Goal: Task Accomplishment & Management: Use online tool/utility

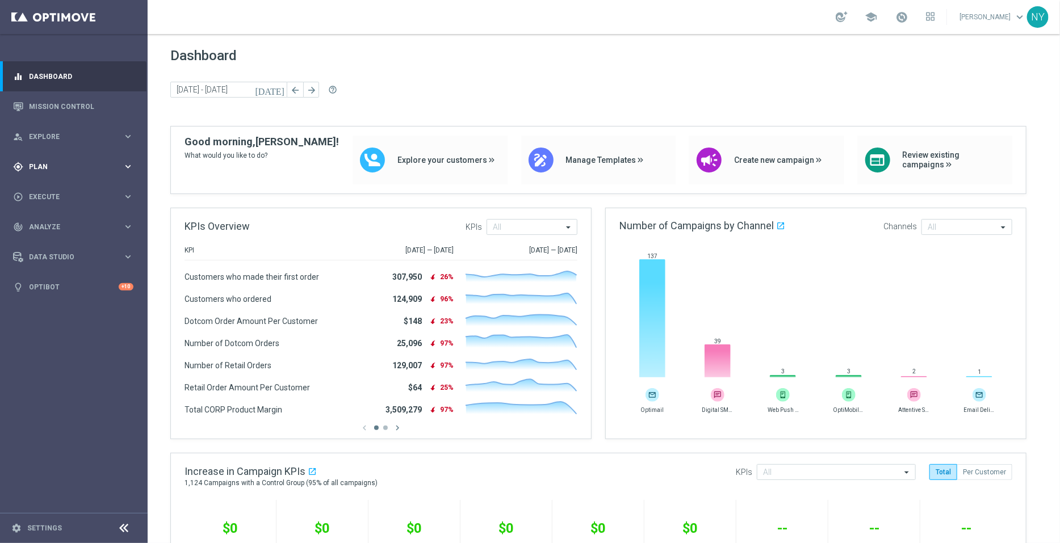
click at [37, 166] on span "Plan" at bounding box center [76, 166] width 94 height 7
click at [51, 224] on span "Templates" at bounding box center [70, 224] width 81 height 7
click at [49, 240] on link "Optimail" at bounding box center [76, 241] width 83 height 9
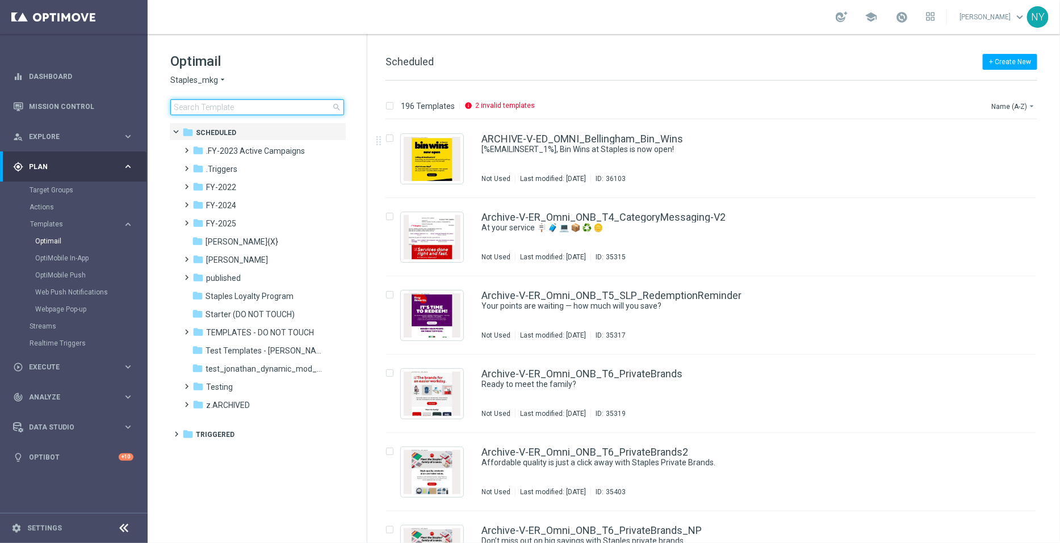
click at [251, 106] on input at bounding box center [257, 107] width 174 height 16
type input "V-ER_OMNI_Print_AbandonSearch"
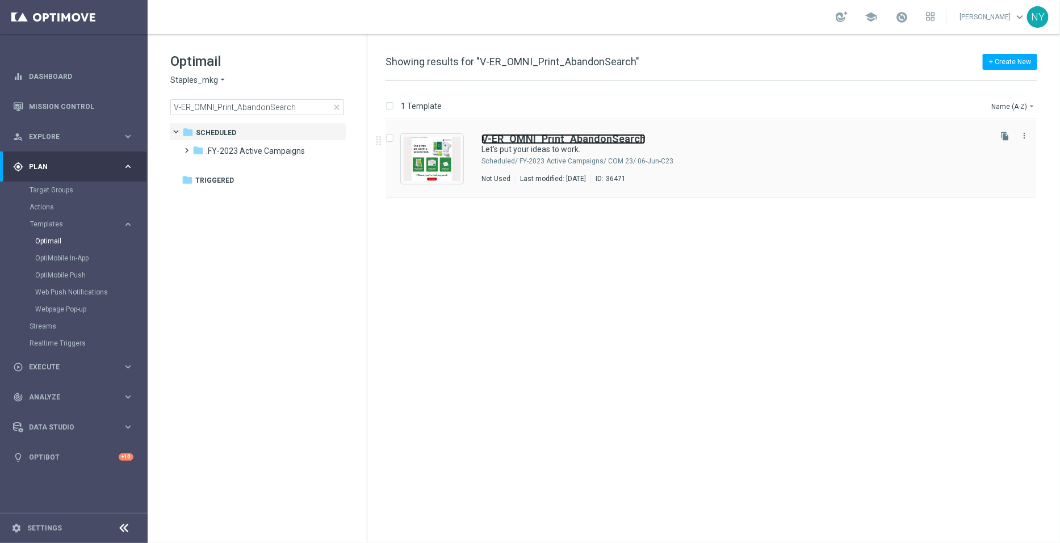
click at [537, 135] on b "V-ER_OMNI_Print_AbandonSearch" at bounding box center [563, 139] width 164 height 12
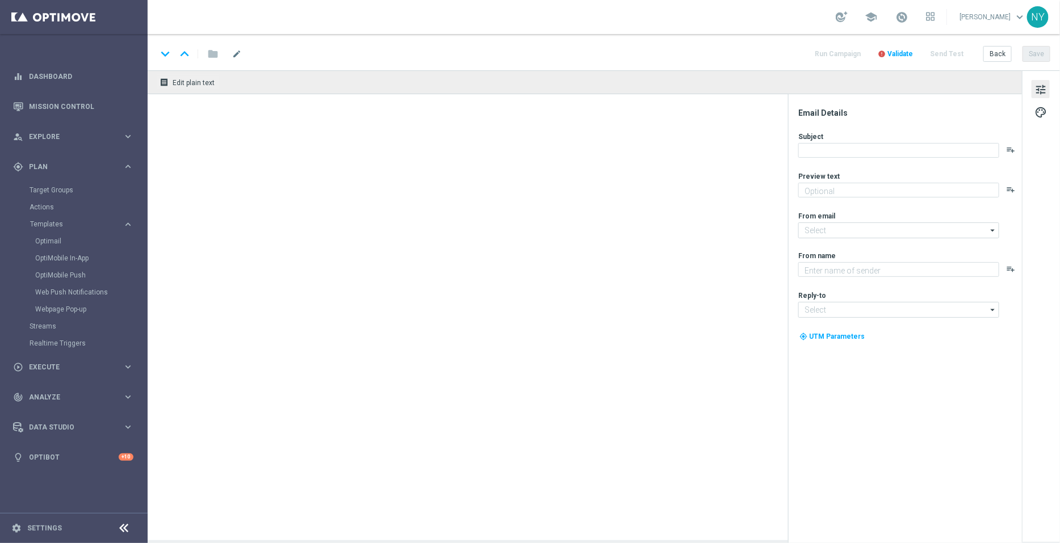
type textarea "Here's what we can print for you."
type input "[EMAIL_ADDRESS][DOMAIN_NAME]"
type textarea "Staples"
type input "[EMAIL_ADDRESS][DOMAIN_NAME]"
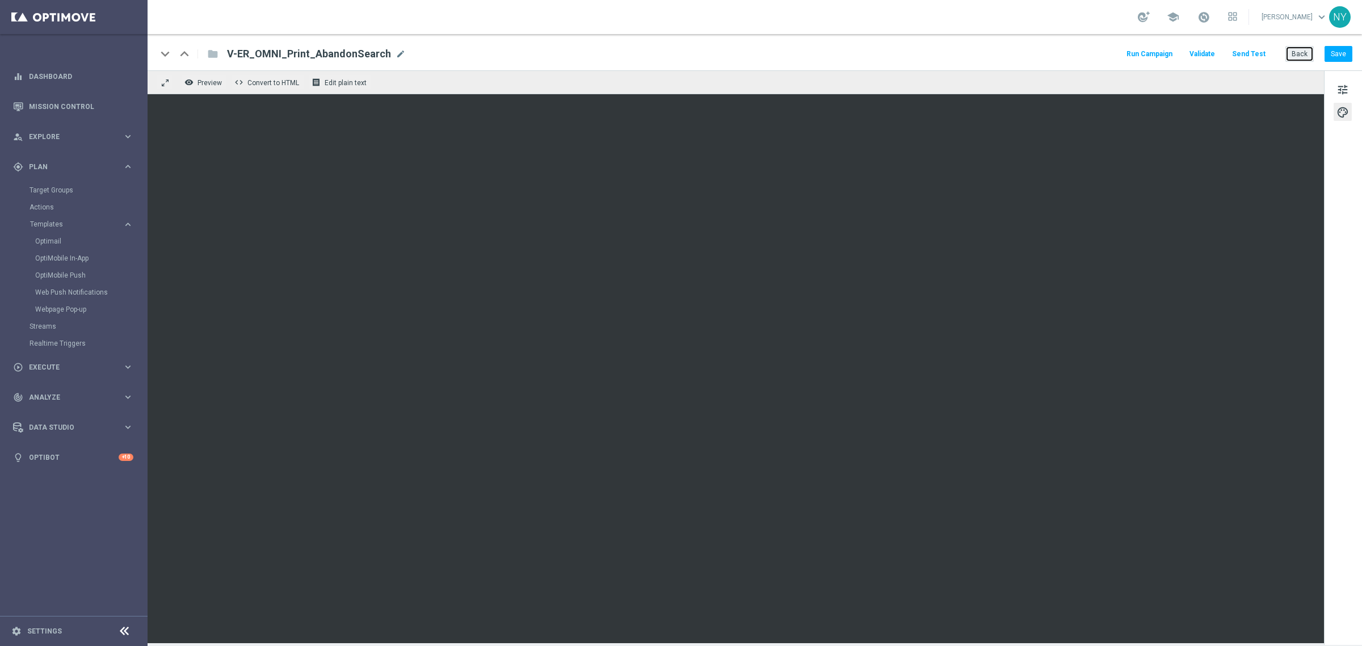
click at [1059, 54] on button "Back" at bounding box center [1300, 54] width 28 height 16
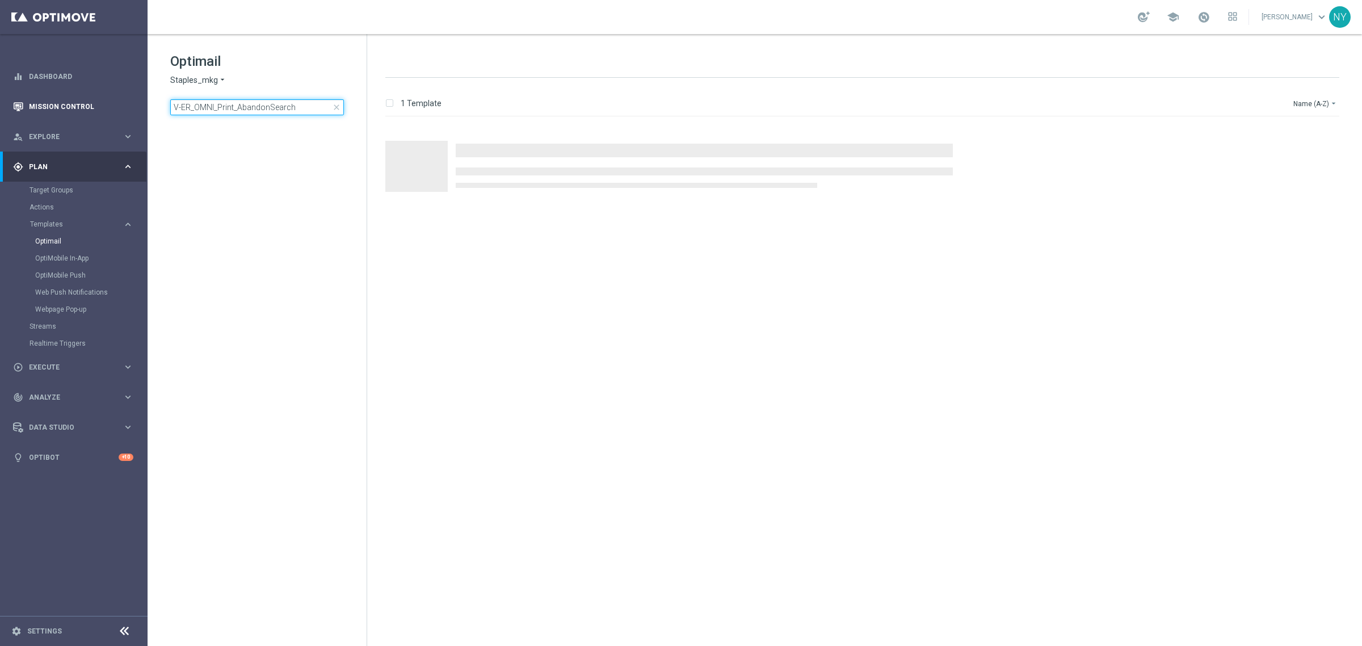
drag, startPoint x: 296, startPoint y: 106, endPoint x: 94, endPoint y: 95, distance: 201.8
click at [99, 95] on main "equalizer Dashboard Mission Control" at bounding box center [681, 323] width 1362 height 646
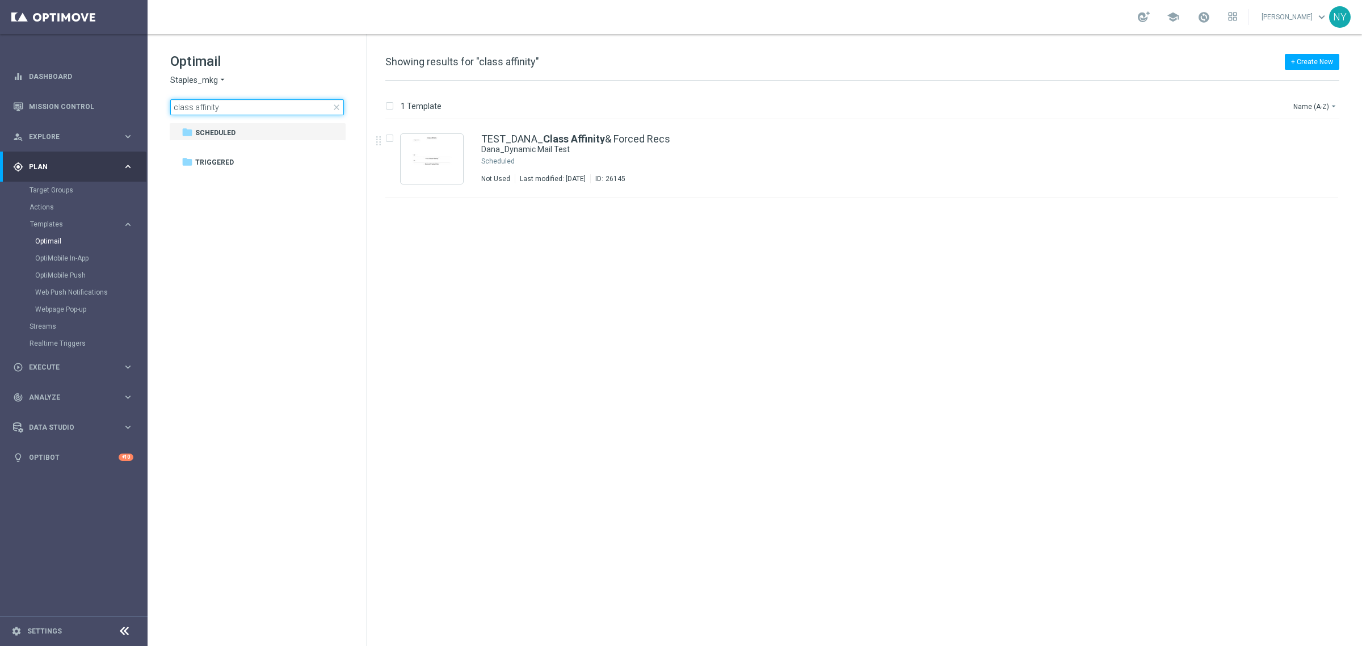
click at [224, 106] on input "class affinity" at bounding box center [257, 107] width 174 height 16
type input "class affinity"
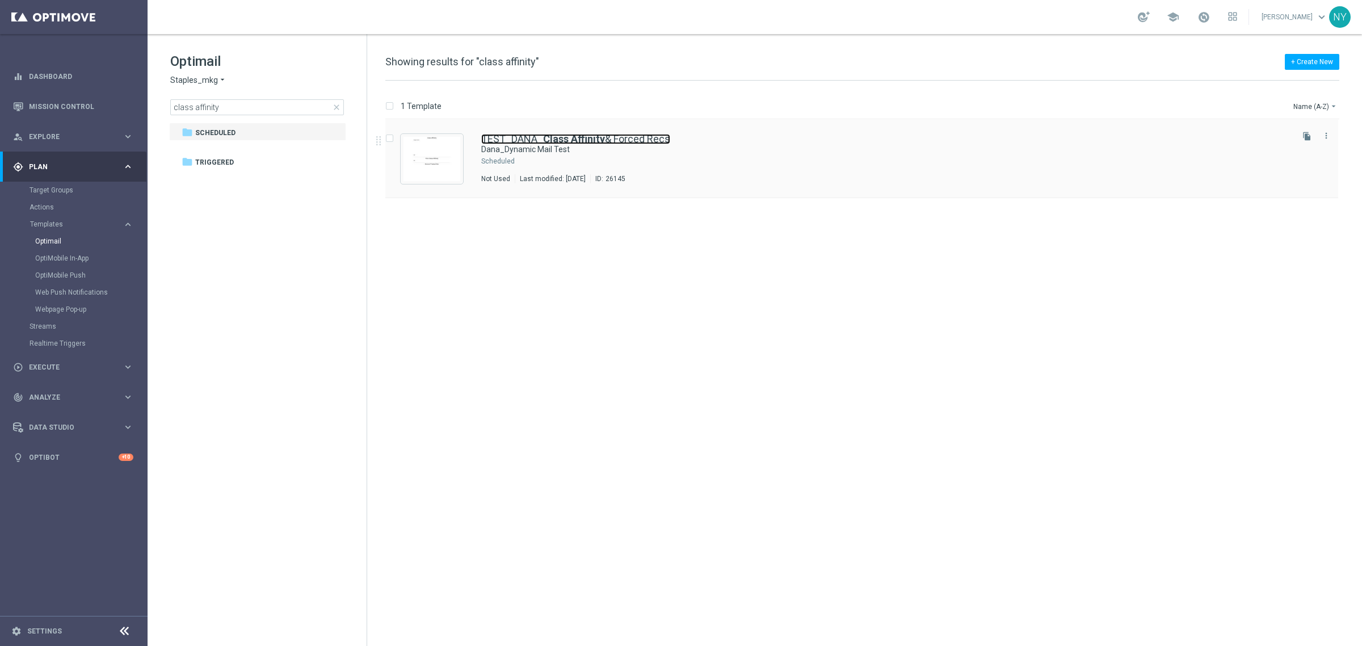
click at [569, 137] on b "Class Affinity" at bounding box center [574, 139] width 62 height 12
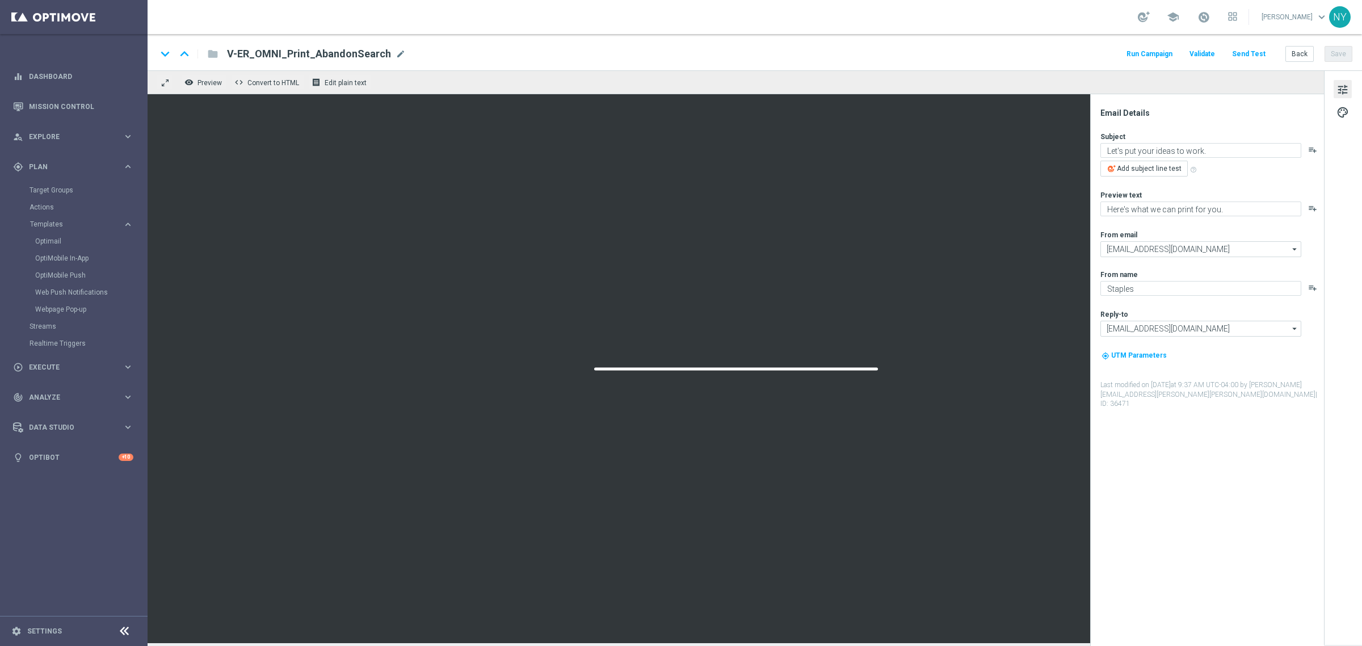
type textarea "Dana_Dynamic Mail Test"
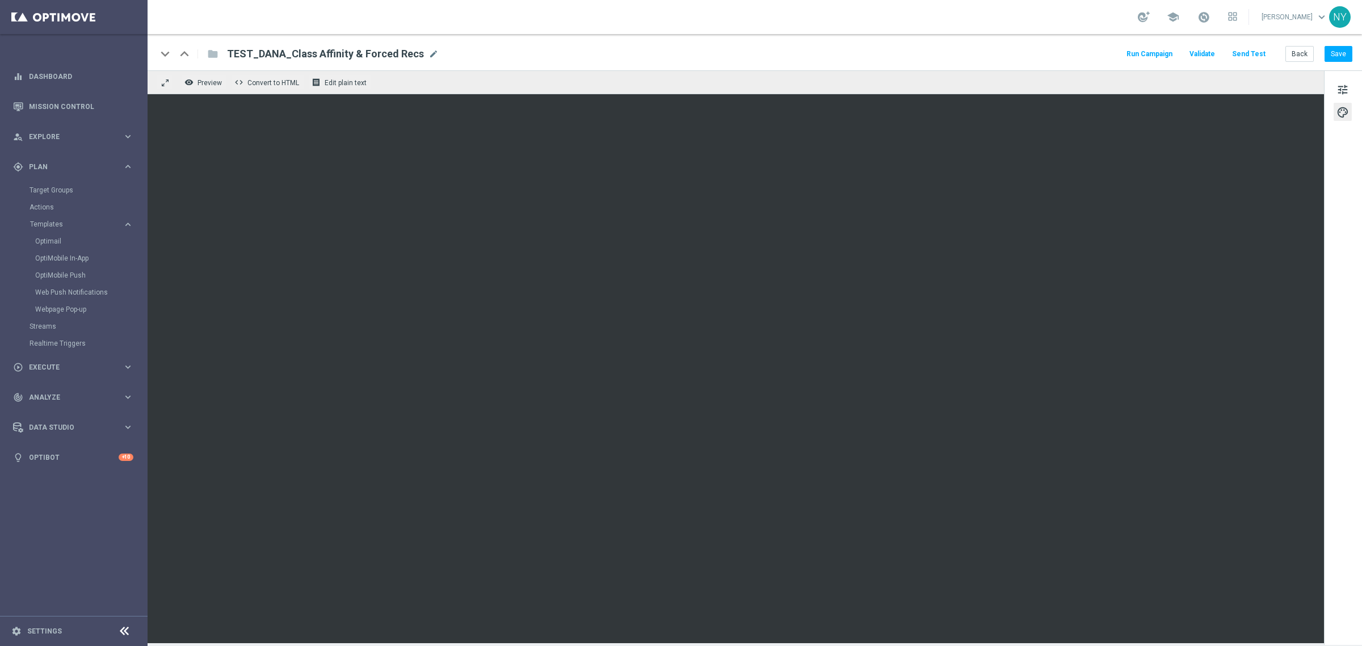
click at [1059, 53] on button "Send Test" at bounding box center [1249, 54] width 37 height 15
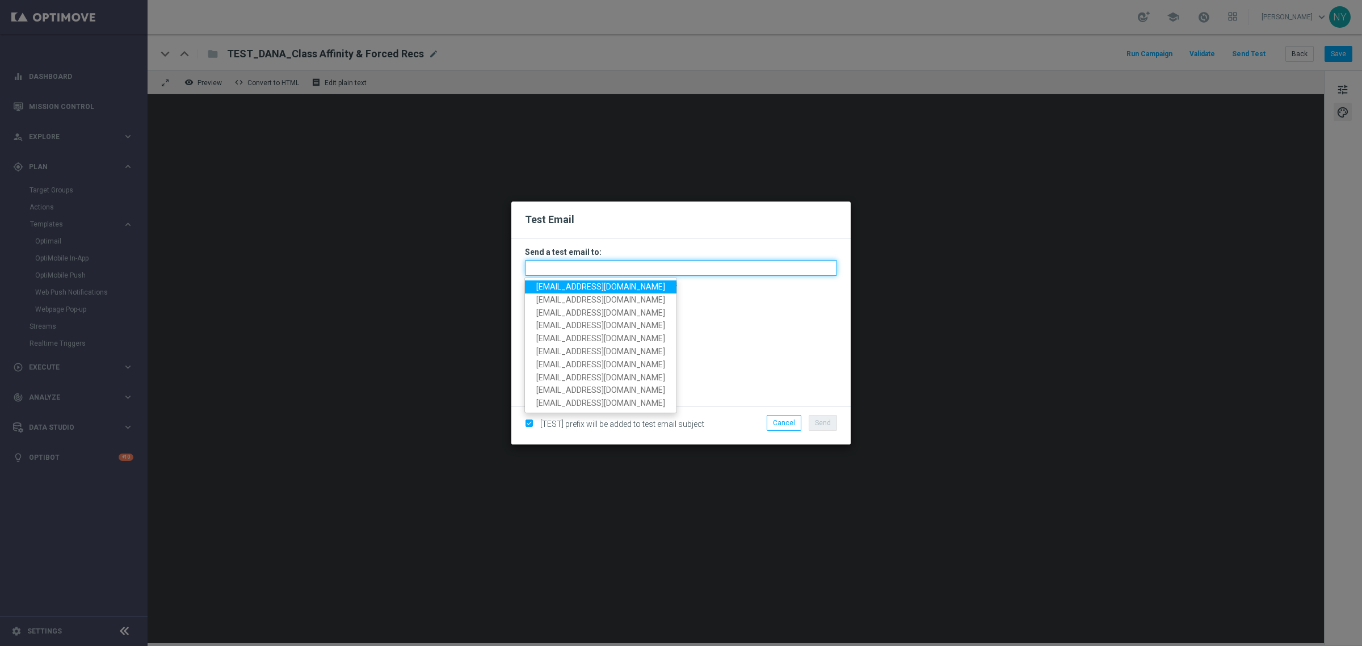
click at [571, 268] on input "text" at bounding box center [681, 268] width 312 height 16
click at [583, 288] on span "[EMAIL_ADDRESS][DOMAIN_NAME]" at bounding box center [600, 286] width 129 height 9
type input "[EMAIL_ADDRESS][DOMAIN_NAME]"
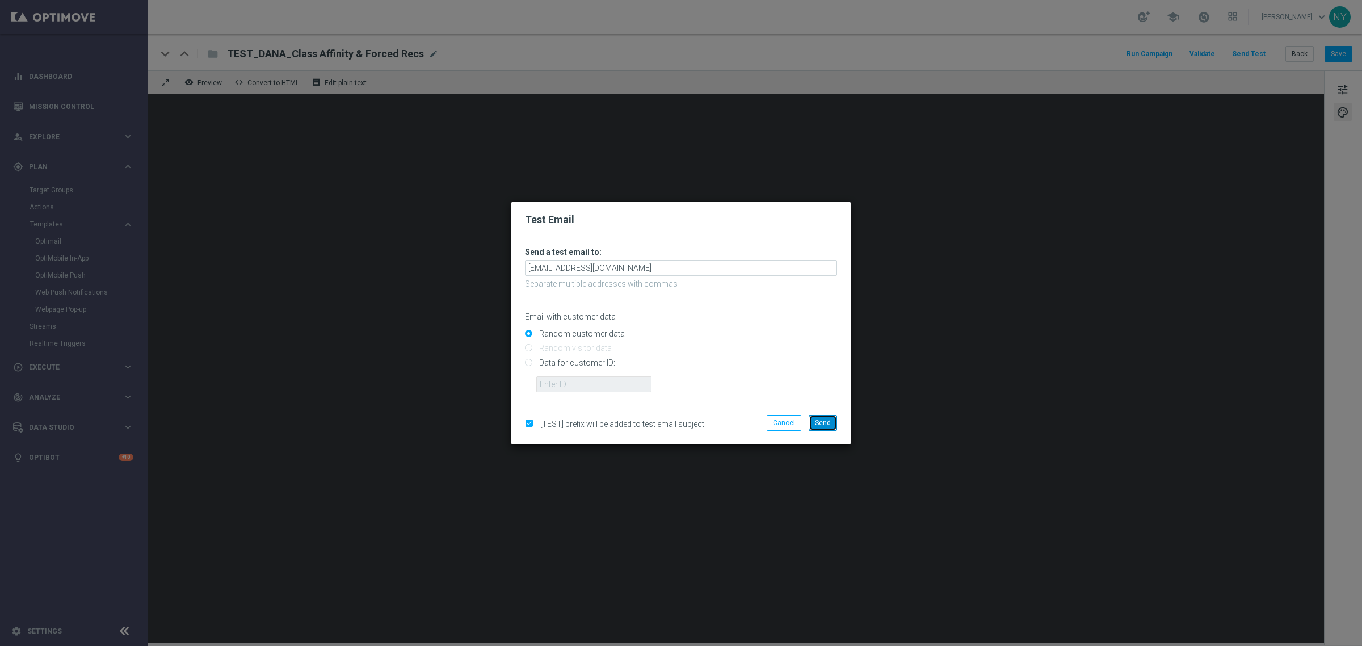
click at [815, 425] on span "Send" at bounding box center [823, 423] width 16 height 8
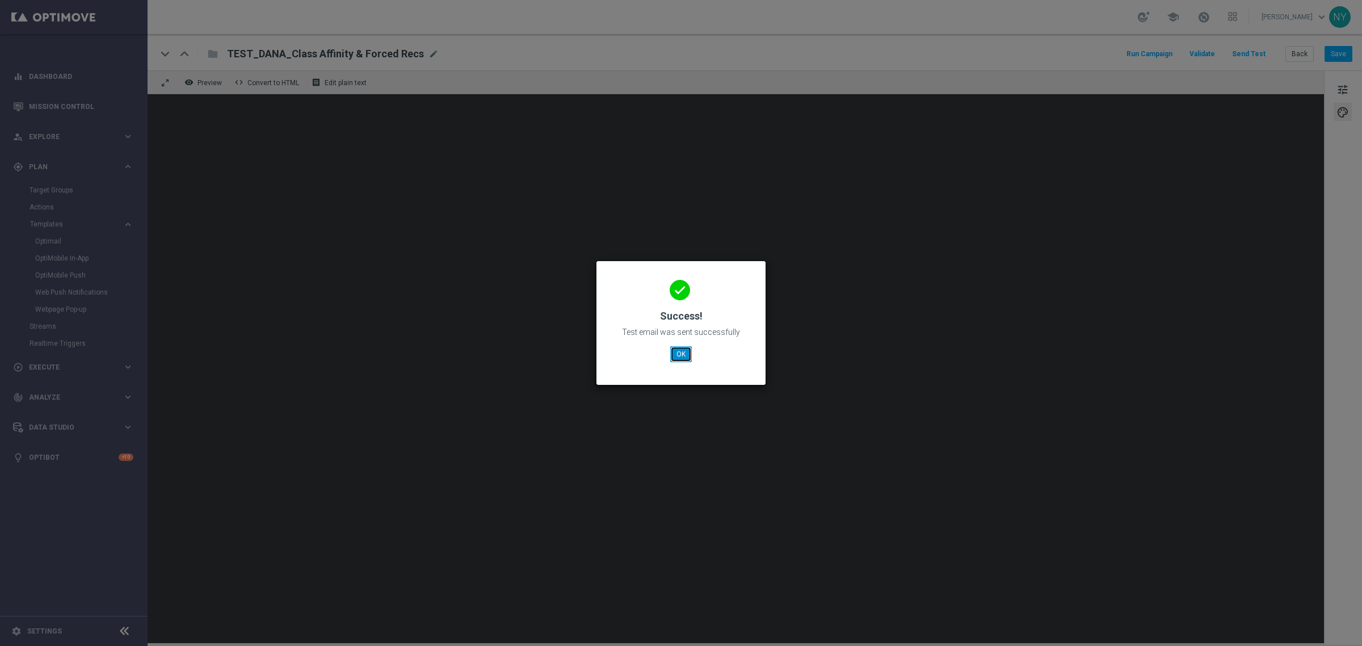
click at [677, 354] on button "OK" at bounding box center [681, 354] width 22 height 16
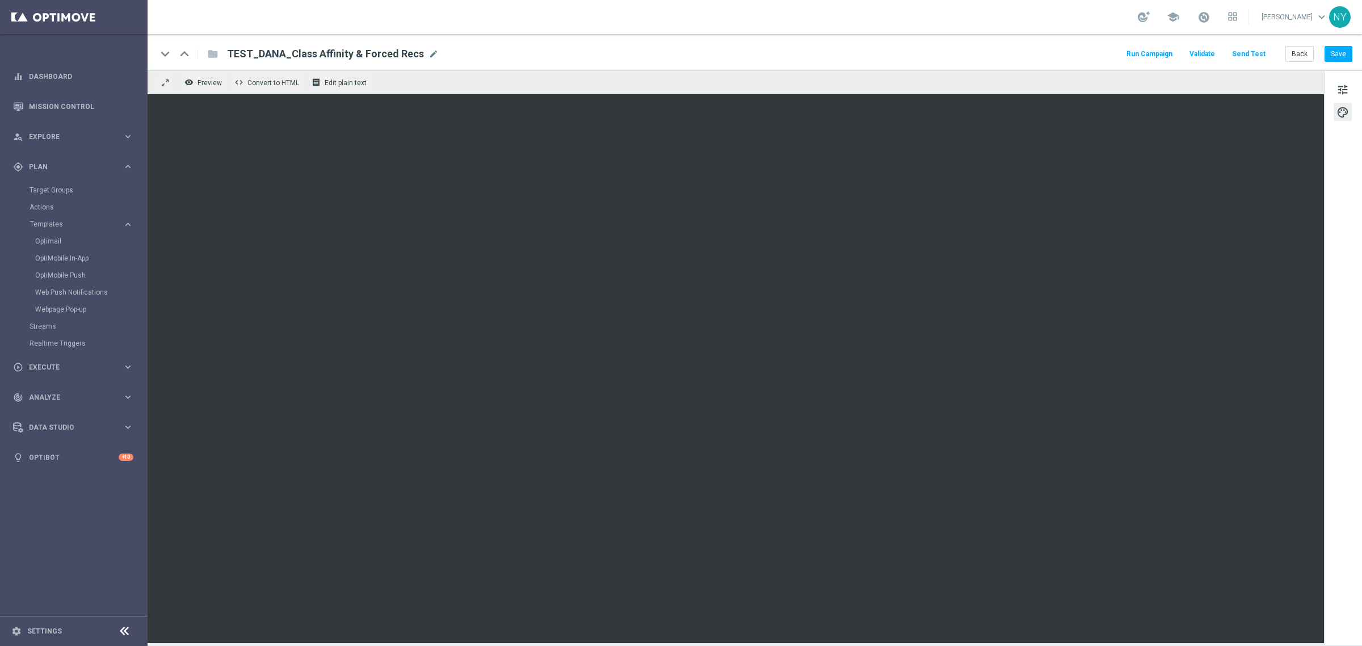
click at [1059, 51] on button "Send Test" at bounding box center [1249, 54] width 37 height 15
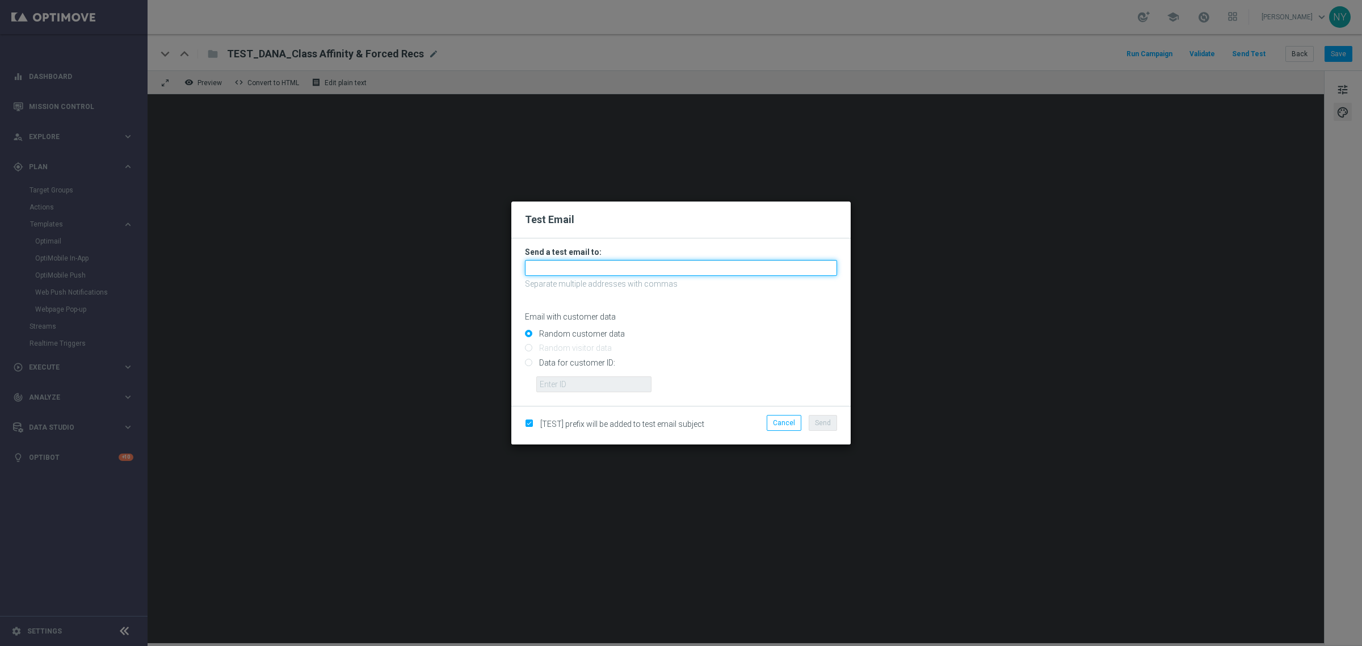
click at [565, 271] on input "text" at bounding box center [681, 268] width 312 height 16
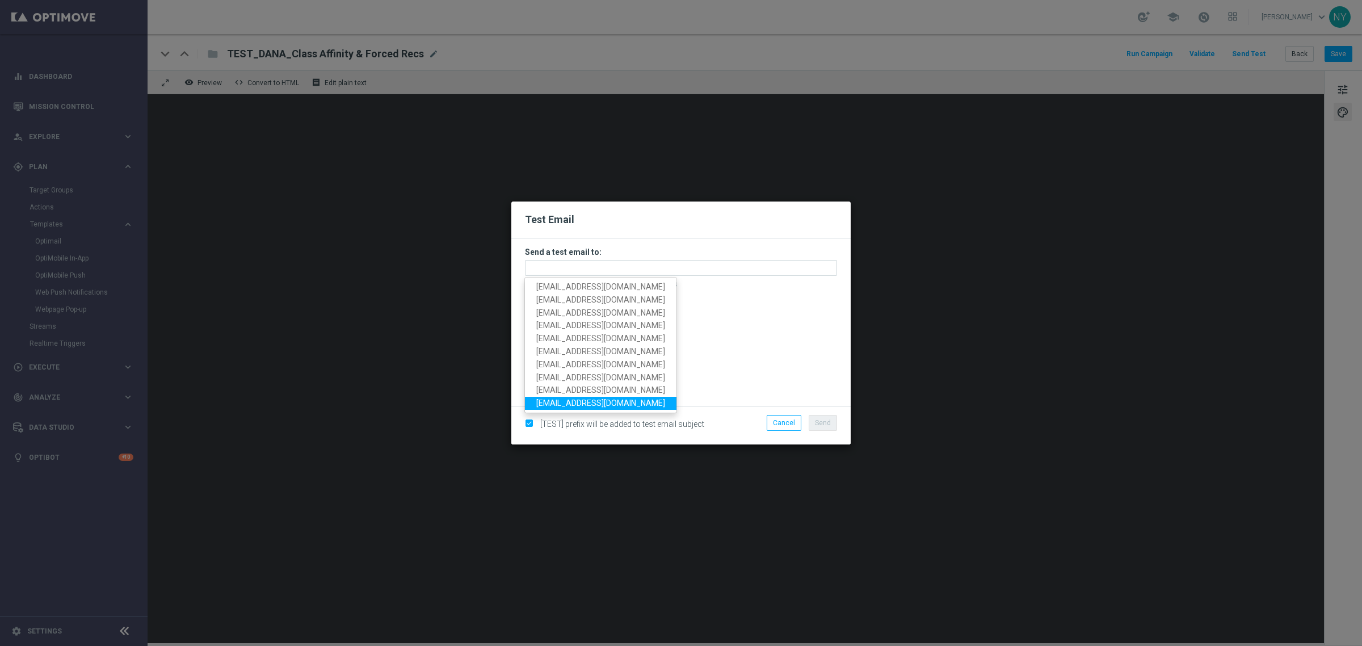
click at [772, 341] on input "Random customer data" at bounding box center [681, 339] width 312 height 16
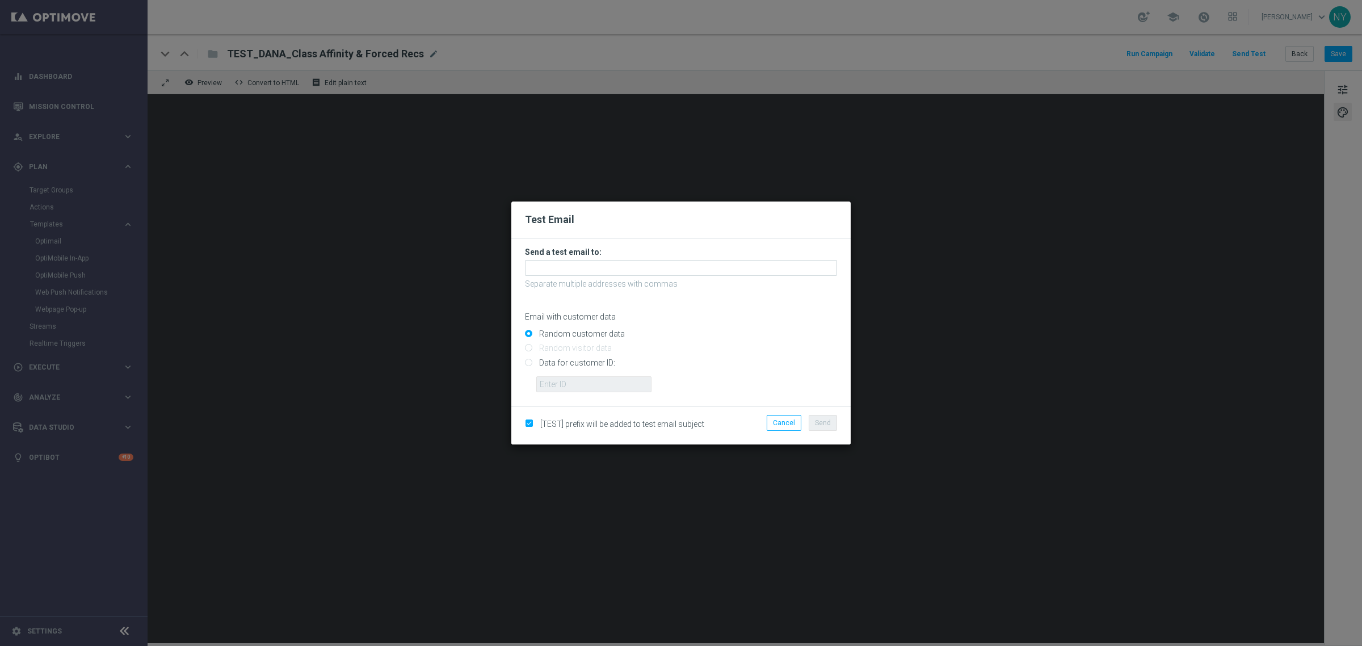
drag, startPoint x: 528, startPoint y: 364, endPoint x: 543, endPoint y: 376, distance: 19.4
click at [530, 365] on input "Data for customer ID:" at bounding box center [681, 367] width 312 height 16
radio input "true"
click at [545, 376] on input "text" at bounding box center [593, 384] width 115 height 16
paste input "10000006208"
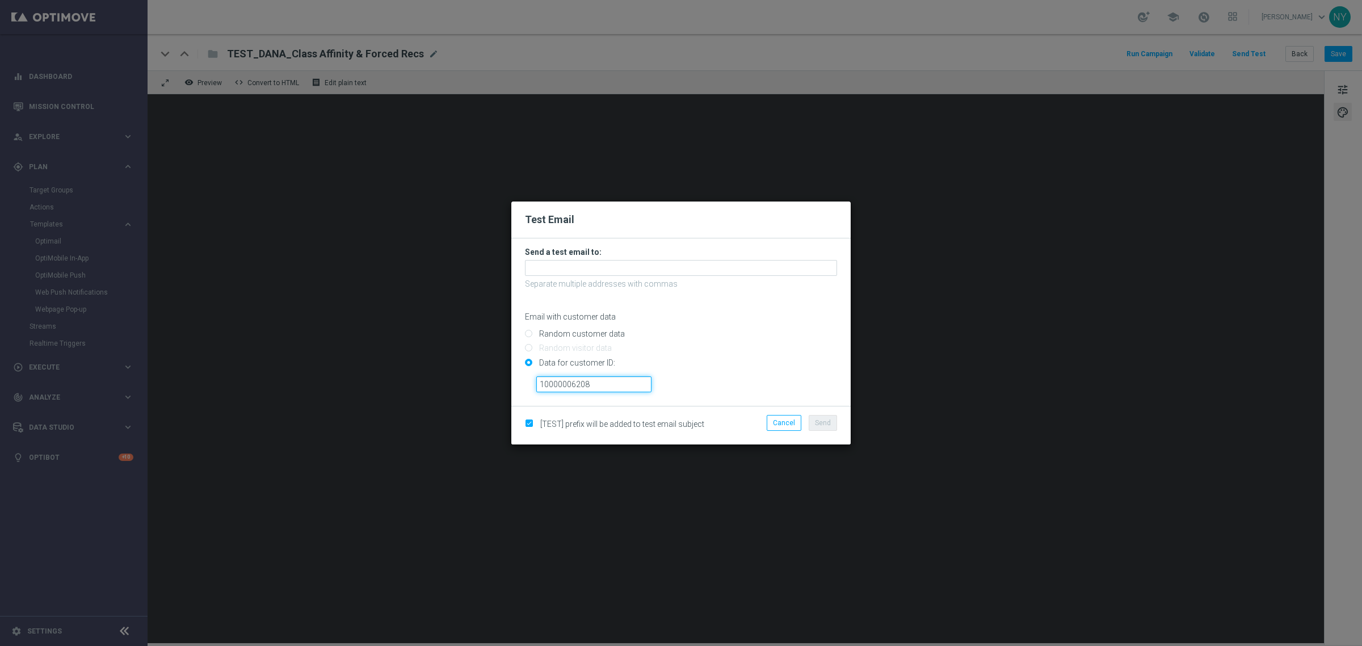
type input "10000006208"
click at [1002, 128] on modal-container "Test Email Send a test email to: Separate multiple addresses with commas Email …" at bounding box center [681, 323] width 1362 height 646
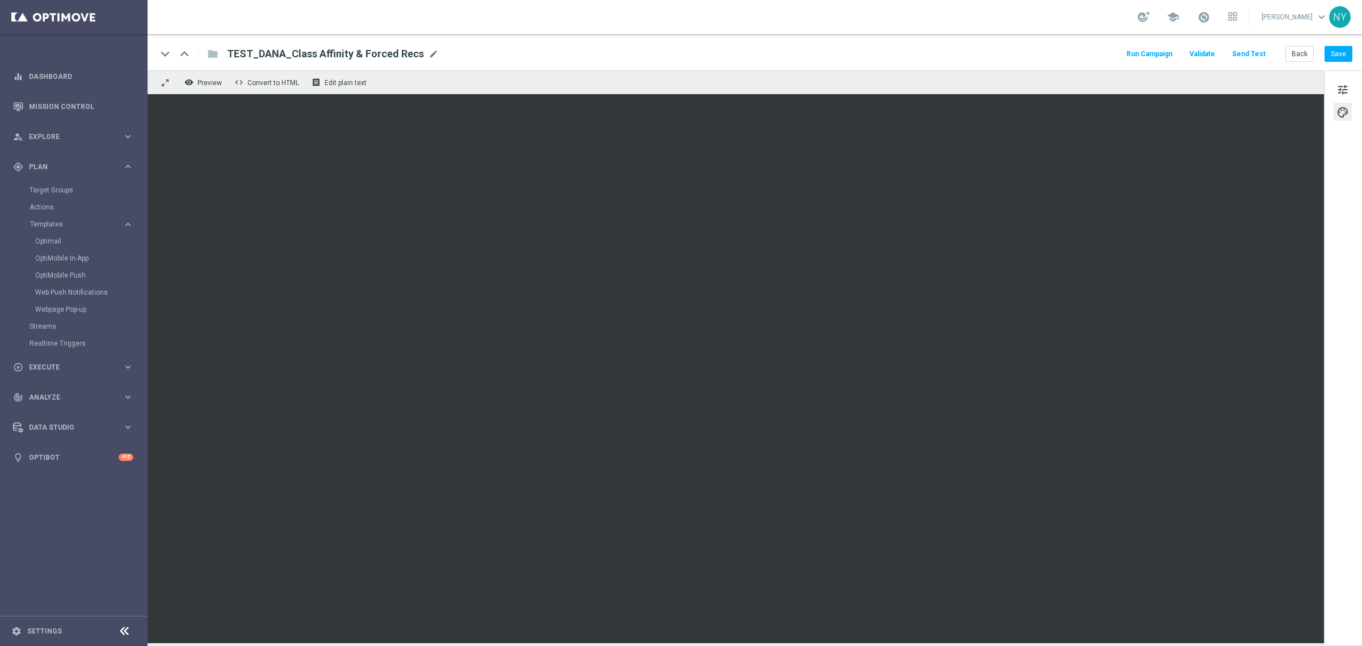
click at [1059, 51] on button "Send Test" at bounding box center [1249, 54] width 37 height 15
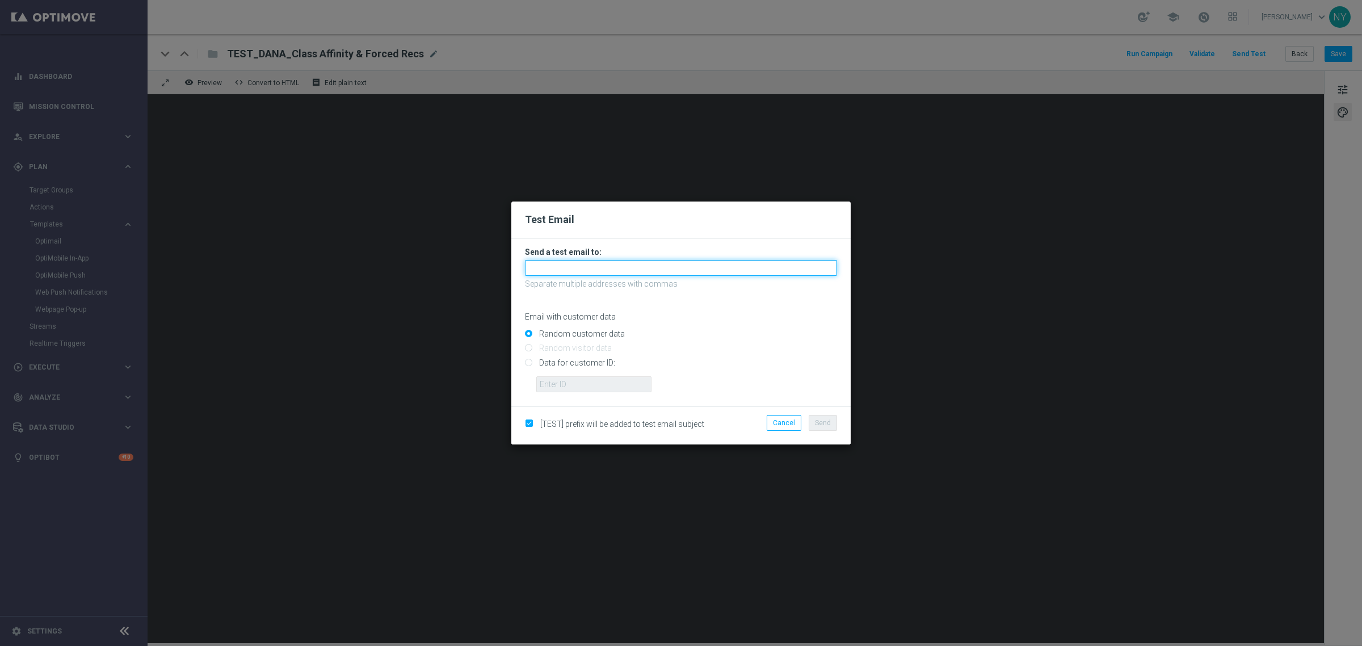
click at [576, 266] on input "text" at bounding box center [681, 268] width 312 height 16
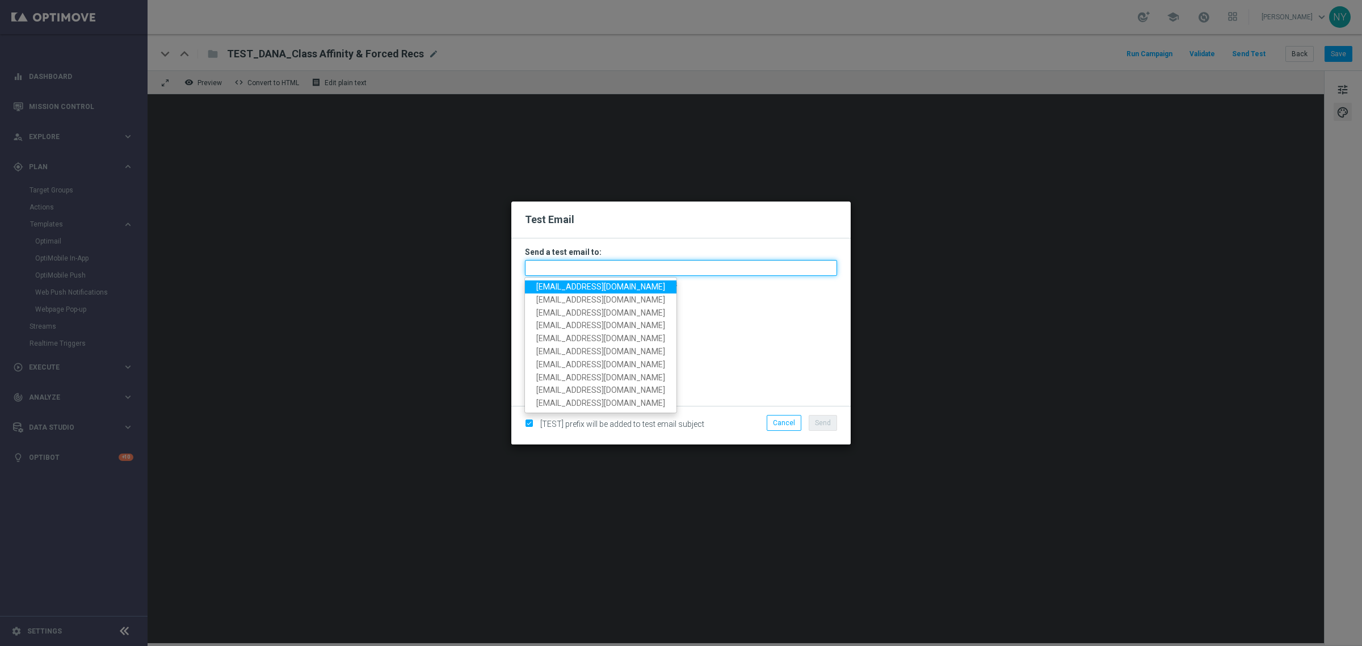
paste input "[EMAIL_ADDRESS][DOMAIN_NAME]"
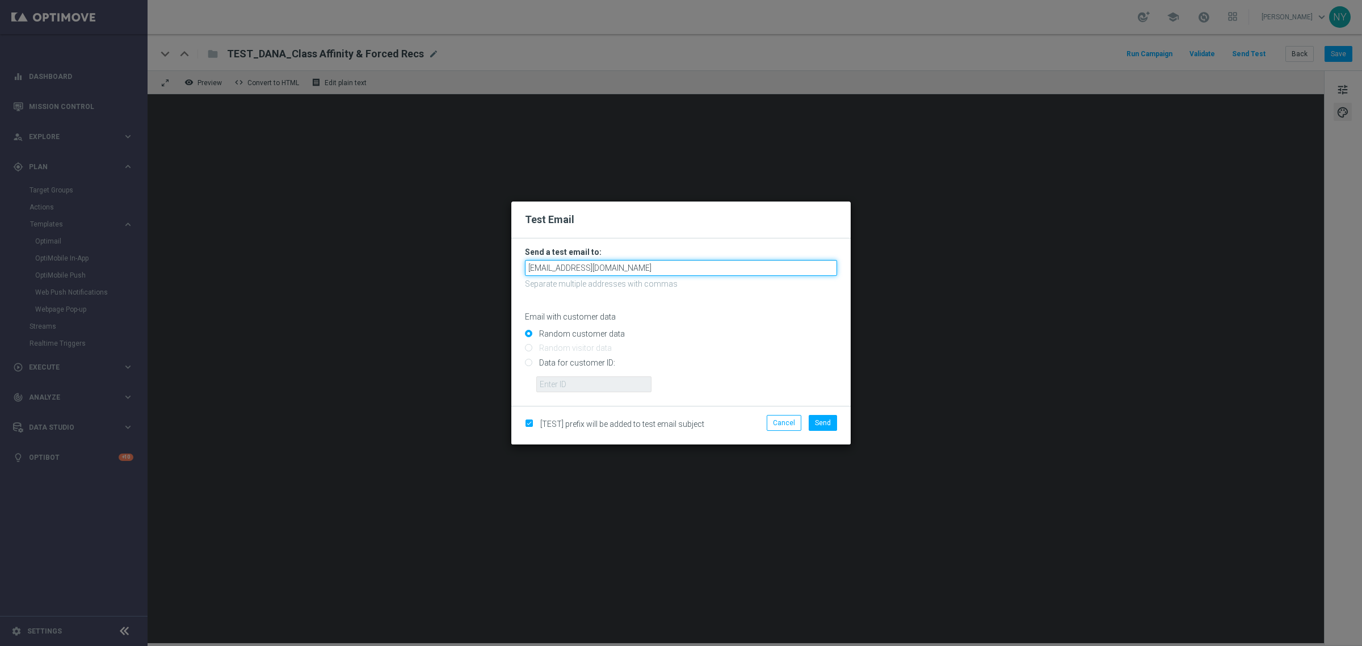
type input "[EMAIL_ADDRESS][DOMAIN_NAME]"
click at [721, 339] on input "Random customer data" at bounding box center [681, 339] width 312 height 16
click at [525, 364] on input "Data for customer ID:" at bounding box center [681, 367] width 312 height 16
radio input "true"
click at [557, 383] on input "text" at bounding box center [593, 384] width 115 height 16
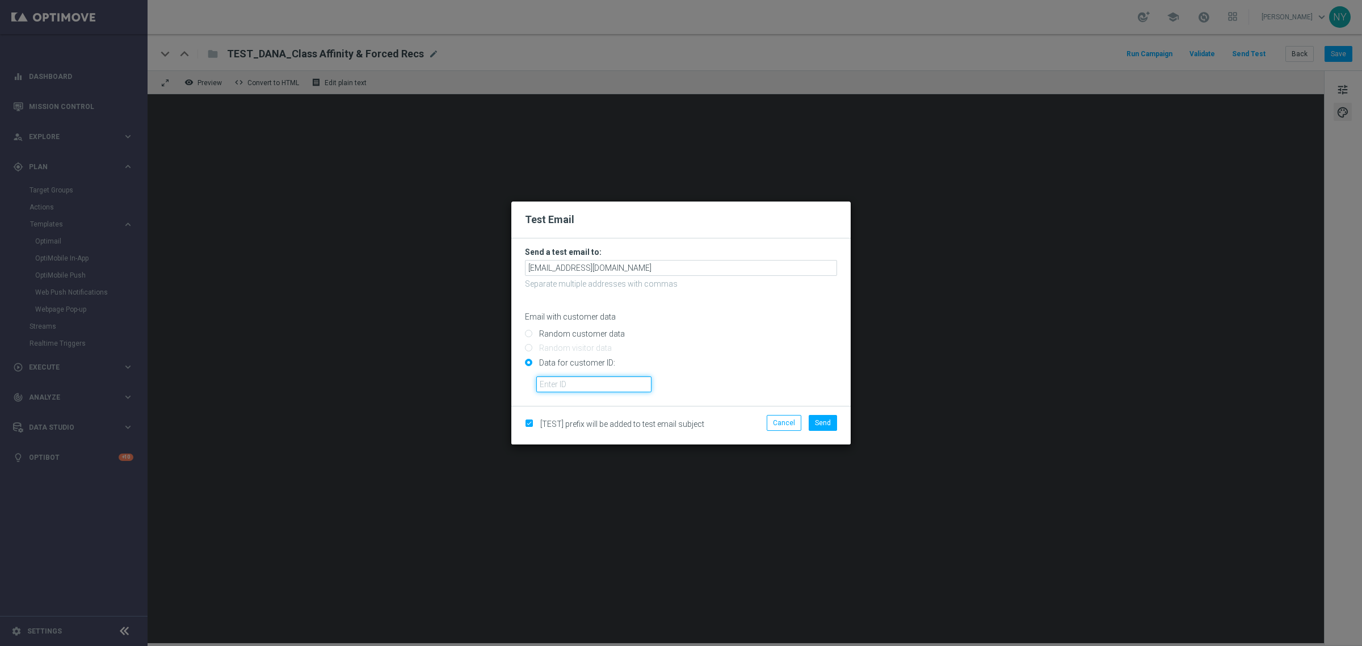
paste input "10000006208"
type input "10000006208"
click at [824, 426] on span "Send" at bounding box center [823, 423] width 16 height 8
click at [426, 52] on modal-container "Test Email Send a test email to: neilyetts3-bjljc@litmusemail.com Separate mult…" at bounding box center [681, 323] width 1362 height 646
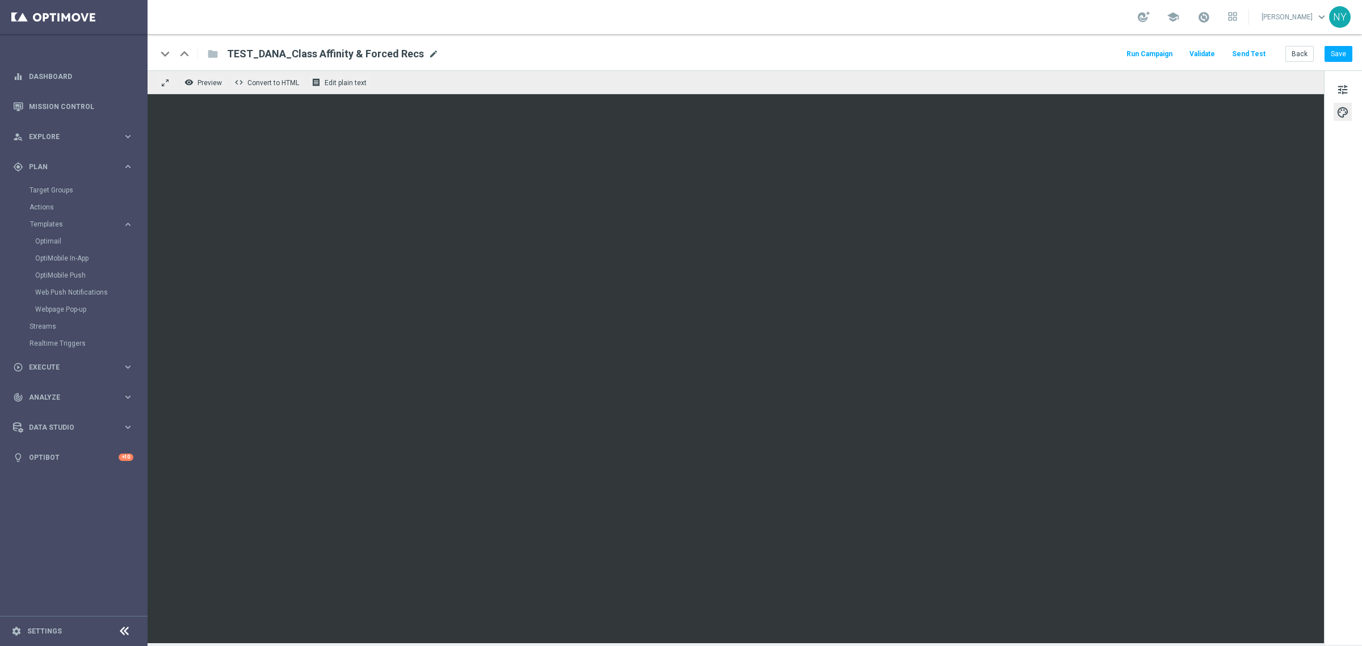
click at [429, 49] on span "mode_edit" at bounding box center [434, 54] width 10 height 10
drag, startPoint x: 413, startPoint y: 55, endPoint x: 133, endPoint y: 55, distance: 279.2
click at [133, 55] on main "equalizer Dashboard Mission Control" at bounding box center [681, 323] width 1362 height 646
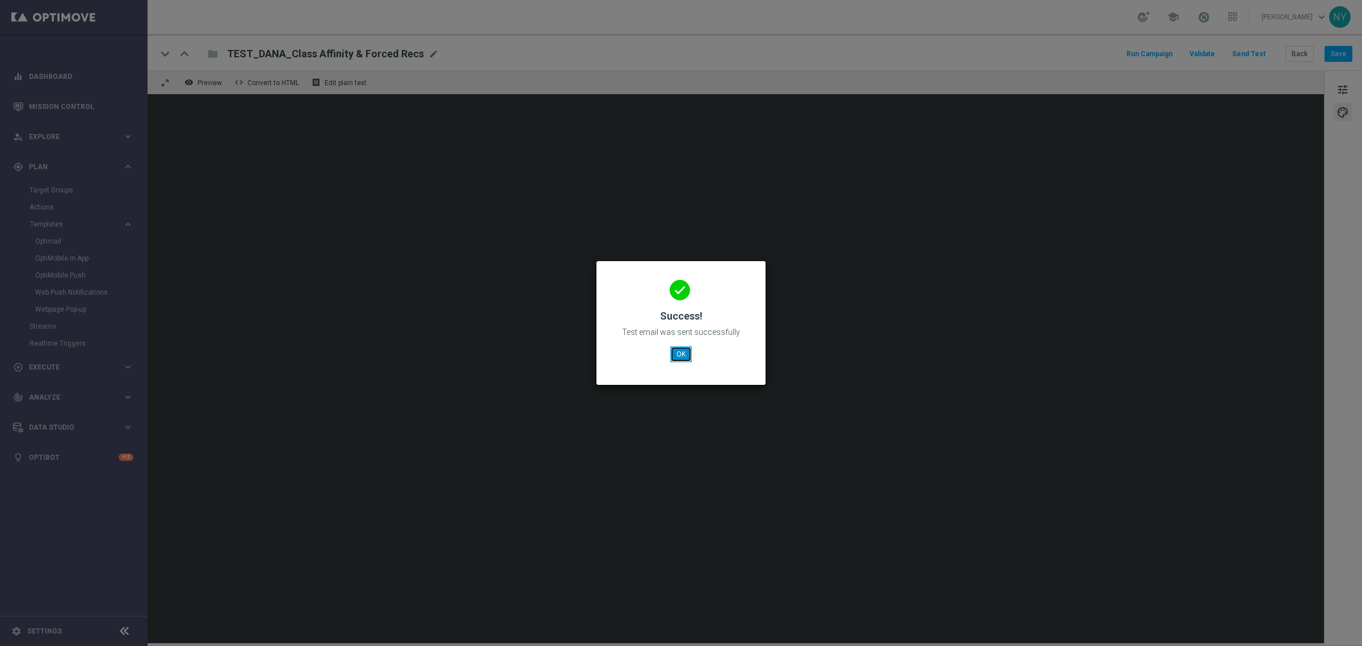
click at [685, 352] on button "OK" at bounding box center [681, 354] width 22 height 16
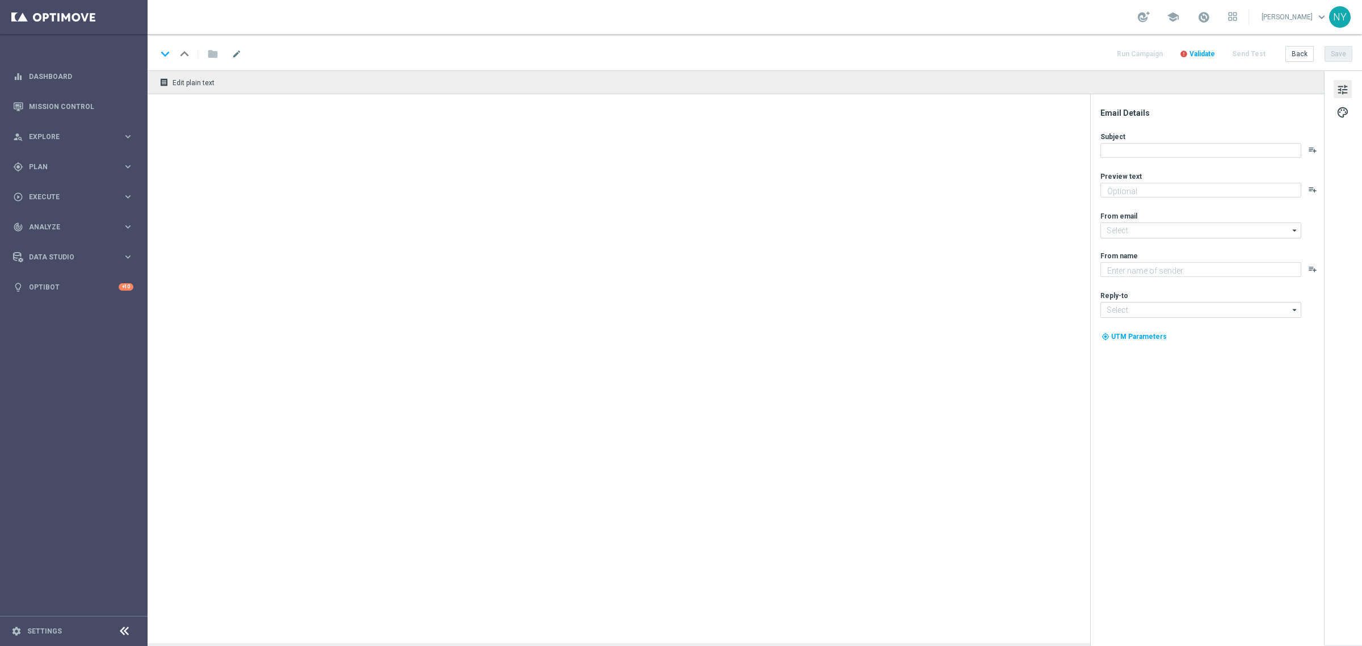
type textarea "Staples"
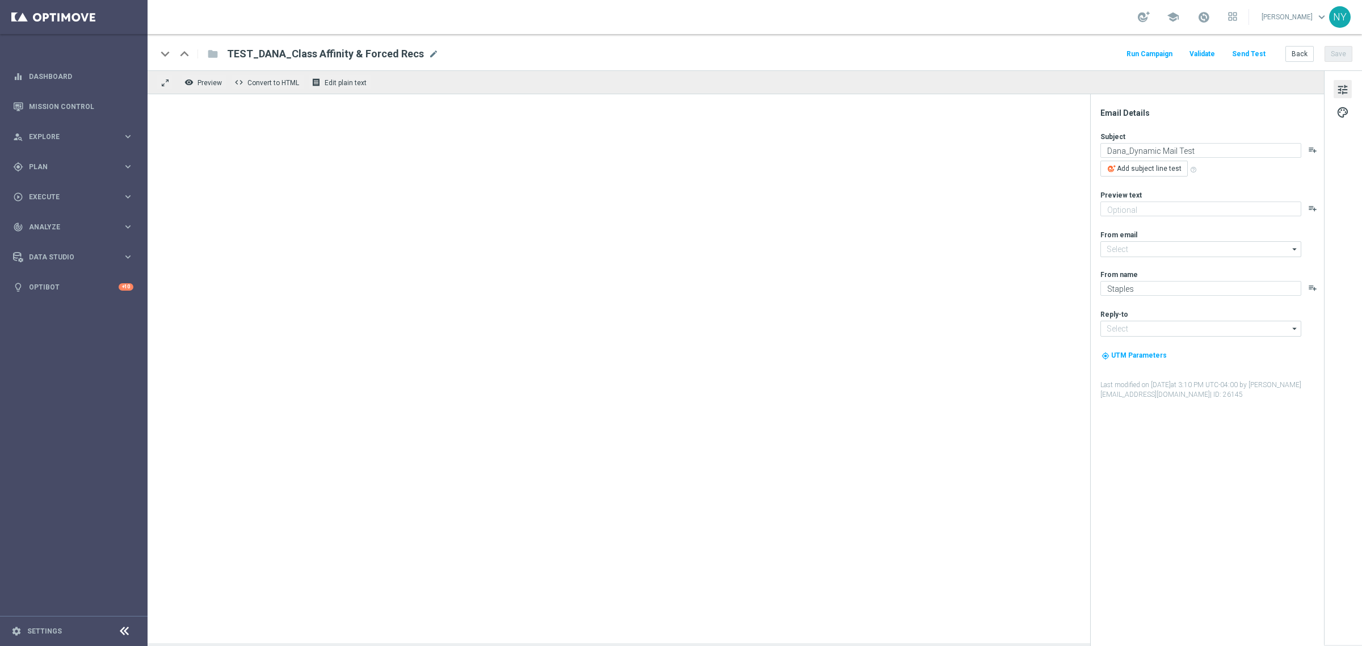
type input "[EMAIL_ADDRESS][DOMAIN_NAME]"
click at [1297, 52] on button "Back" at bounding box center [1300, 54] width 28 height 16
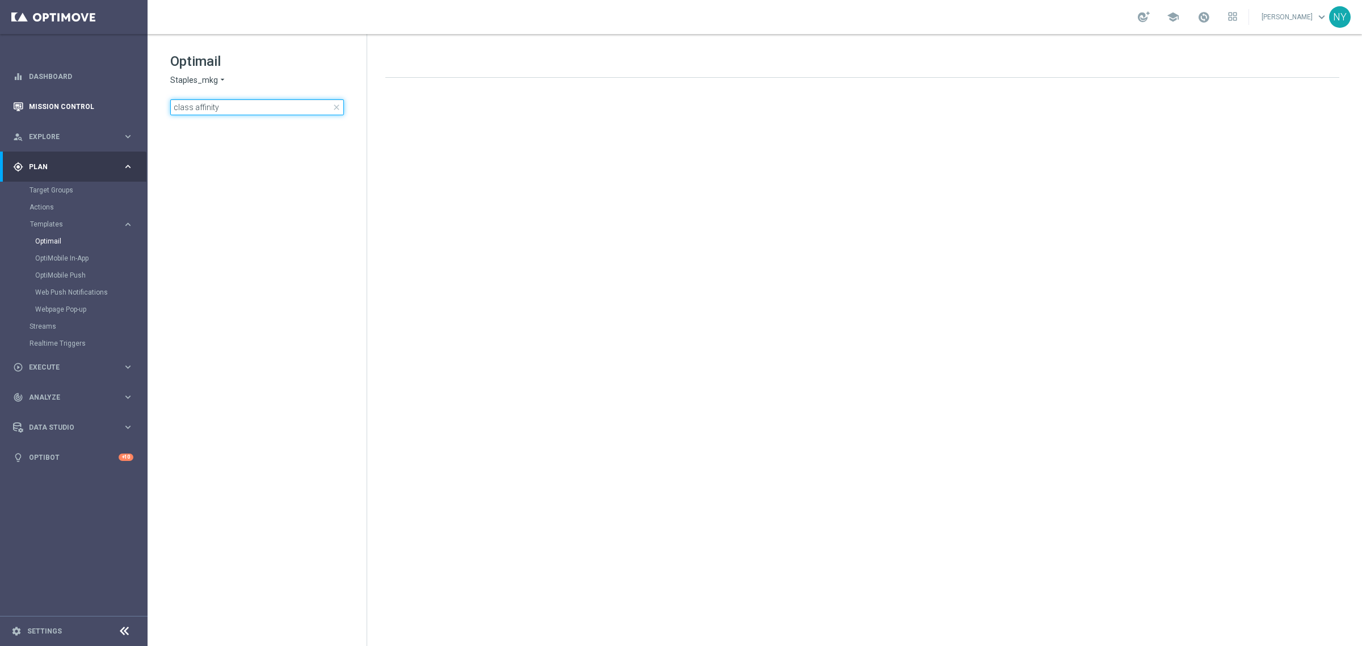
drag, startPoint x: 251, startPoint y: 111, endPoint x: 88, endPoint y: 103, distance: 163.7
click at [88, 103] on main "equalizer Dashboard Mission Control" at bounding box center [681, 323] width 1362 height 646
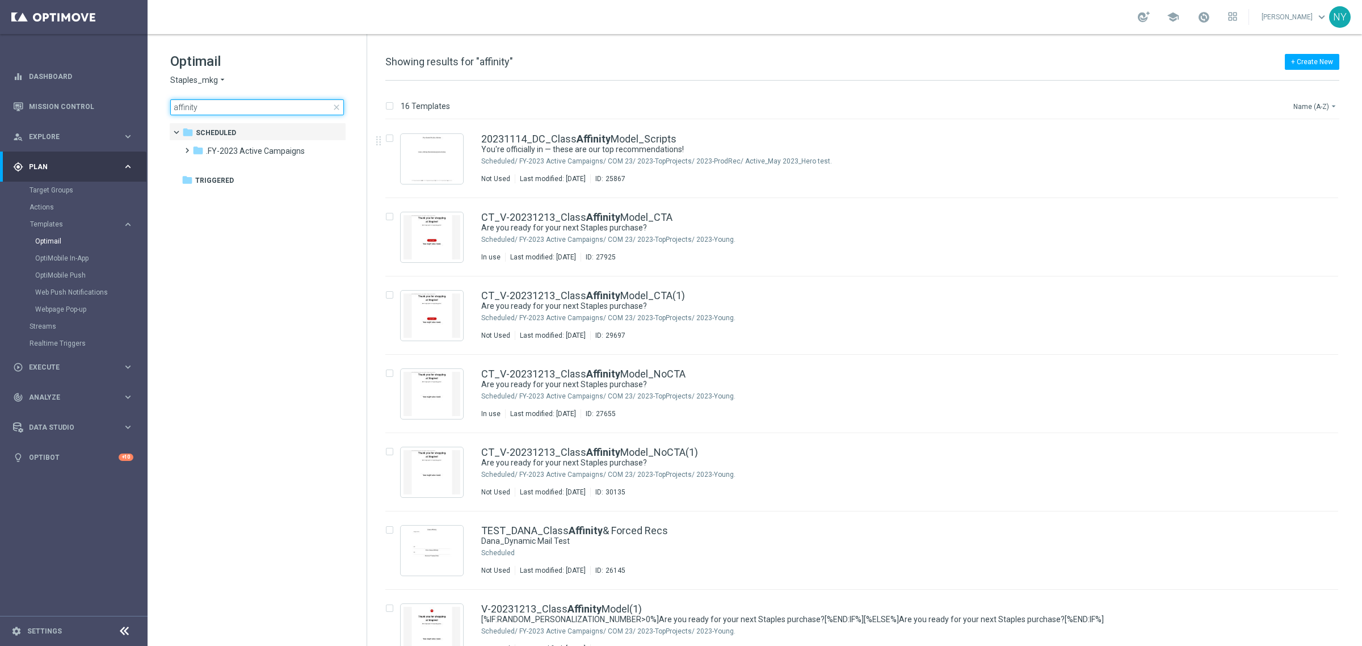
type input "affinity"
click at [1315, 107] on button "Name (A-Z) arrow_drop_down" at bounding box center [1315, 106] width 47 height 14
click at [1283, 154] on span "Date Modified (Newest)" at bounding box center [1296, 157] width 76 height 8
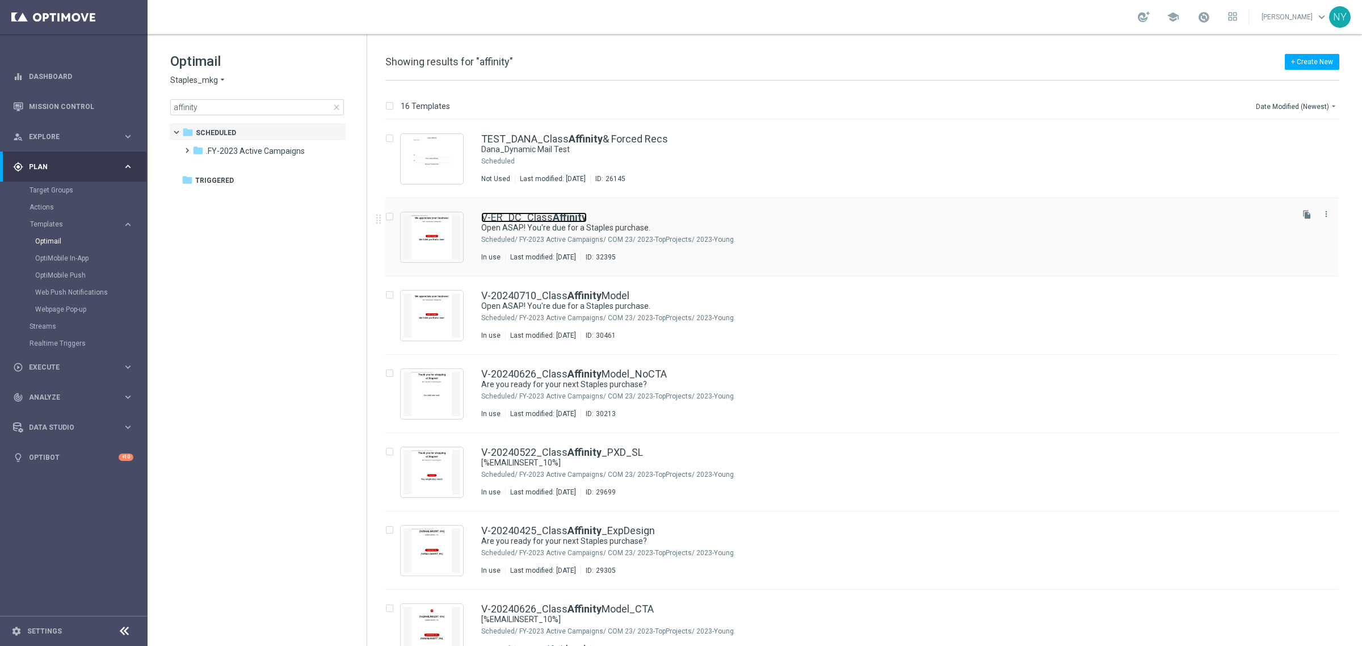
click at [542, 217] on link "V-ER_DC_Class Affinity" at bounding box center [534, 217] width 106 height 10
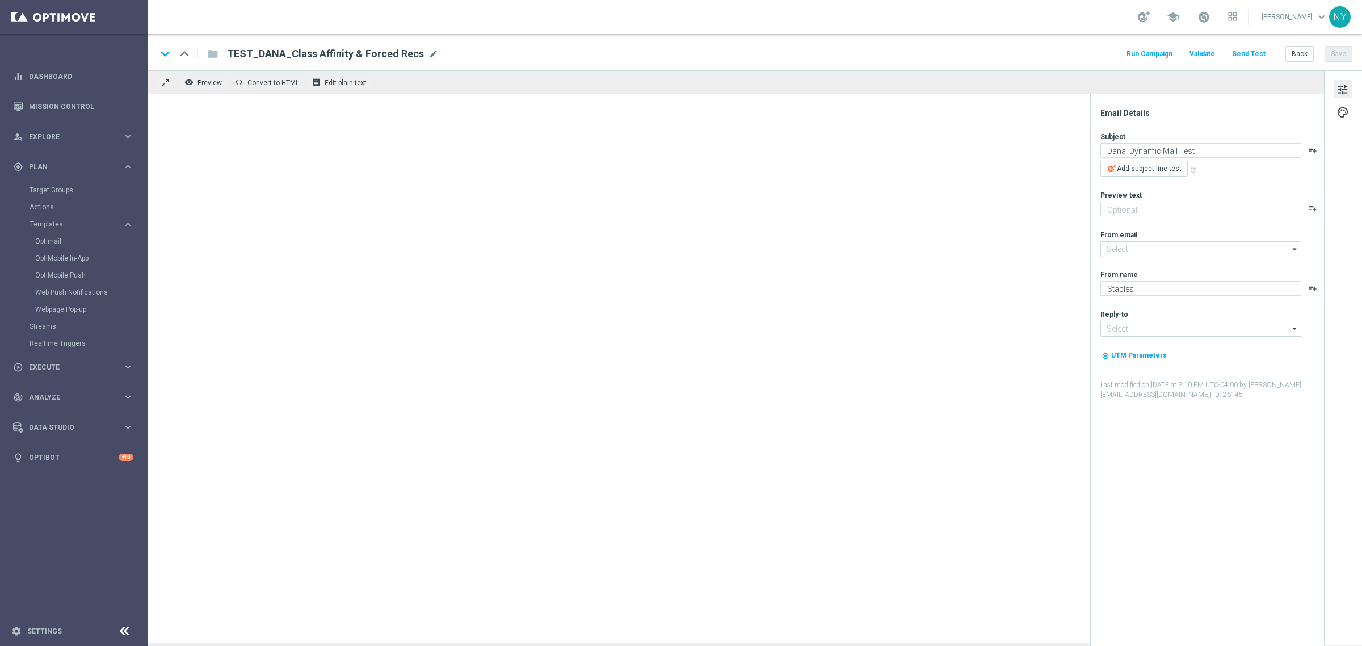
type input "[EMAIL_ADDRESS][DOMAIN_NAME]"
type textarea "Open ASAP! You're due for a Staples purchase."
type textarea "We've got some products just for you."
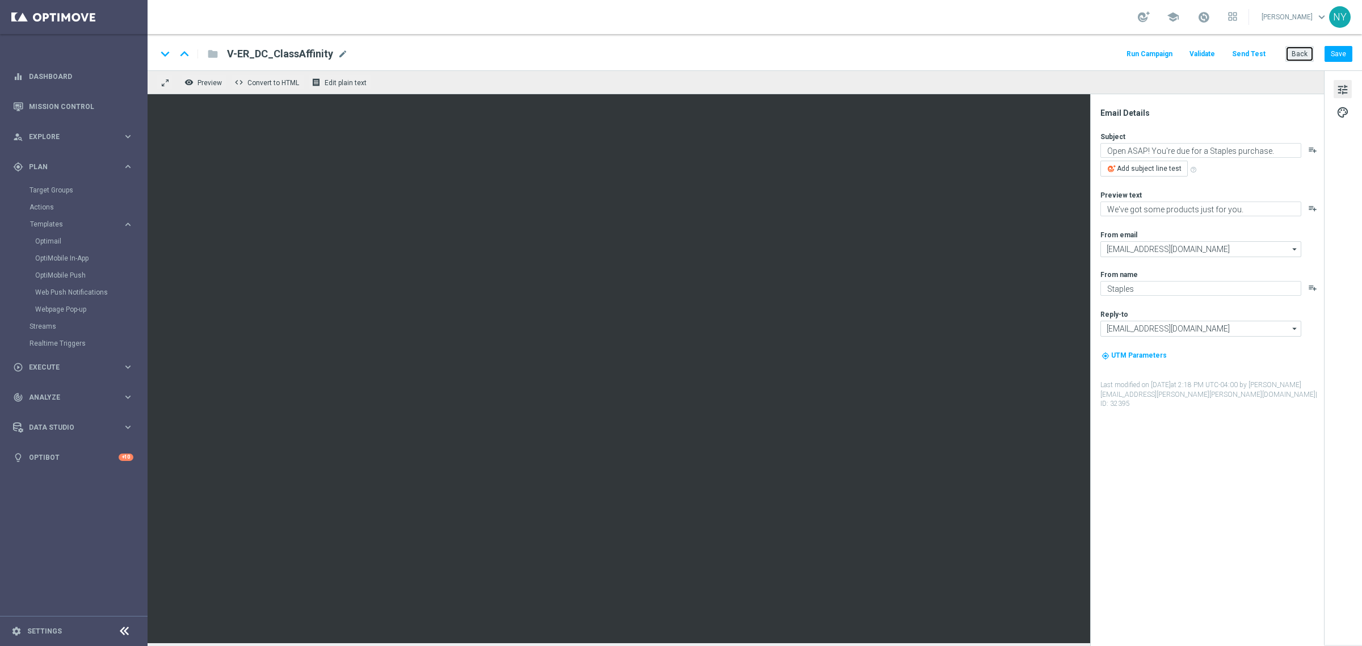
click at [1299, 54] on button "Back" at bounding box center [1300, 54] width 28 height 16
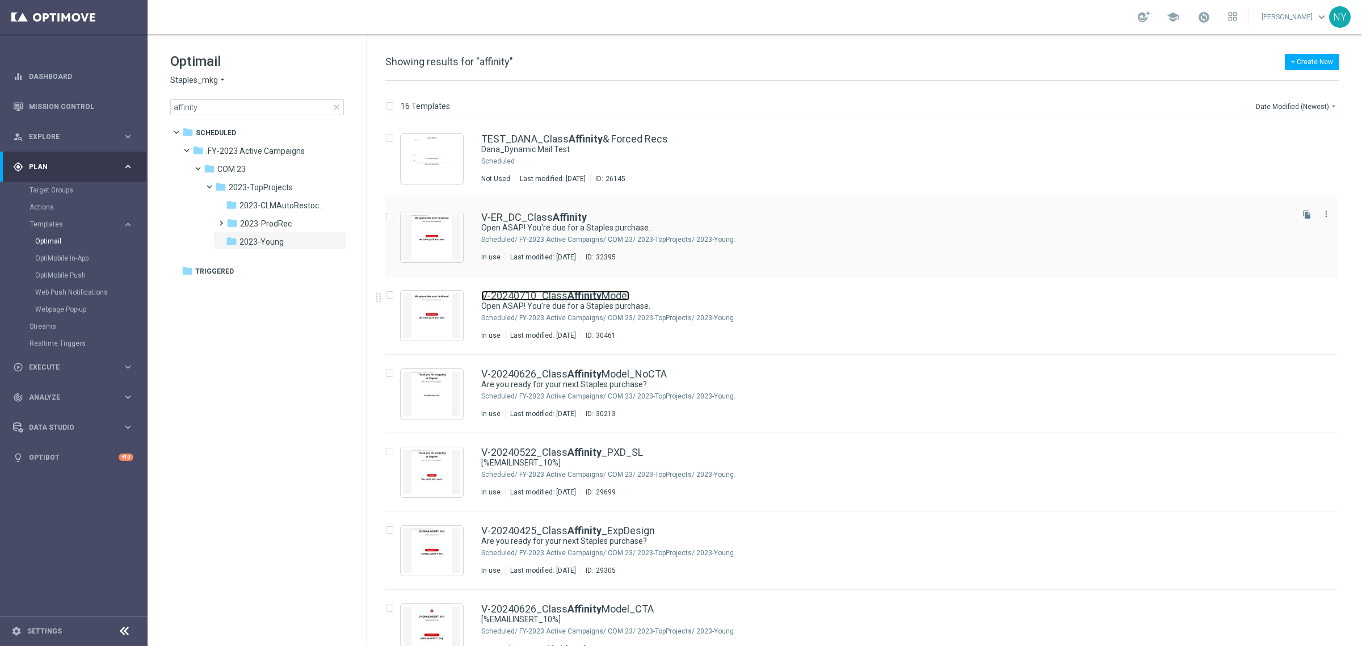
drag, startPoint x: 577, startPoint y: 293, endPoint x: 804, endPoint y: 214, distance: 240.5
click at [577, 293] on b "Affinity" at bounding box center [585, 295] width 34 height 12
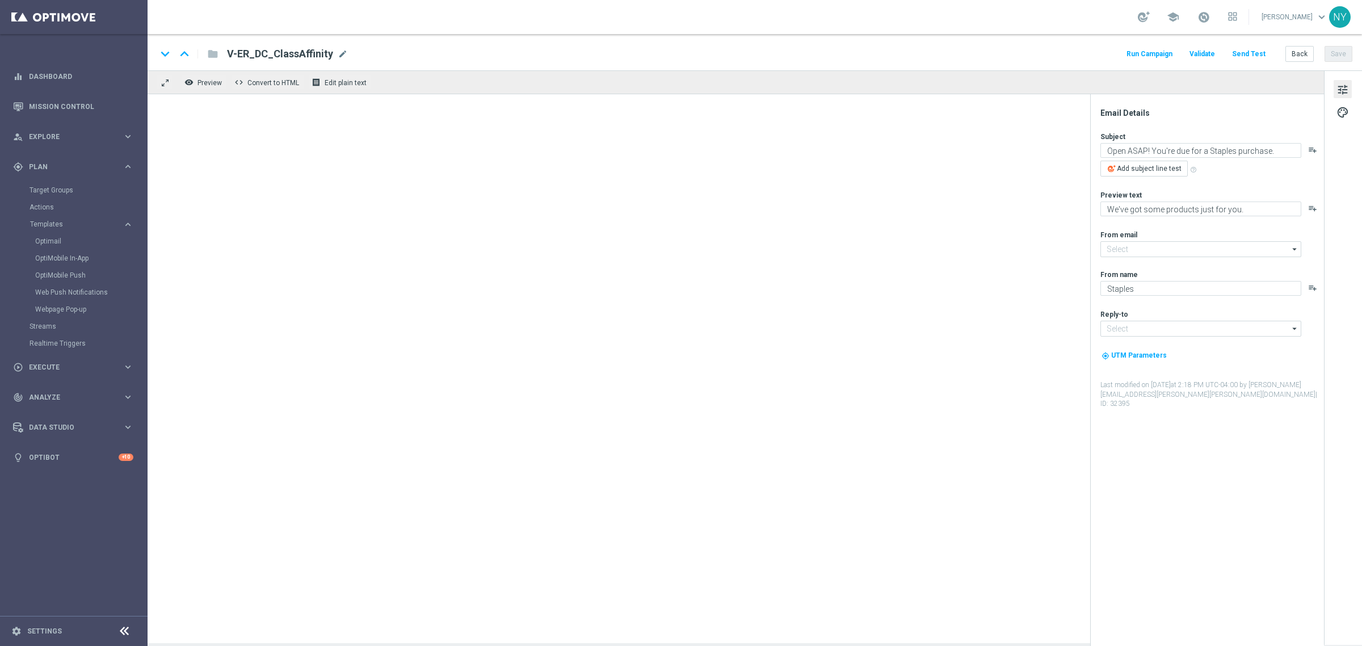
type input "[EMAIL_ADDRESS][DOMAIN_NAME]"
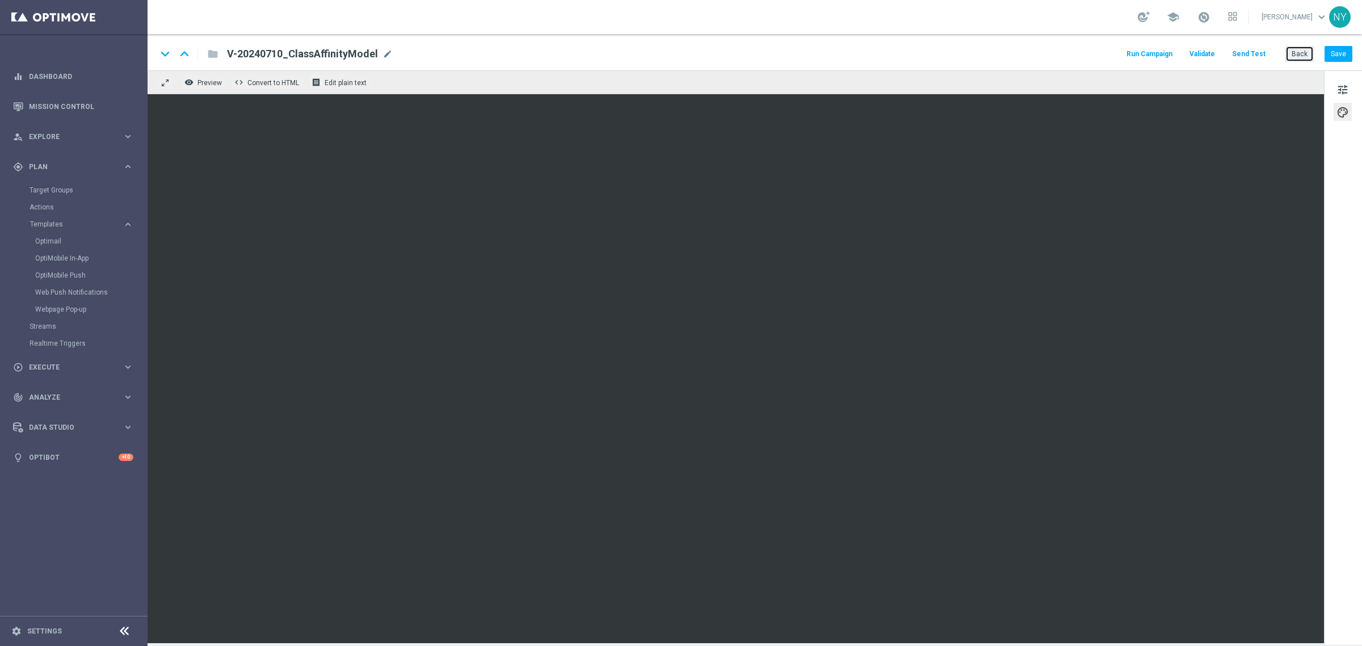
click at [1300, 54] on button "Back" at bounding box center [1300, 54] width 28 height 16
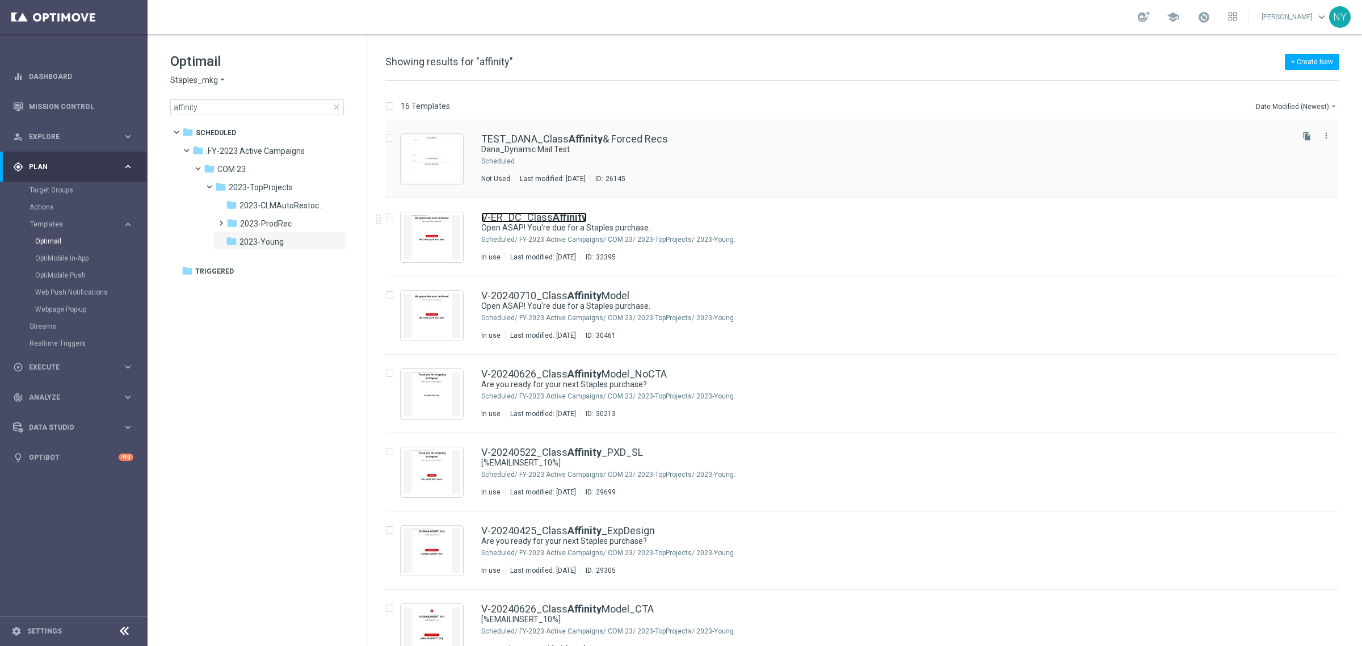
drag, startPoint x: 543, startPoint y: 216, endPoint x: 527, endPoint y: 174, distance: 45.4
click at [543, 216] on link "V-ER_DC_Class Affinity" at bounding box center [534, 217] width 106 height 10
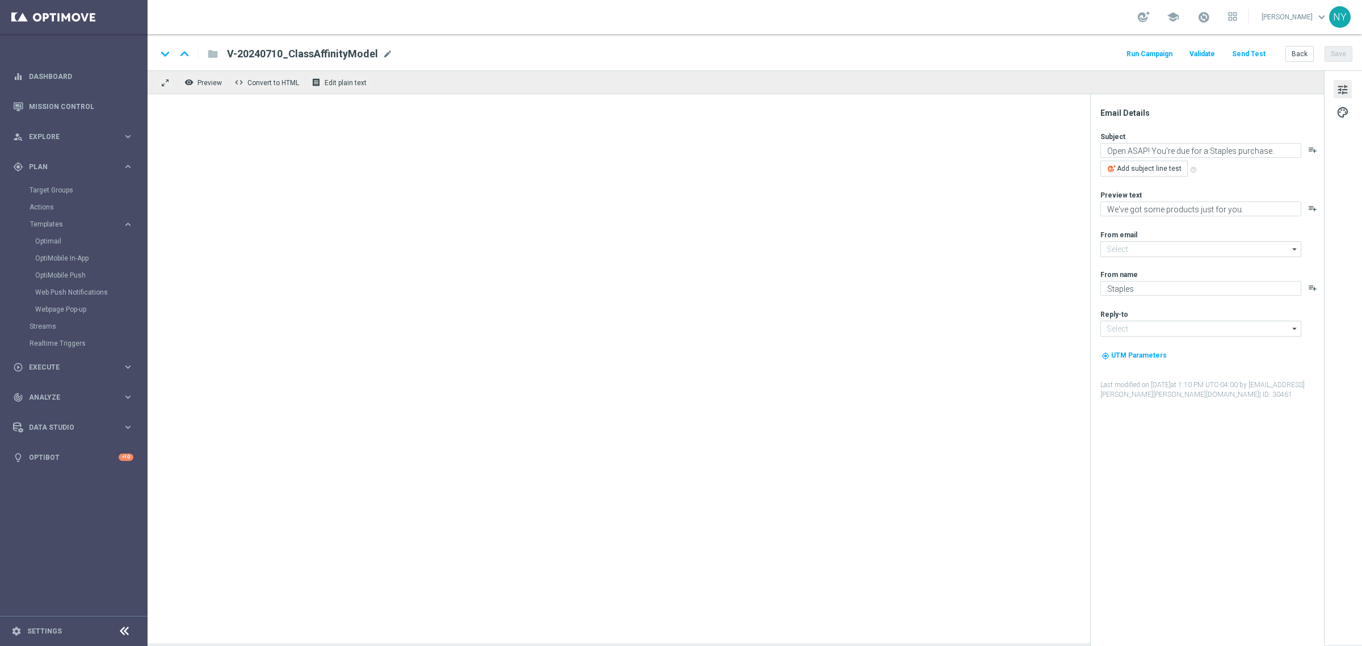
type input "[EMAIL_ADDRESS][DOMAIN_NAME]"
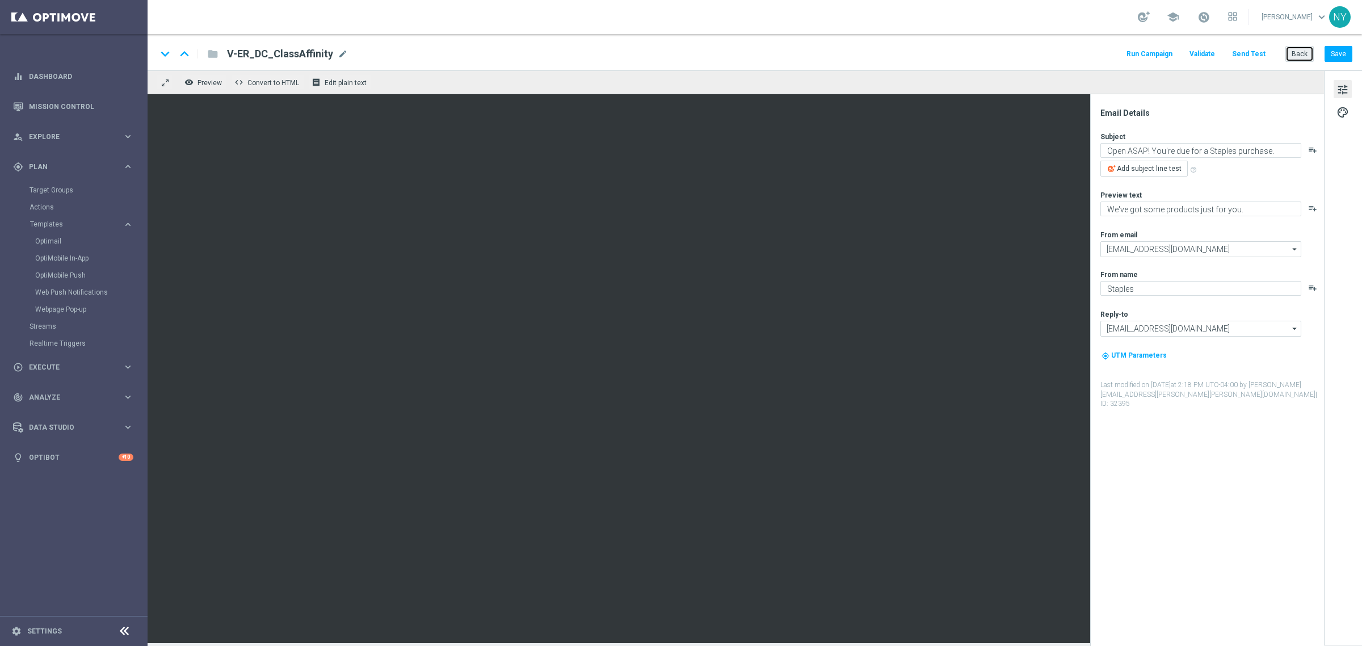
click at [1301, 56] on button "Back" at bounding box center [1300, 54] width 28 height 16
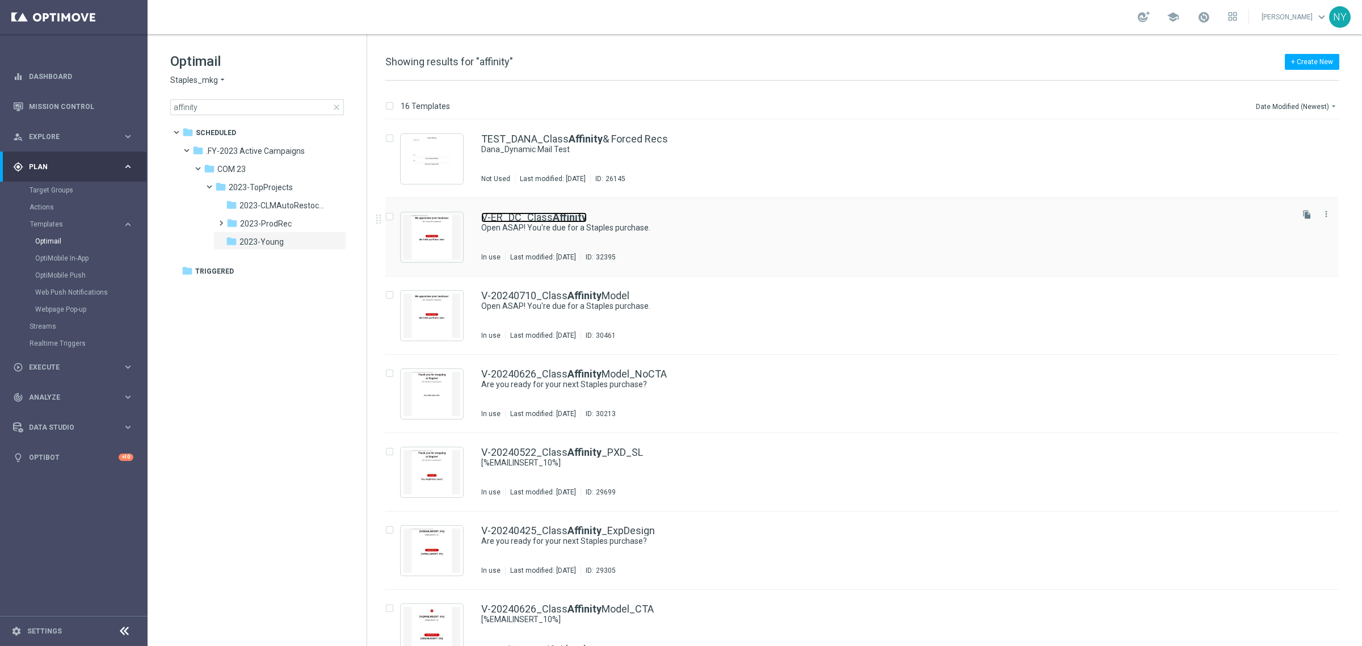
click at [546, 217] on link "V-ER_DC_Class Affinity" at bounding box center [534, 217] width 106 height 10
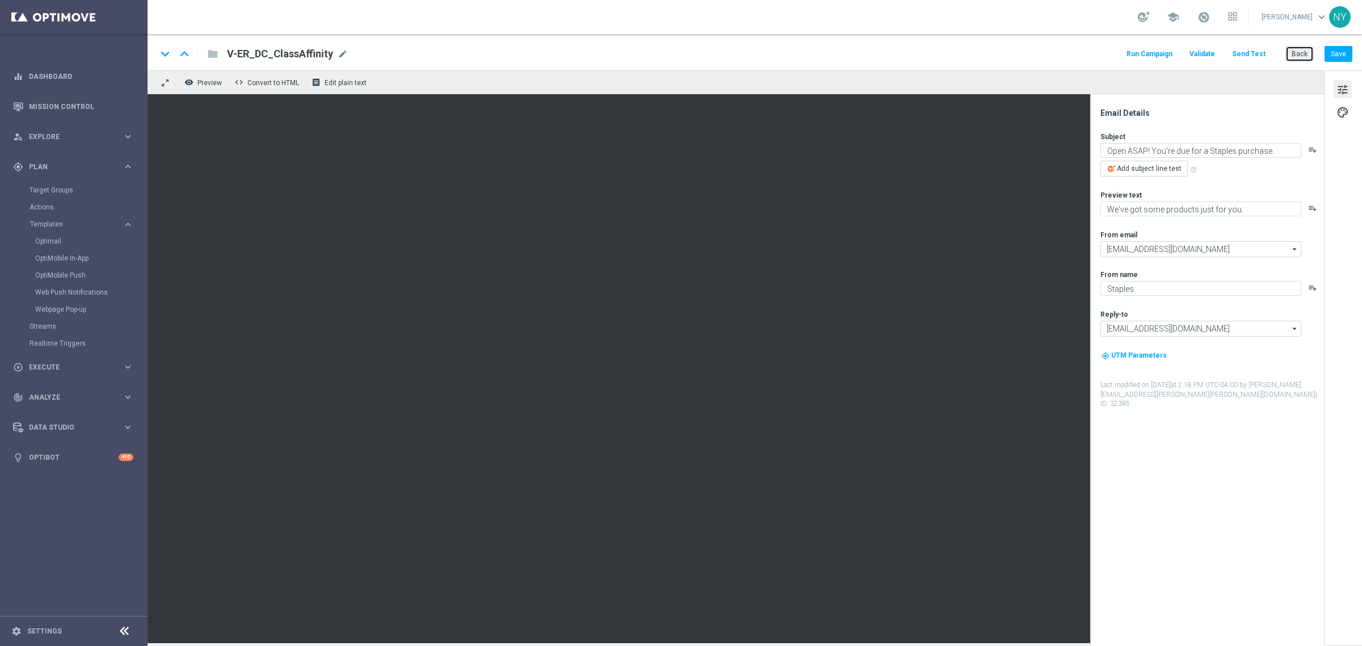
click at [1300, 56] on button "Back" at bounding box center [1300, 54] width 28 height 16
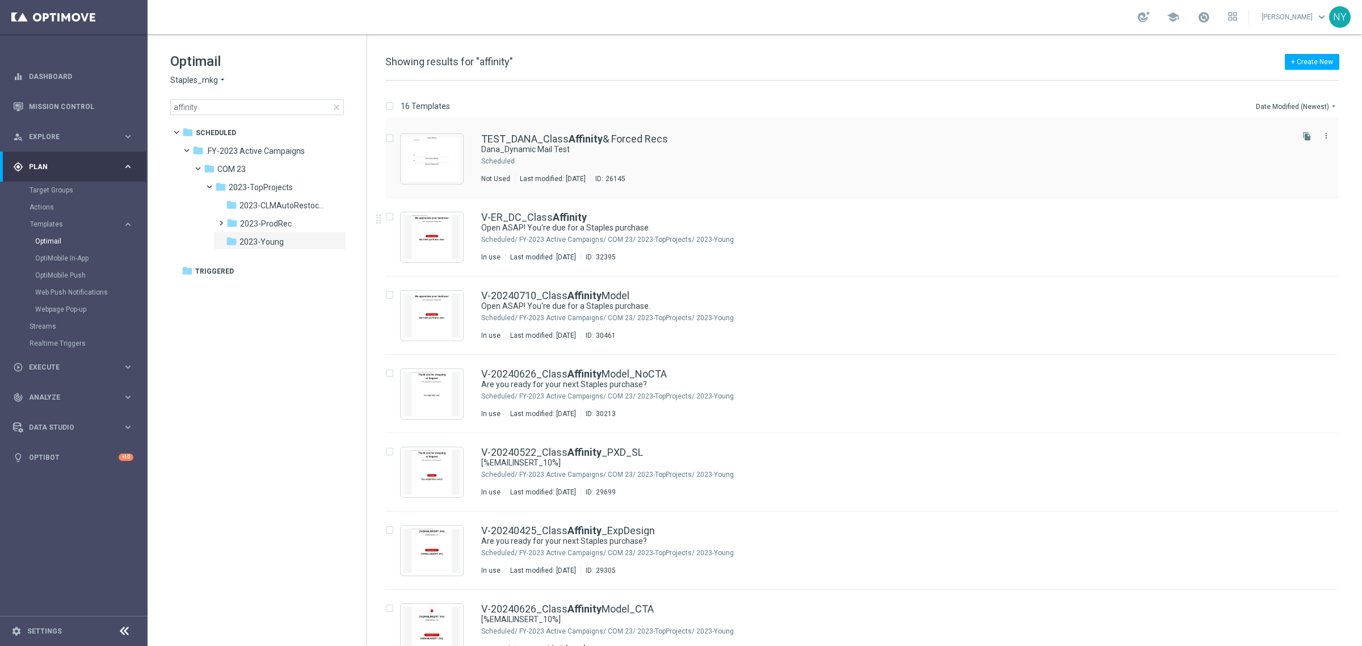
drag, startPoint x: 1305, startPoint y: 214, endPoint x: 1014, endPoint y: 150, distance: 298.0
click at [1305, 214] on icon "file_copy" at bounding box center [1307, 214] width 9 height 9
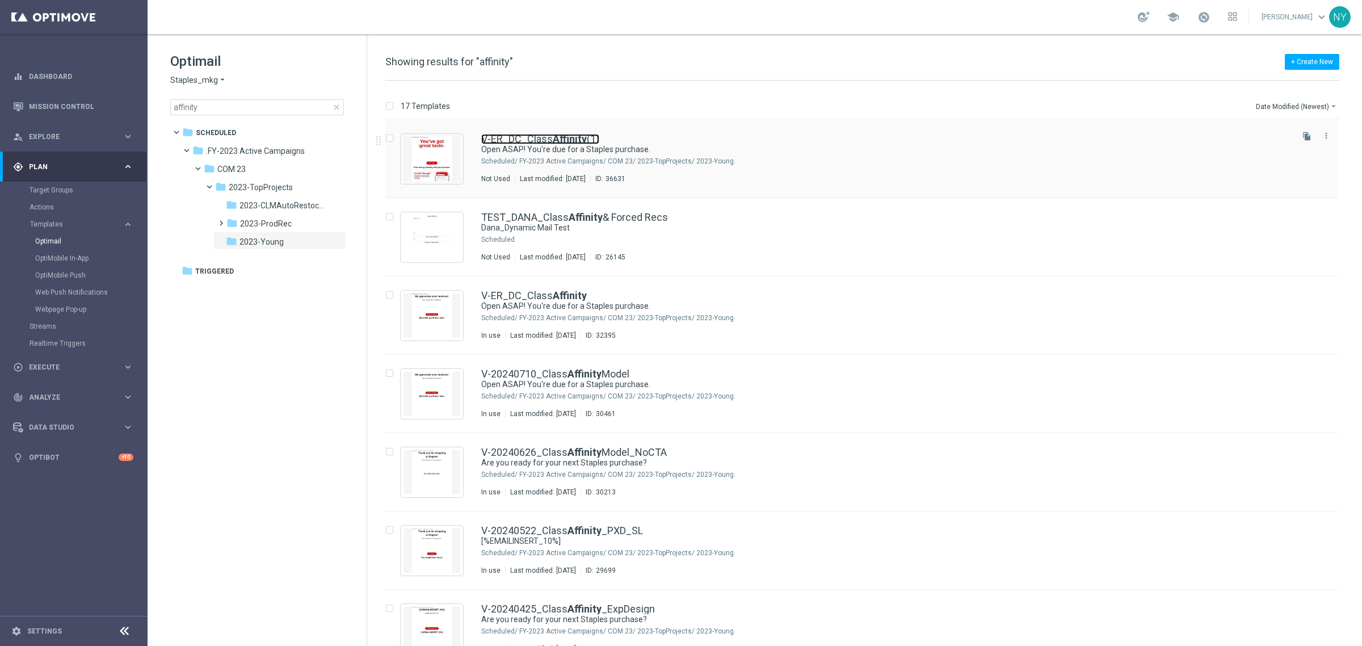
click at [563, 136] on b "Affinity" at bounding box center [570, 139] width 34 height 12
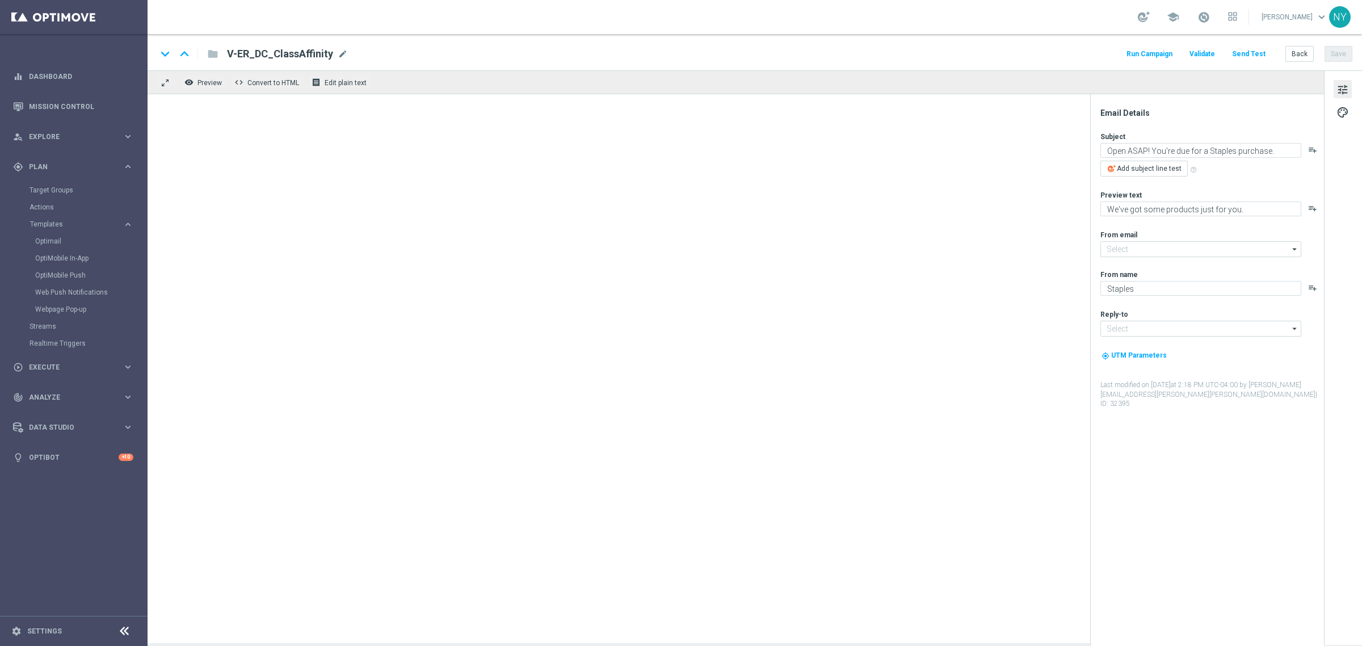
type input "[EMAIL_ADDRESS][DOMAIN_NAME]"
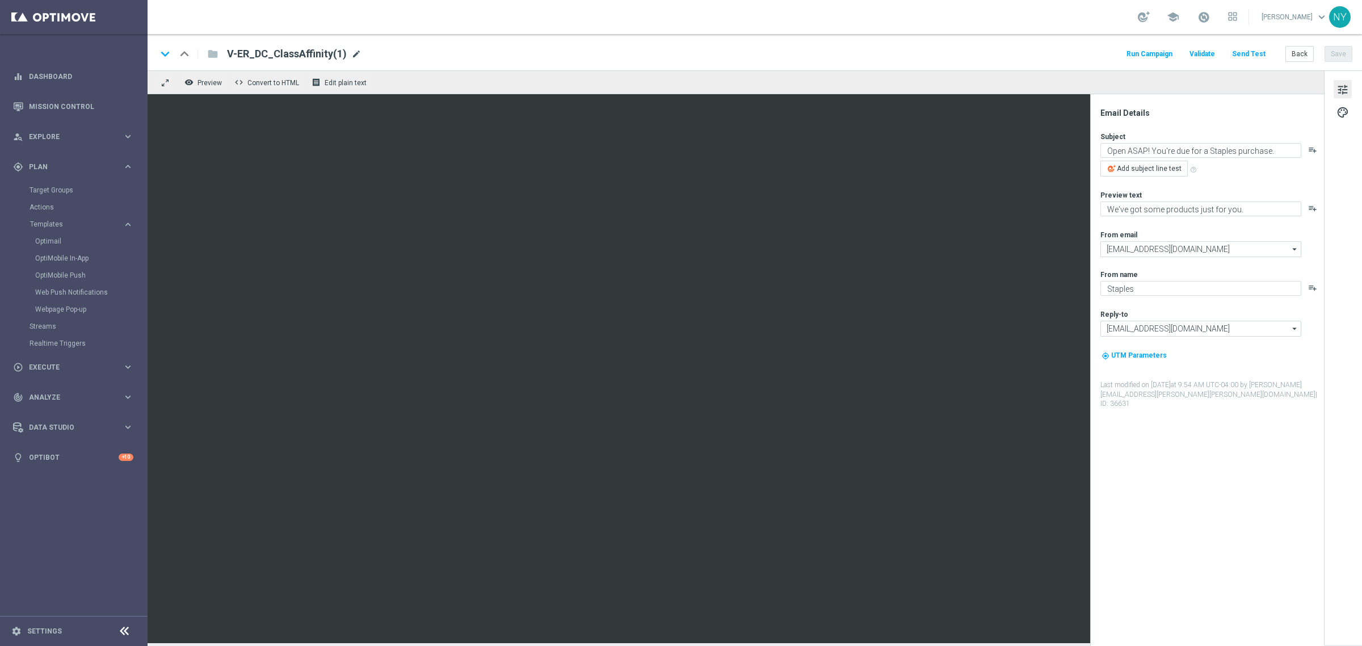
click at [351, 54] on span "mode_edit" at bounding box center [356, 54] width 10 height 10
click at [263, 54] on input "V-ER_DC_ClassAffinity(1)" at bounding box center [368, 54] width 282 height 15
drag, startPoint x: 343, startPoint y: 54, endPoint x: 320, endPoint y: 52, distance: 24.0
click at [320, 52] on input "V-ER_OMNI_ClassAffinity(1)" at bounding box center [368, 54] width 282 height 15
click at [279, 51] on input "V-ER_OMNI_ClassAffinity(1)" at bounding box center [368, 54] width 282 height 15
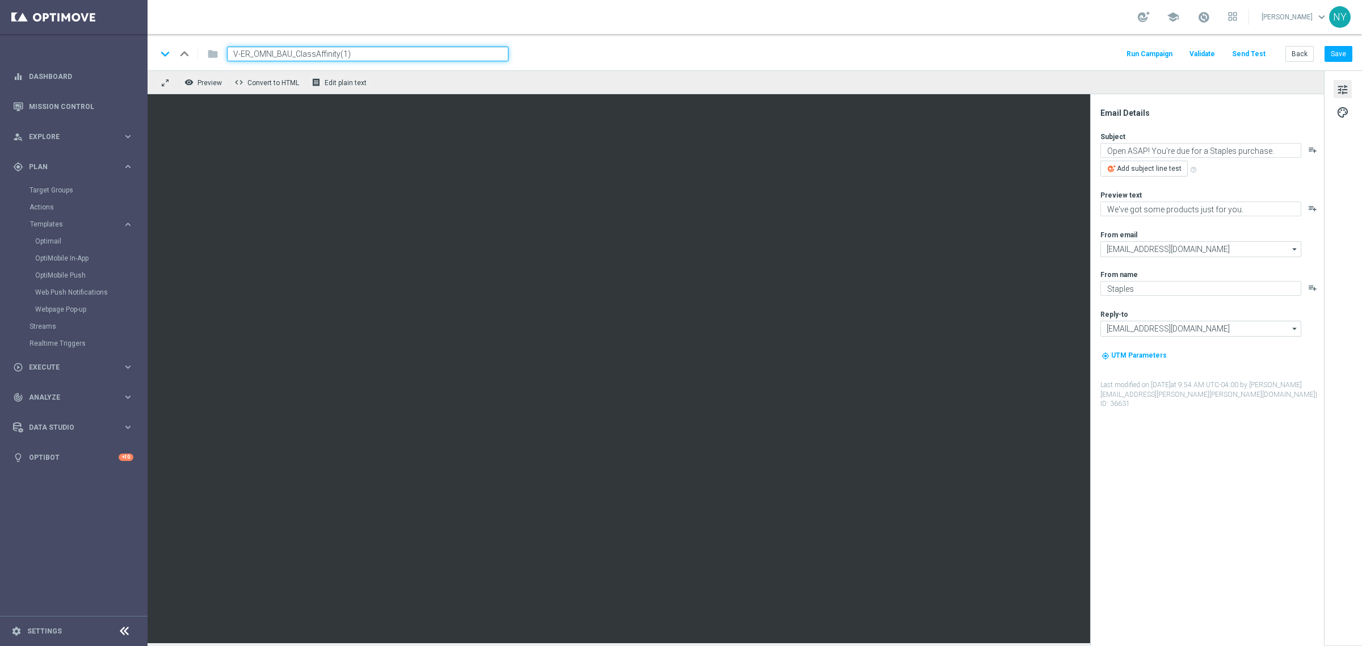
click at [356, 53] on input "V-ER_OMNI_BAU_ClassAffinity(1)" at bounding box center [368, 54] width 282 height 15
click at [289, 54] on input "V-ER_OMNI_BAU_ClassAffinity_1" at bounding box center [368, 54] width 282 height 15
click at [380, 54] on input "V-ER_OMNI_BAU_1__ClassAffinity_1" at bounding box center [368, 54] width 282 height 15
click at [307, 52] on input "V-ER_OMNI_BAU_1__ClassAffinity_1" at bounding box center [368, 54] width 282 height 15
click at [381, 50] on input "V-ER_OMNI_BAU_1_ClassAffinity_1" at bounding box center [368, 54] width 282 height 15
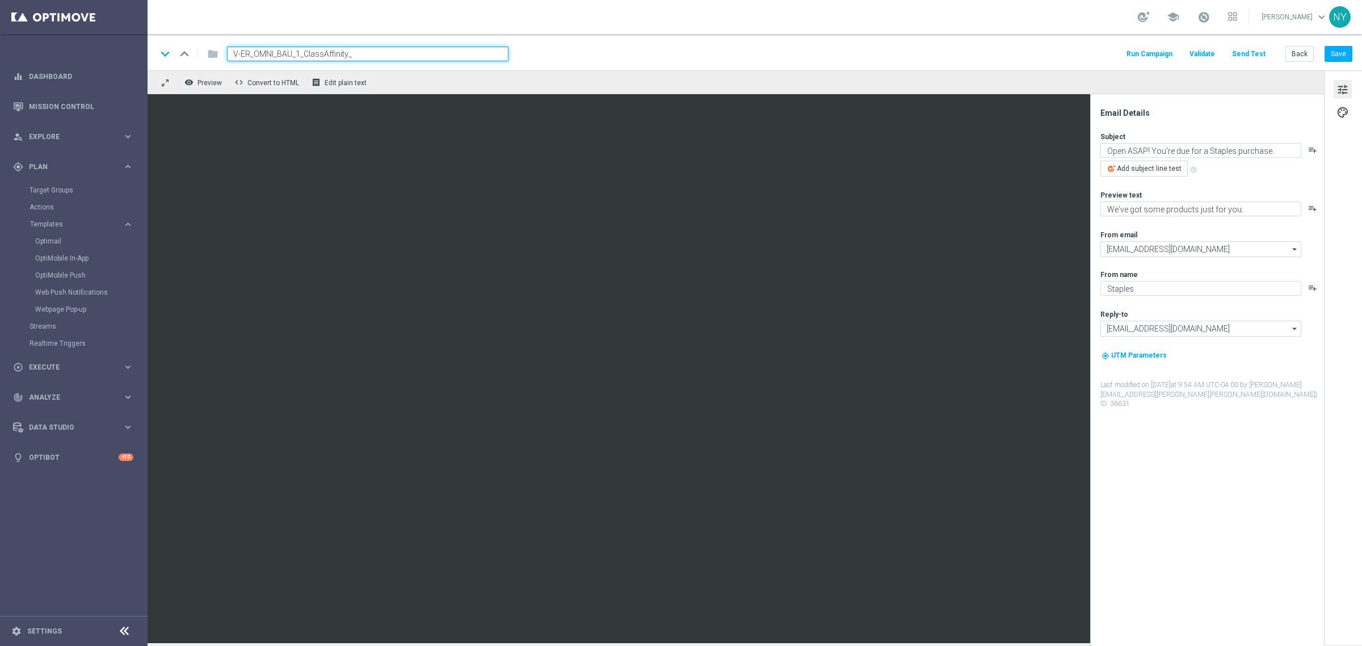
type input "V-ER_OMNI_BAU_1_ClassAffinity"
drag, startPoint x: 369, startPoint y: 49, endPoint x: 179, endPoint y: 48, distance: 190.1
click at [179, 48] on div "keyboard_arrow_down keyboard_arrow_up folder V-ER_OMNI_BAU_1_ClassAffinity" at bounding box center [333, 54] width 352 height 15
click at [1341, 53] on button "Save" at bounding box center [1339, 54] width 28 height 16
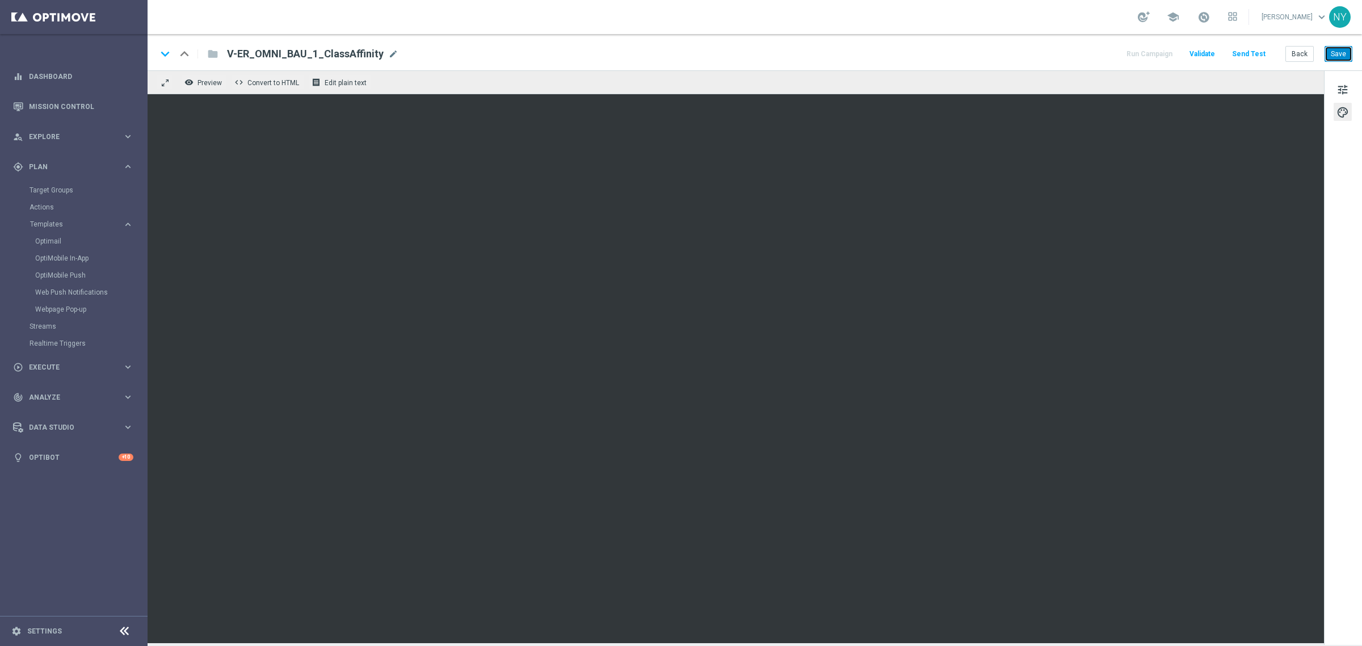
click at [1341, 55] on button "Save" at bounding box center [1339, 54] width 28 height 16
click at [1343, 52] on button "Save" at bounding box center [1339, 54] width 28 height 16
click at [1335, 49] on button "Save" at bounding box center [1339, 54] width 28 height 16
click at [1340, 52] on button "Save" at bounding box center [1339, 54] width 28 height 16
click at [1341, 54] on button "Save" at bounding box center [1339, 54] width 28 height 16
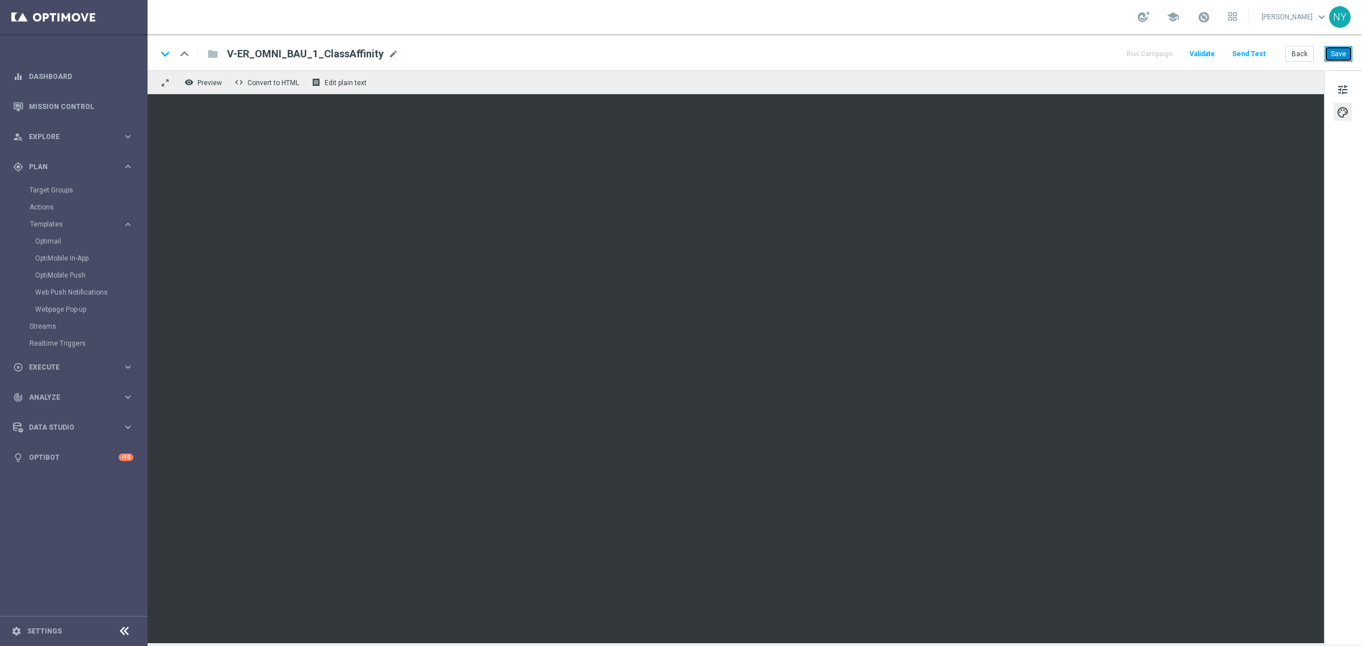
click at [1337, 52] on button "Save" at bounding box center [1339, 54] width 28 height 16
drag, startPoint x: 1341, startPoint y: 52, endPoint x: 1258, endPoint y: 91, distance: 91.4
click at [1341, 53] on button "Save" at bounding box center [1339, 54] width 28 height 16
click at [1334, 49] on button "Save" at bounding box center [1339, 54] width 28 height 16
click at [1338, 51] on button "Save" at bounding box center [1339, 54] width 28 height 16
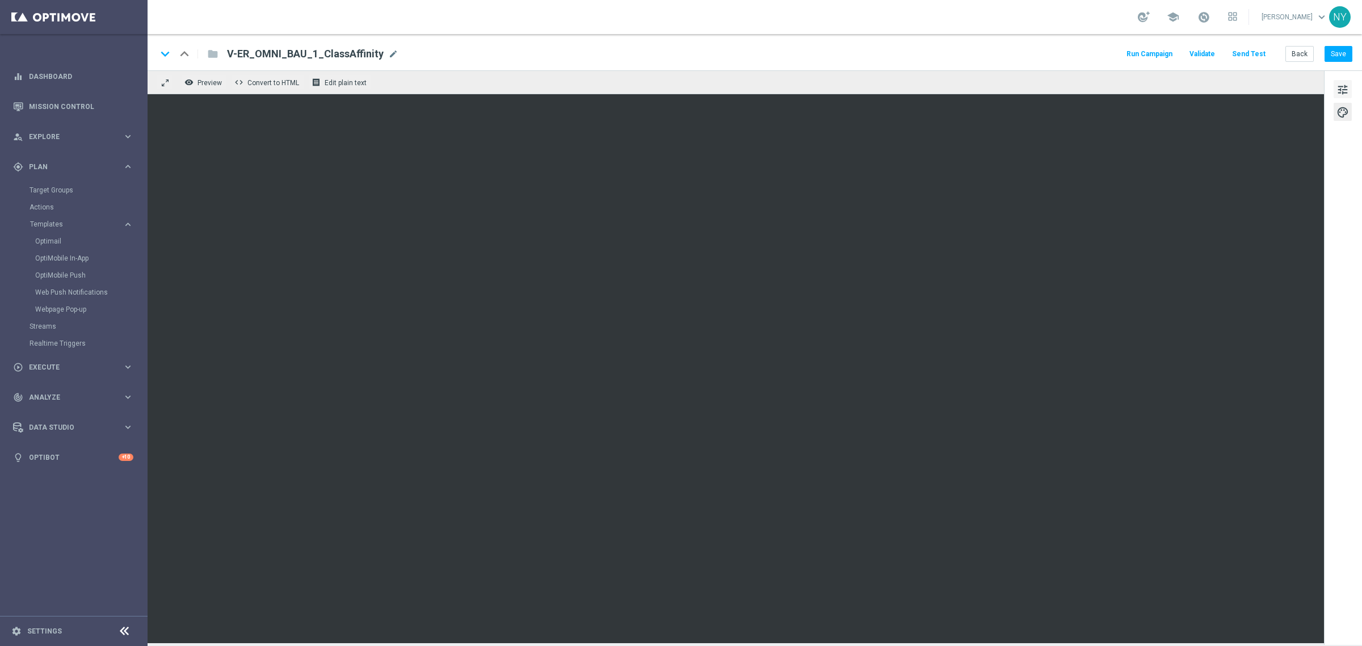
click at [1346, 86] on span "tune" at bounding box center [1343, 89] width 12 height 15
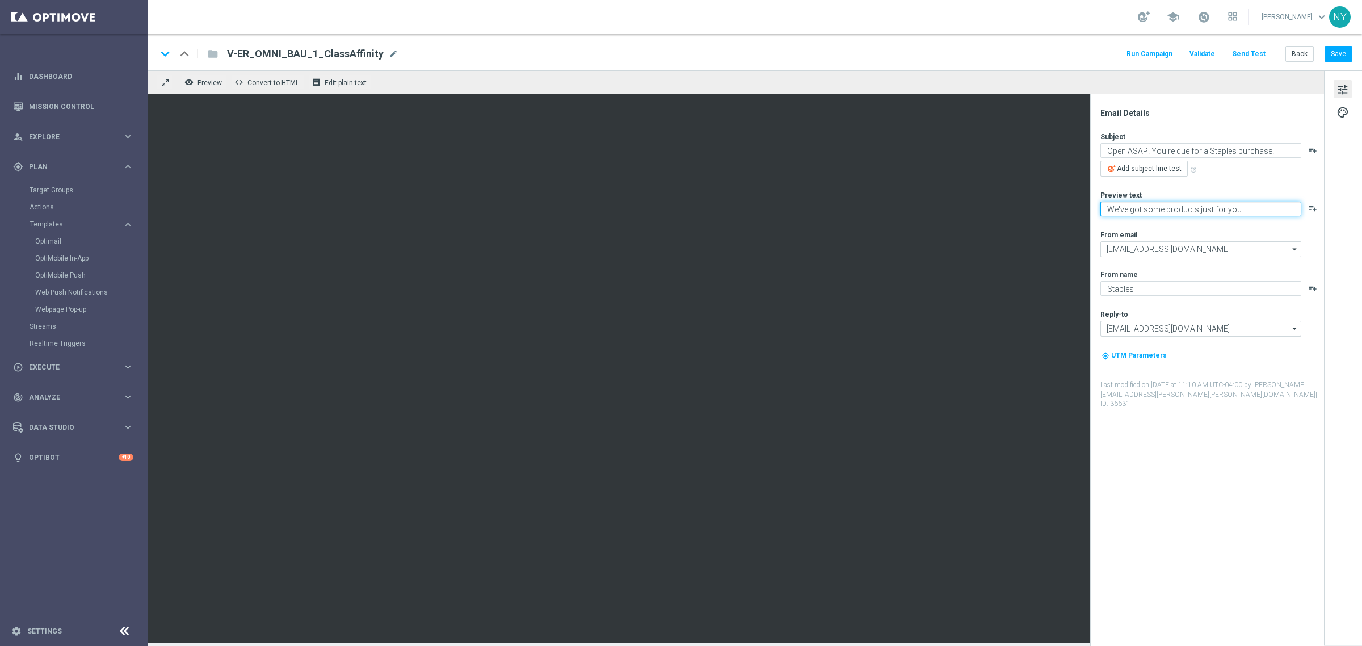
paste textarea "hat’s next on your list? 🤔"
type textarea "What’s next on your list? 🤔"
click at [1346, 56] on button "Save" at bounding box center [1339, 54] width 28 height 16
paste textarea "[%IF:[%SLP_FIRST_NAME%]%][%SLP_FIRST_NAME%][%END:IF%][%ELSE%]Dear customer[%END…"
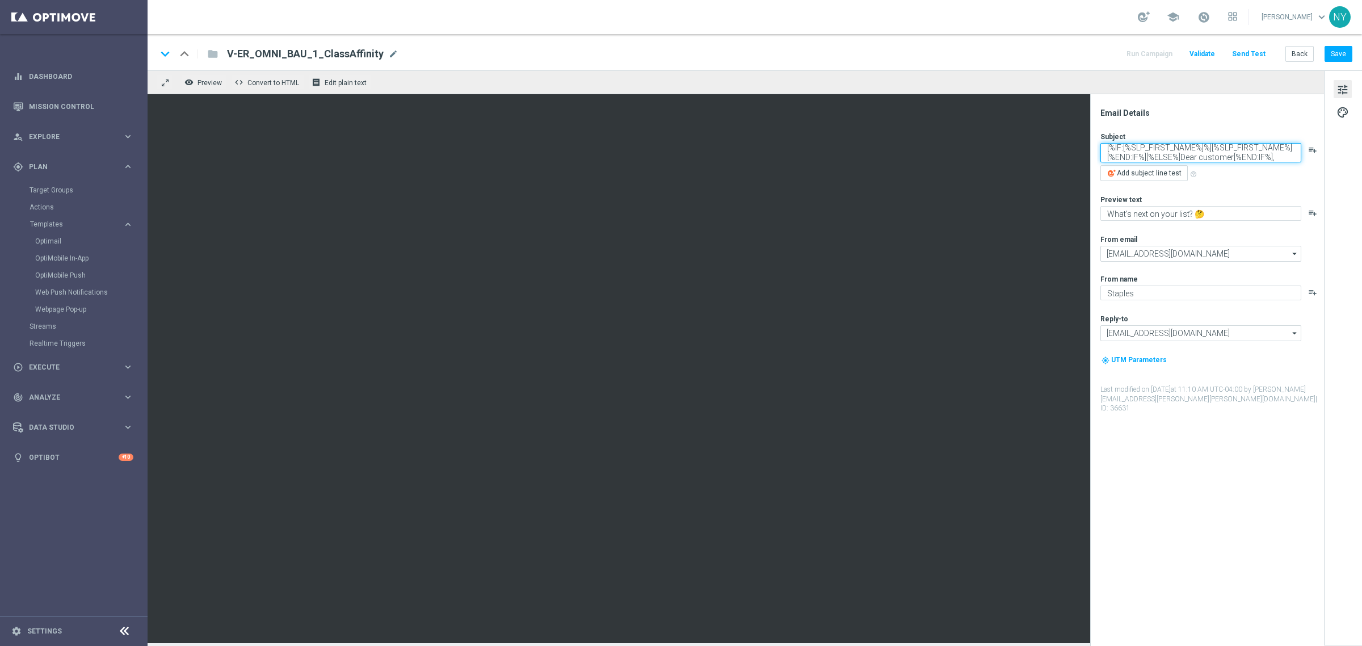
click at [1278, 159] on textarea "[%IF:[%SLP_FIRST_NAME%]%][%SLP_FIRST_NAME%][%END:IF%][%ELSE%]Dear customer[%END…" at bounding box center [1201, 152] width 201 height 19
paste textarea "thanks for shopping with Staples!"
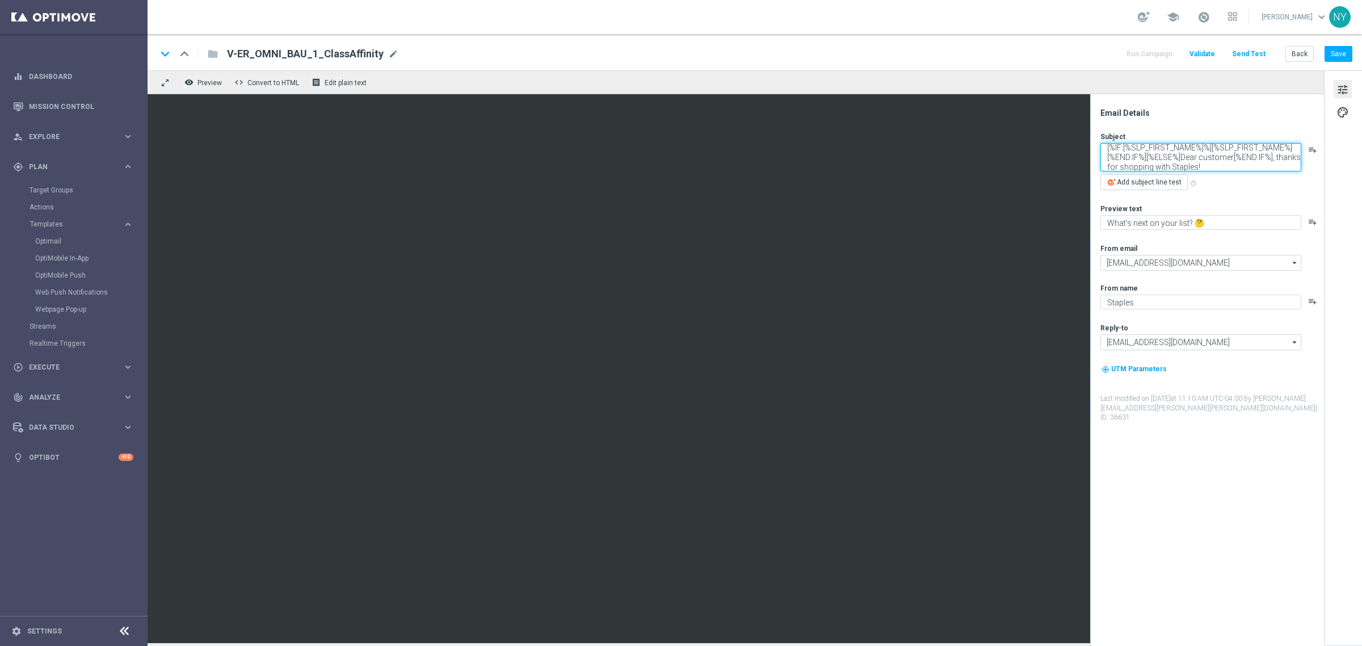
scroll to position [4, 0]
type textarea "[%IF:[%SLP_FIRST_NAME%]%][%SLP_FIRST_NAME%][%END:IF%][%ELSE%]Dear customer[%END…"
click at [1341, 52] on button "Save" at bounding box center [1339, 54] width 28 height 16
click at [1340, 52] on button "Save" at bounding box center [1339, 54] width 28 height 16
click at [1245, 52] on button "Send Test" at bounding box center [1249, 54] width 37 height 15
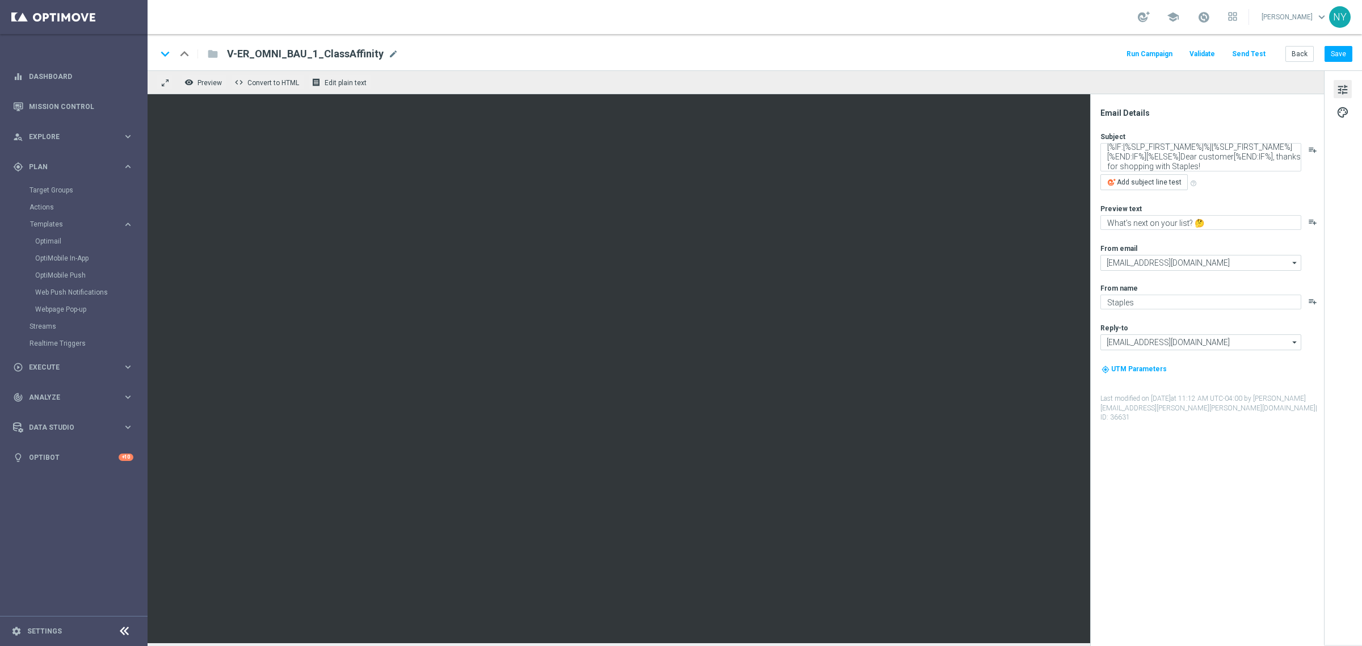
click at [1252, 52] on button "Send Test" at bounding box center [1249, 54] width 37 height 15
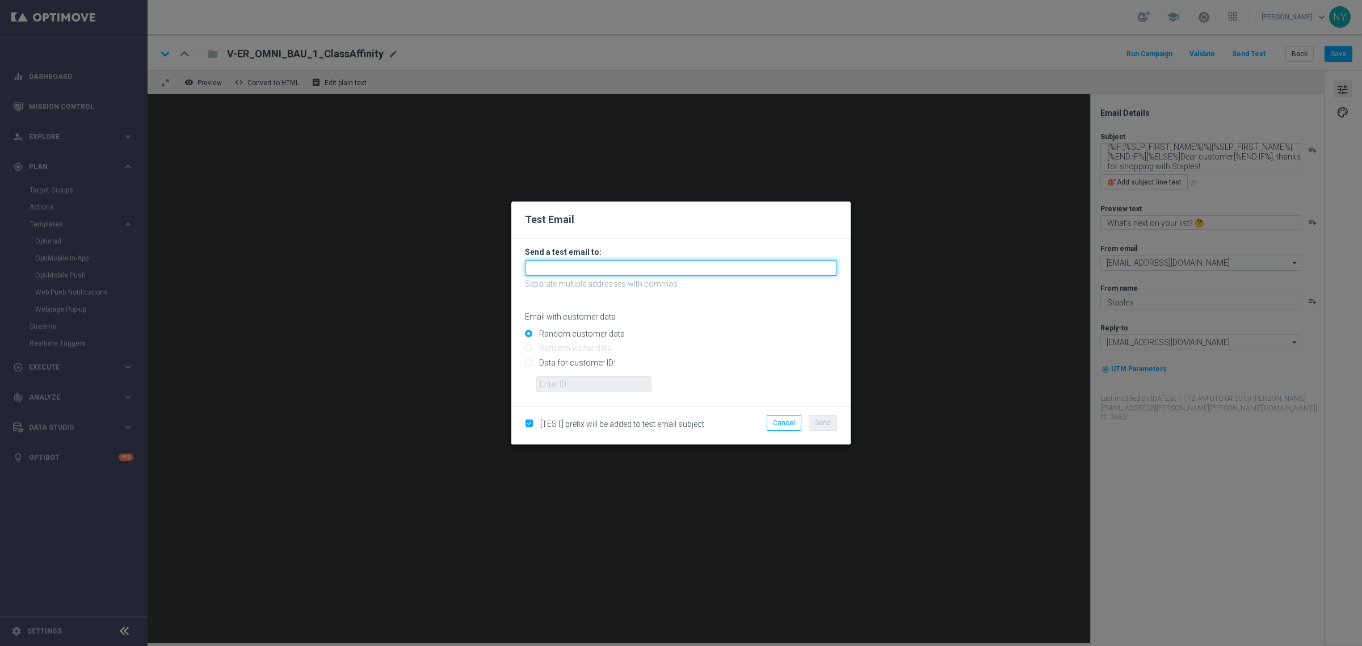
click at [561, 271] on input "text" at bounding box center [681, 268] width 312 height 16
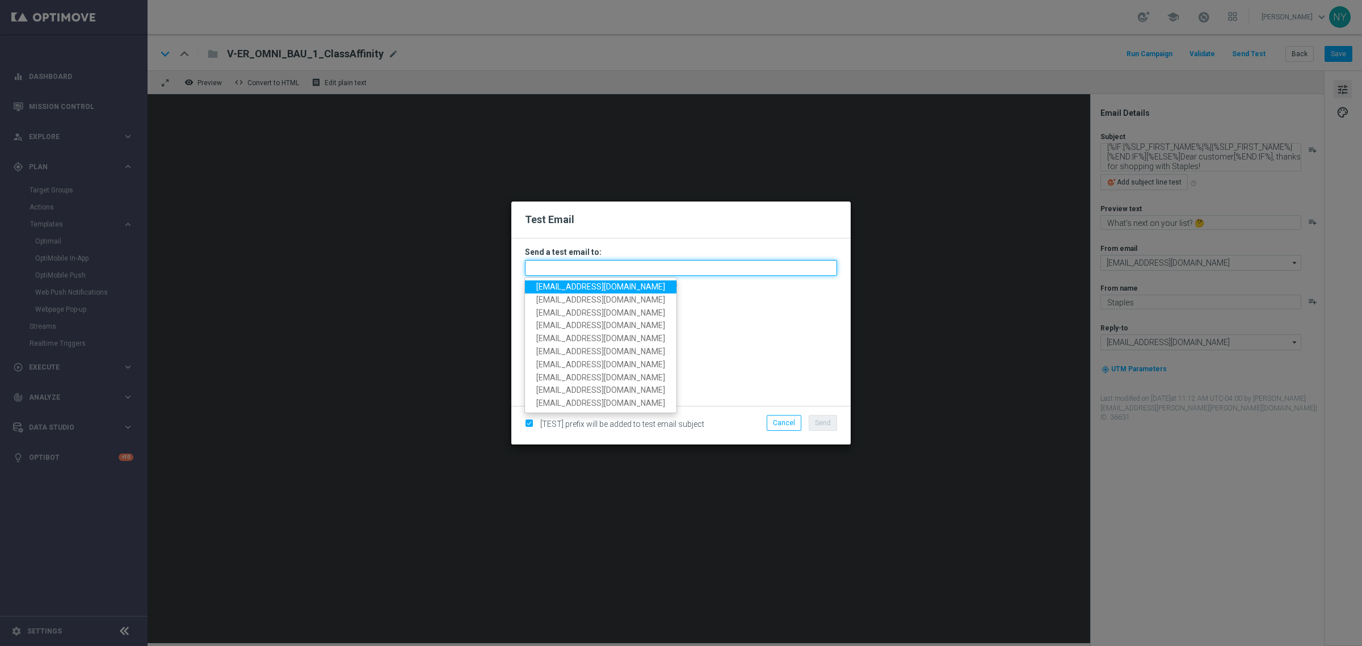
paste input "neilyetts3-bjljc@litmusemail.com"
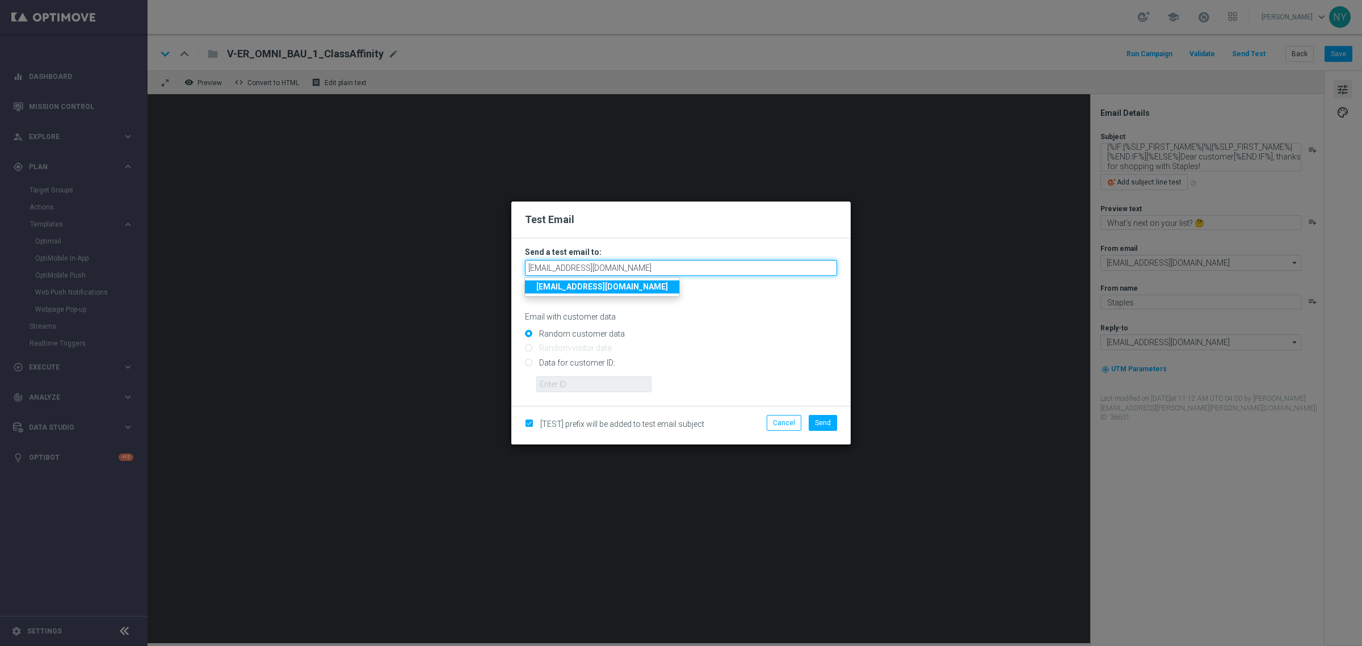
type input "neilyetts3-bjljc@litmusemail.com"
click at [690, 334] on input "Random customer data" at bounding box center [681, 339] width 312 height 16
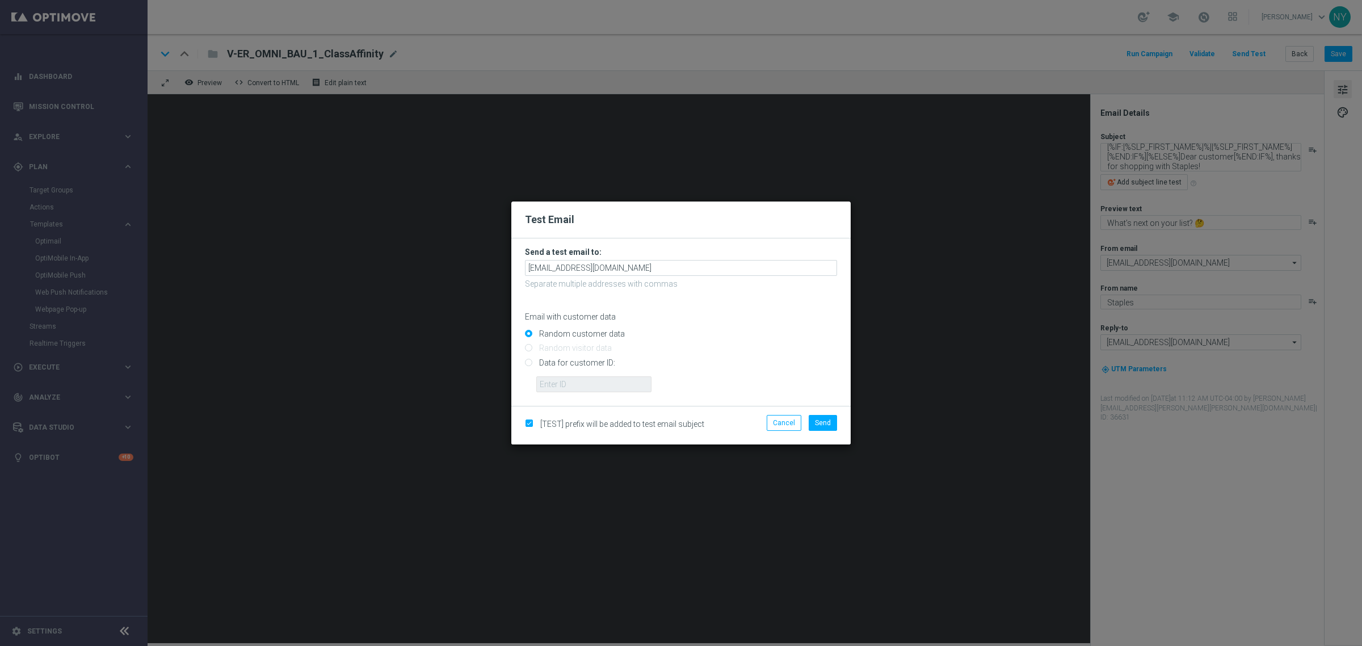
click at [534, 365] on input "Data for customer ID:" at bounding box center [681, 367] width 312 height 16
radio input "true"
click at [555, 386] on input "text" at bounding box center [593, 384] width 115 height 16
drag, startPoint x: 557, startPoint y: 381, endPoint x: 560, endPoint y: 375, distance: 7.1
click at [557, 379] on input "text" at bounding box center [593, 384] width 115 height 16
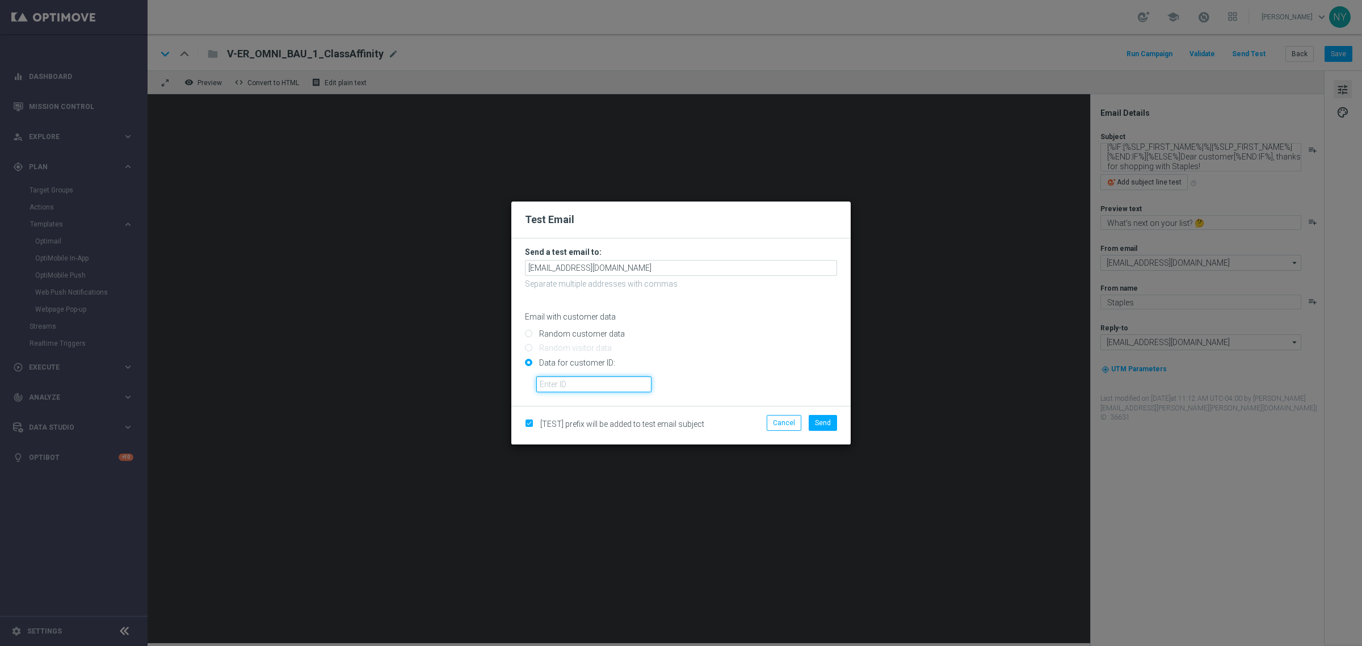
paste input "10000006208"
type input "10000006208"
click at [826, 423] on span "Send" at bounding box center [823, 423] width 16 height 8
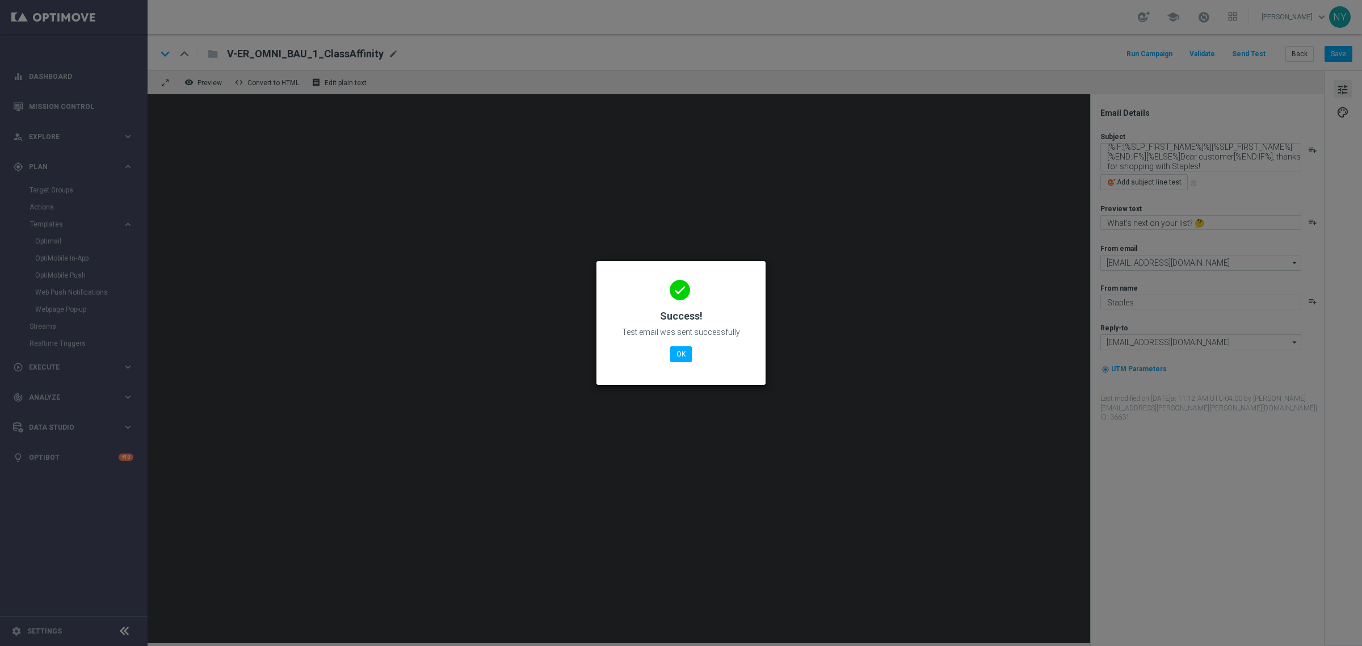
click at [731, 128] on modal-container "done Success! Test email was sent successfully OK" at bounding box center [681, 323] width 1362 height 646
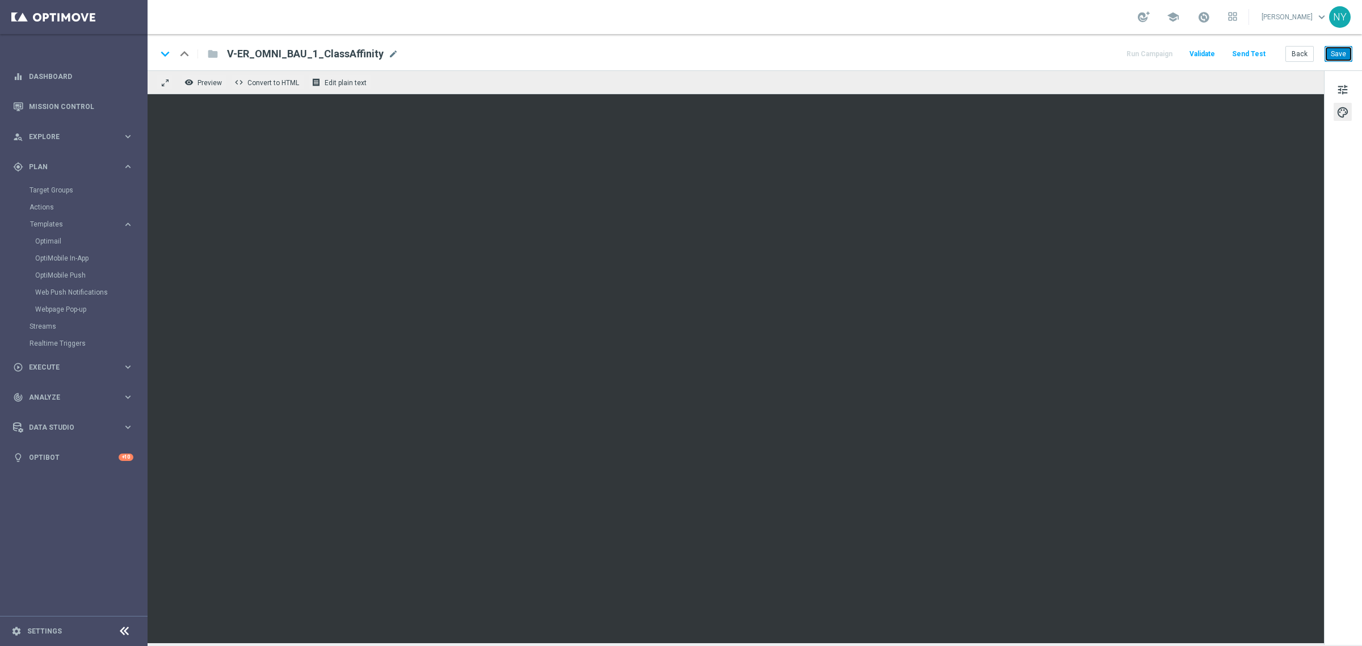
click at [1348, 54] on button "Save" at bounding box center [1339, 54] width 28 height 16
click at [1255, 54] on button "Send Test" at bounding box center [1249, 54] width 37 height 15
click at [1249, 51] on button "Send Test" at bounding box center [1249, 54] width 37 height 15
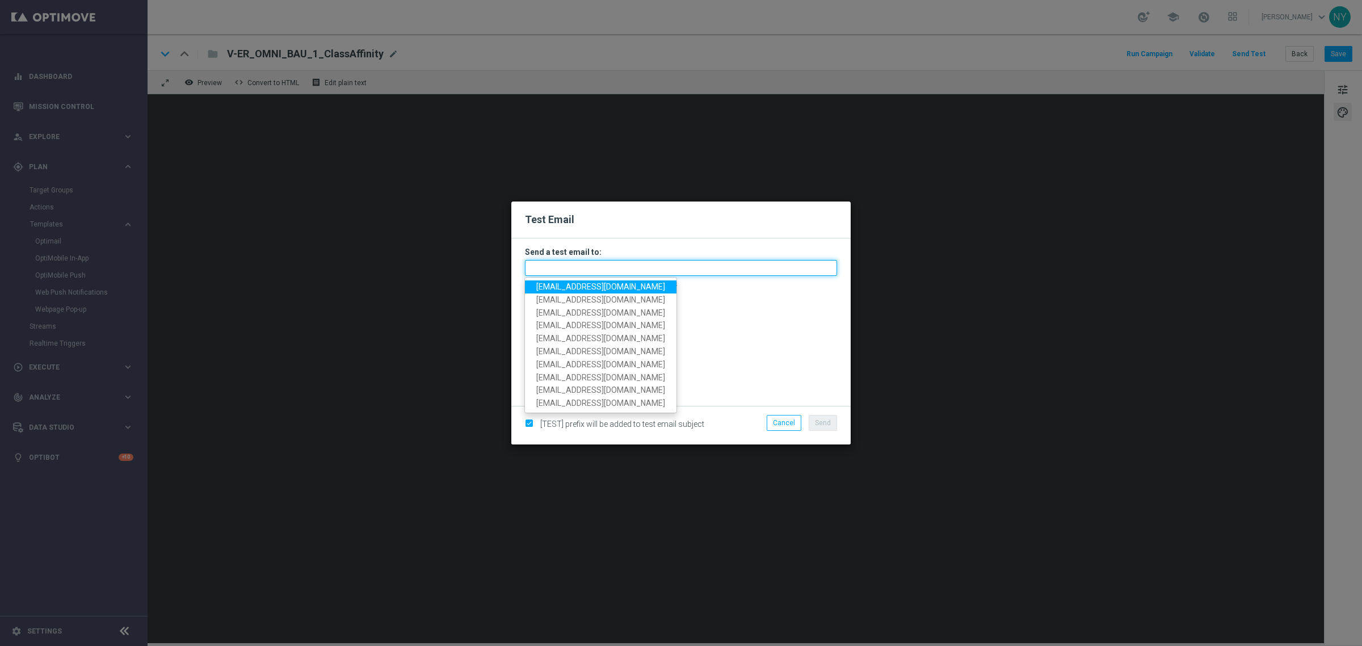
click at [562, 268] on input "text" at bounding box center [681, 268] width 312 height 16
click at [575, 287] on span "neilyetts3-bjljc@litmusemail.com" at bounding box center [600, 286] width 129 height 9
type input "neilyetts3-bjljc@litmusemail.com"
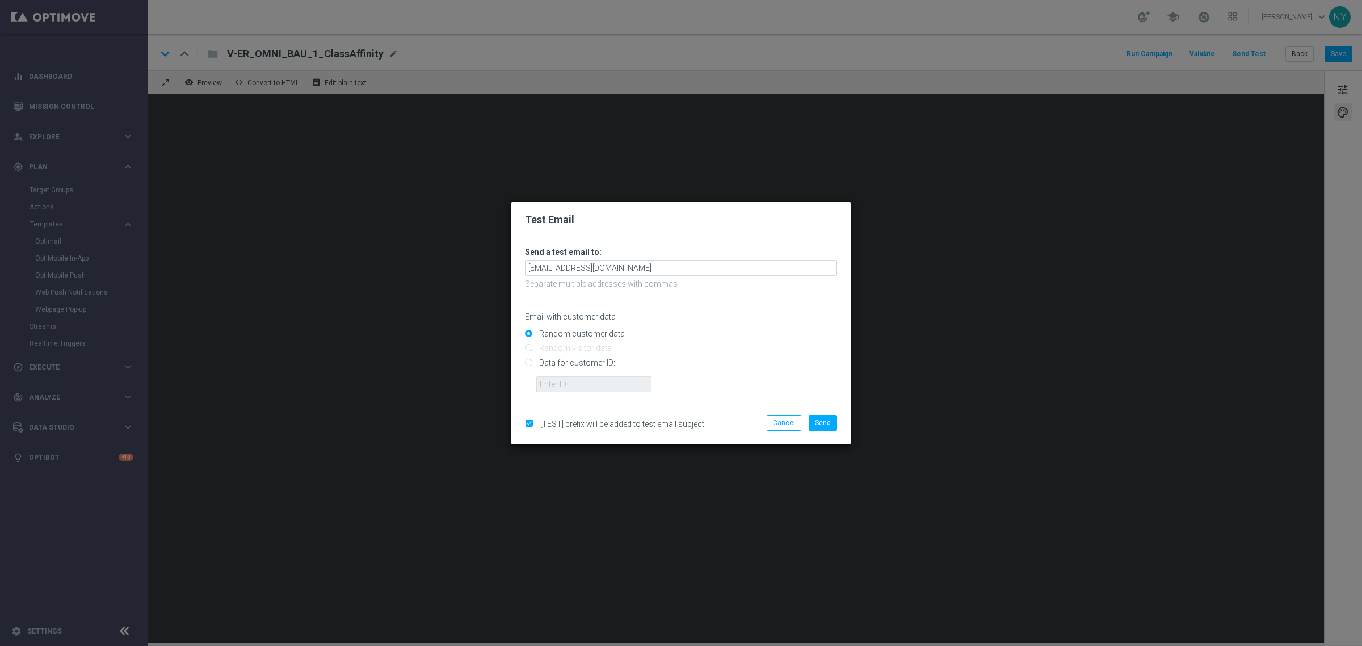
drag, startPoint x: 531, startPoint y: 362, endPoint x: 535, endPoint y: 367, distance: 6.5
click at [531, 363] on input "Data for customer ID:" at bounding box center [681, 367] width 312 height 16
radio input "true"
click at [562, 392] on input "text" at bounding box center [593, 384] width 115 height 16
click at [551, 381] on input "text" at bounding box center [593, 384] width 115 height 16
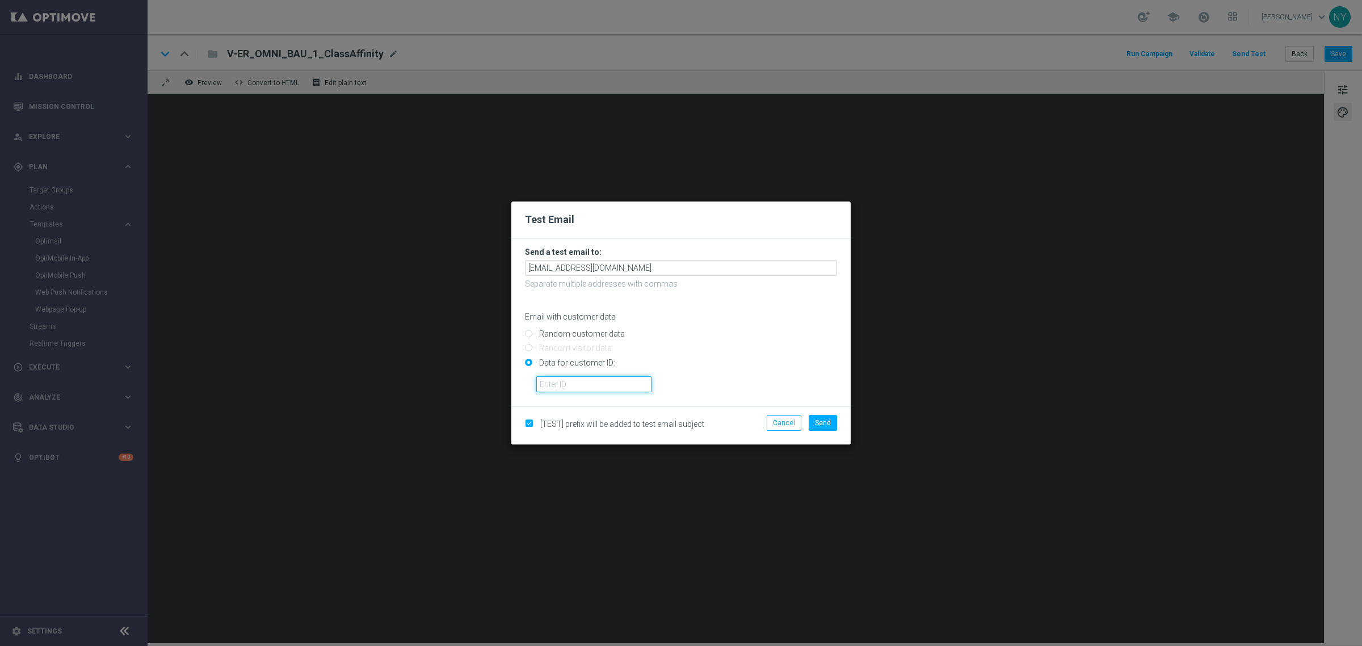
paste input "10000006208"
type input "10000006208"
click at [826, 424] on span "Send" at bounding box center [823, 423] width 16 height 8
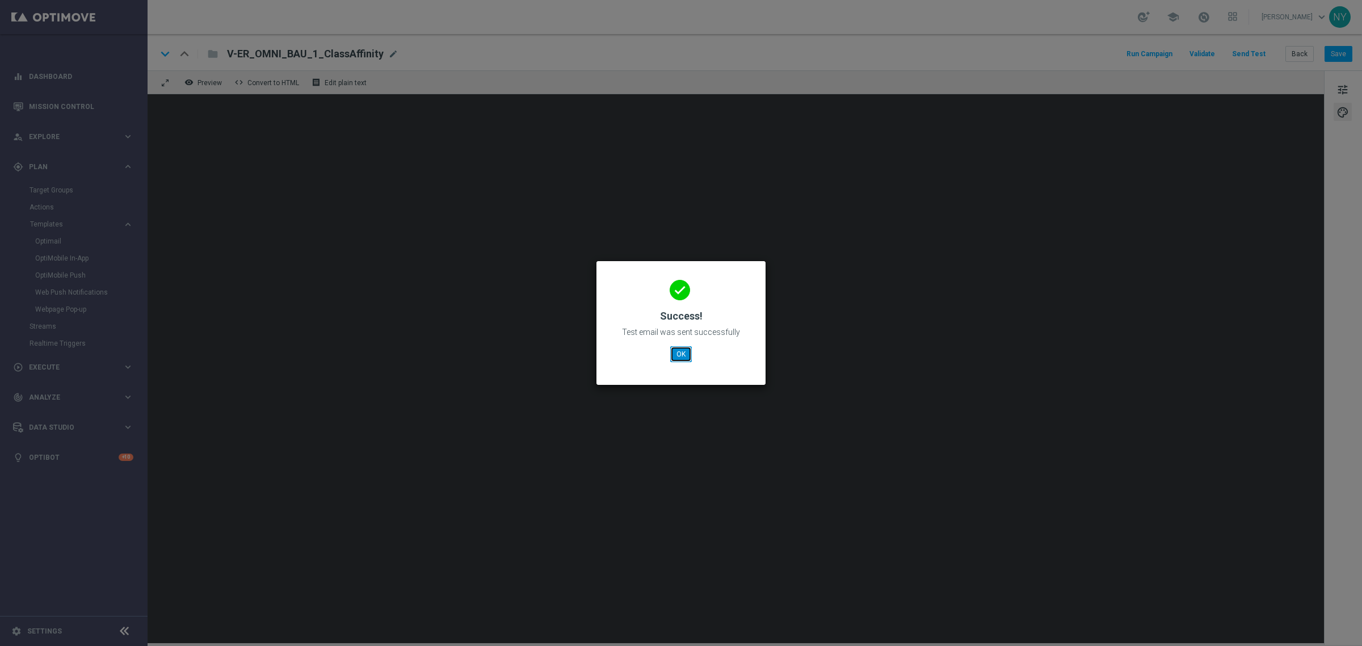
click at [679, 350] on button "OK" at bounding box center [681, 354] width 22 height 16
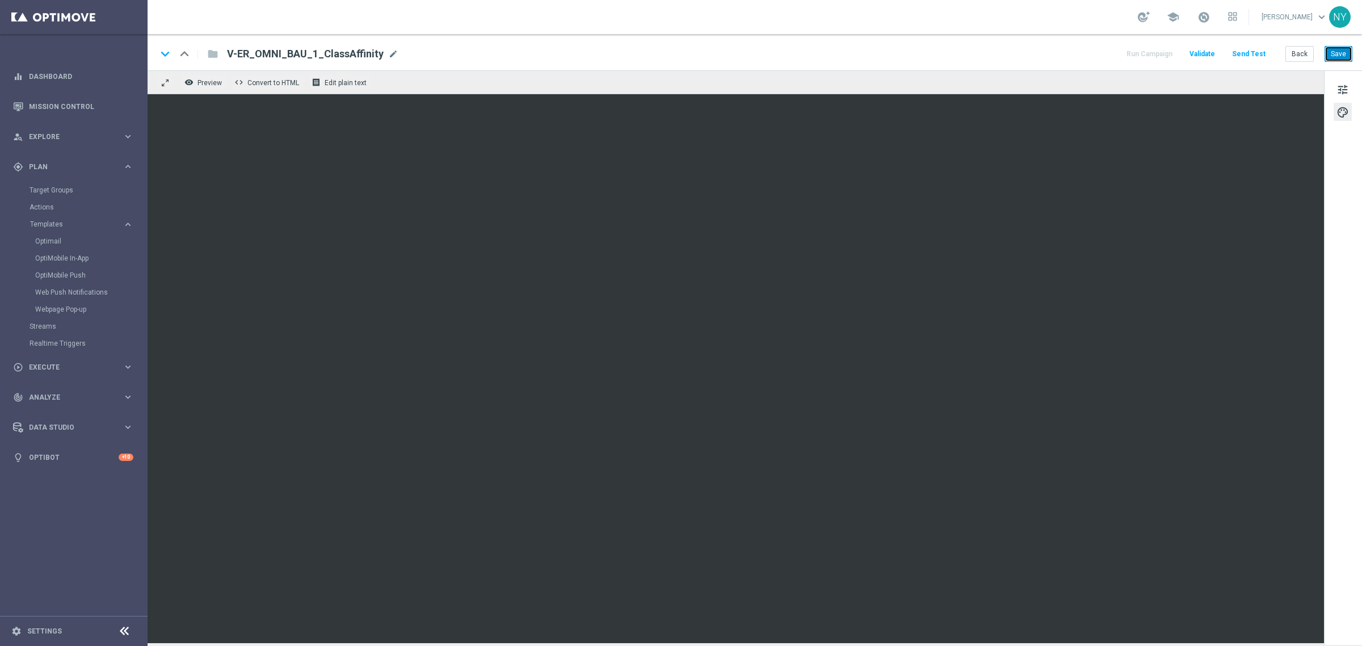
click at [1338, 51] on button "Save" at bounding box center [1339, 54] width 28 height 16
click at [1337, 54] on button "Save" at bounding box center [1339, 54] width 28 height 16
click at [1253, 53] on button "Send Test" at bounding box center [1249, 54] width 37 height 15
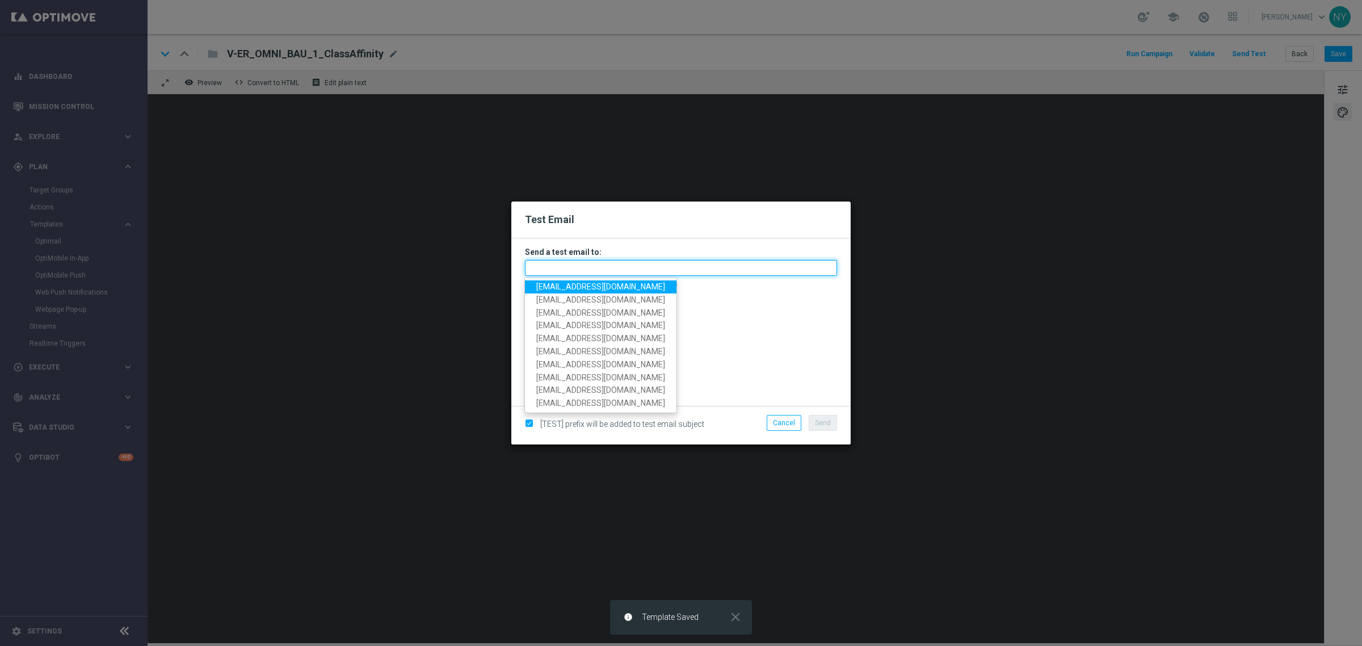
click at [573, 267] on input "text" at bounding box center [681, 268] width 312 height 16
click at [579, 287] on span "neilyetts3-bjljc@litmusemail.com" at bounding box center [600, 286] width 129 height 9
type input "neilyetts3-bjljc@litmusemail.com"
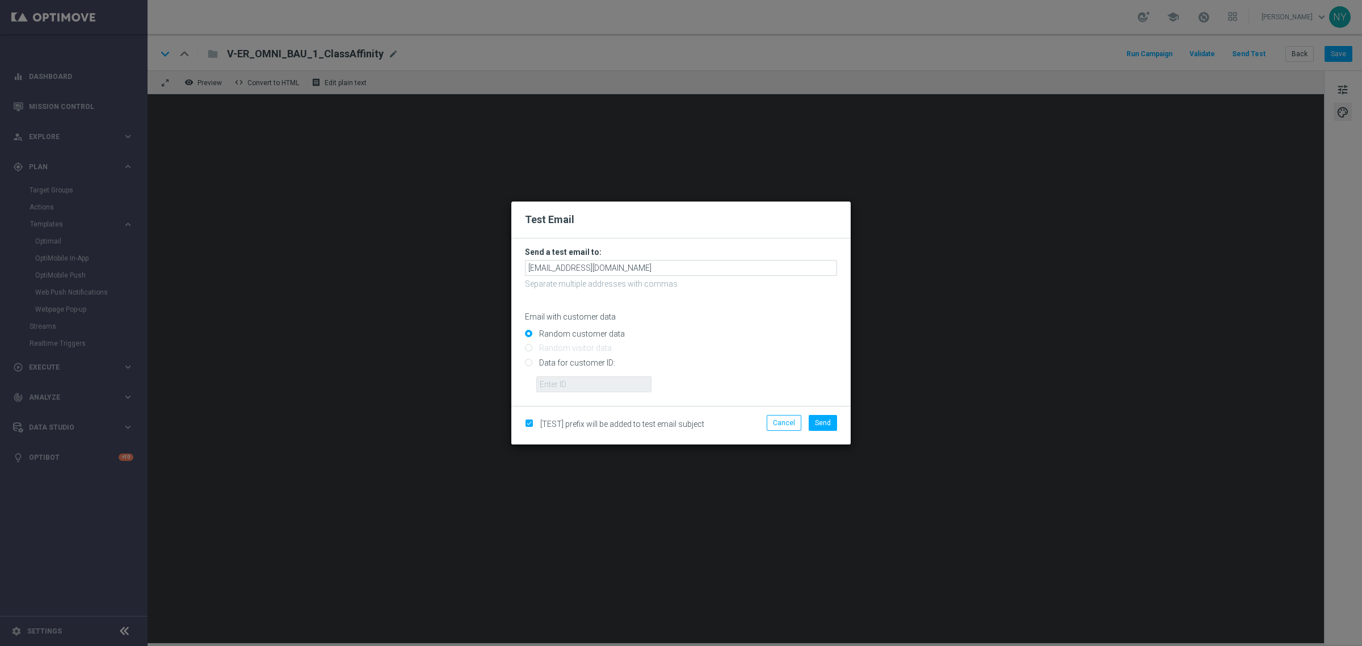
click at [529, 364] on input "Data for customer ID:" at bounding box center [681, 367] width 312 height 16
radio input "true"
click at [573, 394] on form "Send a test email to: neilyetts3-bjljc@litmusemail.com Separate multiple addres…" at bounding box center [680, 321] width 339 height 167
click at [565, 384] on input "text" at bounding box center [593, 384] width 115 height 16
click at [553, 380] on input "text" at bounding box center [593, 384] width 115 height 16
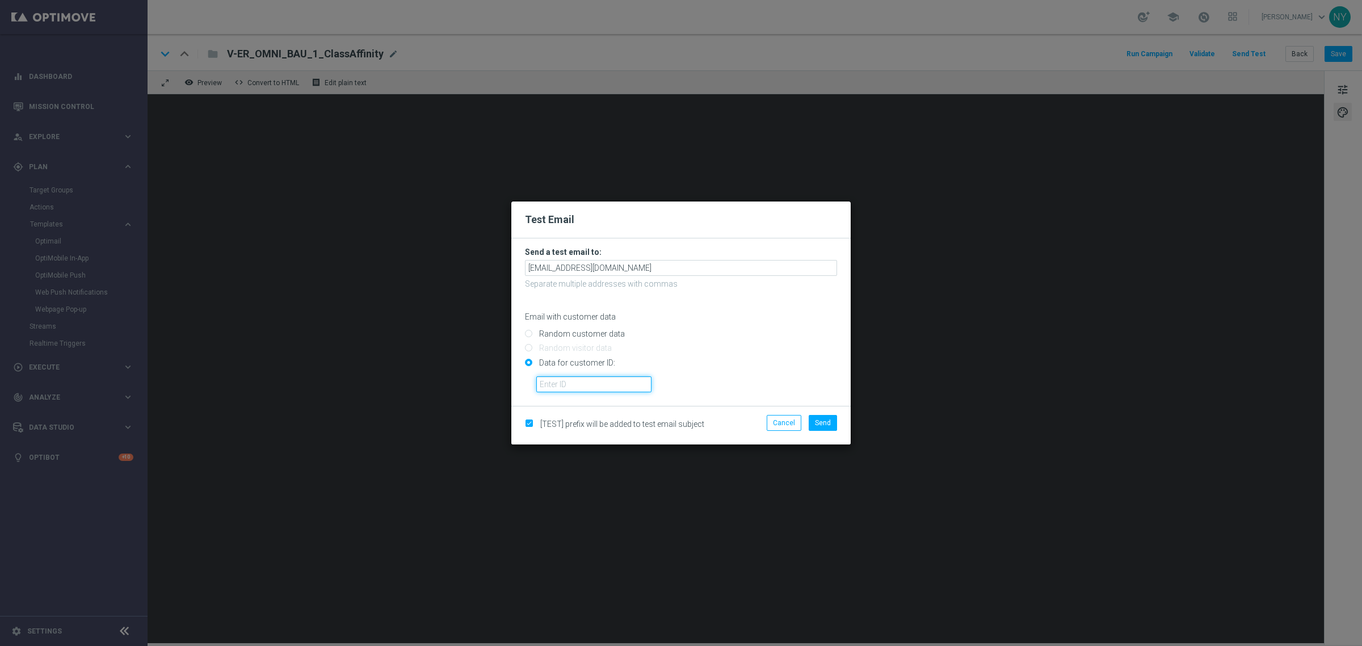
paste input "10000006208"
type input "10000006208"
click at [824, 423] on span "Send" at bounding box center [823, 423] width 16 height 8
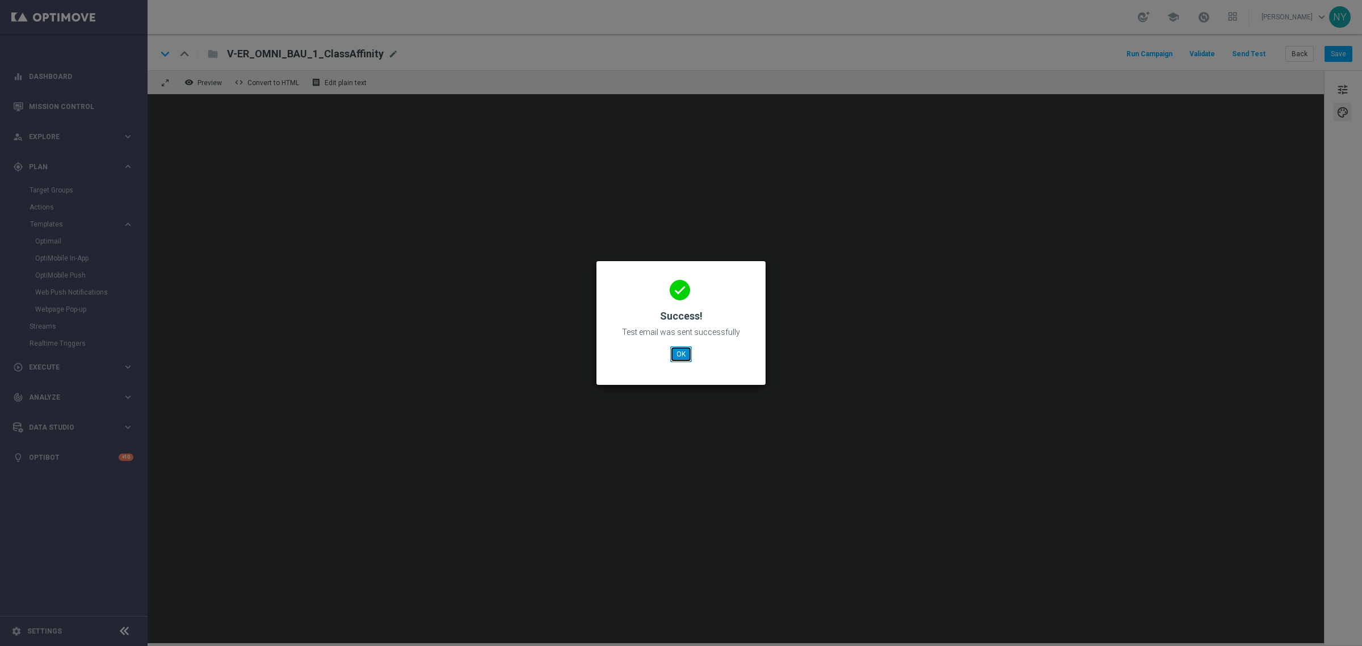
click at [684, 352] on button "OK" at bounding box center [681, 354] width 22 height 16
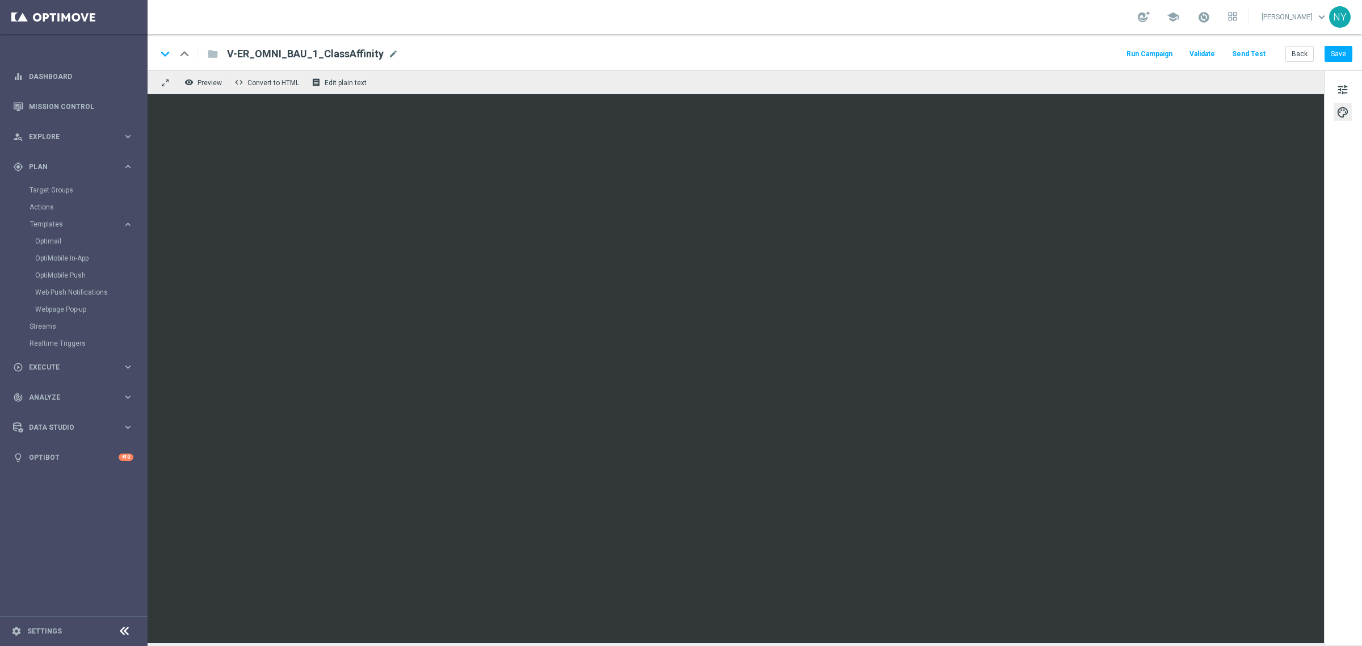
click at [1252, 52] on button "Send Test" at bounding box center [1249, 54] width 37 height 15
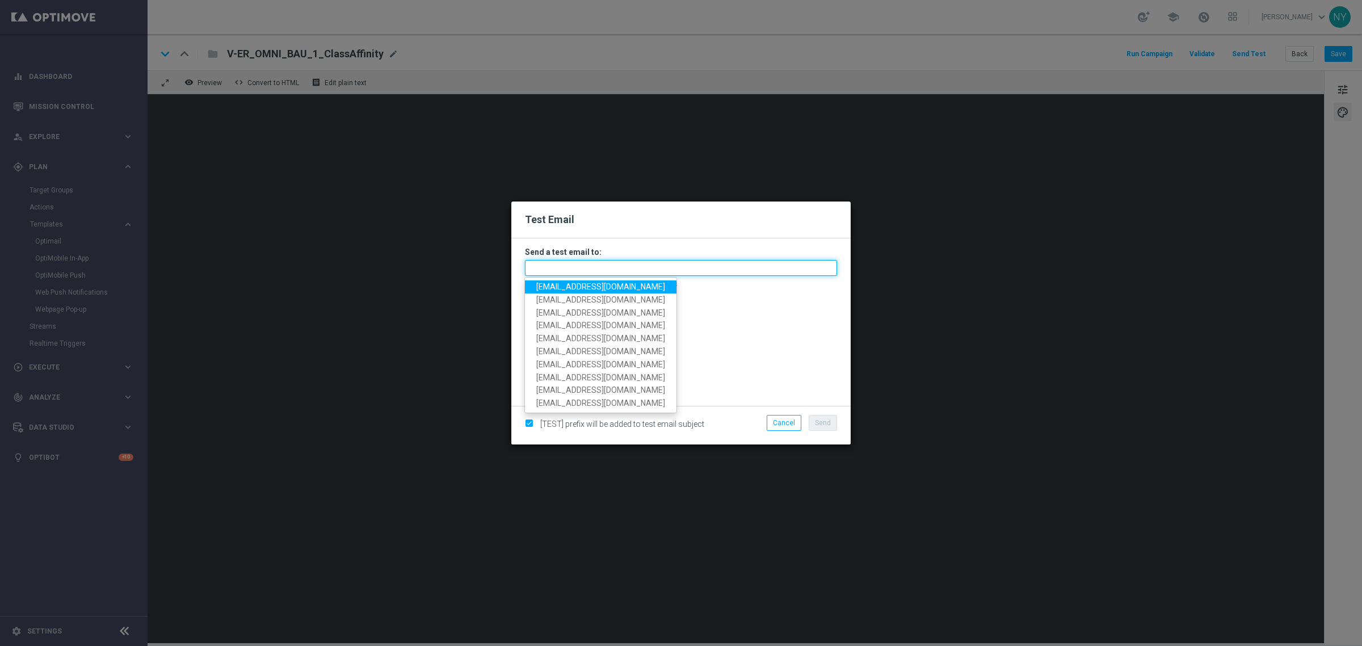
click at [547, 263] on input "text" at bounding box center [681, 268] width 312 height 16
paste input "neilyetts3-bjljc@litmusemail.com"
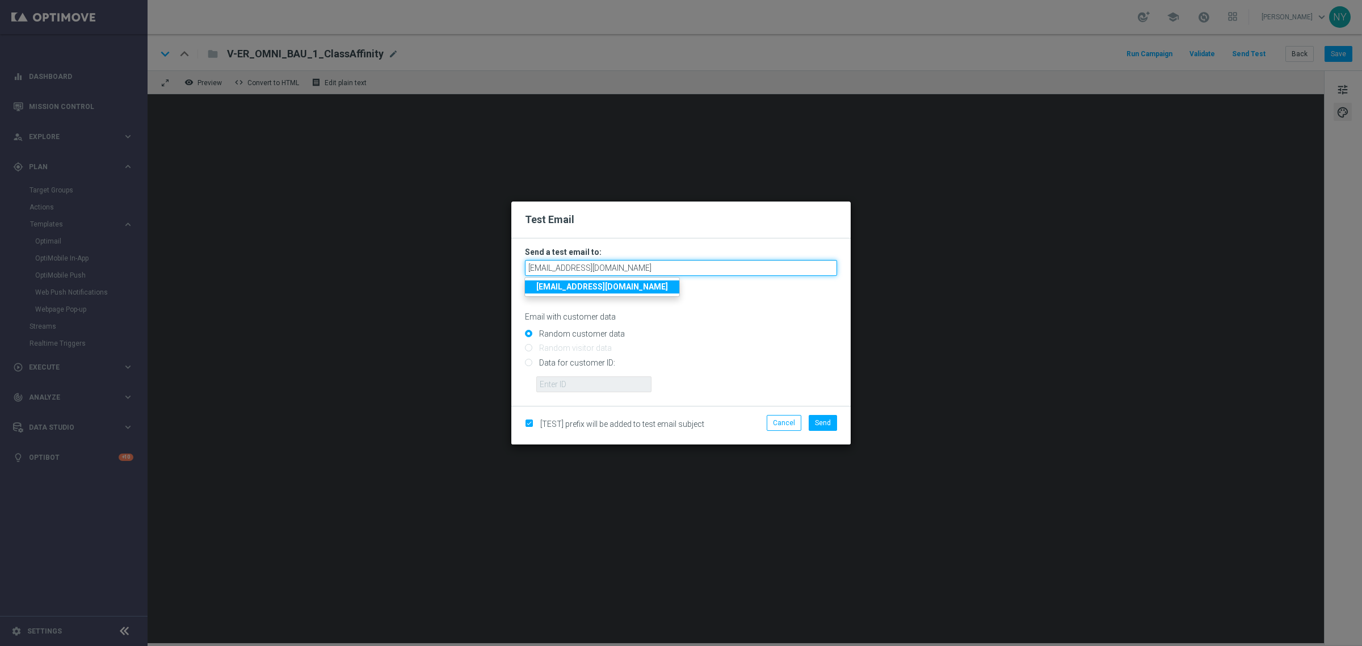
type input "neilyetts3-bjljc@litmusemail.com"
drag, startPoint x: 719, startPoint y: 317, endPoint x: 711, endPoint y: 319, distance: 7.7
click at [719, 317] on p "Email with customer data" at bounding box center [681, 317] width 312 height 10
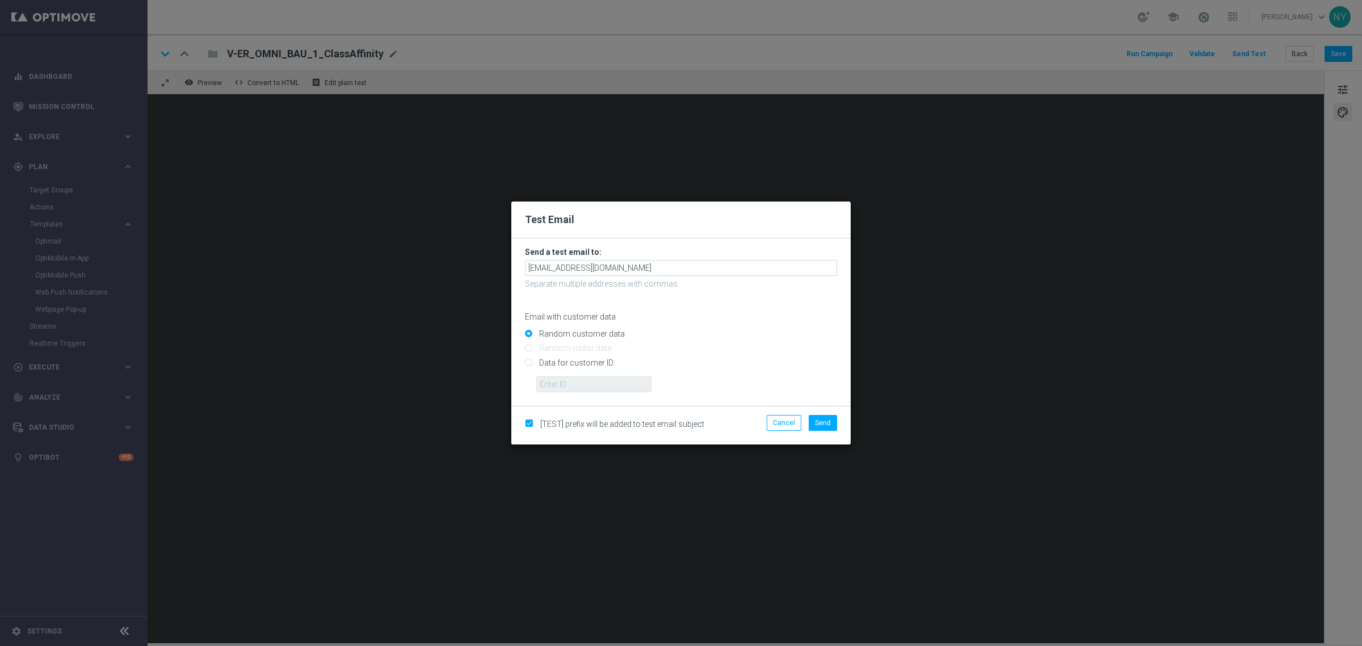
click at [529, 363] on input "Data for customer ID:" at bounding box center [681, 367] width 312 height 16
radio input "true"
click at [548, 381] on input "text" at bounding box center [593, 384] width 115 height 16
click at [562, 389] on input "text" at bounding box center [593, 384] width 115 height 16
paste input "10000006208"
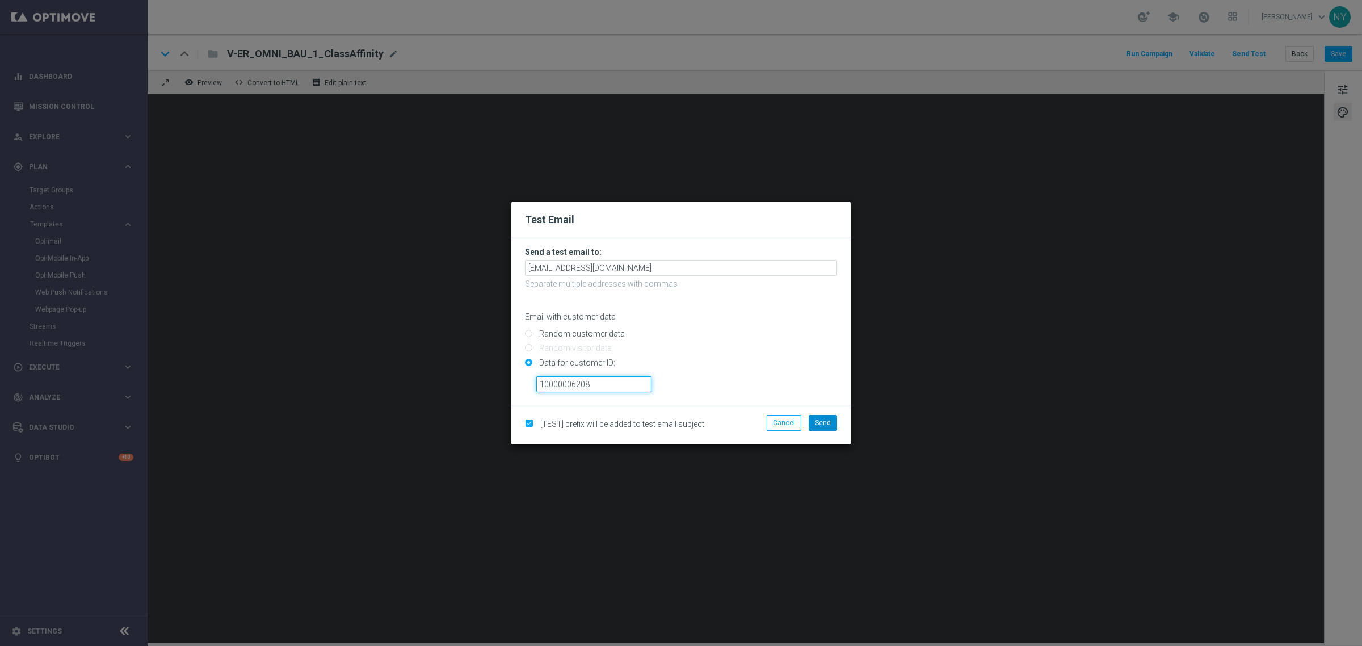
type input "10000006208"
click at [824, 425] on span "Send" at bounding box center [823, 423] width 16 height 8
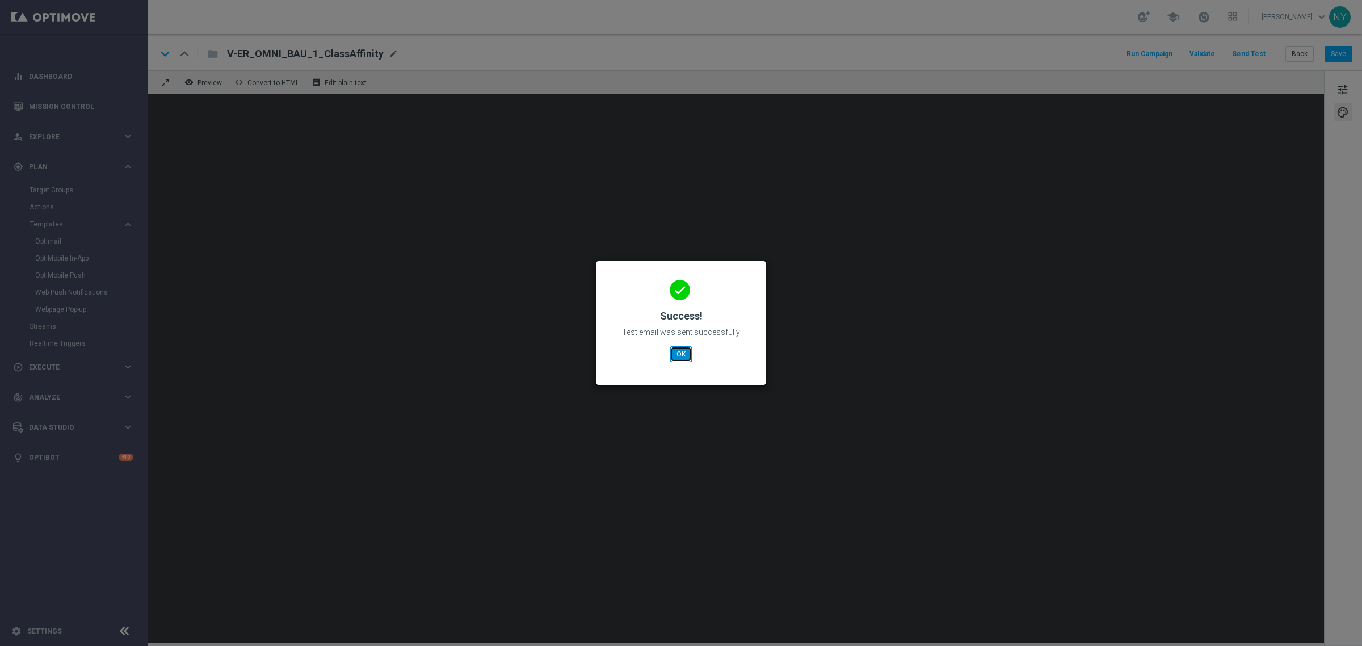
click at [684, 355] on button "OK" at bounding box center [681, 354] width 22 height 16
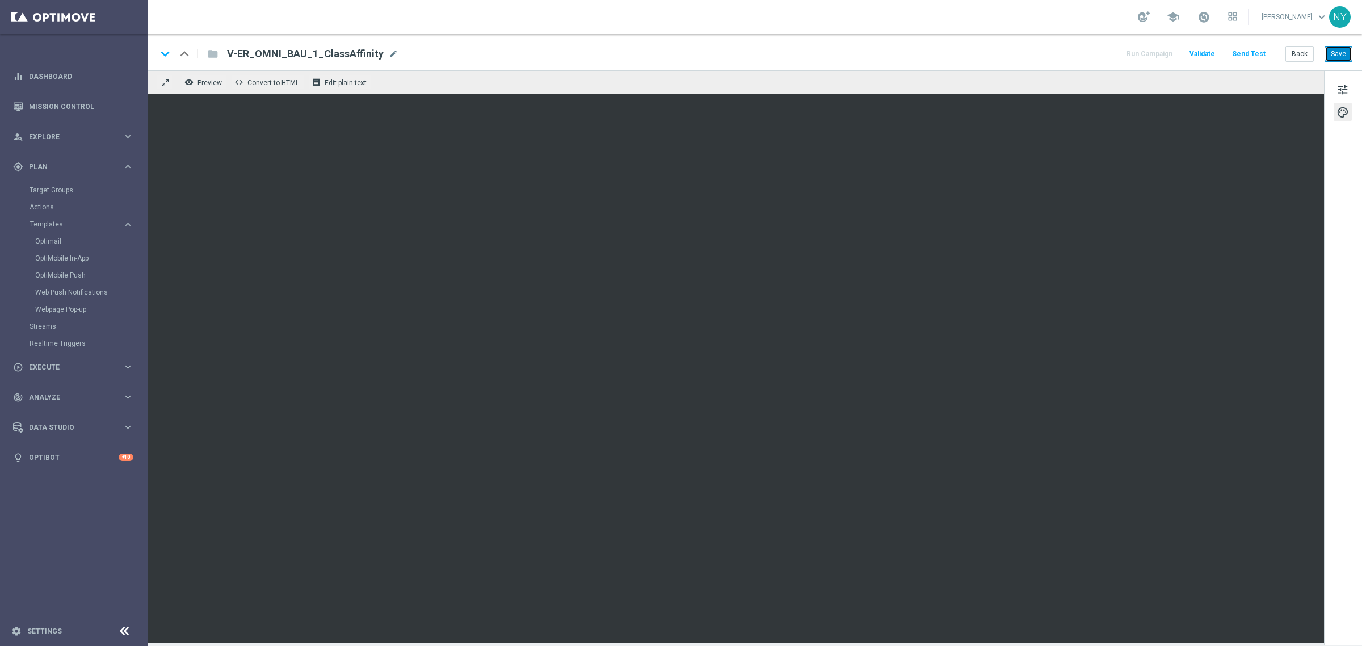
click at [1334, 55] on button "Save" at bounding box center [1339, 54] width 28 height 16
click at [1338, 47] on button "Save" at bounding box center [1339, 54] width 28 height 16
click at [1250, 52] on button "Send Test" at bounding box center [1249, 54] width 37 height 15
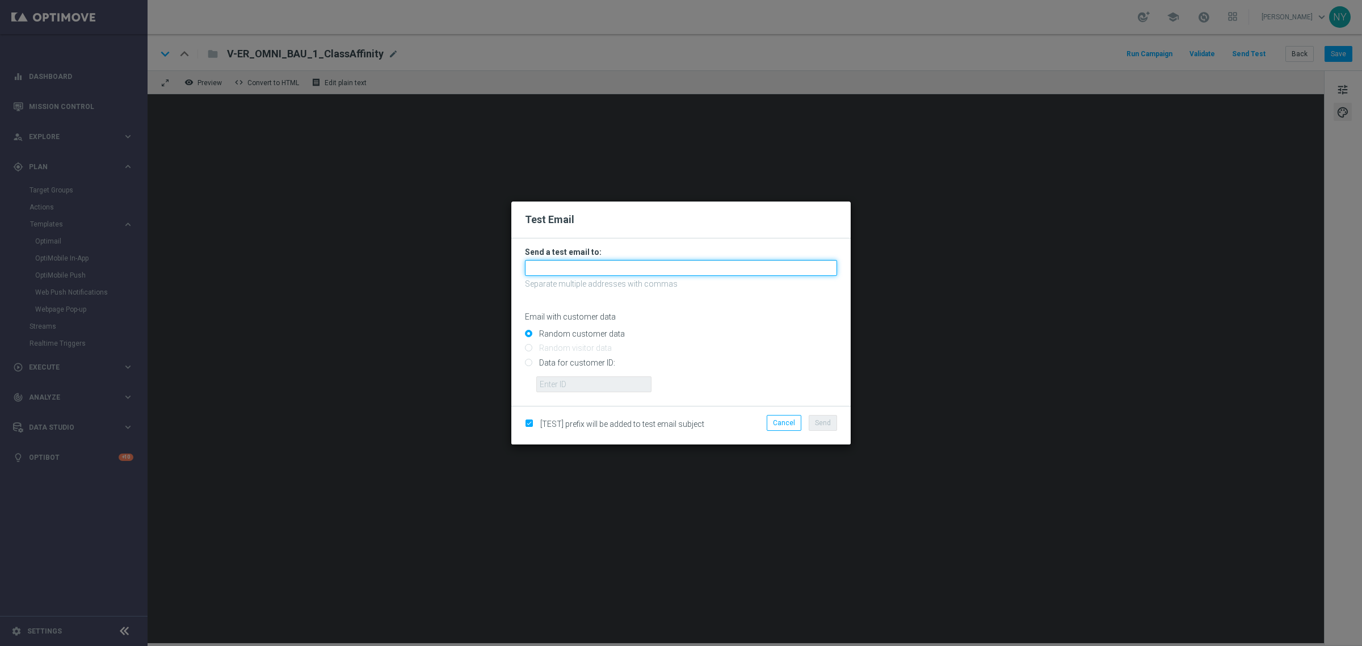
click at [541, 270] on input "text" at bounding box center [681, 268] width 312 height 16
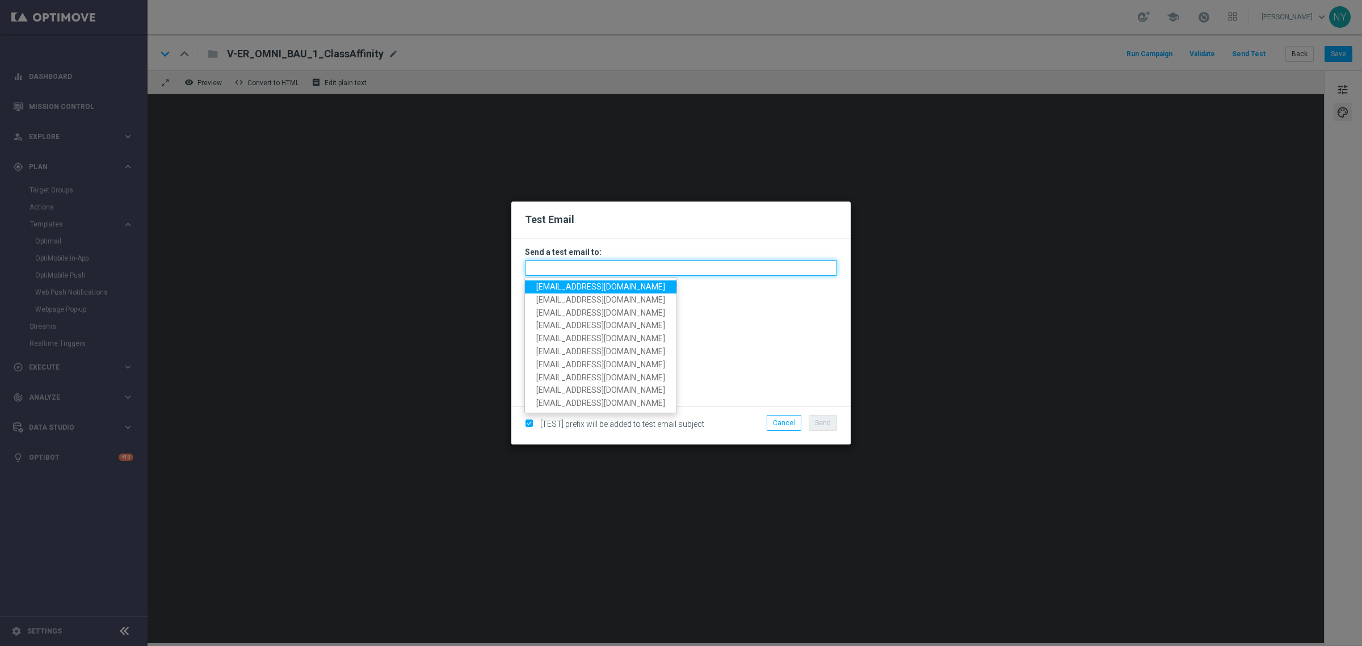
click at [557, 263] on input "text" at bounding box center [681, 268] width 312 height 16
paste input "neilyetts3-bjljc@litmusemail.com"
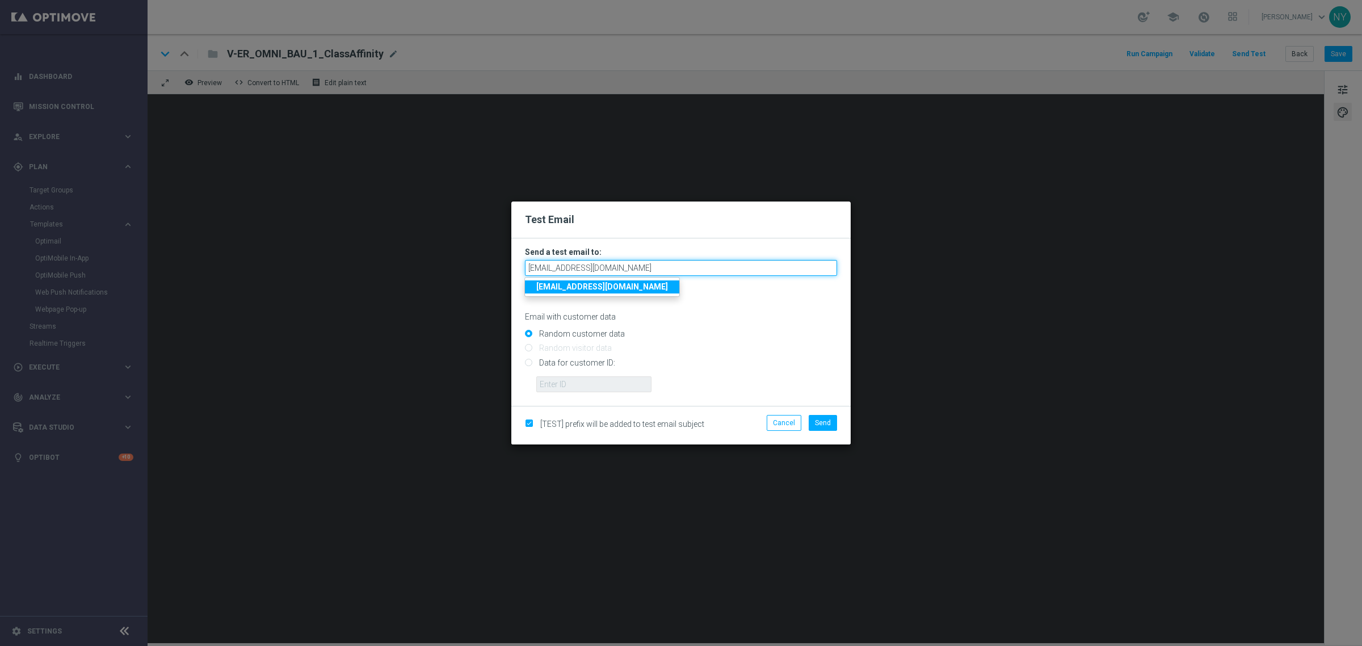
type input "neilyetts3-bjljc@litmusemail.com"
click at [720, 322] on form "Send a test email to: neilyetts3-bjljc@litmusemail.com neilyetts3-bjljc@litmuse…" at bounding box center [681, 319] width 312 height 145
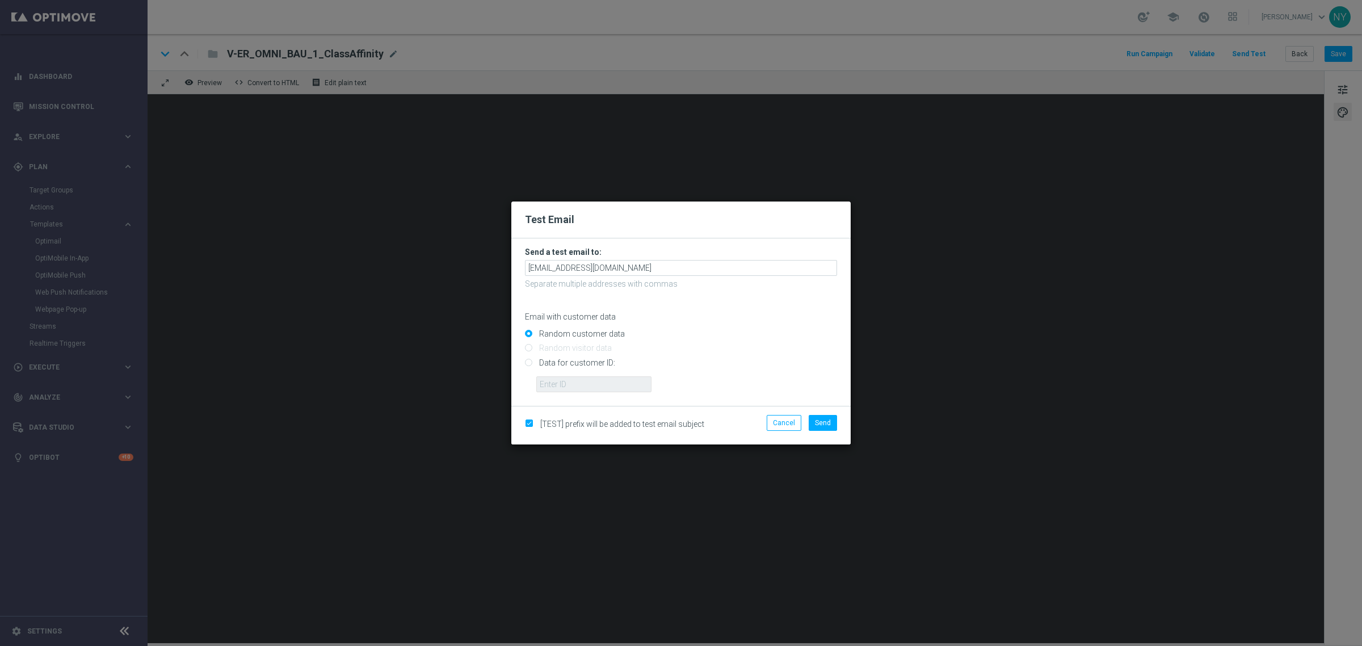
drag, startPoint x: 531, startPoint y: 364, endPoint x: 537, endPoint y: 373, distance: 11.4
click at [531, 364] on input "Data for customer ID:" at bounding box center [681, 367] width 312 height 16
radio input "true"
click at [563, 381] on input "text" at bounding box center [593, 384] width 115 height 16
paste input "10000006208"
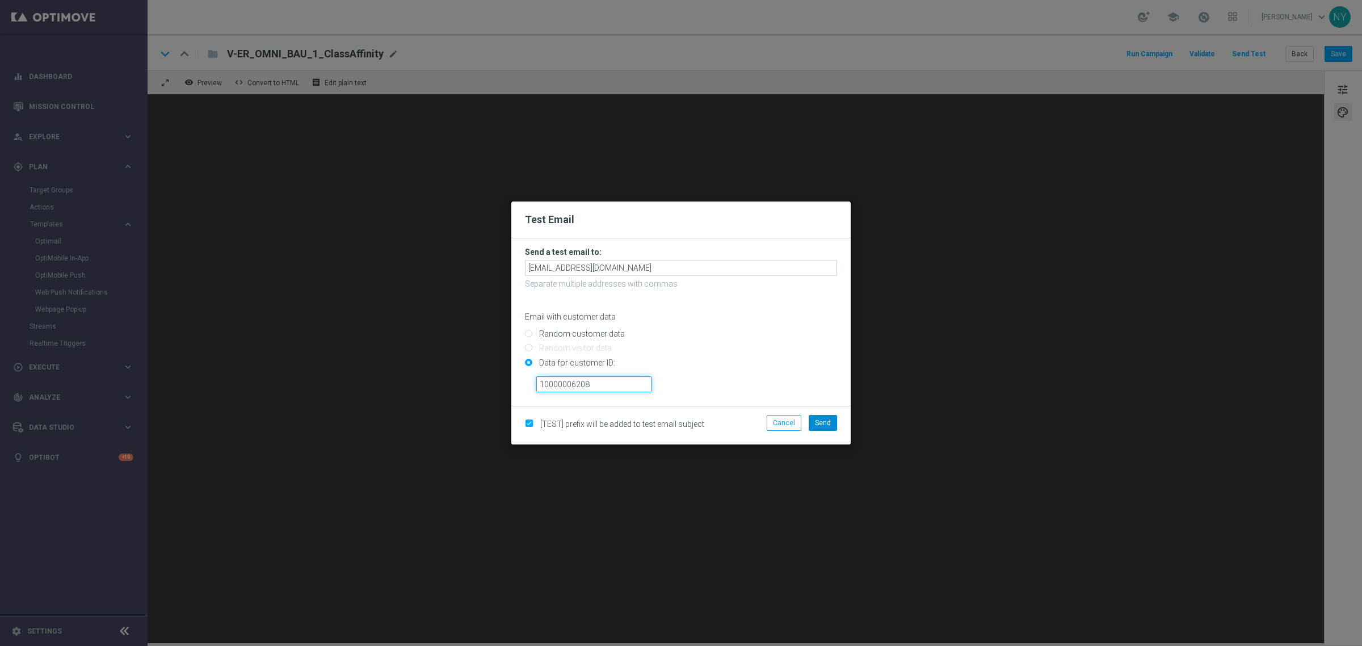
type input "10000006208"
click at [818, 421] on span "Send" at bounding box center [823, 423] width 16 height 8
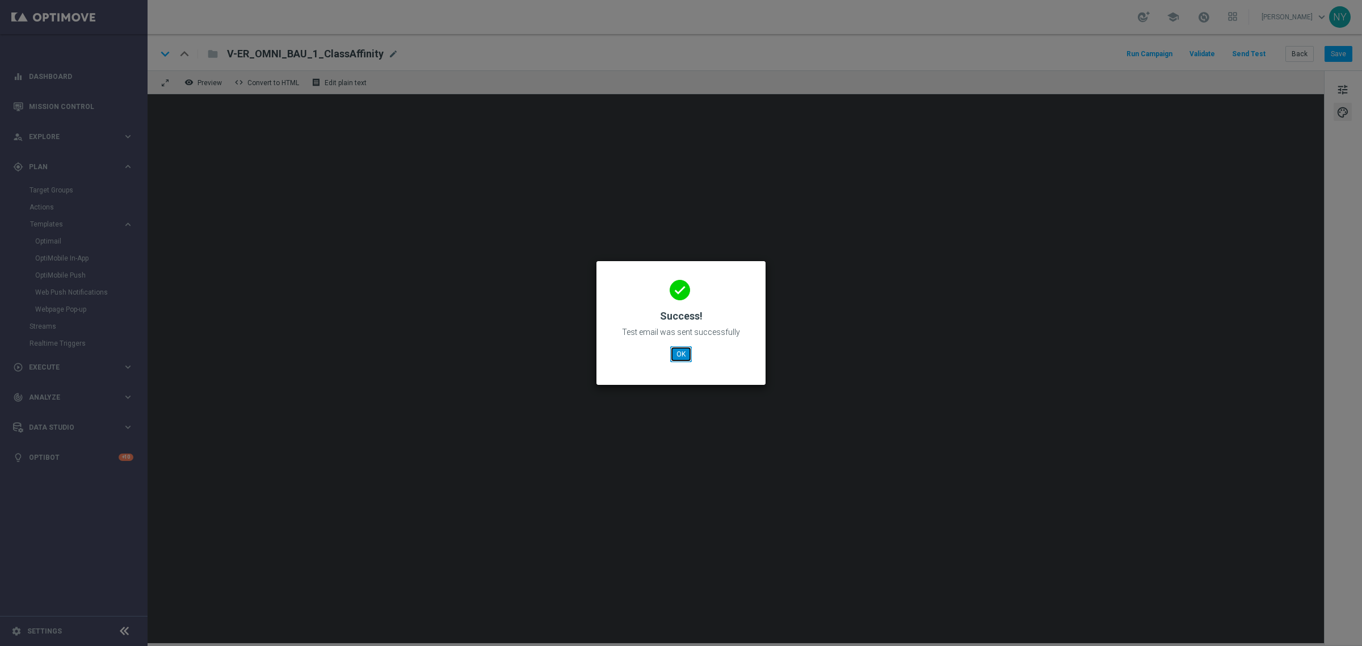
click at [675, 349] on button "OK" at bounding box center [681, 354] width 22 height 16
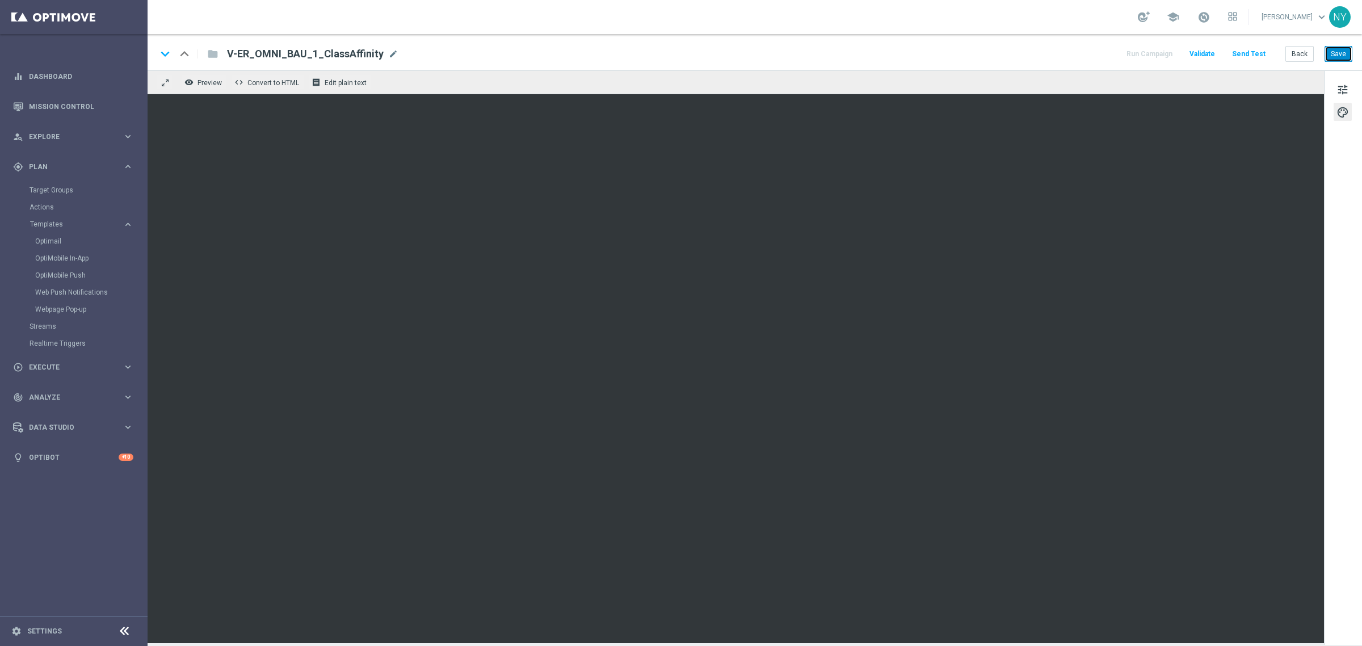
click at [1345, 51] on button "Save" at bounding box center [1339, 54] width 28 height 16
click at [1343, 54] on button "Save" at bounding box center [1339, 54] width 28 height 16
click at [1253, 49] on button "Send Test" at bounding box center [1249, 54] width 37 height 15
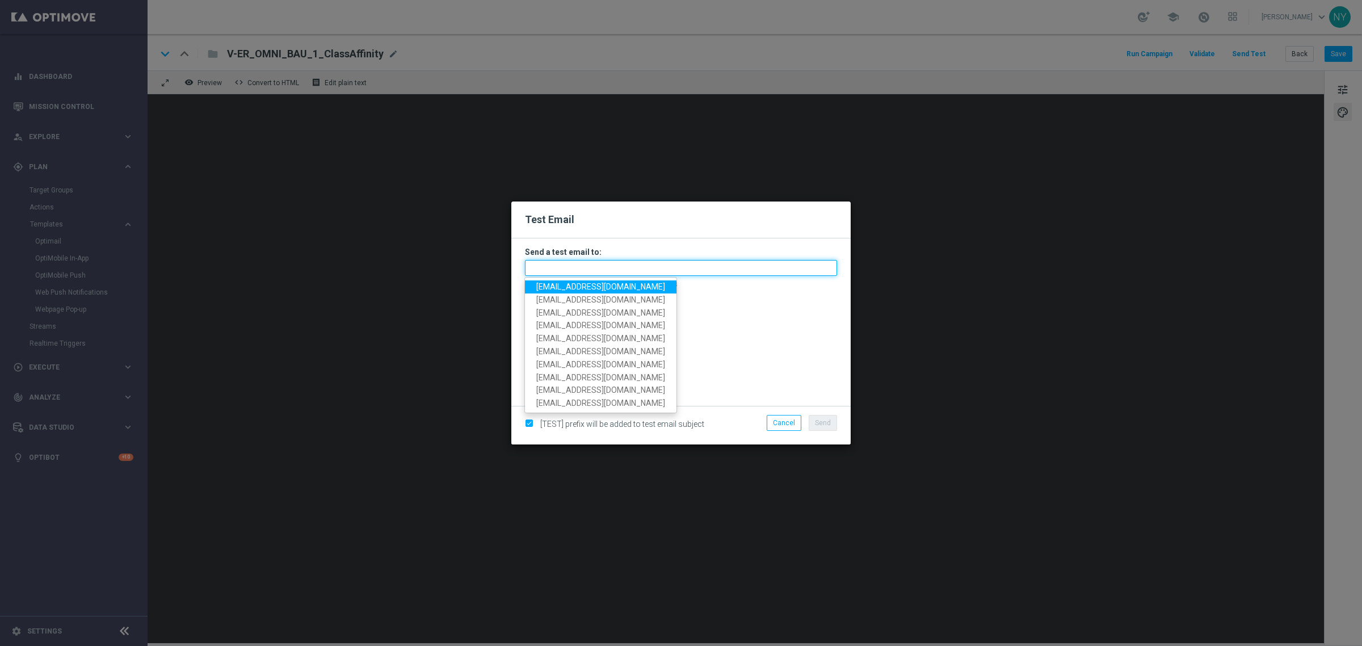
click at [564, 263] on input "text" at bounding box center [681, 268] width 312 height 16
click at [568, 284] on span "neilyetts3-bjljc@litmusemail.com" at bounding box center [600, 286] width 129 height 9
type input "neilyetts3-bjljc@litmusemail.com"
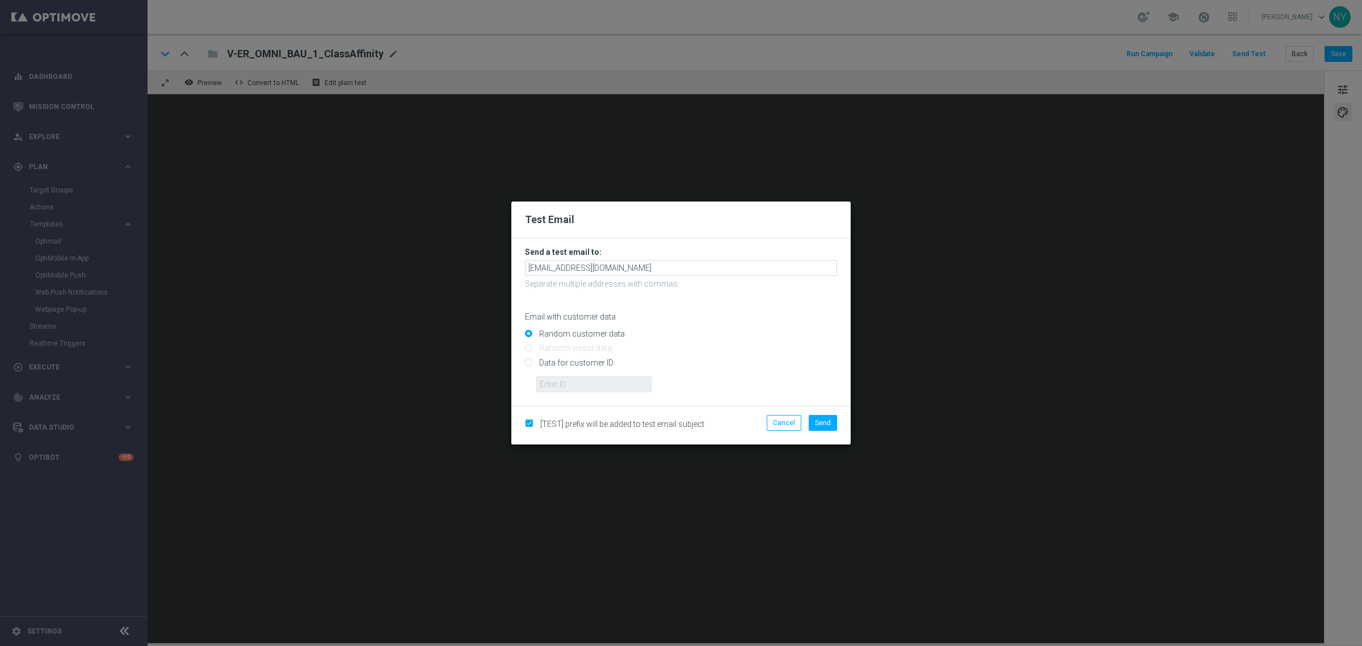
click at [526, 364] on input "Data for customer ID:" at bounding box center [681, 367] width 312 height 16
radio input "true"
click at [586, 384] on input "text" at bounding box center [593, 384] width 115 height 16
paste input "10000006208"
type input "10000006208"
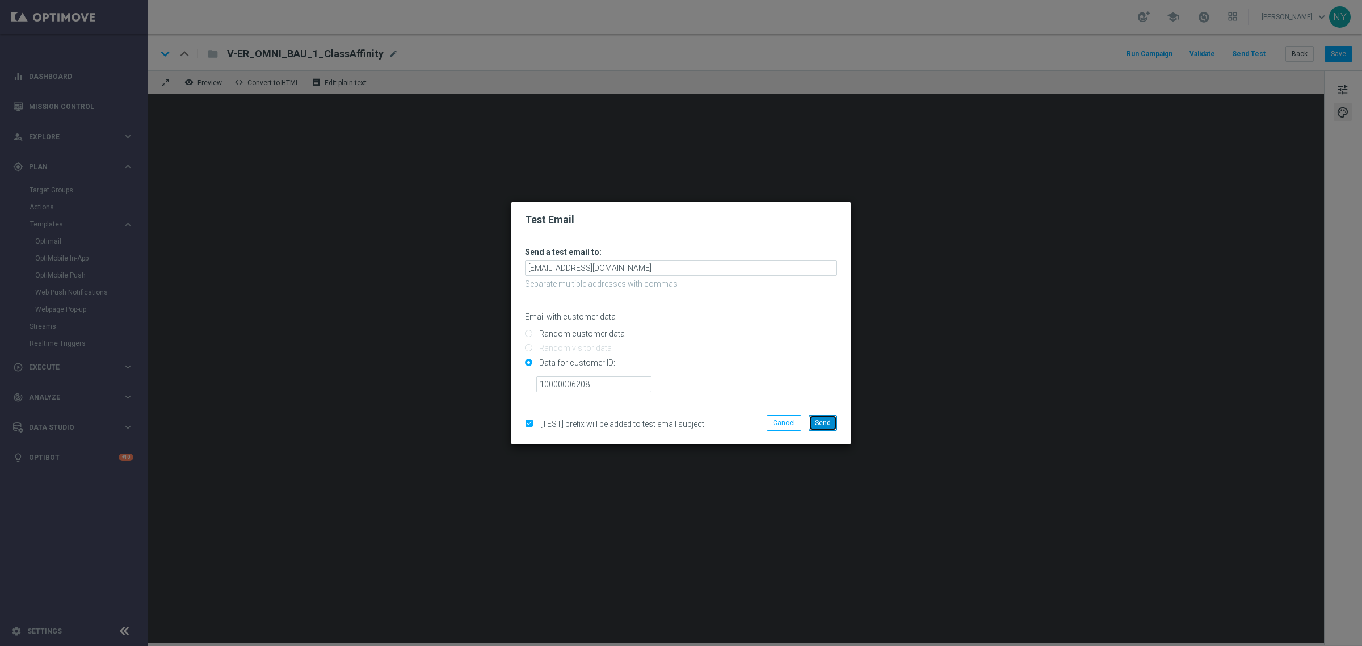
click at [826, 423] on span "Send" at bounding box center [823, 423] width 16 height 8
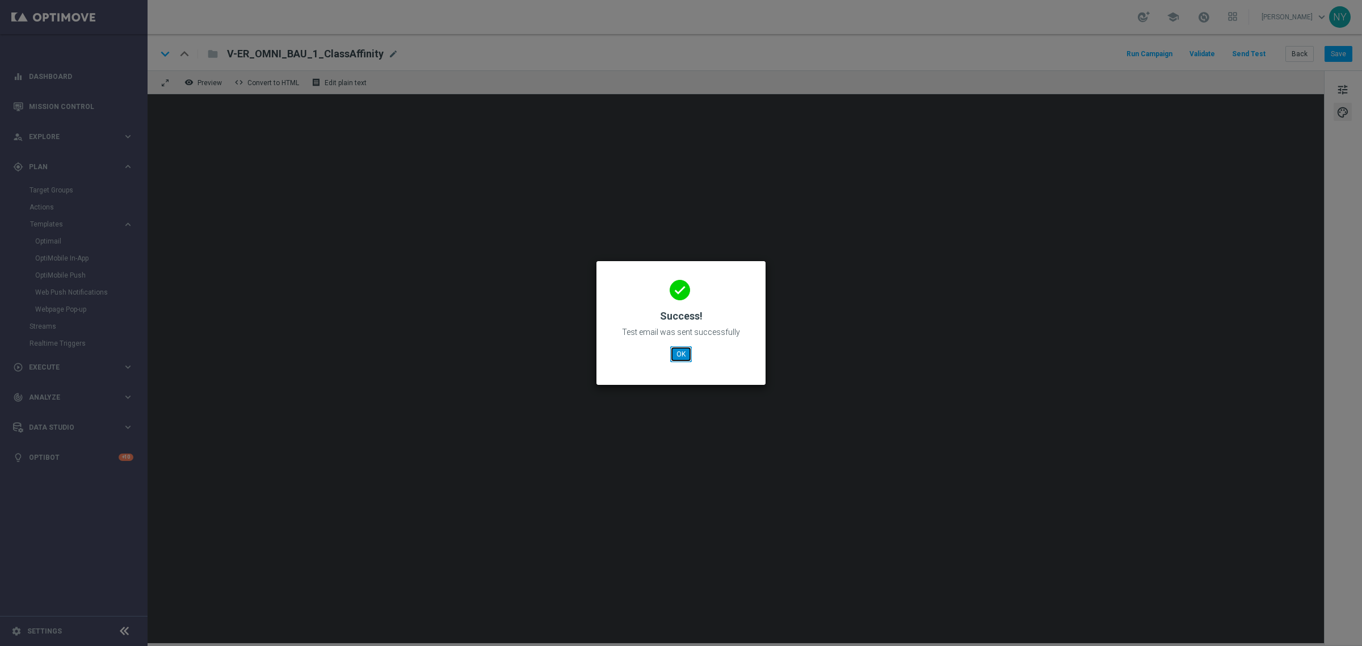
click at [682, 353] on button "OK" at bounding box center [681, 354] width 22 height 16
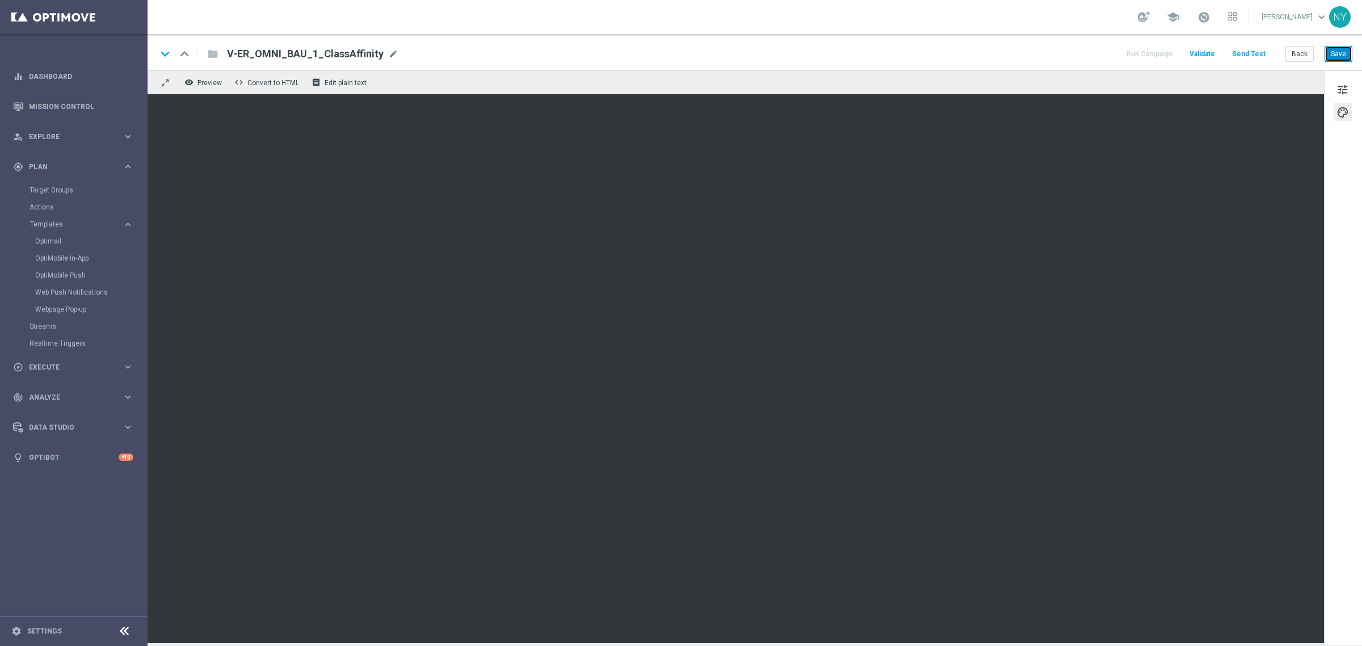
click at [1334, 57] on button "Save" at bounding box center [1339, 54] width 28 height 16
click at [1241, 52] on button "Send Test" at bounding box center [1249, 54] width 37 height 15
click at [1243, 50] on button "Send Test" at bounding box center [1249, 54] width 37 height 15
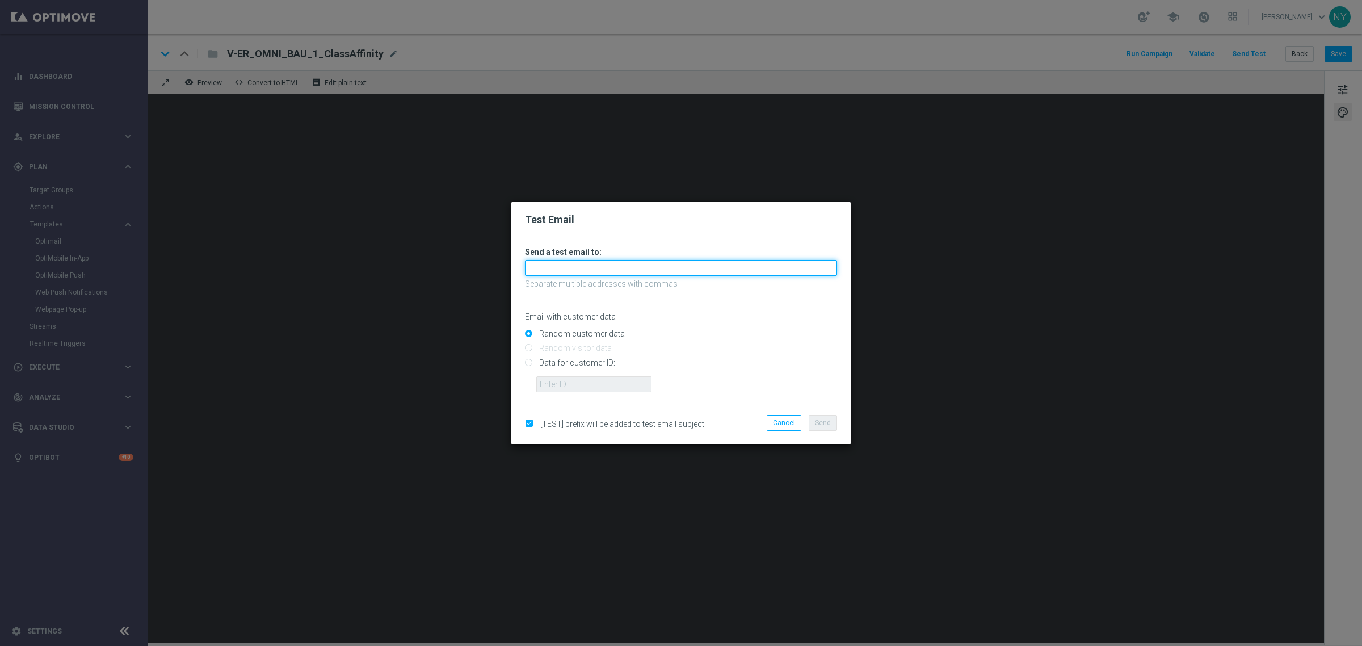
click at [590, 264] on input "text" at bounding box center [681, 268] width 312 height 16
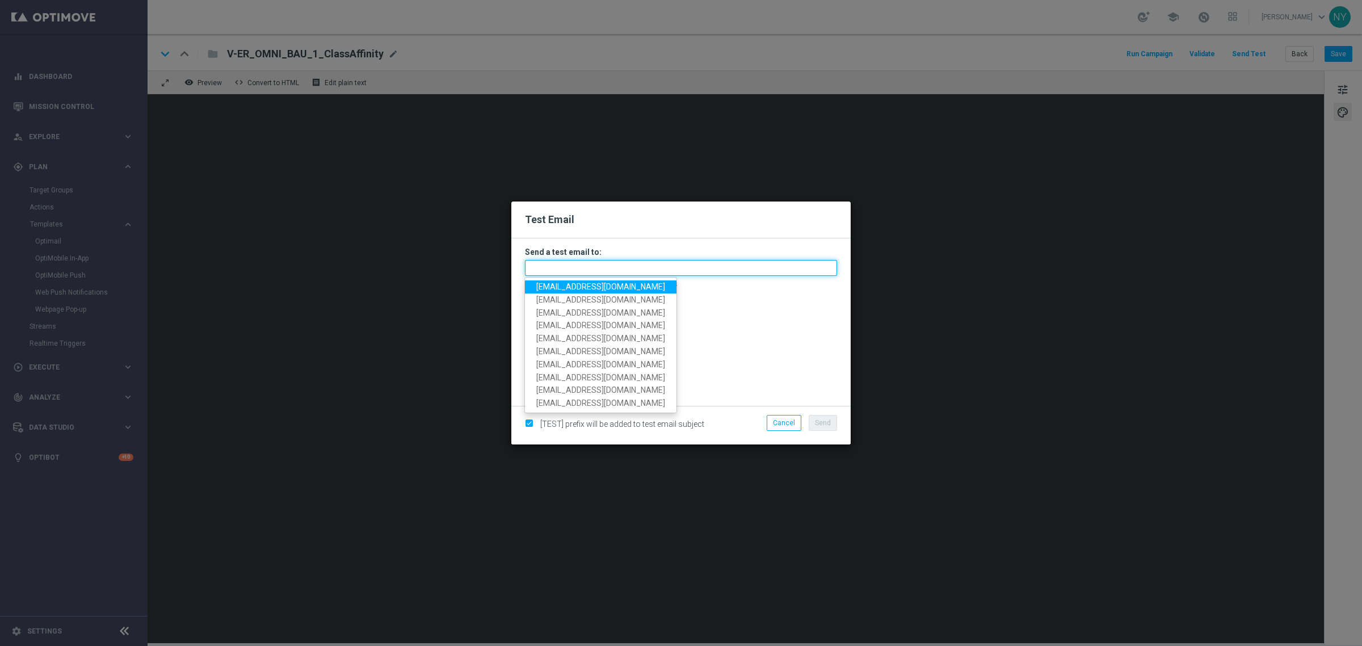
paste input "neilyetts3-bjljc@litmusemail.com"
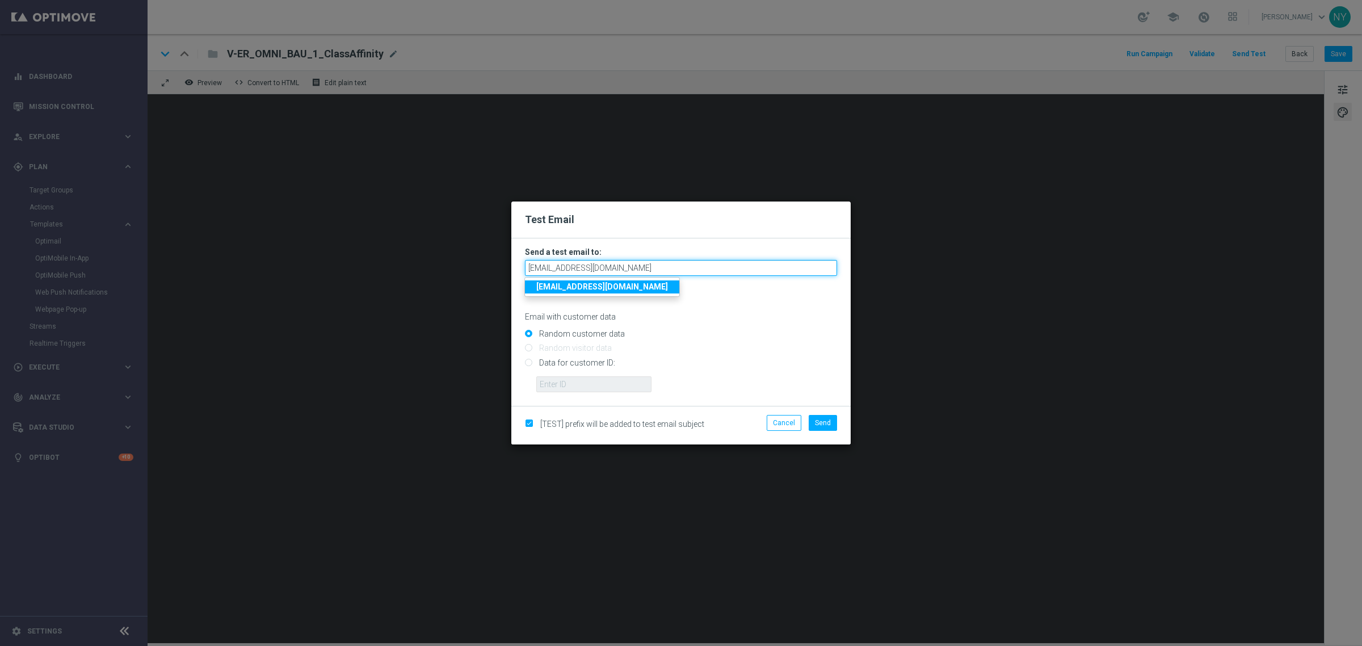
type input "neilyetts3-bjljc@litmusemail.com"
click at [784, 341] on input "Random customer data" at bounding box center [681, 339] width 312 height 16
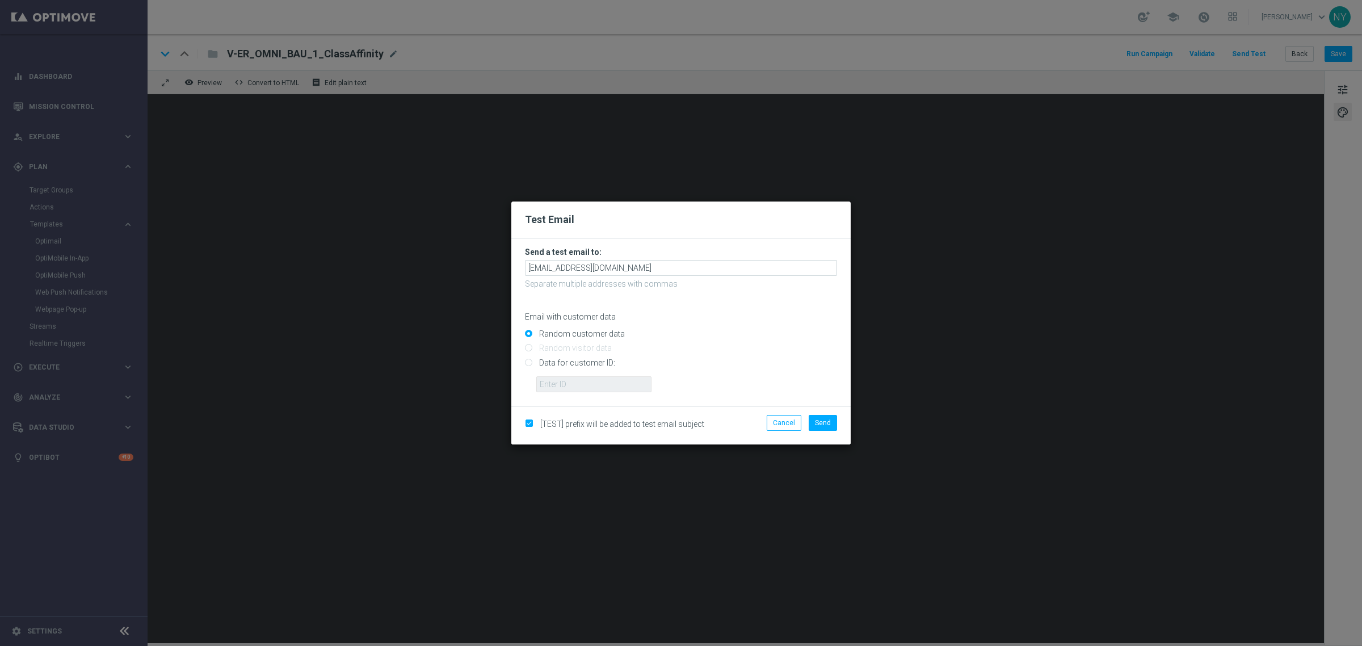
click at [526, 359] on input "Data for customer ID:" at bounding box center [681, 367] width 312 height 16
radio input "true"
click at [552, 388] on input "text" at bounding box center [593, 384] width 115 height 16
paste input "10000006208"
type input "10000006208"
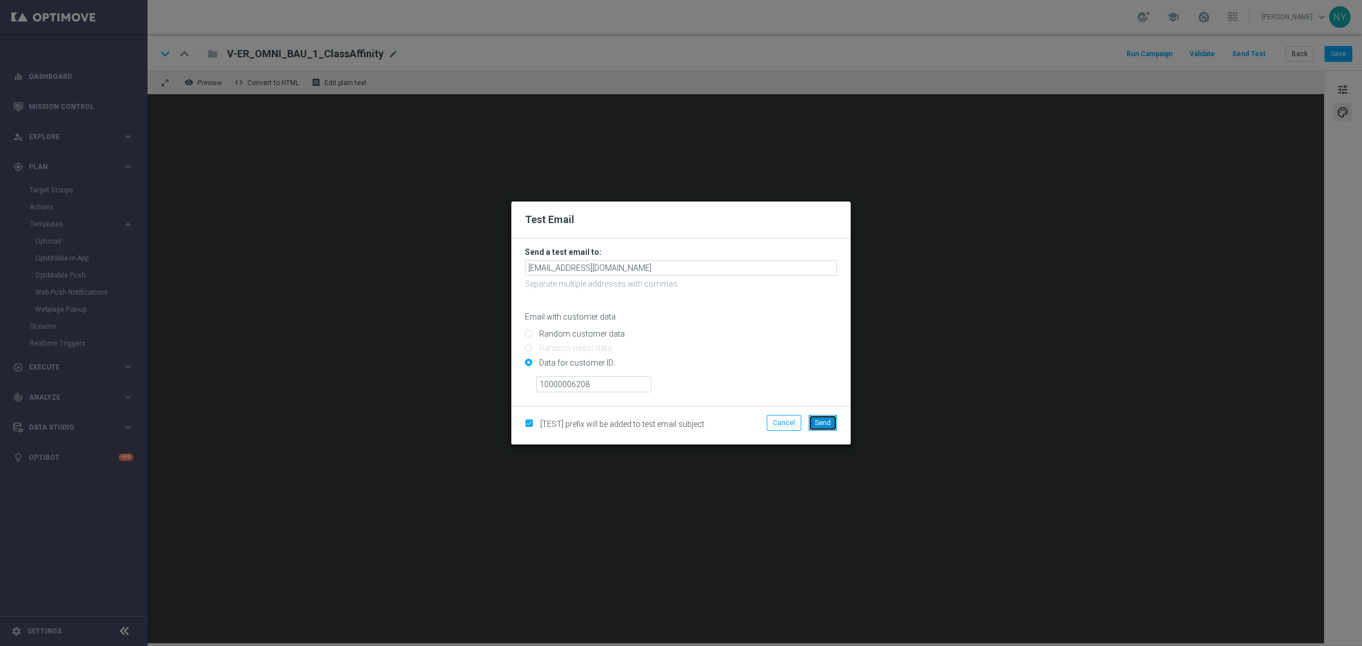
drag, startPoint x: 825, startPoint y: 421, endPoint x: 831, endPoint y: 420, distance: 6.9
click at [825, 421] on span "Send" at bounding box center [823, 423] width 16 height 8
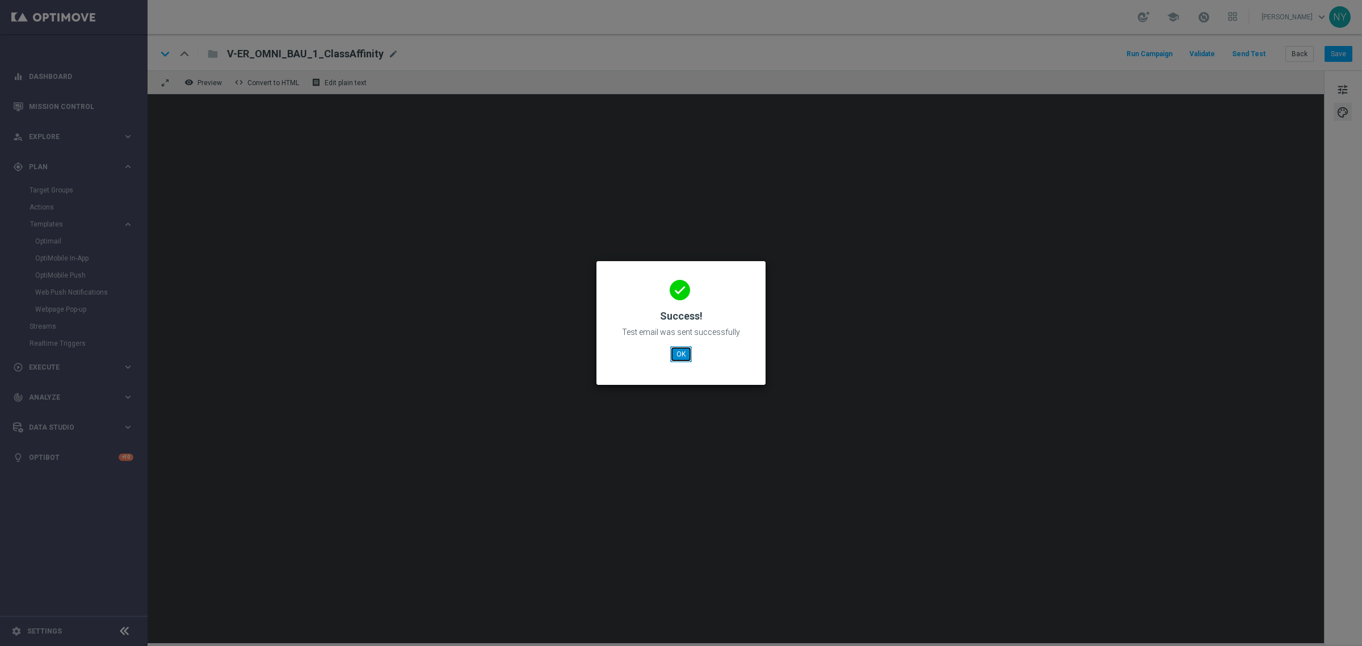
click at [681, 351] on button "OK" at bounding box center [681, 354] width 22 height 16
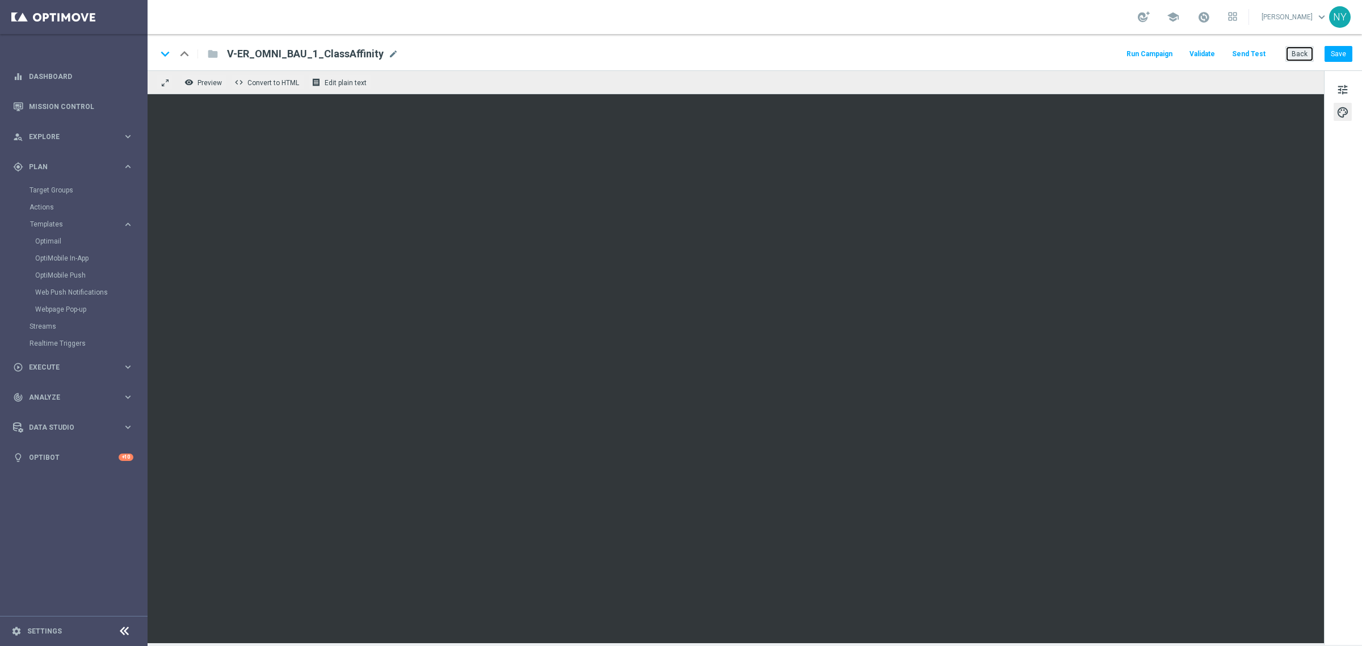
click at [1301, 55] on button "Back" at bounding box center [1300, 54] width 28 height 16
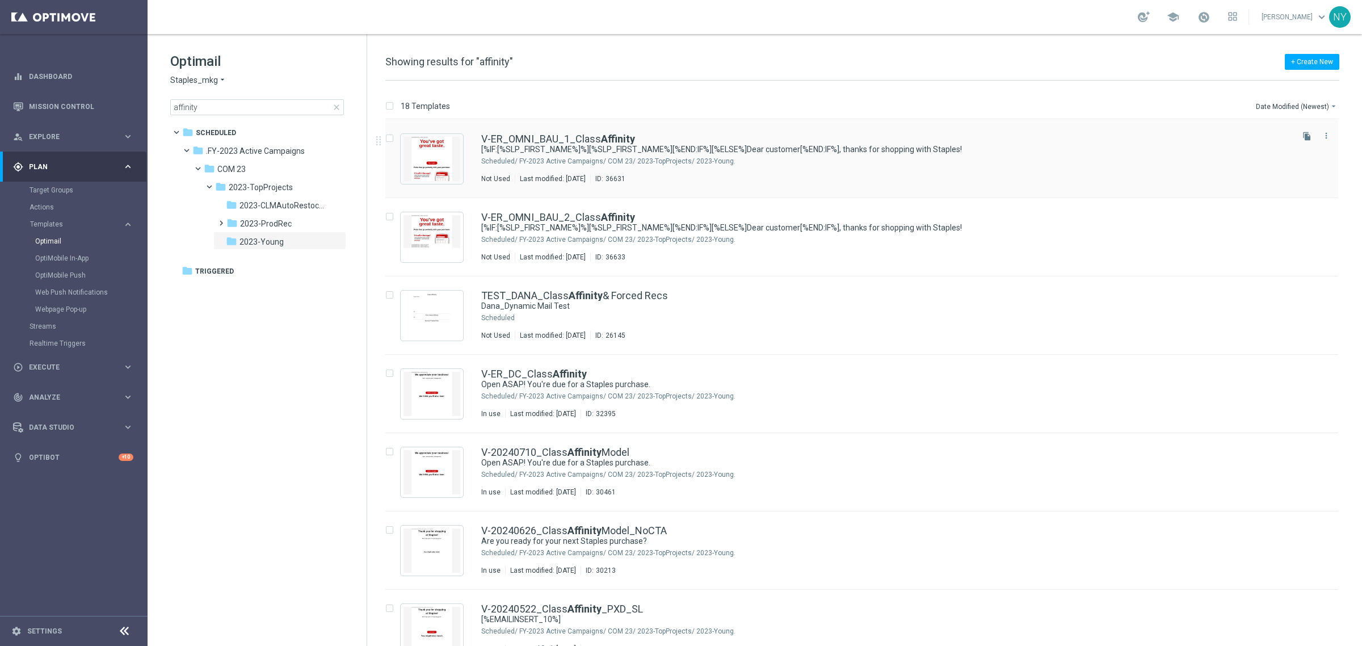
drag, startPoint x: 1303, startPoint y: 135, endPoint x: 750, endPoint y: 156, distance: 553.2
click at [1303, 135] on icon "file_copy" at bounding box center [1307, 136] width 9 height 9
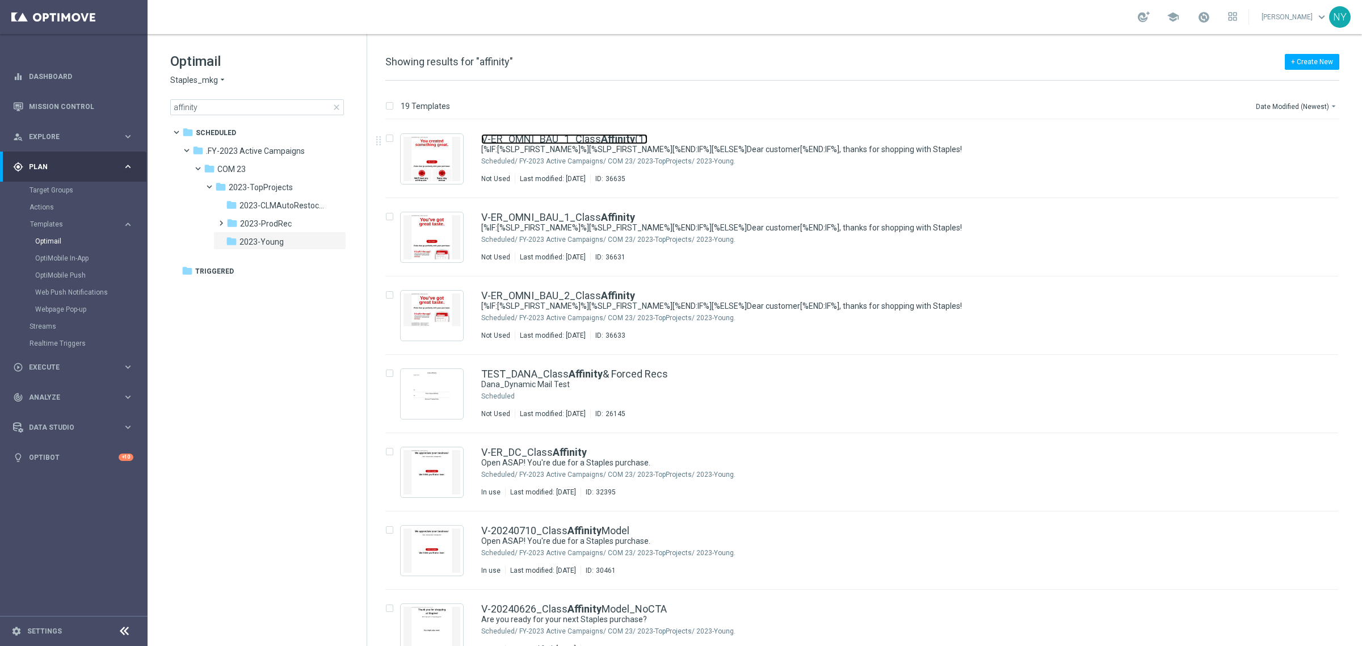
click at [633, 135] on link "V-ER_OMNI_BAU_1_Class Affinity (1)" at bounding box center [564, 139] width 166 height 10
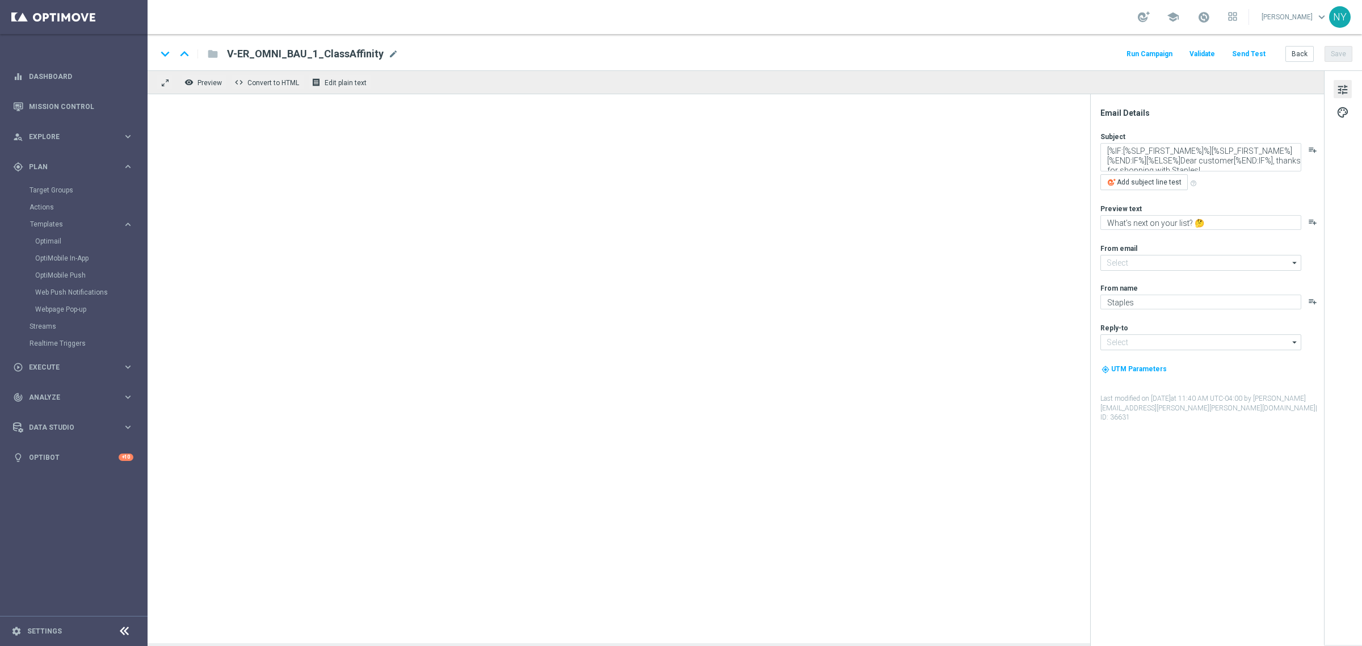
type input "[EMAIL_ADDRESS][DOMAIN_NAME]"
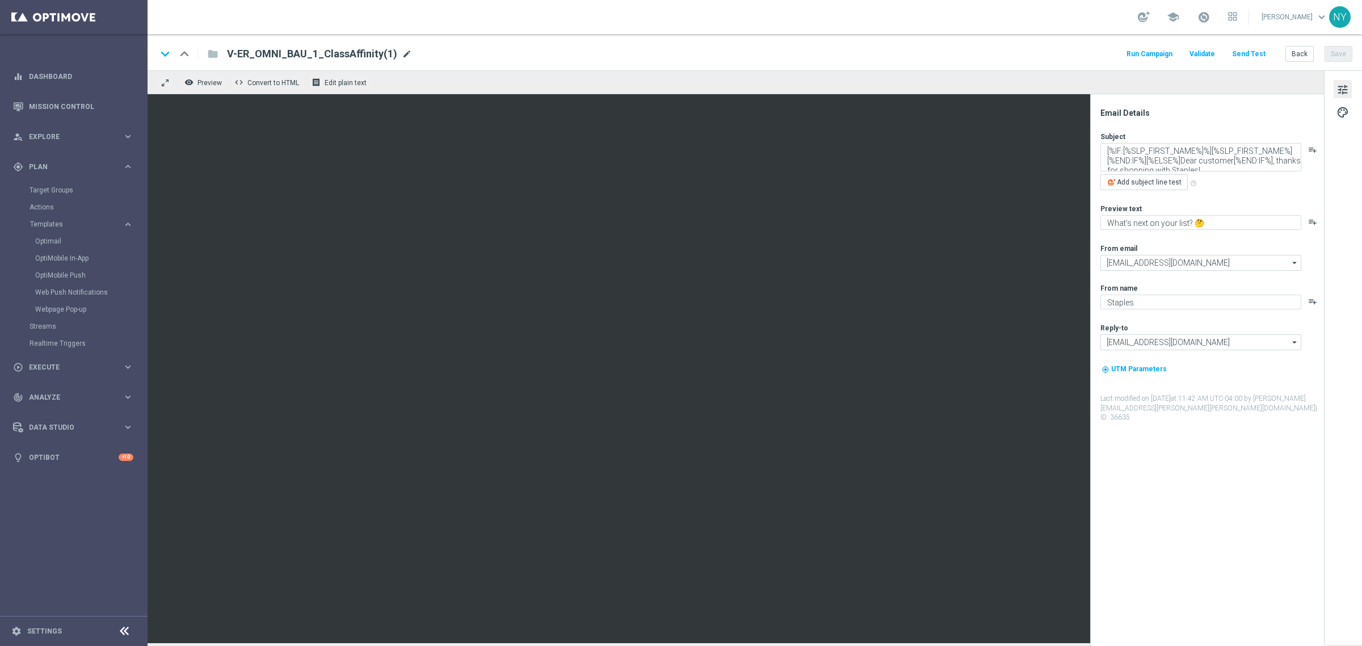
click at [402, 54] on span "mode_edit" at bounding box center [407, 54] width 10 height 10
drag, startPoint x: 291, startPoint y: 49, endPoint x: 279, endPoint y: 52, distance: 12.8
click at [279, 52] on input "V-ER_OMNI_BAU_1_ClassAffinity(1)" at bounding box center [368, 54] width 282 height 15
click at [379, 54] on input "V-ER_OMNI_PRINT_1_ClassAffinity(1)" at bounding box center [368, 54] width 282 height 15
type input "V-ER_OMNI_PRINT_1_ClassAffinity"
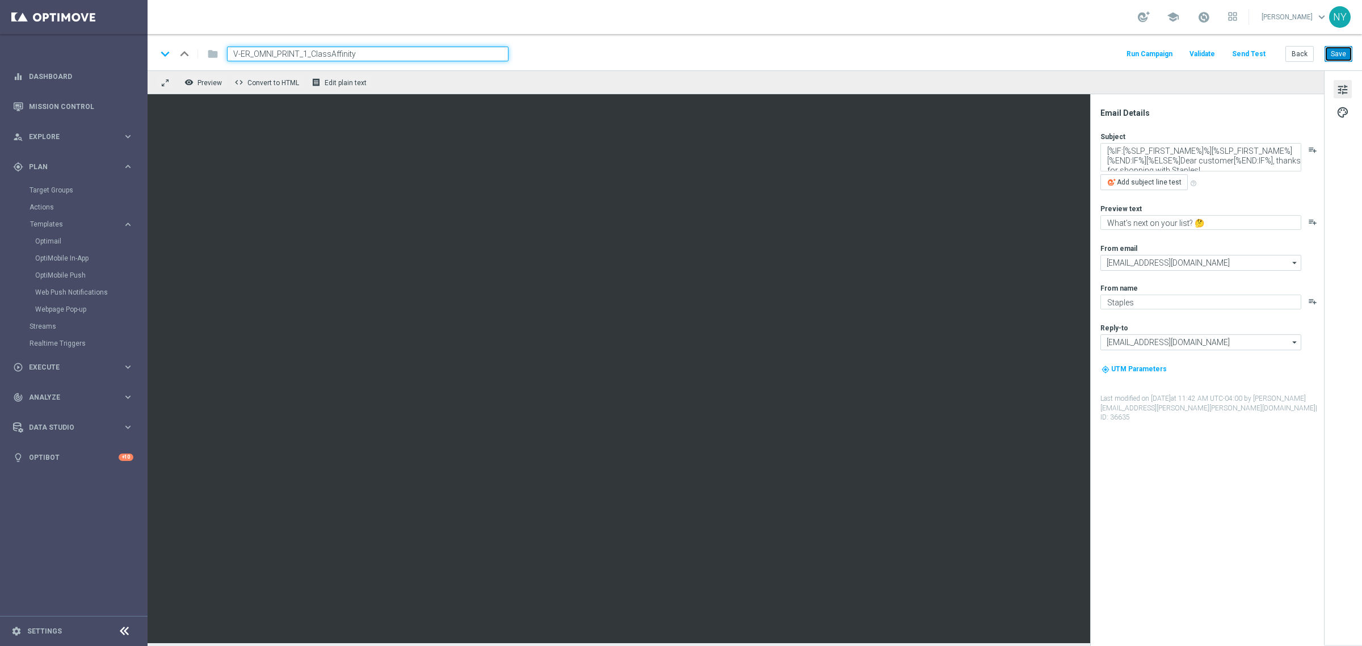
click at [1338, 50] on button "Save" at bounding box center [1339, 54] width 28 height 16
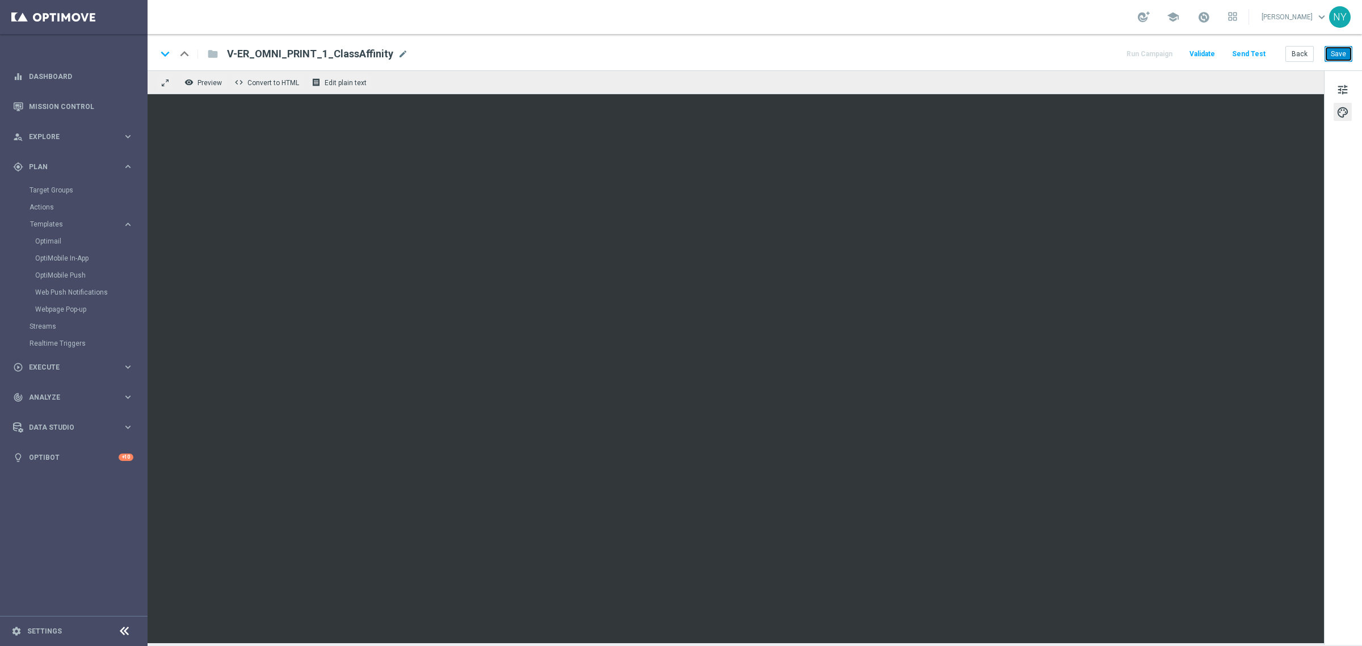
click at [1338, 53] on button "Save" at bounding box center [1339, 54] width 28 height 16
click at [1333, 56] on button "Save" at bounding box center [1339, 54] width 28 height 16
click at [1338, 51] on button "Save" at bounding box center [1339, 54] width 28 height 16
click at [1349, 87] on span "tune" at bounding box center [1343, 89] width 12 height 15
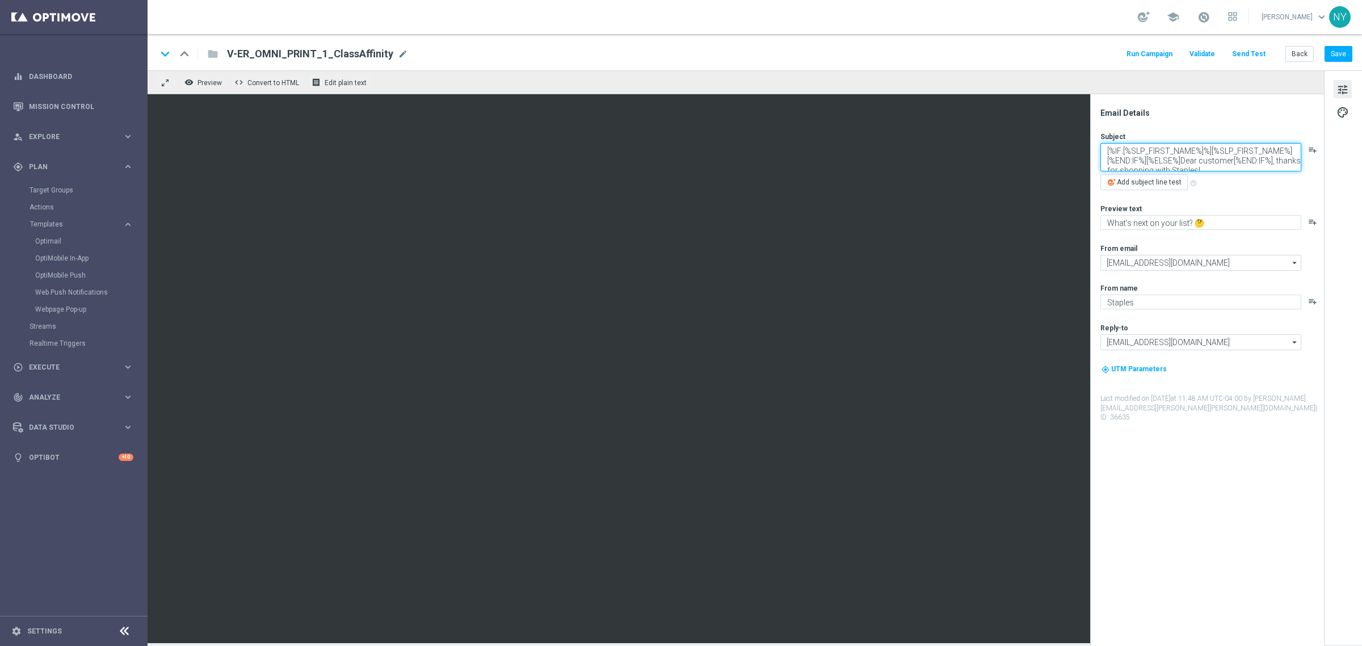
drag, startPoint x: 1203, startPoint y: 167, endPoint x: 1274, endPoint y: 158, distance: 71.6
click at [1274, 158] on textarea "[%IF:[%SLP_FIRST_NAME%]%][%SLP_FIRST_NAME%][%END:IF%][%ELSE%]Dear customer[%END…" at bounding box center [1201, 157] width 201 height 28
paste textarea "print"
type textarea "[%IF:[%SLP_FIRST_NAME%]%][%SLP_FIRST_NAME%][%END:IF%][%ELSE%]Dear customer[%END…"
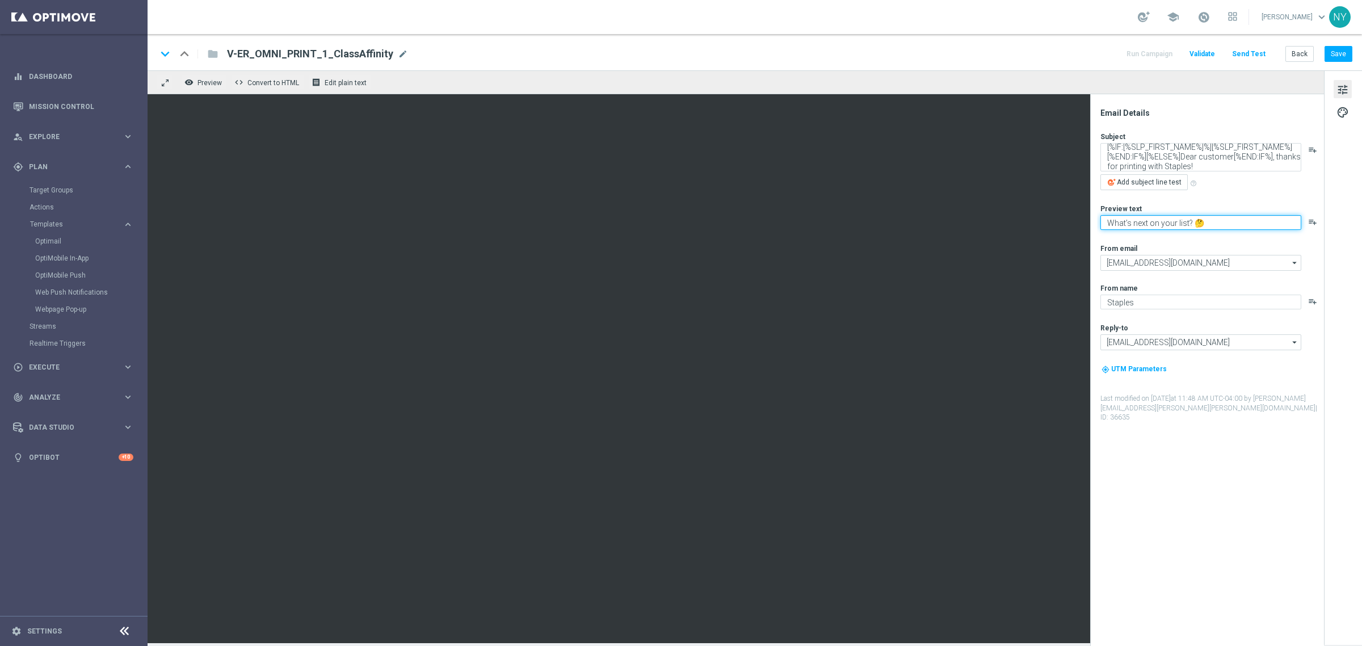
paste textarea "👀 See what else we can print."
click at [1110, 227] on textarea "👀 See what else we can print." at bounding box center [1201, 224] width 201 height 19
type textarea "👀 See what else we can print."
click at [1338, 55] on button "Save" at bounding box center [1339, 54] width 28 height 16
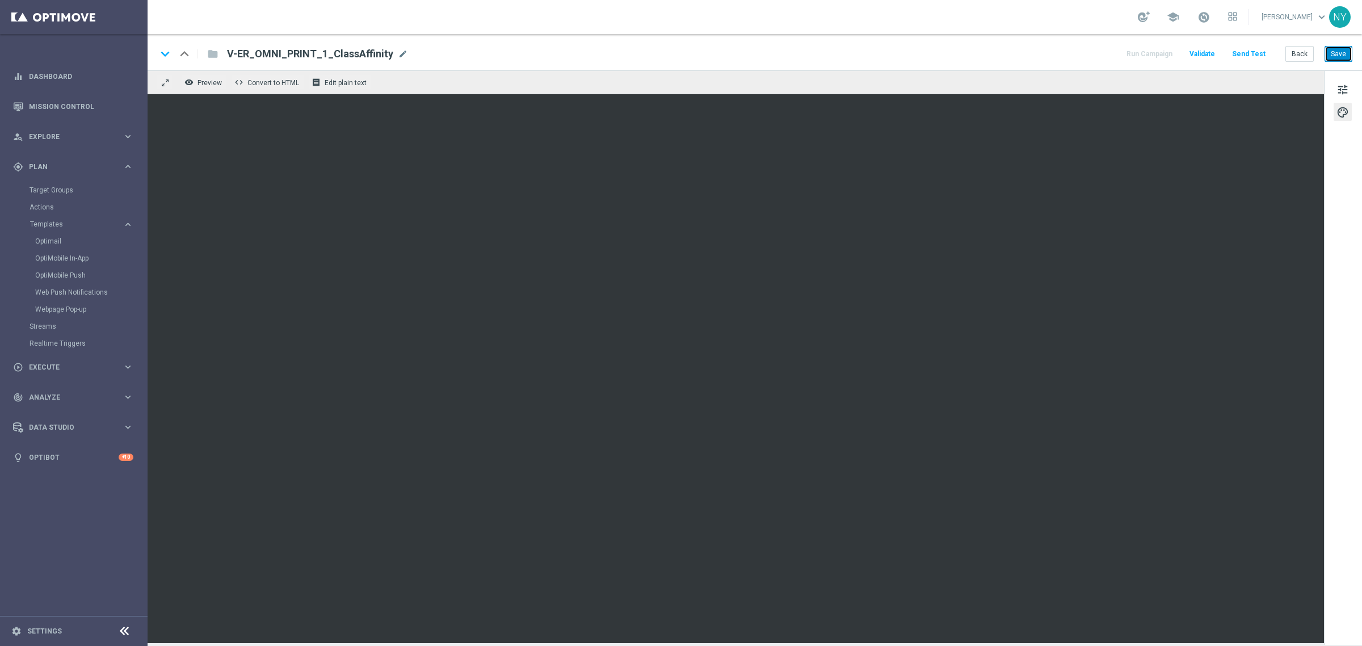
click at [1340, 54] on button "Save" at bounding box center [1339, 54] width 28 height 16
click at [1338, 55] on button "Save" at bounding box center [1339, 54] width 28 height 16
click at [1335, 55] on button "Save" at bounding box center [1339, 54] width 28 height 16
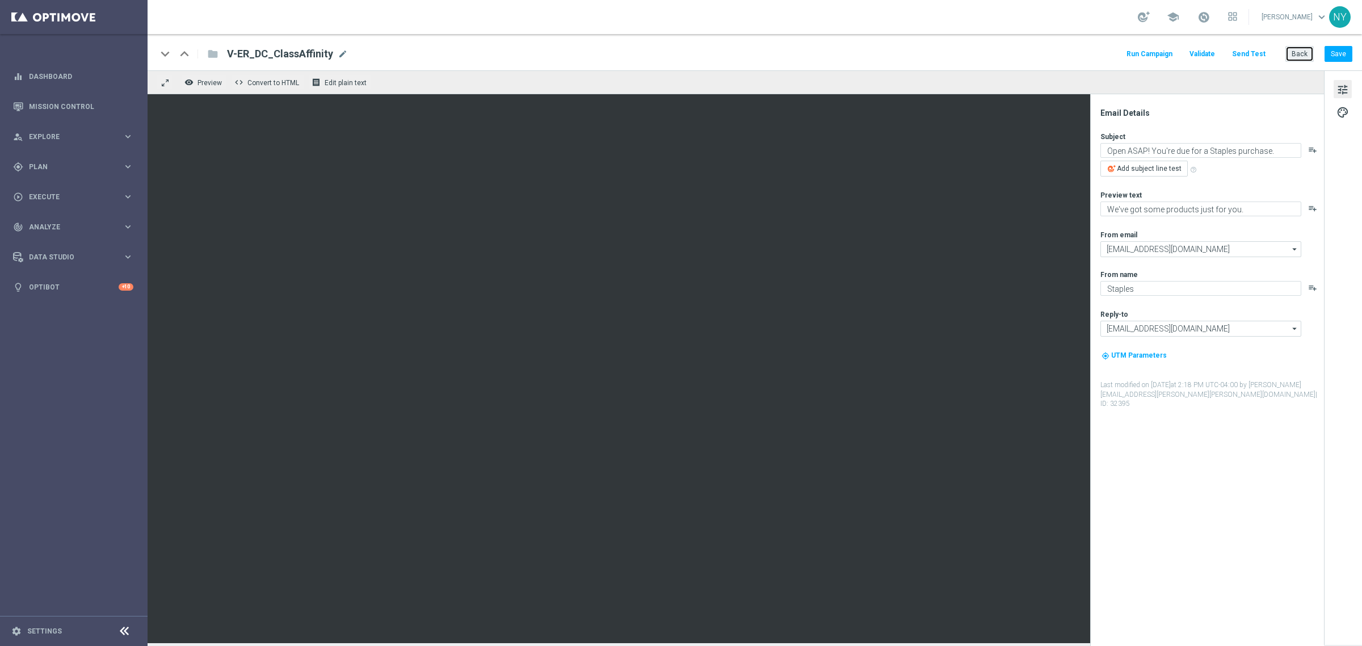
click at [1301, 54] on button "Back" at bounding box center [1300, 54] width 28 height 16
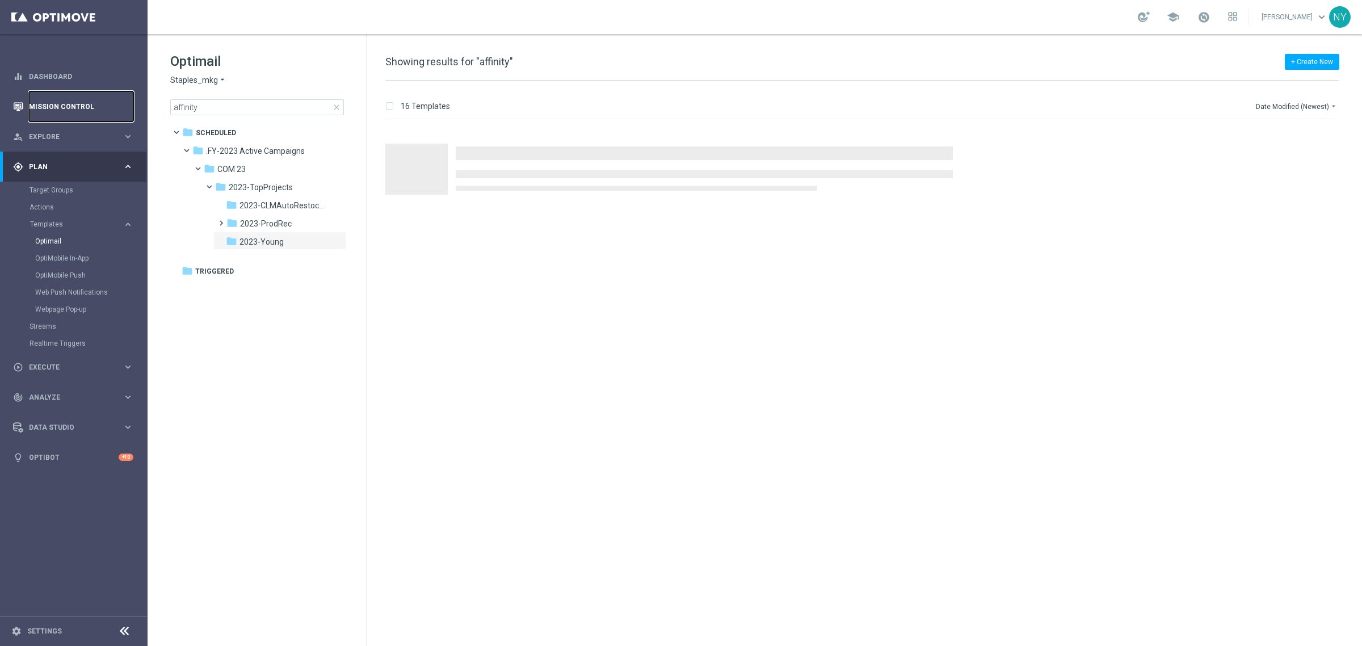
click at [50, 104] on link "Mission Control" at bounding box center [81, 106] width 104 height 30
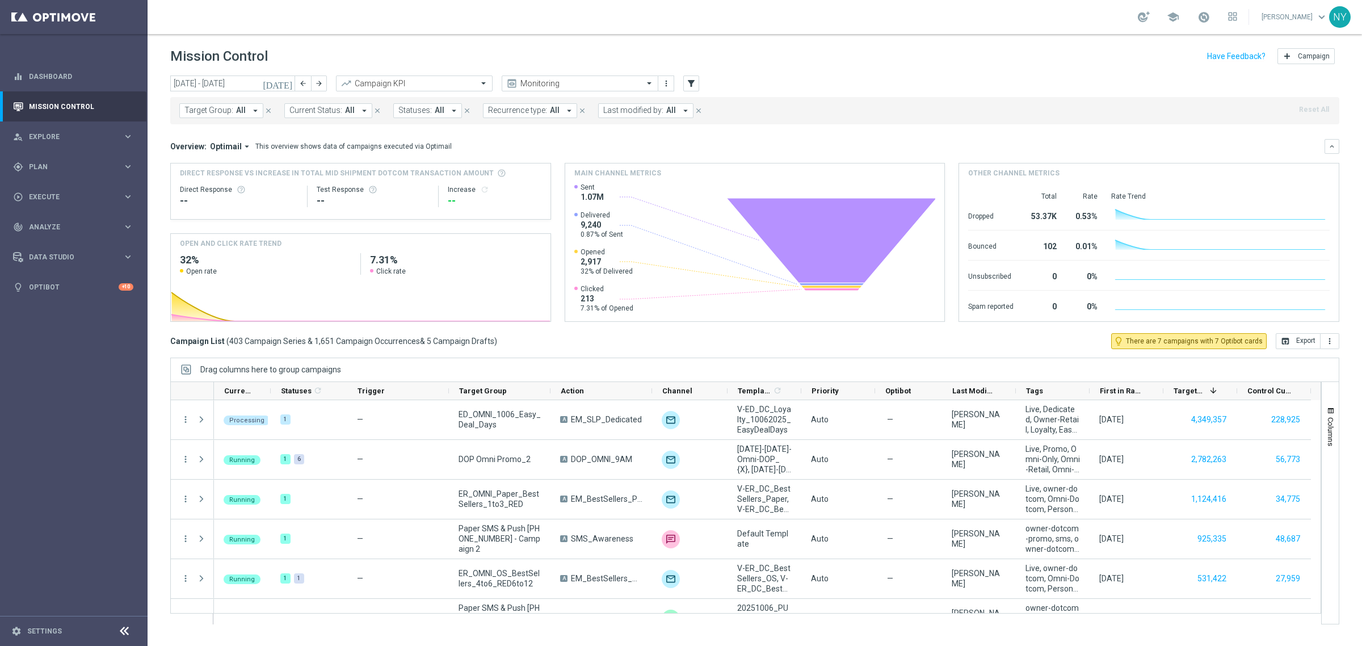
click at [291, 82] on icon "today" at bounding box center [278, 83] width 31 height 10
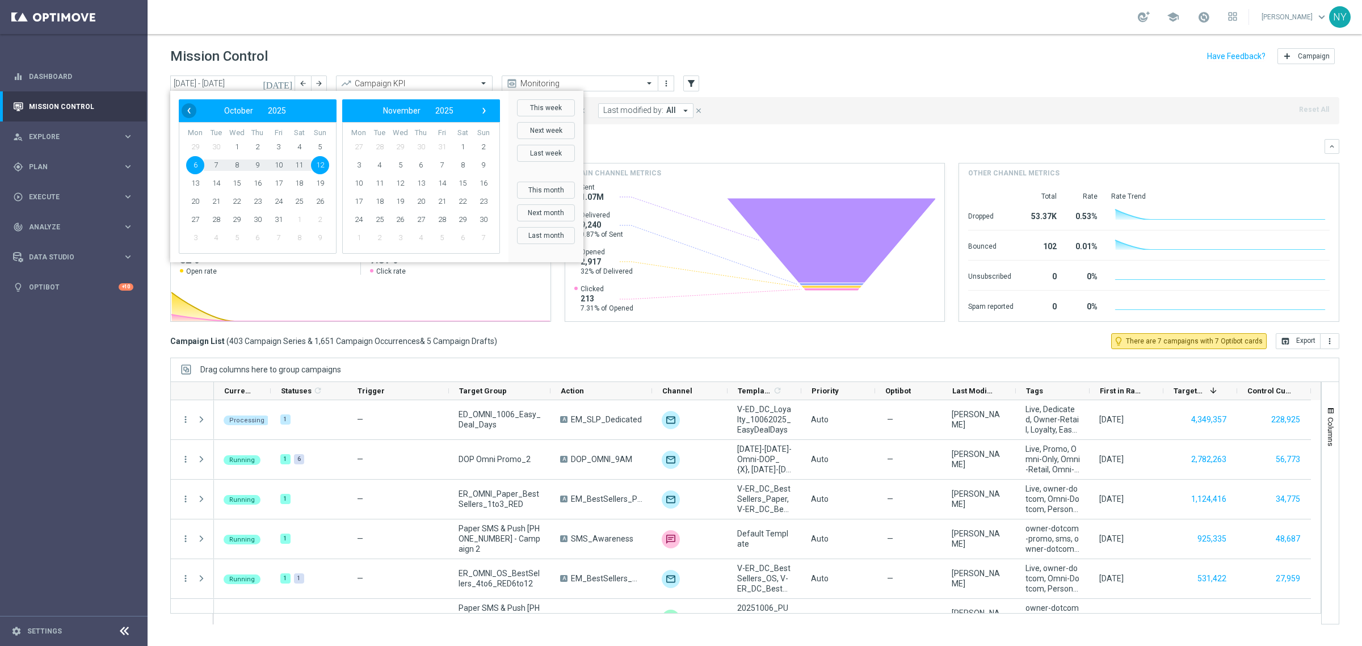
click at [192, 115] on span "‹" at bounding box center [189, 110] width 15 height 15
click at [194, 149] on span "1" at bounding box center [195, 147] width 18 height 18
click at [220, 217] on span "30" at bounding box center [216, 220] width 18 height 18
type input "01 Sep 2025 - 30 Sep 2025"
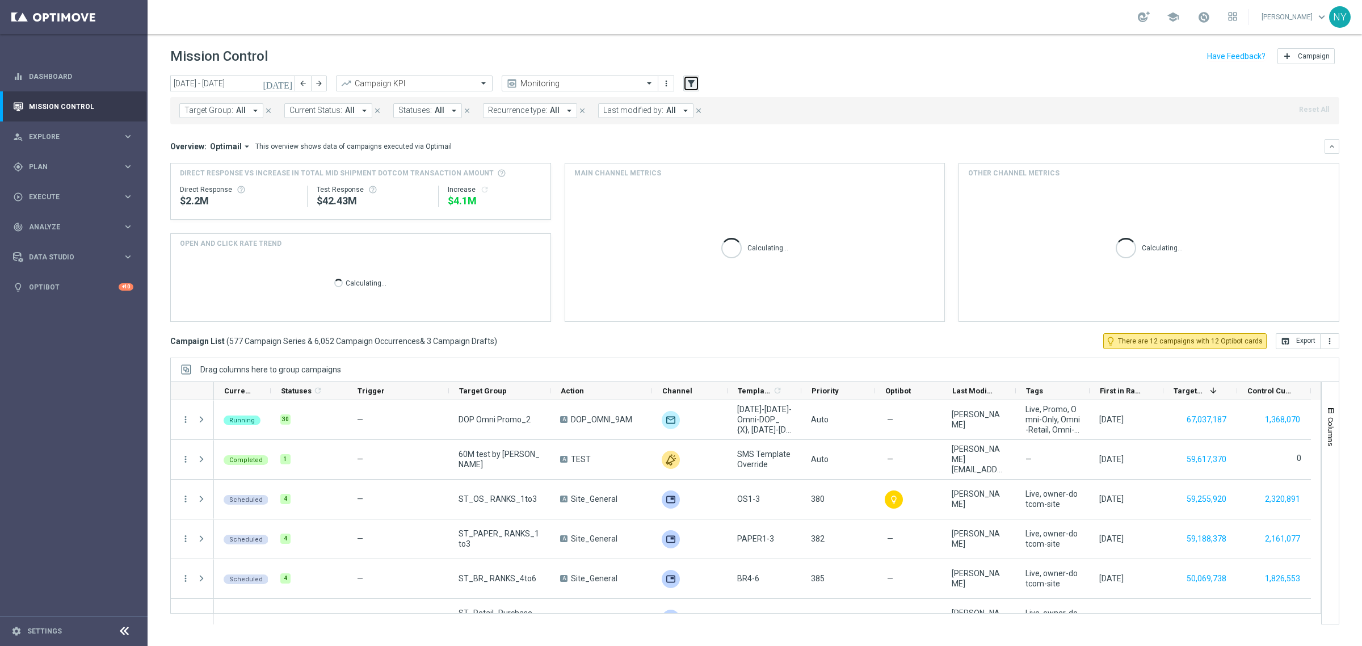
click at [694, 85] on icon "filter_alt" at bounding box center [691, 83] width 10 height 10
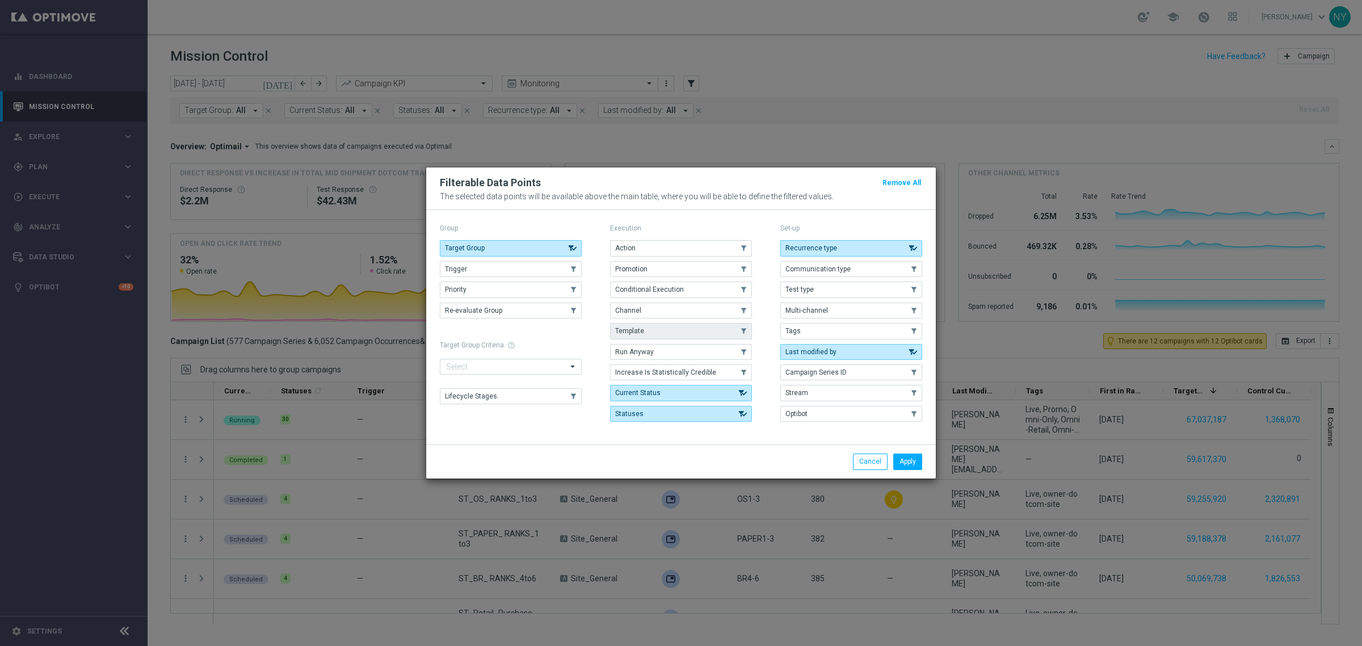
click at [650, 331] on button "Template" at bounding box center [681, 331] width 142 height 16
click at [906, 463] on button "Apply" at bounding box center [907, 461] width 29 height 16
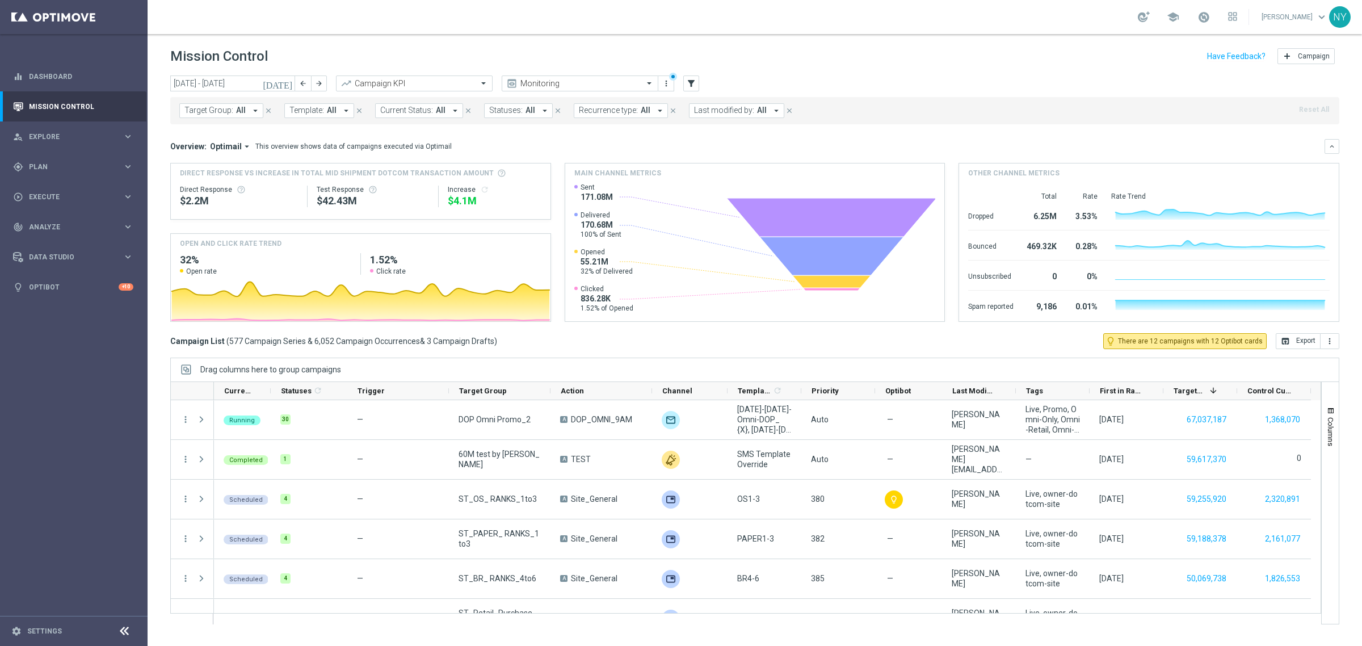
click at [315, 111] on span "Template:" at bounding box center [306, 111] width 35 height 10
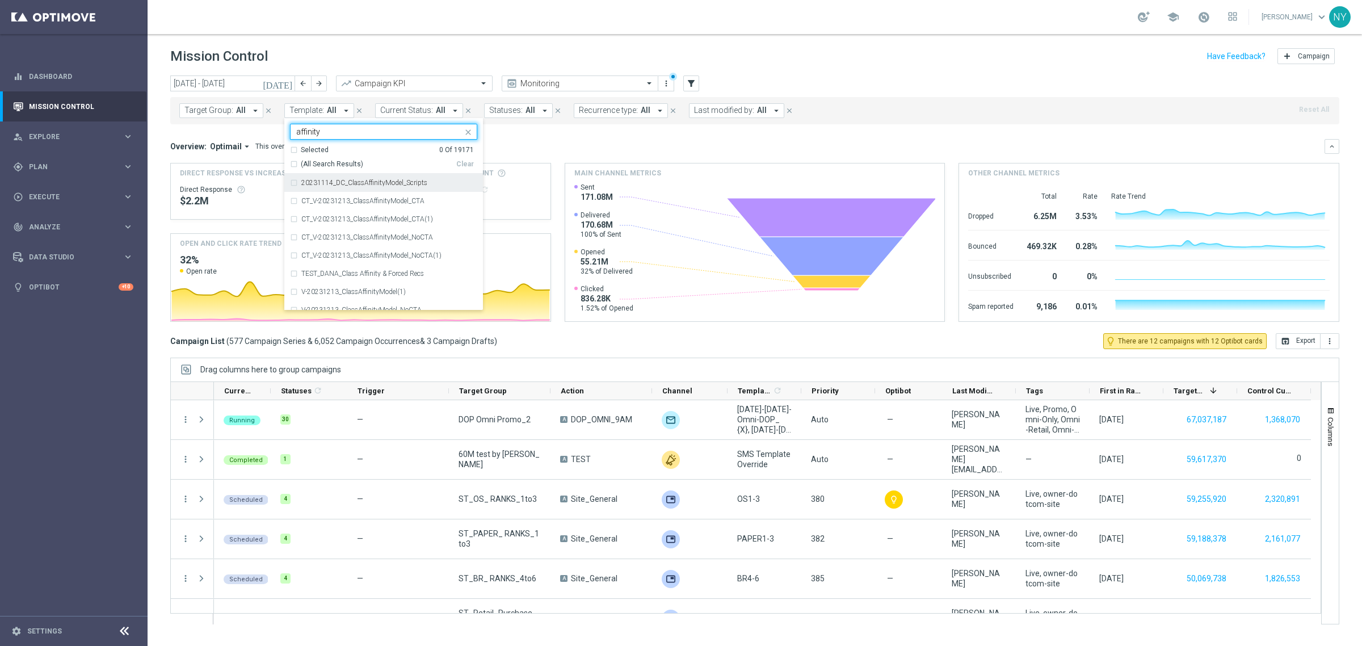
click at [293, 163] on div "(All Search Results)" at bounding box center [373, 164] width 166 height 10
type input "affinity"
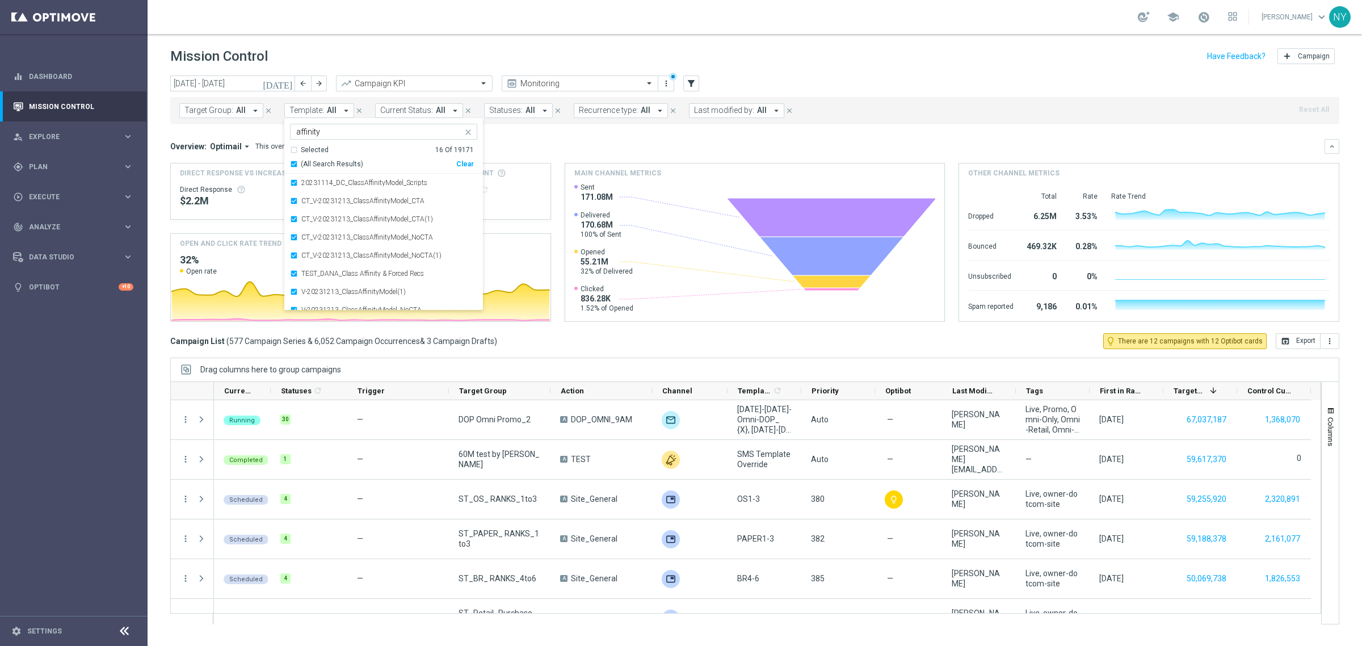
click at [545, 134] on mini-dashboard "Overview: Optimail arrow_drop_down This overview shows data of campaigns execut…" at bounding box center [754, 228] width 1169 height 209
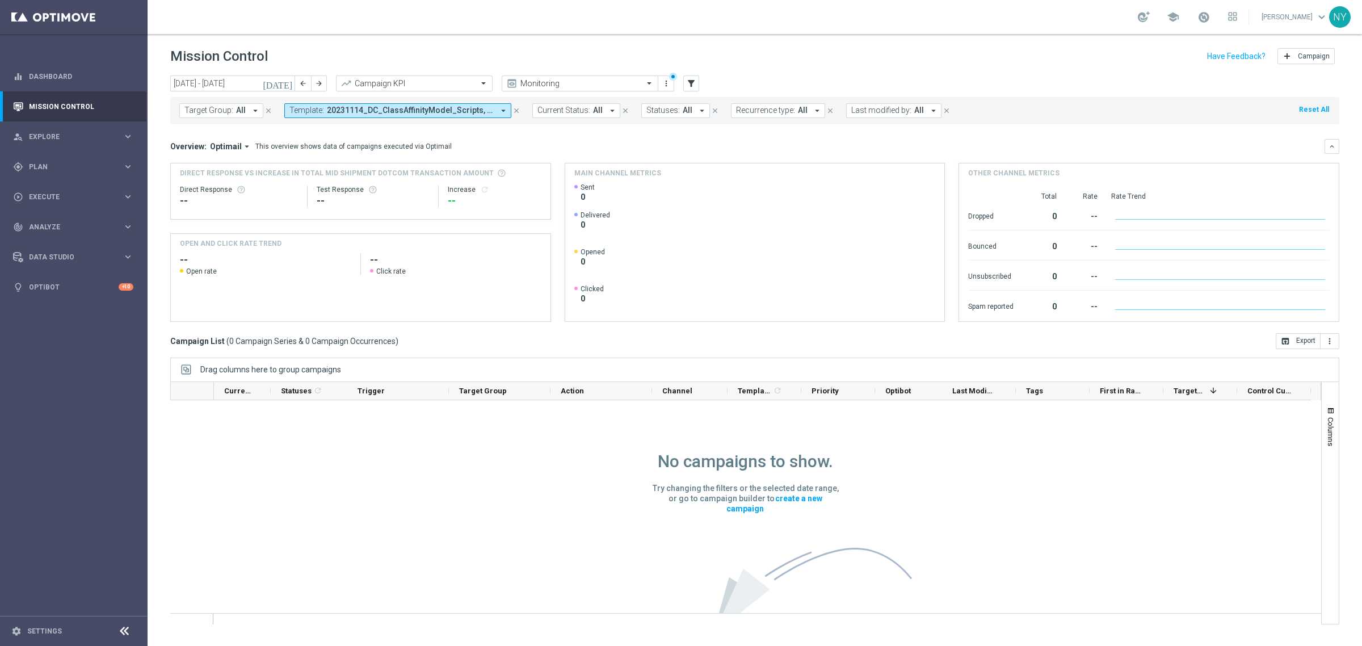
click at [287, 82] on icon "today" at bounding box center [278, 83] width 31 height 10
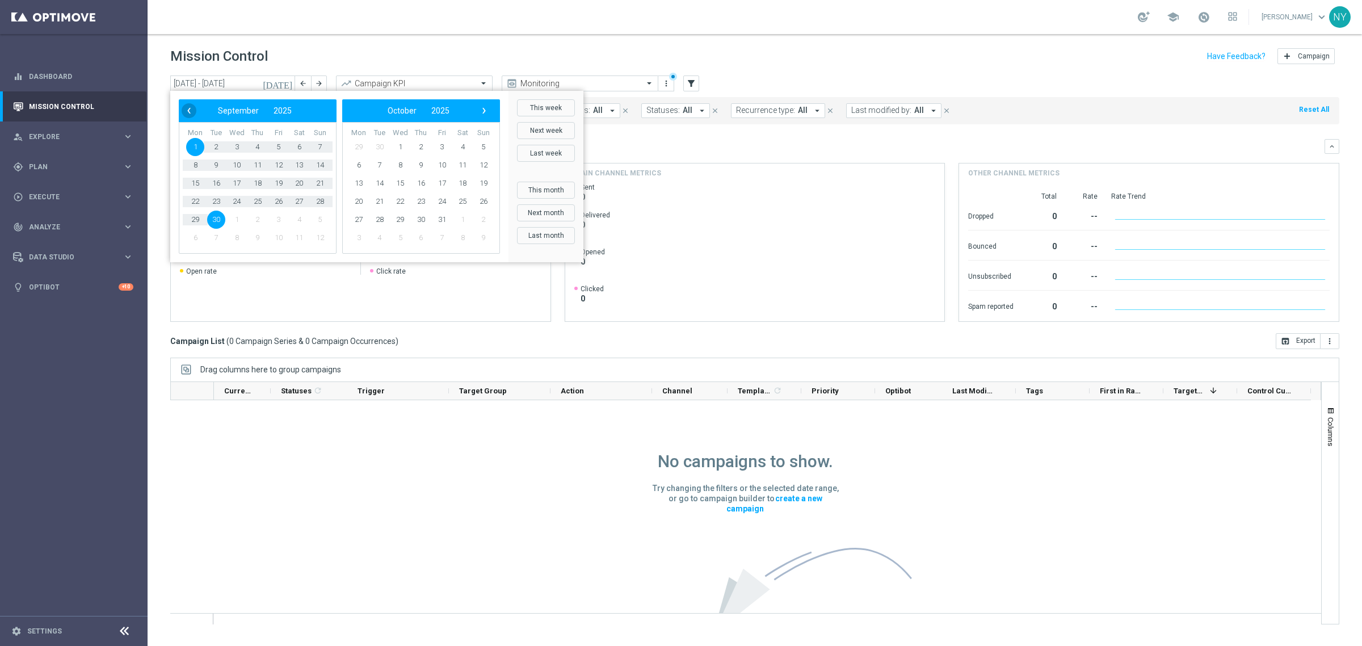
click at [190, 114] on span "‹" at bounding box center [189, 110] width 15 height 15
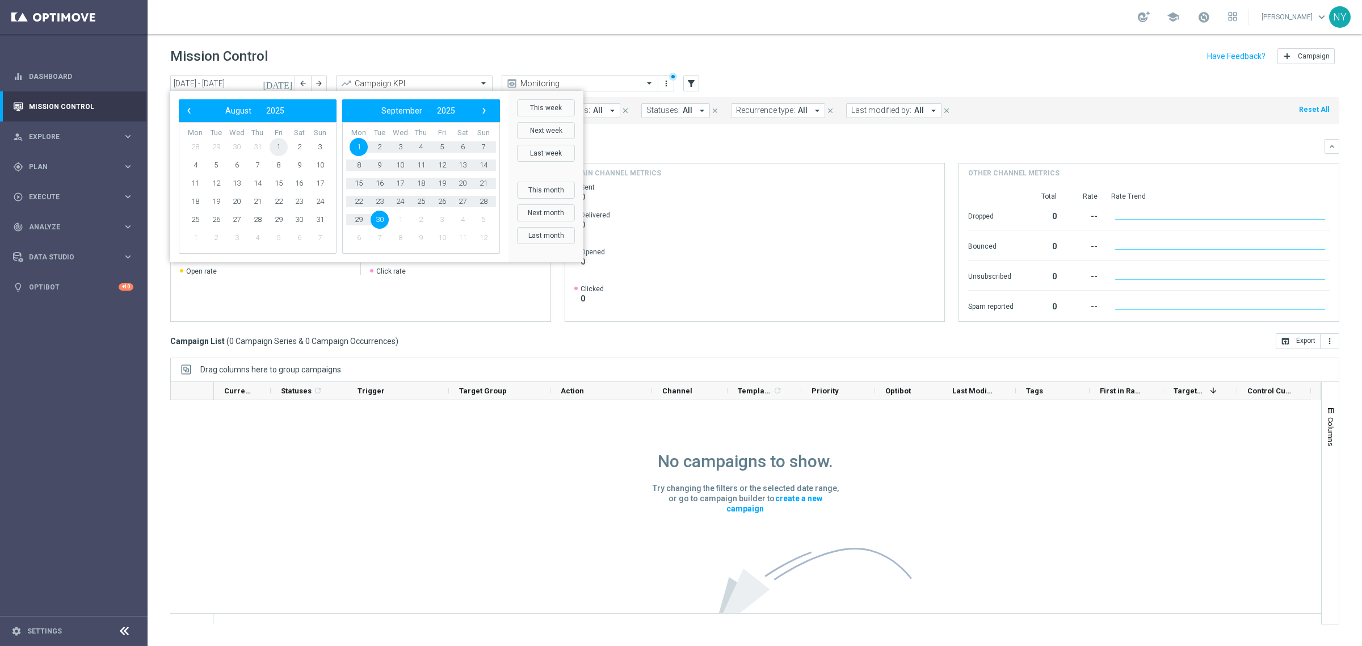
click at [279, 146] on span "1" at bounding box center [279, 147] width 18 height 18
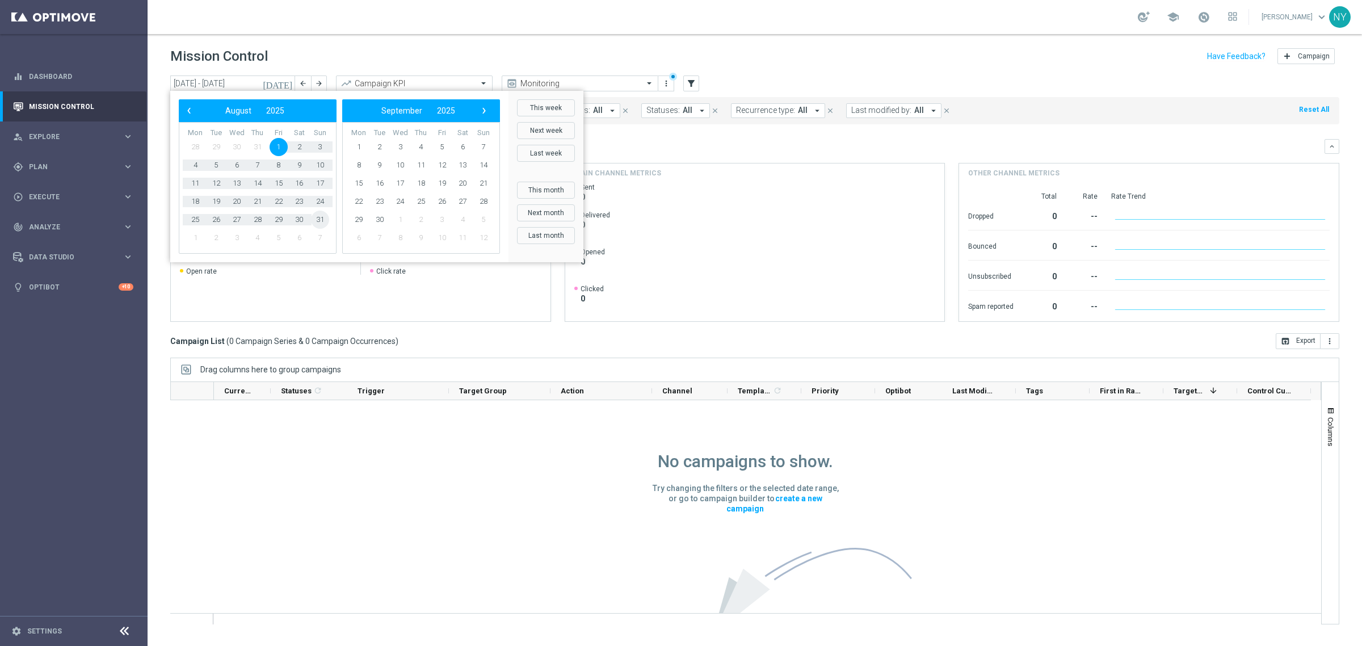
click at [320, 217] on span "31" at bounding box center [320, 220] width 18 height 18
type input "01 Aug 2025 - 31 Aug 2025"
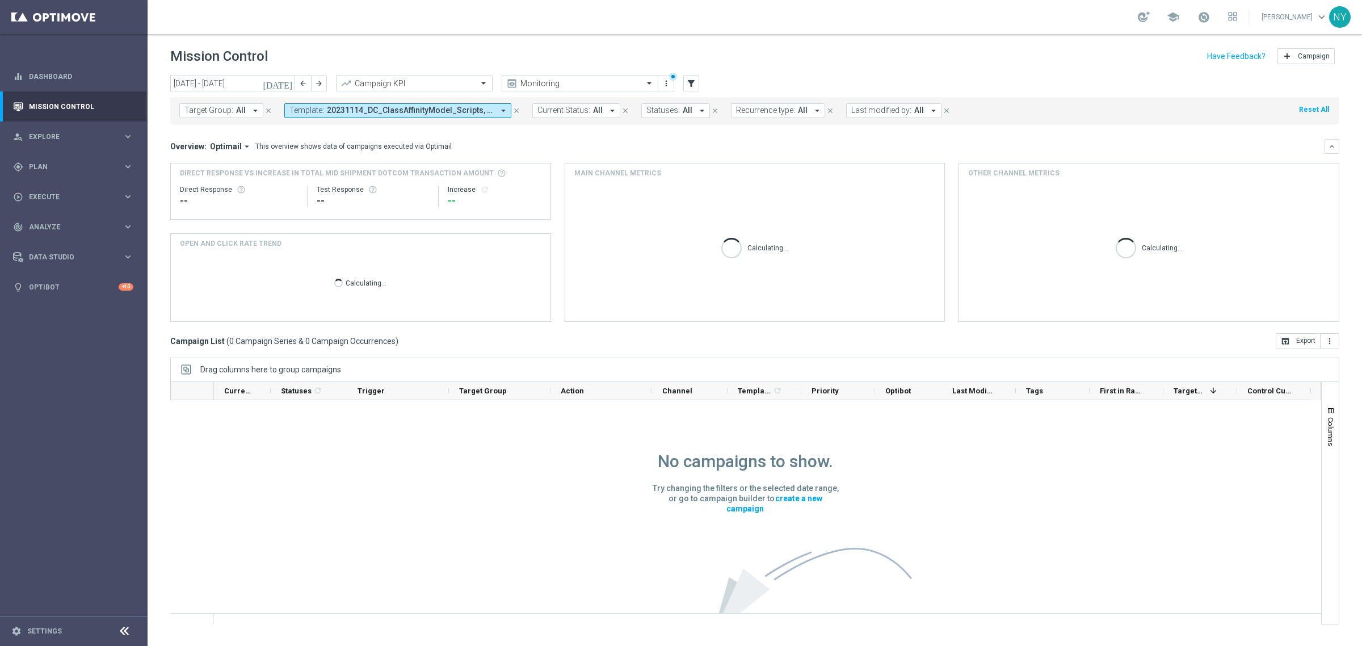
click at [317, 112] on span "Template:" at bounding box center [306, 111] width 35 height 10
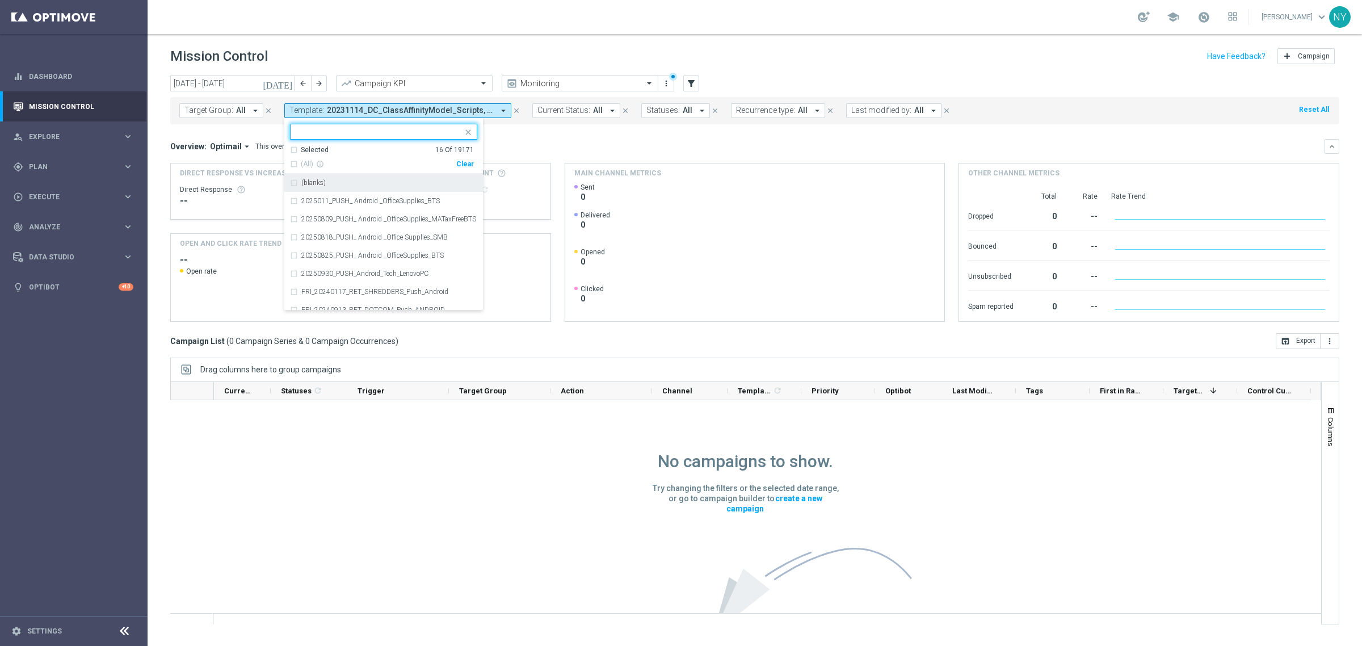
click at [0, 0] on div "Clear" at bounding box center [0, 0] width 0 height 0
drag, startPoint x: 503, startPoint y: 40, endPoint x: 483, endPoint y: 0, distance: 44.4
click at [503, 38] on header "Mission Control add Campaign" at bounding box center [755, 54] width 1215 height 41
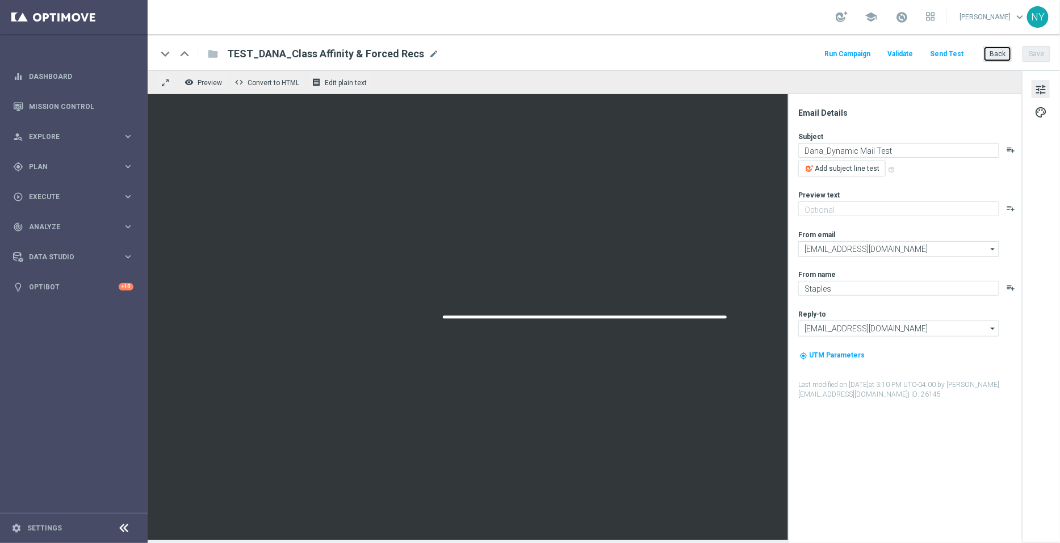
click at [999, 50] on button "Back" at bounding box center [997, 54] width 28 height 16
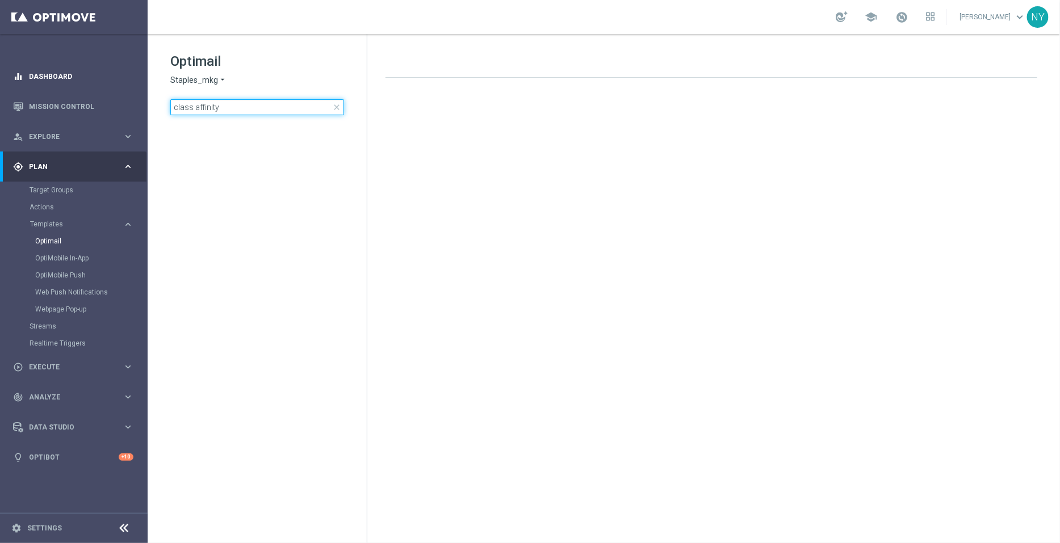
drag, startPoint x: 240, startPoint y: 106, endPoint x: 22, endPoint y: 79, distance: 220.1
click at [17, 95] on main "equalizer Dashboard Mission Control" at bounding box center [530, 271] width 1060 height 543
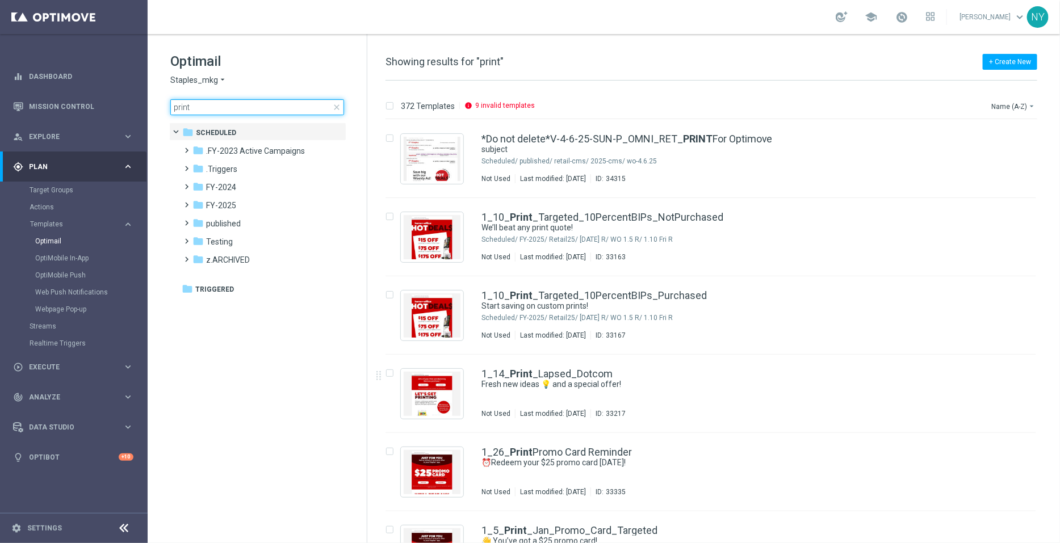
type input "print"
click at [1005, 103] on button "Name (A-Z) arrow_drop_down" at bounding box center [1013, 106] width 47 height 14
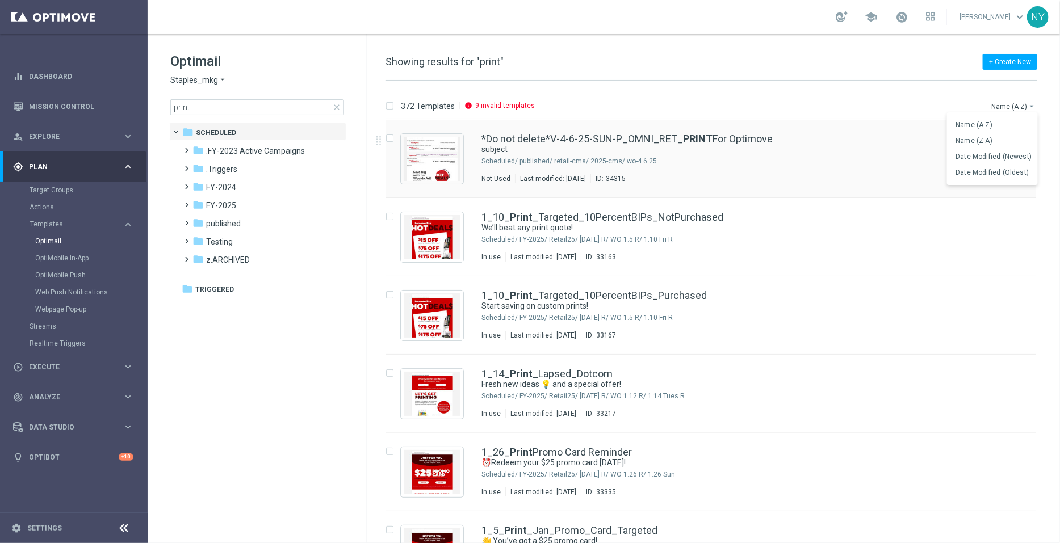
click at [994, 158] on span "Date Modified (Newest)" at bounding box center [994, 157] width 76 height 8
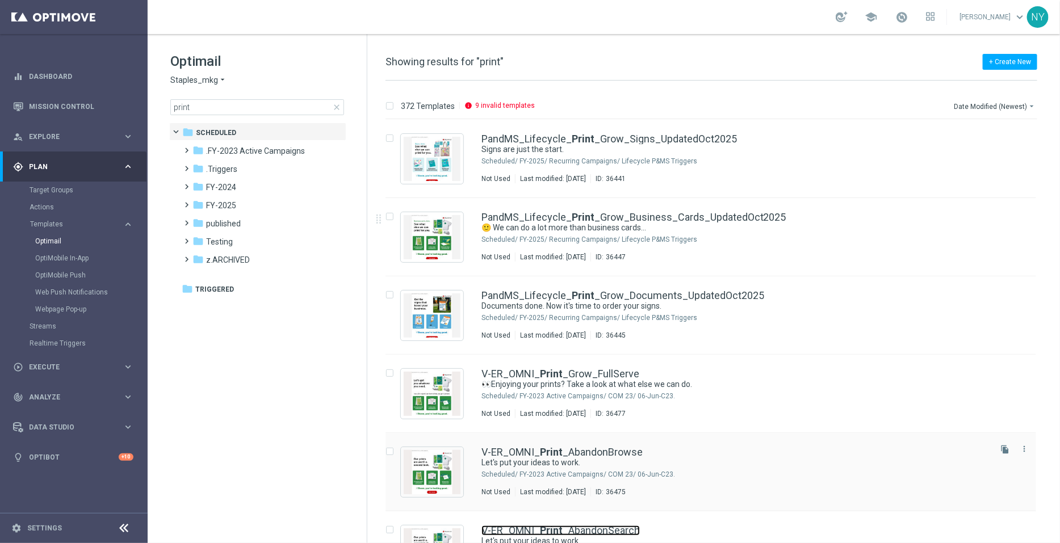
click at [569, 526] on link "V-ER_OMNI_ Print _AbandonSearch" at bounding box center [560, 531] width 158 height 10
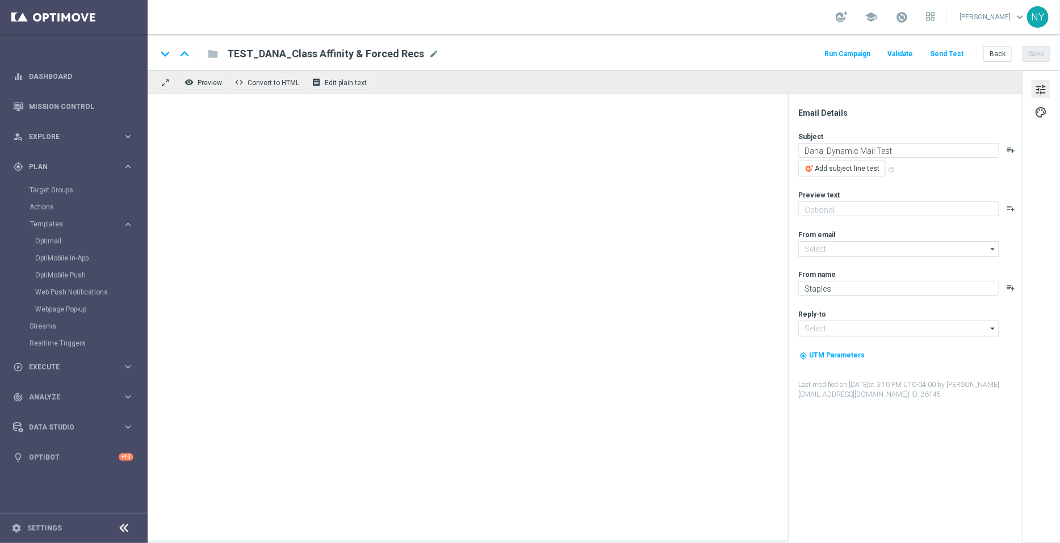
type input "[EMAIL_ADDRESS][DOMAIN_NAME]"
type textarea "Let's put your ideas to work."
type textarea "Here's what we can print for you."
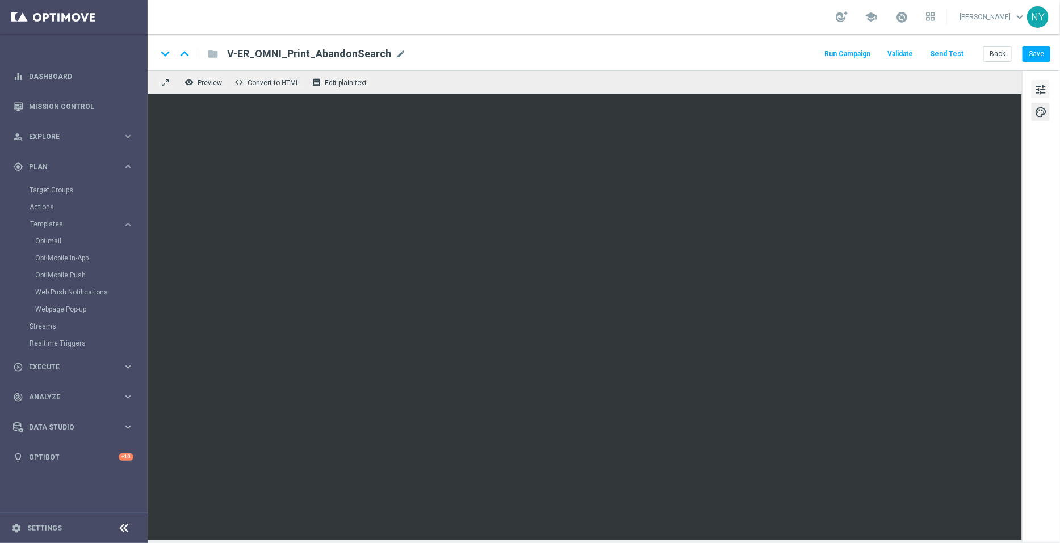
click at [1044, 94] on span "tune" at bounding box center [1040, 89] width 12 height 15
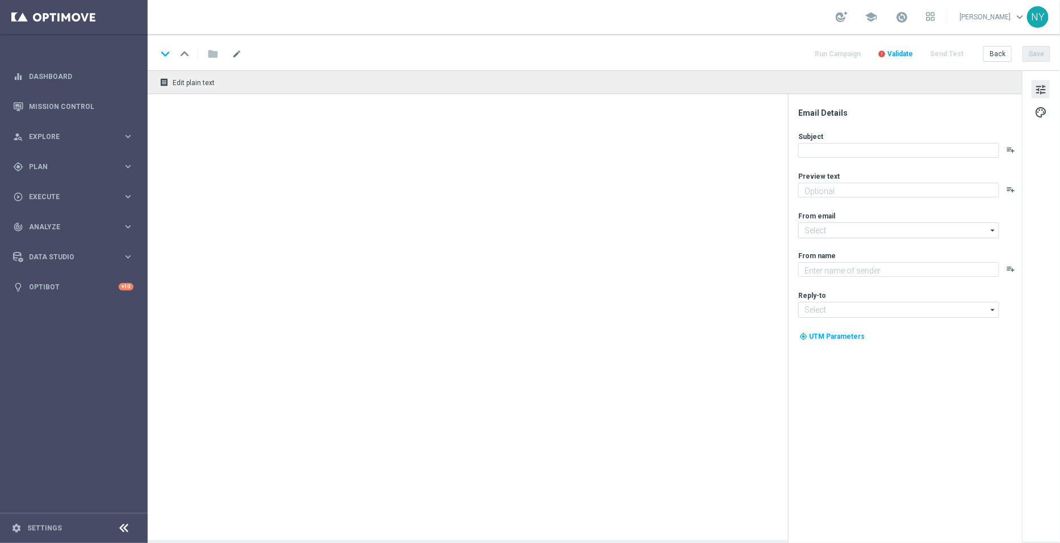
type textarea "Here's what we can print for you."
type textarea "Staples"
type input "[EMAIL_ADDRESS][DOMAIN_NAME]"
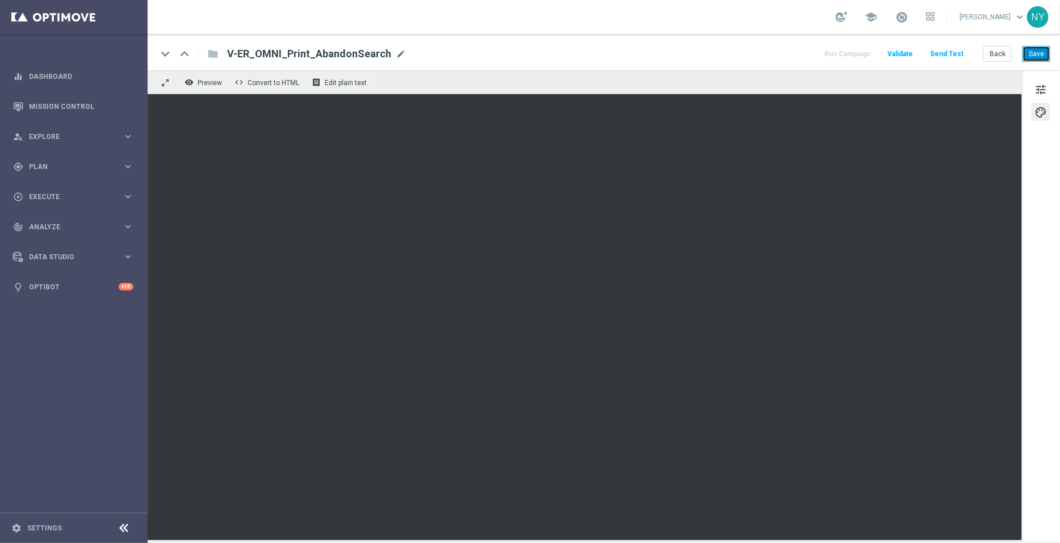
click at [1040, 53] on button "Save" at bounding box center [1036, 54] width 28 height 16
click at [942, 52] on button "Send Test" at bounding box center [946, 54] width 37 height 15
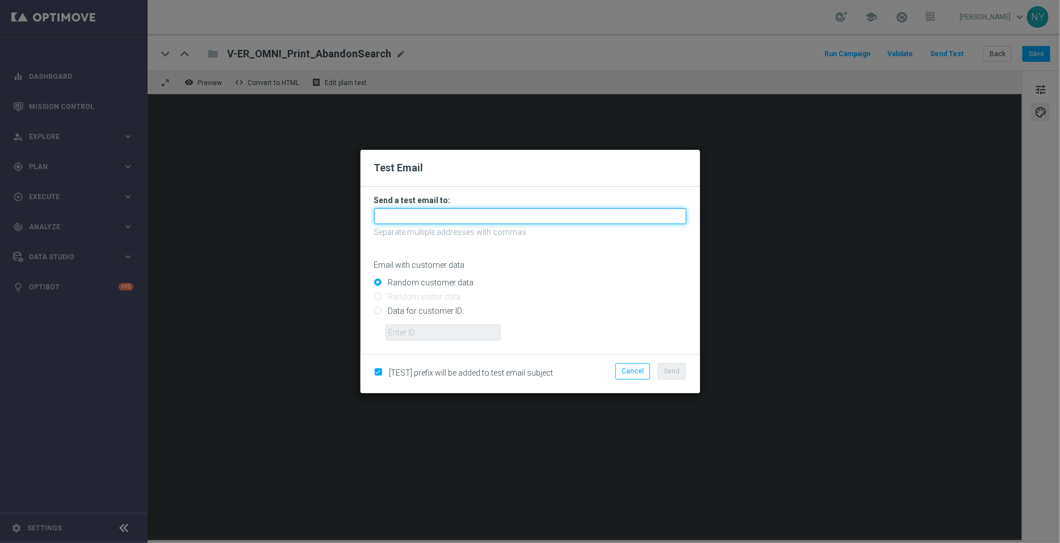
click at [420, 216] on input "text" at bounding box center [530, 216] width 312 height 16
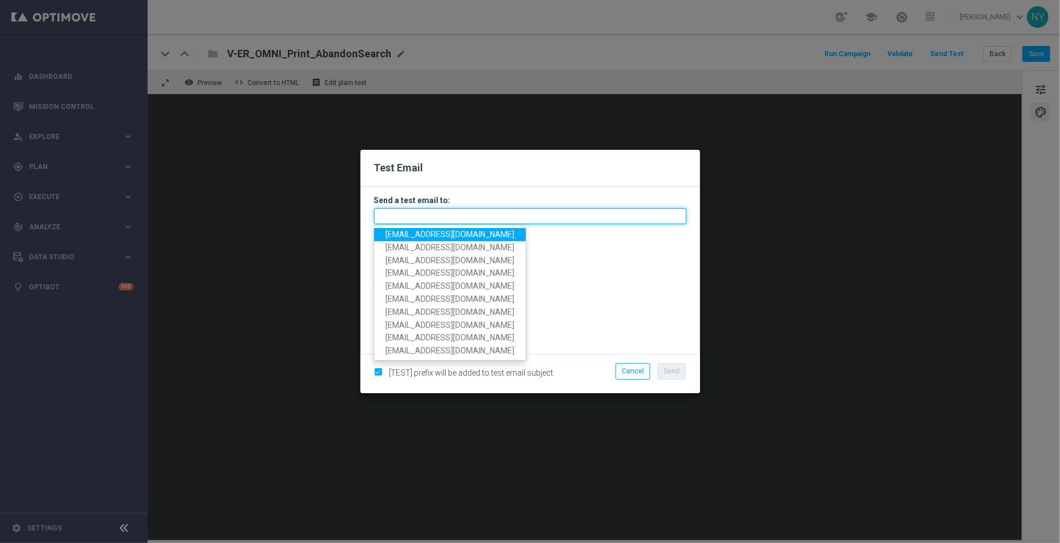
paste input "[EMAIL_ADDRESS][DOMAIN_NAME]"
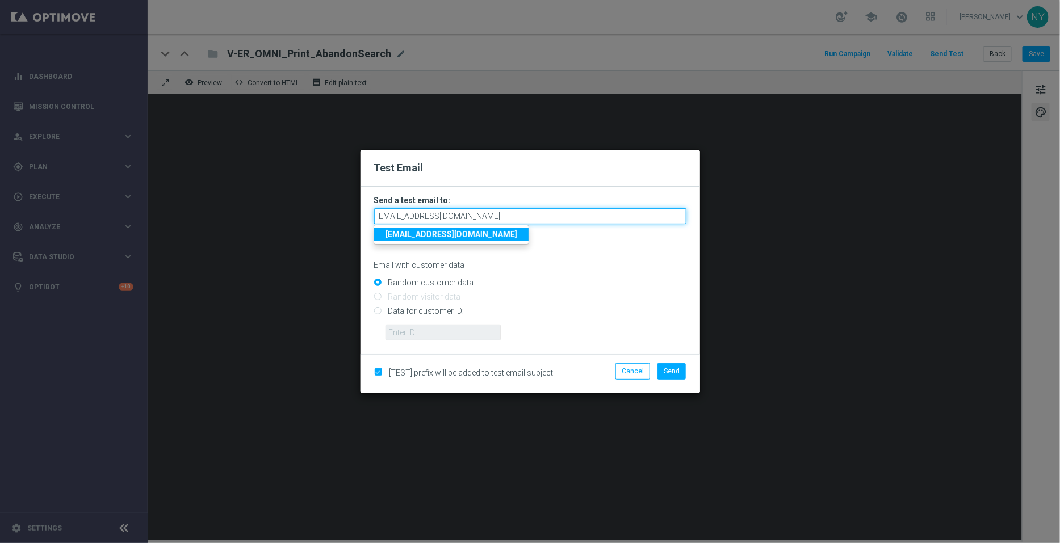
type input "[EMAIL_ADDRESS][DOMAIN_NAME]"
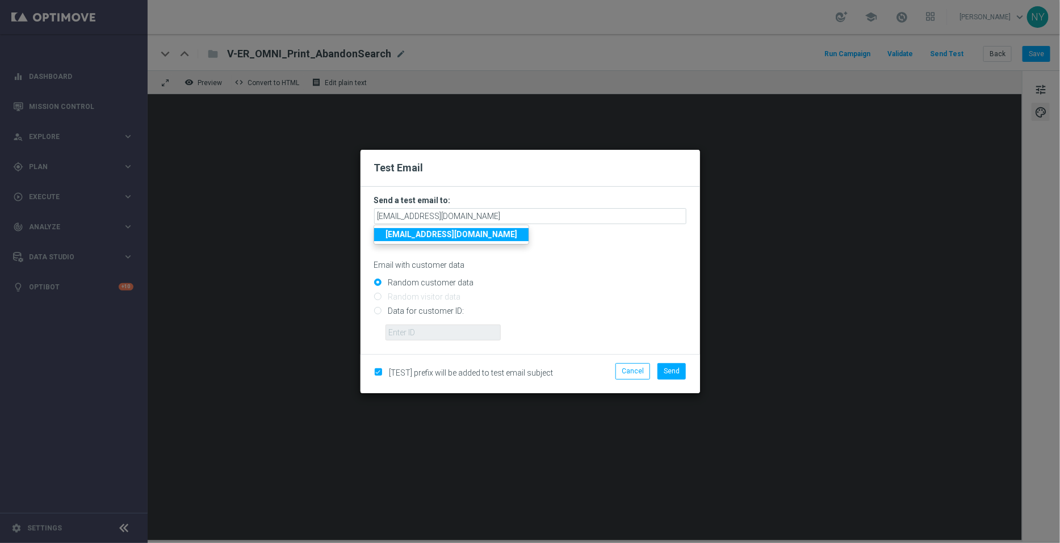
click at [560, 291] on input "Random customer data" at bounding box center [530, 287] width 312 height 16
click at [376, 310] on input "Data for customer ID:" at bounding box center [530, 316] width 312 height 16
radio input "true"
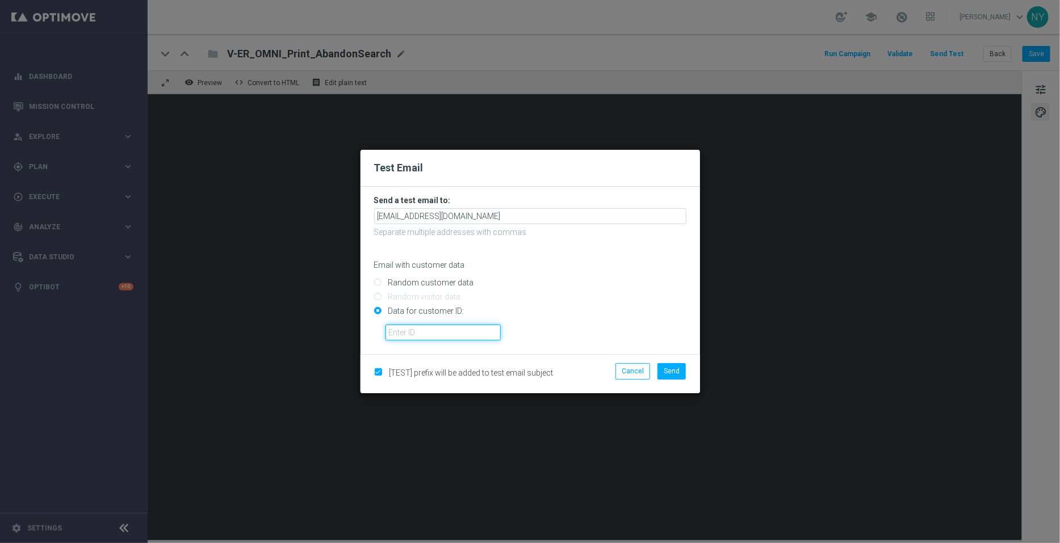
click at [408, 334] on input "text" at bounding box center [442, 333] width 115 height 16
click at [421, 333] on input "text" at bounding box center [442, 333] width 115 height 16
paste input "10000006208"
type input "10000006208"
click at [673, 373] on span "Send" at bounding box center [671, 371] width 16 height 8
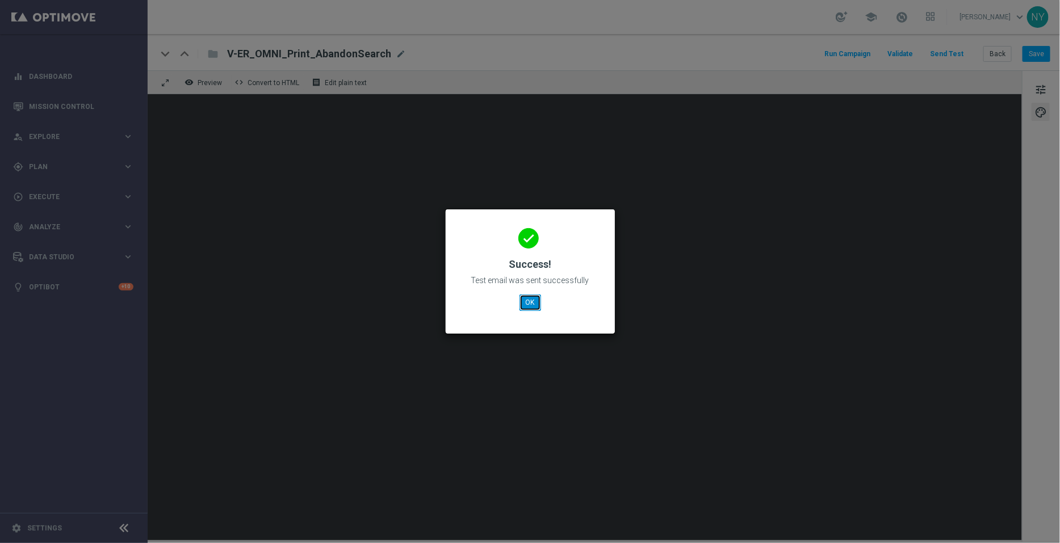
click at [530, 299] on button "OK" at bounding box center [530, 303] width 22 height 16
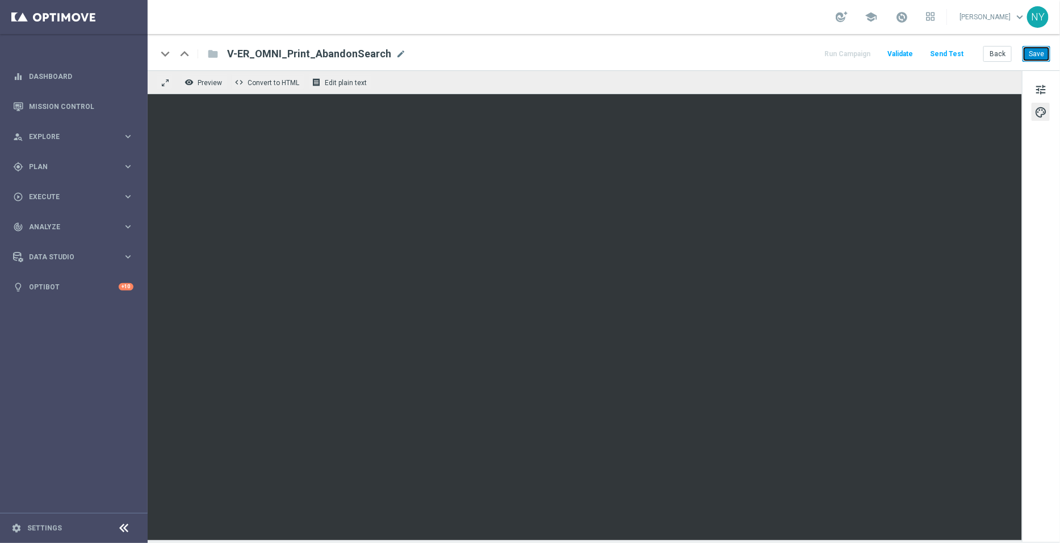
click at [1039, 53] on button "Save" at bounding box center [1036, 54] width 28 height 16
click at [948, 50] on button "Send Test" at bounding box center [946, 54] width 37 height 15
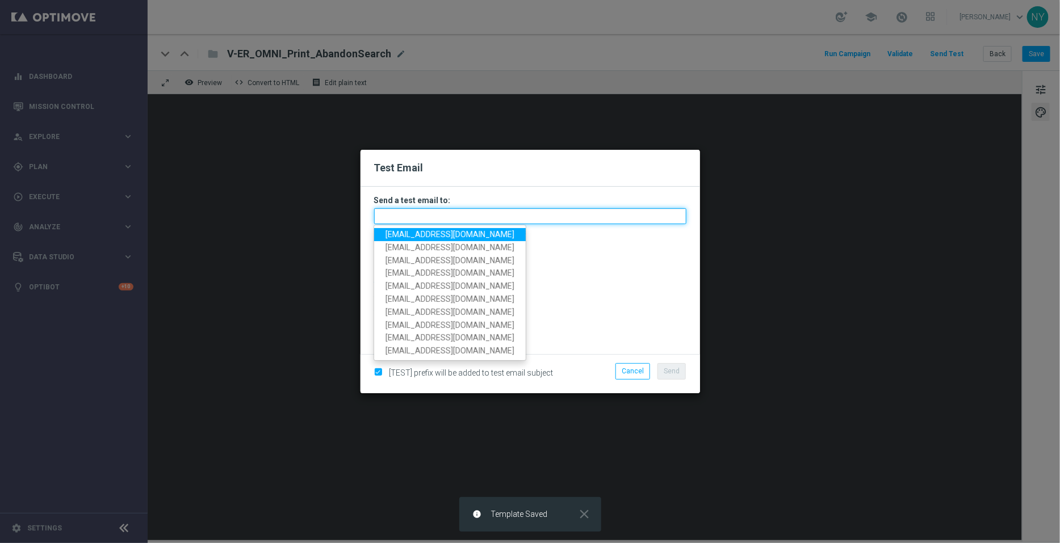
click at [395, 221] on input "text" at bounding box center [530, 216] width 312 height 16
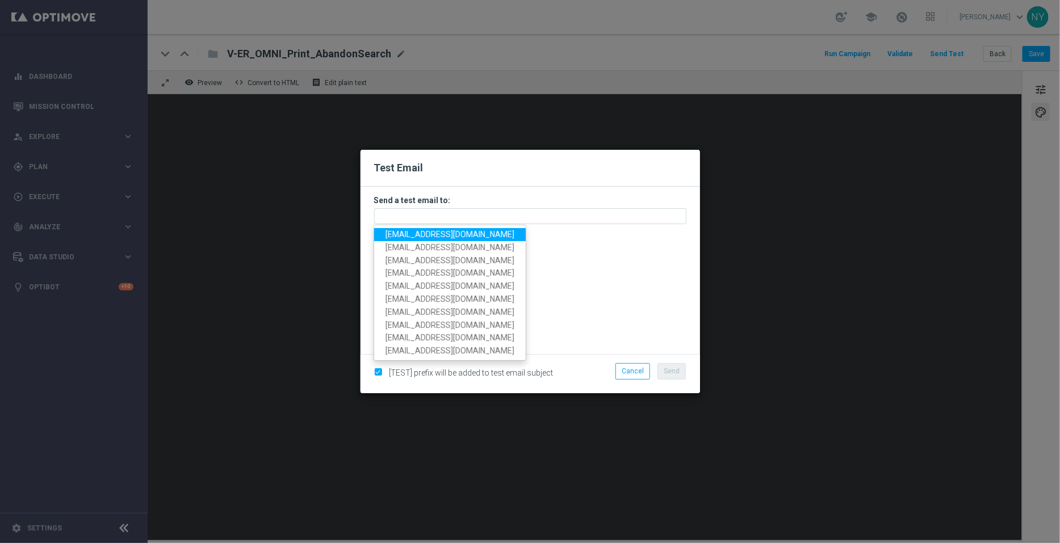
click at [396, 232] on span "[EMAIL_ADDRESS][DOMAIN_NAME]" at bounding box center [449, 234] width 129 height 9
type input "[EMAIL_ADDRESS][DOMAIN_NAME]"
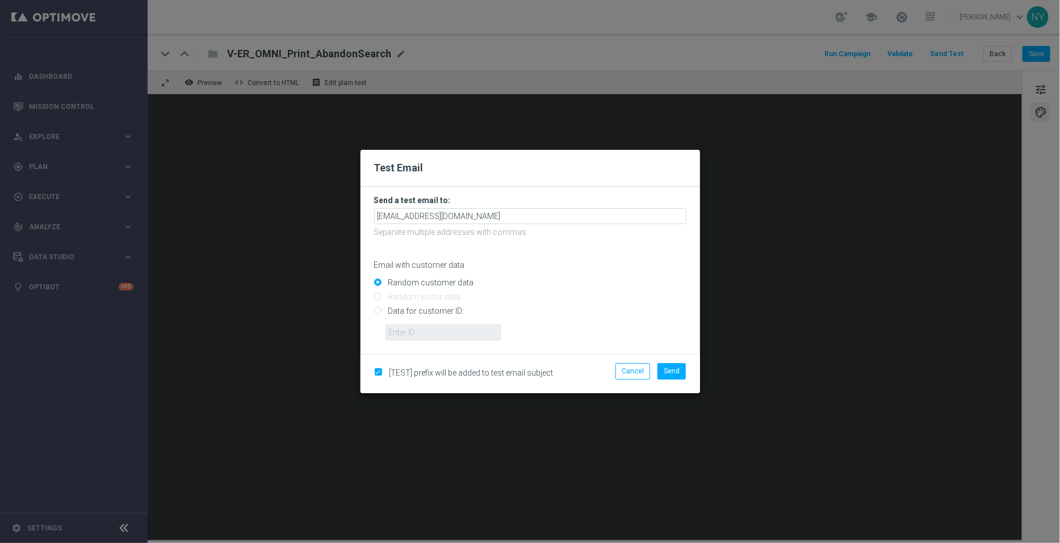
click at [378, 311] on input "Data for customer ID:" at bounding box center [530, 316] width 312 height 16
radio input "true"
click at [437, 329] on input "text" at bounding box center [442, 333] width 115 height 16
paste input "10000006208"
type input "10000006208"
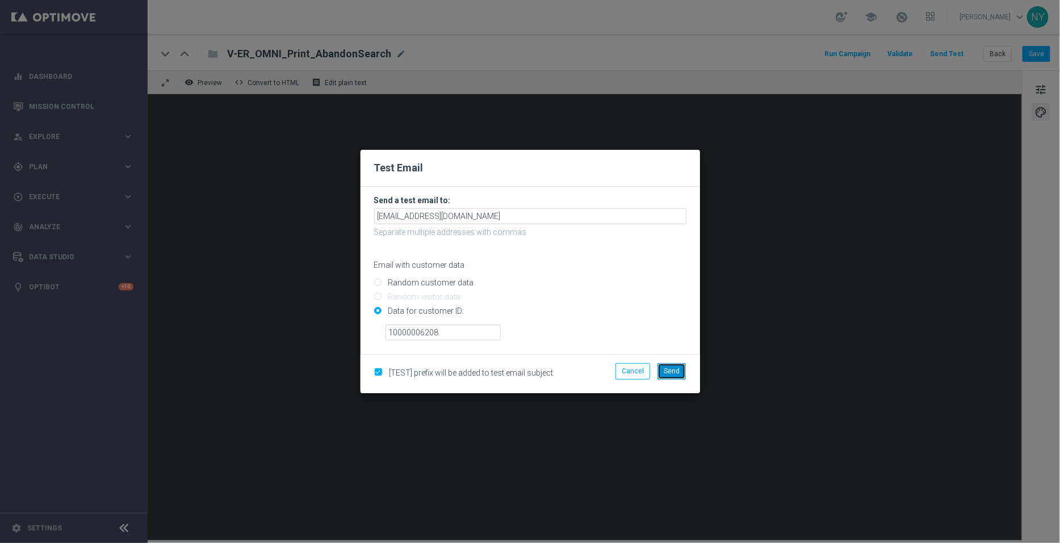
click at [674, 374] on span "Send" at bounding box center [671, 371] width 16 height 8
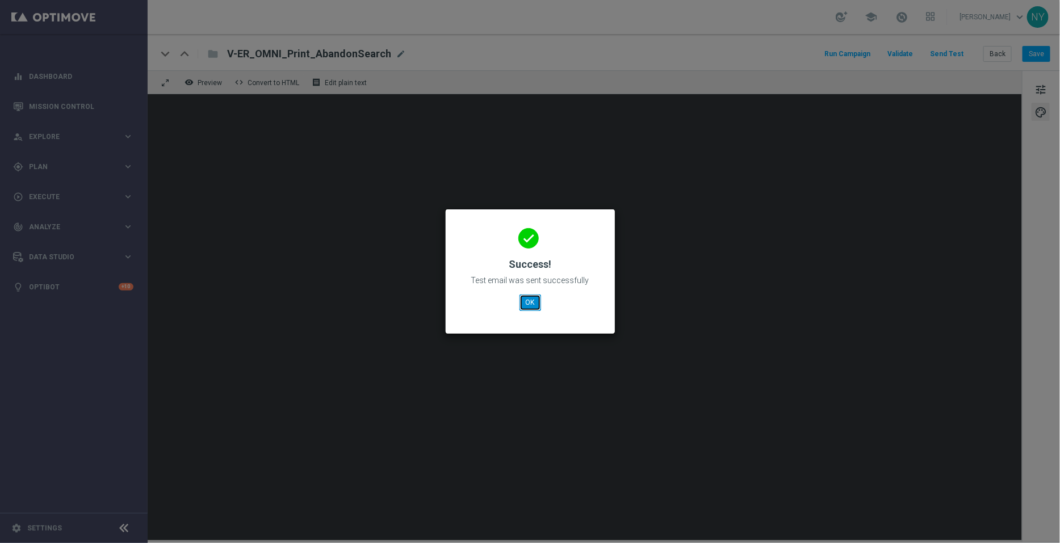
click at [520, 303] on button "OK" at bounding box center [530, 303] width 22 height 16
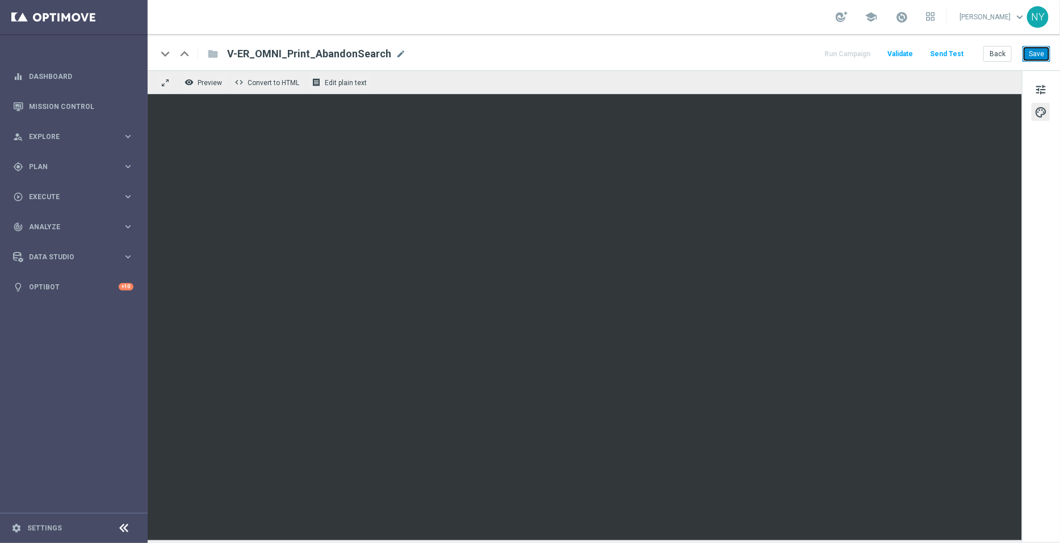
click at [1036, 53] on button "Save" at bounding box center [1036, 54] width 28 height 16
click at [949, 53] on button "Send Test" at bounding box center [946, 54] width 37 height 15
click at [1032, 56] on button "Save" at bounding box center [1036, 54] width 28 height 16
click at [950, 53] on button "Send Test" at bounding box center [946, 54] width 37 height 15
click at [948, 52] on button "Send Test" at bounding box center [946, 54] width 37 height 15
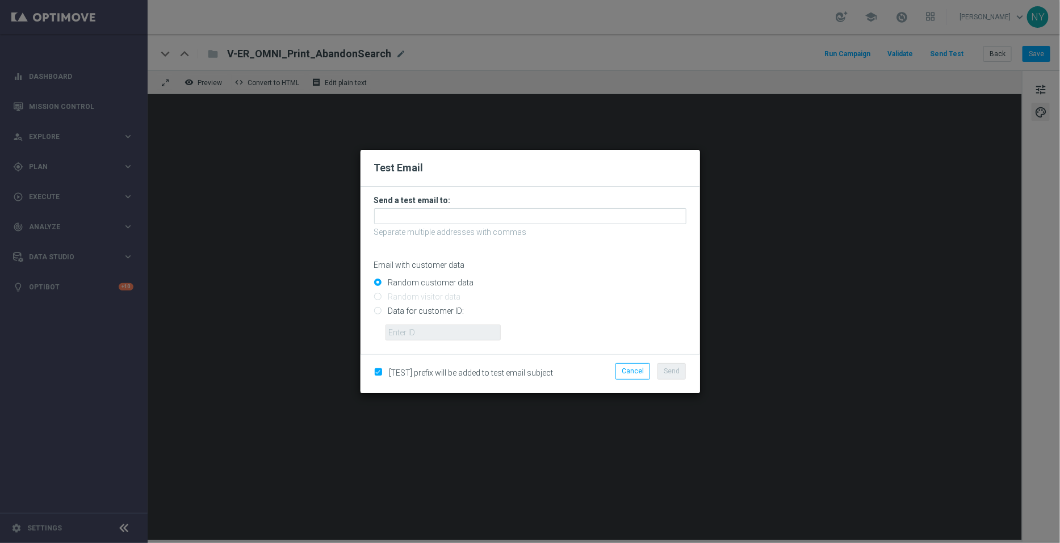
click at [465, 135] on modal-container "Test Email Send a test email to: Separate multiple addresses with commas Email …" at bounding box center [530, 271] width 1060 height 543
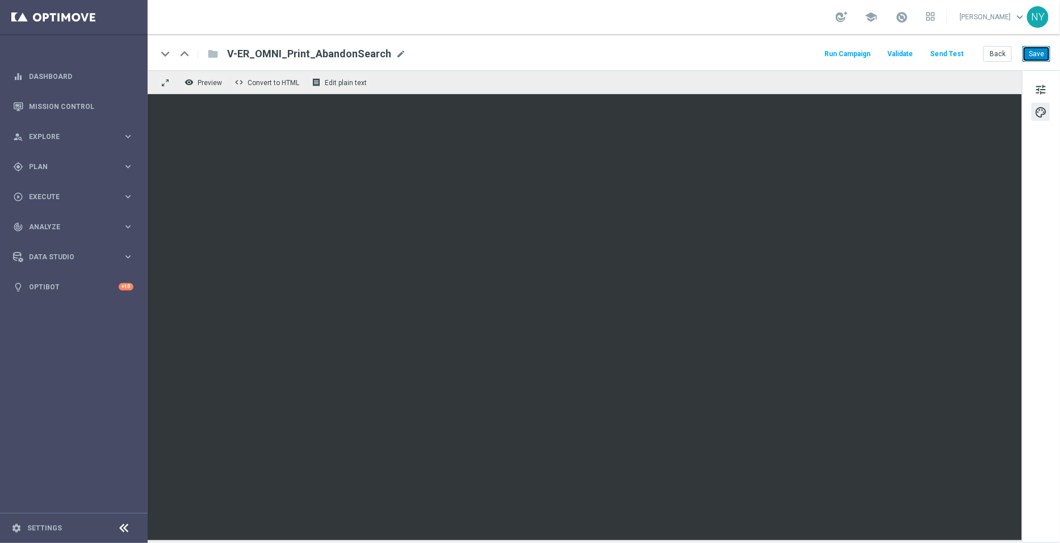
click at [1039, 54] on button "Save" at bounding box center [1036, 54] width 28 height 16
click at [947, 52] on button "Send Test" at bounding box center [946, 54] width 37 height 15
click at [949, 52] on button "Send Test" at bounding box center [946, 54] width 37 height 15
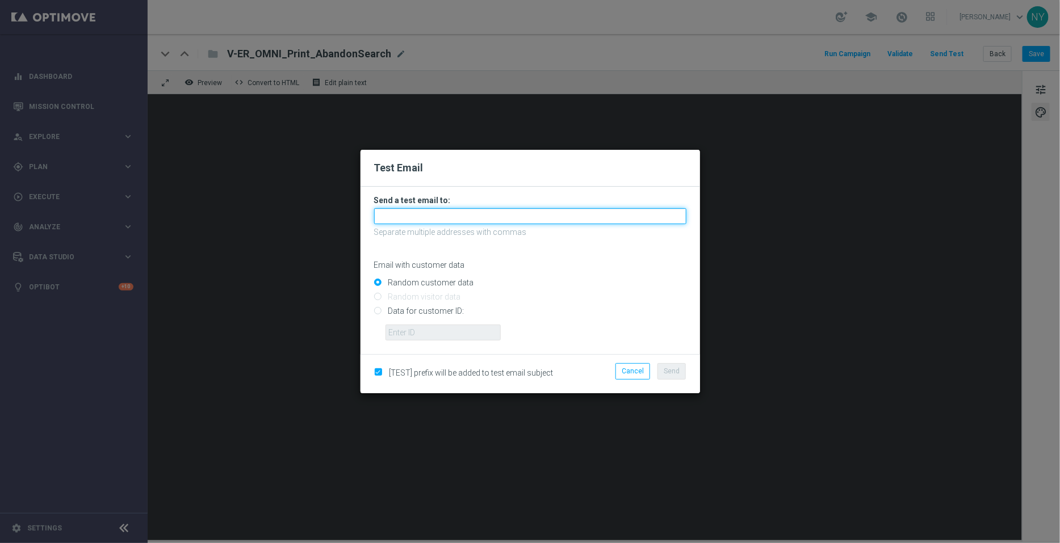
click at [414, 214] on input "text" at bounding box center [530, 216] width 312 height 16
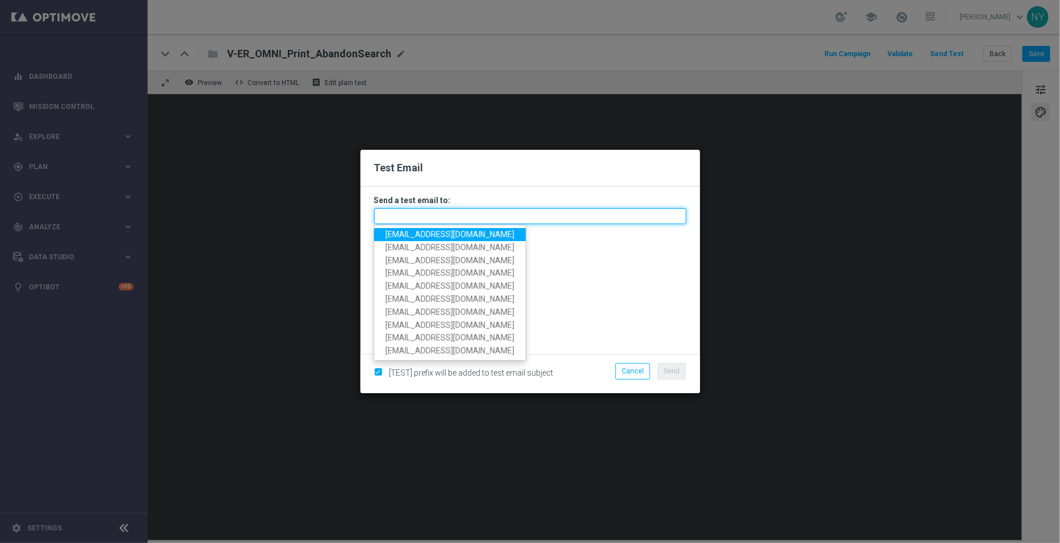
click at [445, 211] on input "text" at bounding box center [530, 216] width 312 height 16
paste input "[EMAIL_ADDRESS][DOMAIN_NAME]"
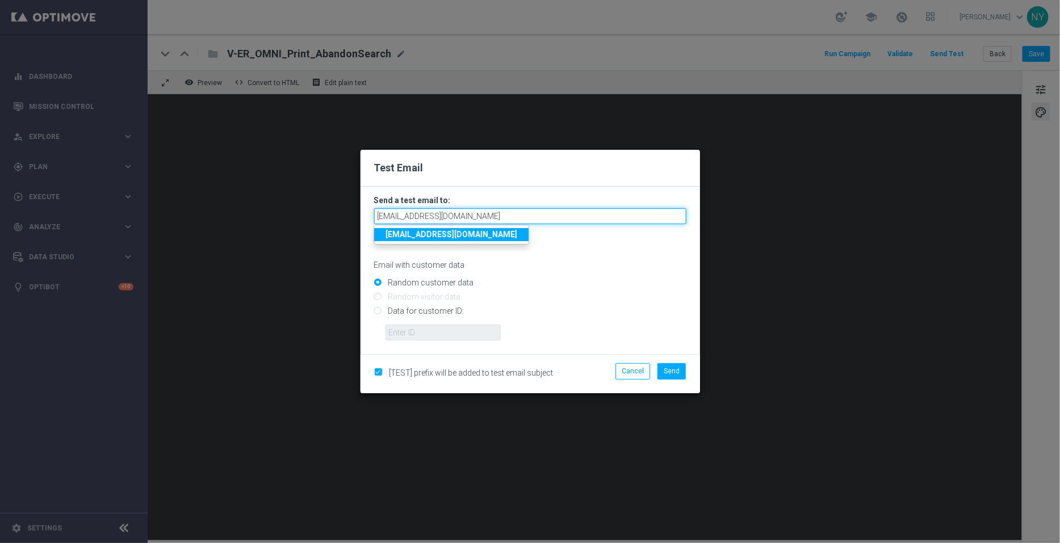
type input "[EMAIL_ADDRESS][DOMAIN_NAME]"
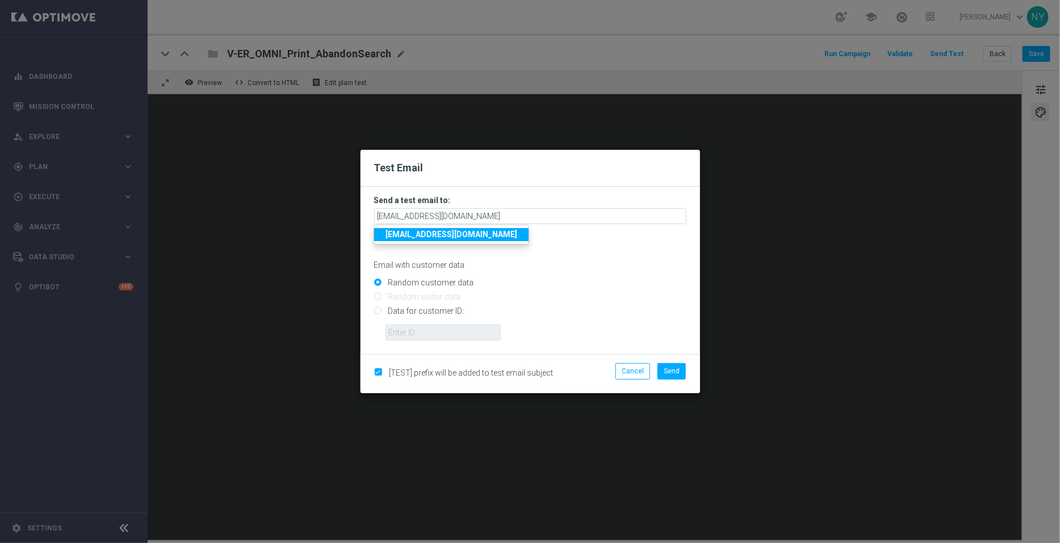
click at [565, 270] on form "Send a test email to: neilyetts3-bivry@litmusemail.com neilyetts3-bivry@litmuse…" at bounding box center [530, 267] width 312 height 145
click at [380, 316] on input "Data for customer ID:" at bounding box center [530, 316] width 312 height 16
radio input "true"
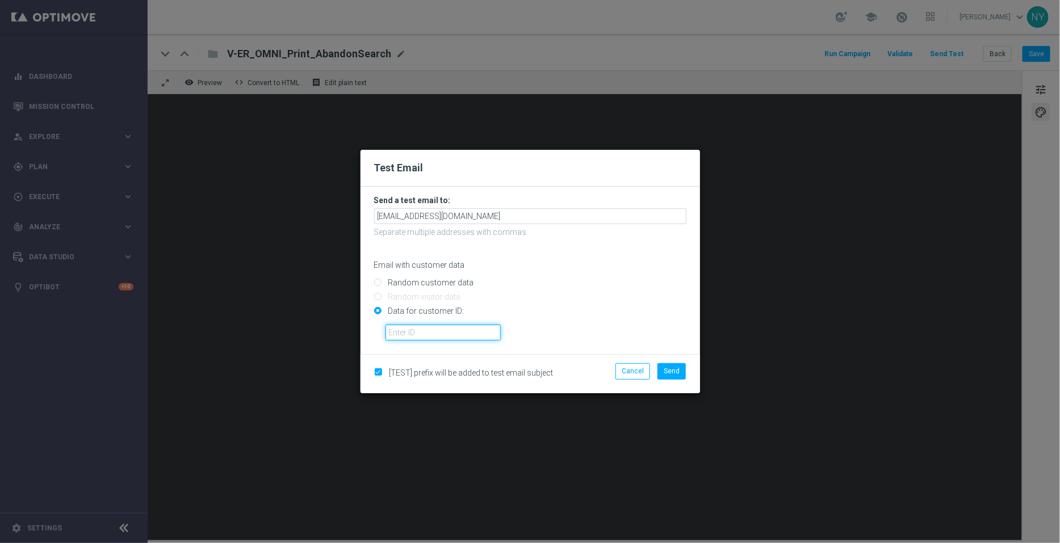
click at [400, 339] on input "text" at bounding box center [442, 333] width 115 height 16
click at [434, 335] on input "text" at bounding box center [442, 333] width 115 height 16
paste input "10000006208"
type input "10000006208"
click at [667, 375] on span "Send" at bounding box center [671, 371] width 16 height 8
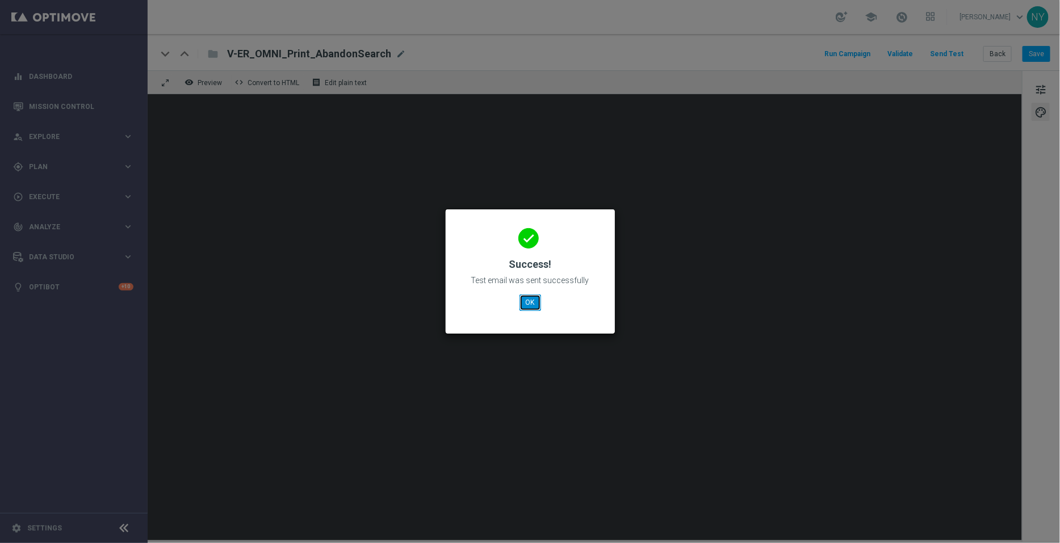
click at [526, 304] on button "OK" at bounding box center [530, 303] width 22 height 16
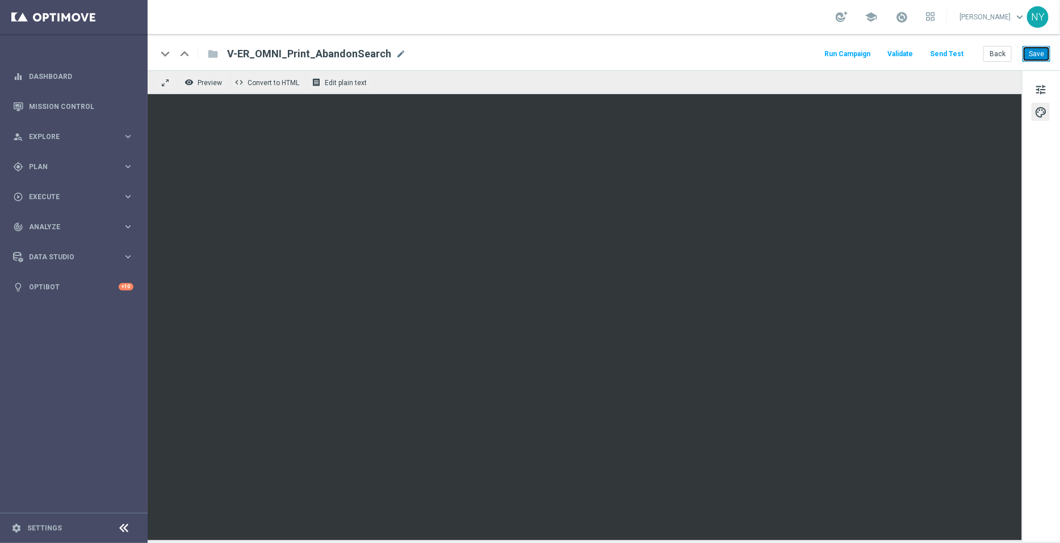
click at [1039, 55] on button "Save" at bounding box center [1036, 54] width 28 height 16
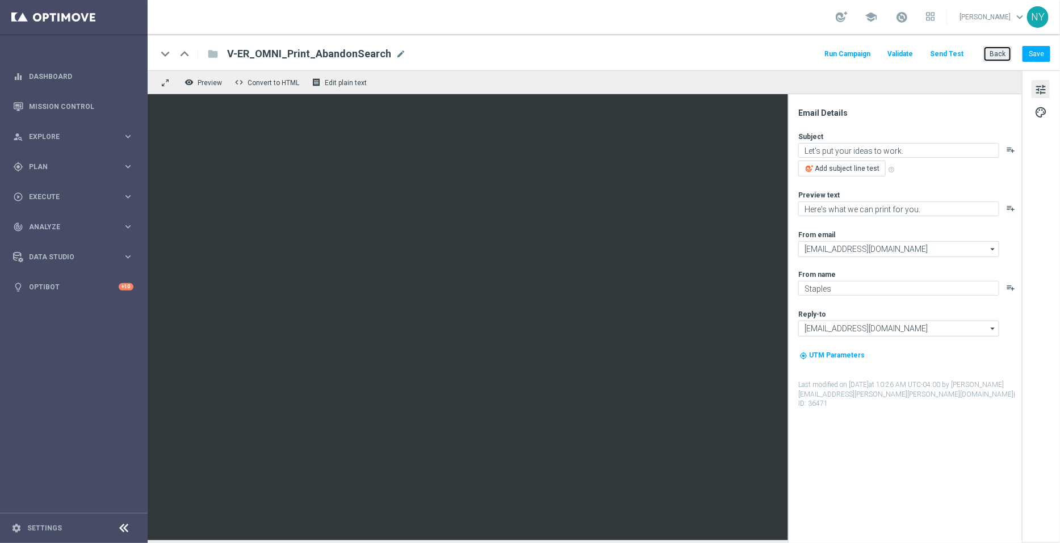
drag, startPoint x: 1000, startPoint y: 55, endPoint x: 758, endPoint y: 27, distance: 243.4
click at [1000, 55] on button "Back" at bounding box center [997, 54] width 28 height 16
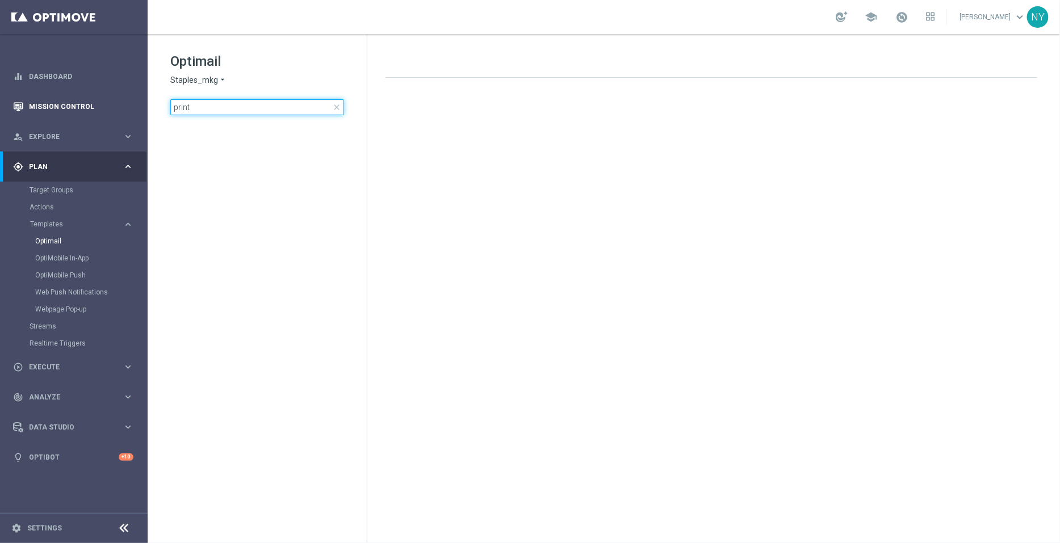
drag, startPoint x: 238, startPoint y: 106, endPoint x: 125, endPoint y: 107, distance: 113.5
click at [133, 107] on main "equalizer Dashboard Mission Control" at bounding box center [530, 271] width 1060 height 543
type input "V-ER_OMNI_Print_AbandonBrowse"
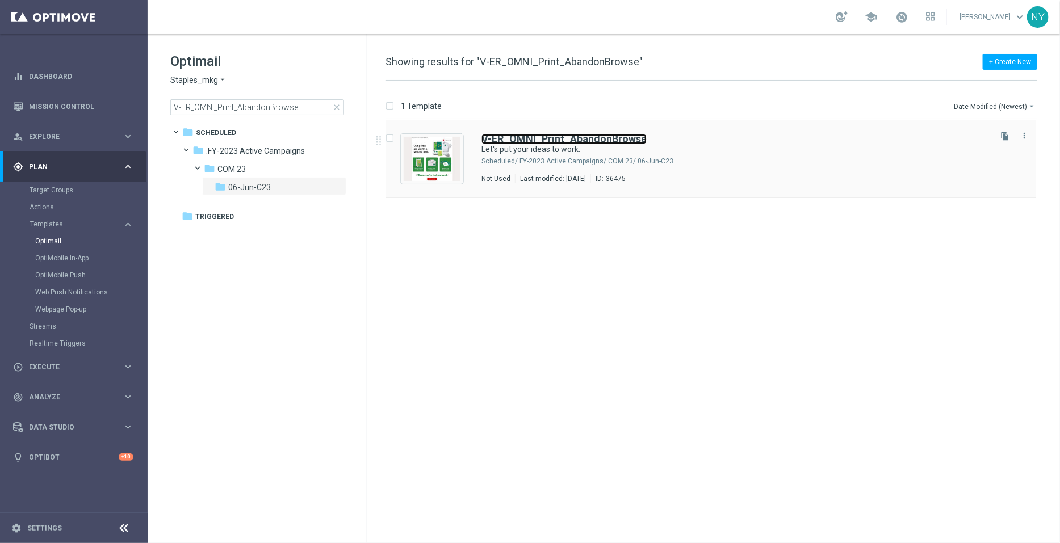
click at [570, 140] on b "V-ER_OMNI_Print_AbandonBrowse" at bounding box center [563, 139] width 165 height 12
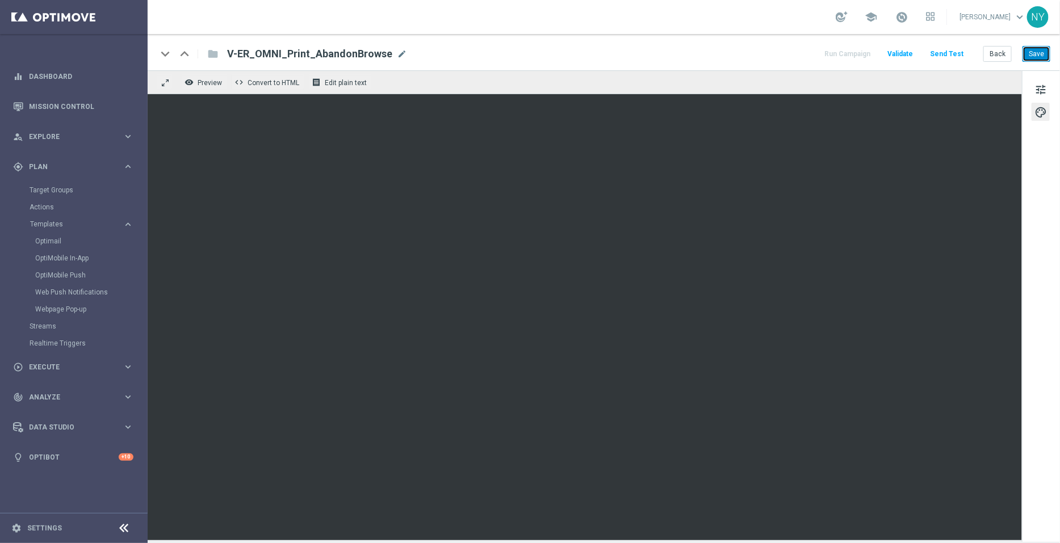
click at [1041, 55] on button "Save" at bounding box center [1036, 54] width 28 height 16
click at [1041, 52] on button "Save" at bounding box center [1036, 54] width 28 height 16
click at [944, 51] on button "Send Test" at bounding box center [946, 54] width 37 height 15
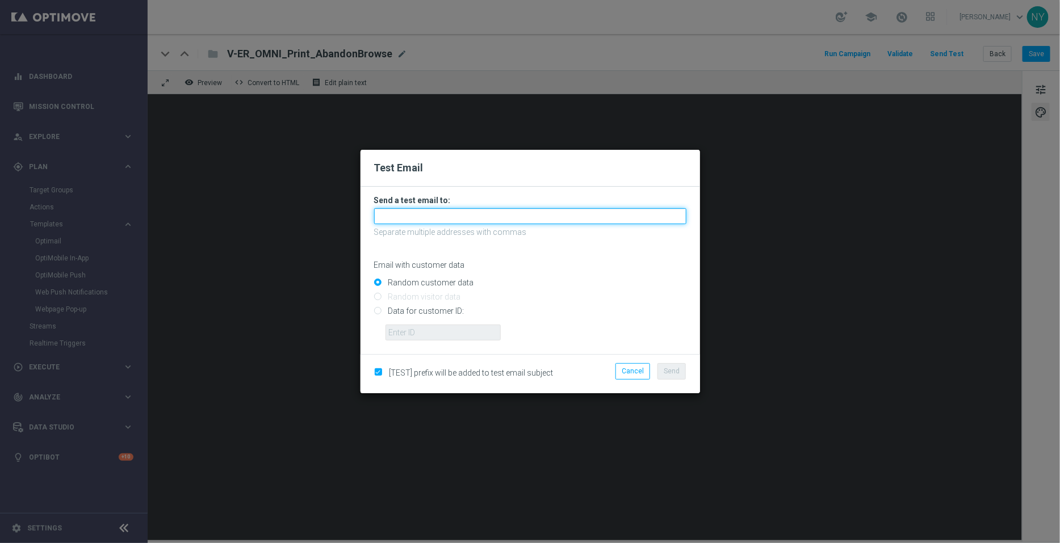
click at [416, 222] on input "text" at bounding box center [530, 216] width 312 height 16
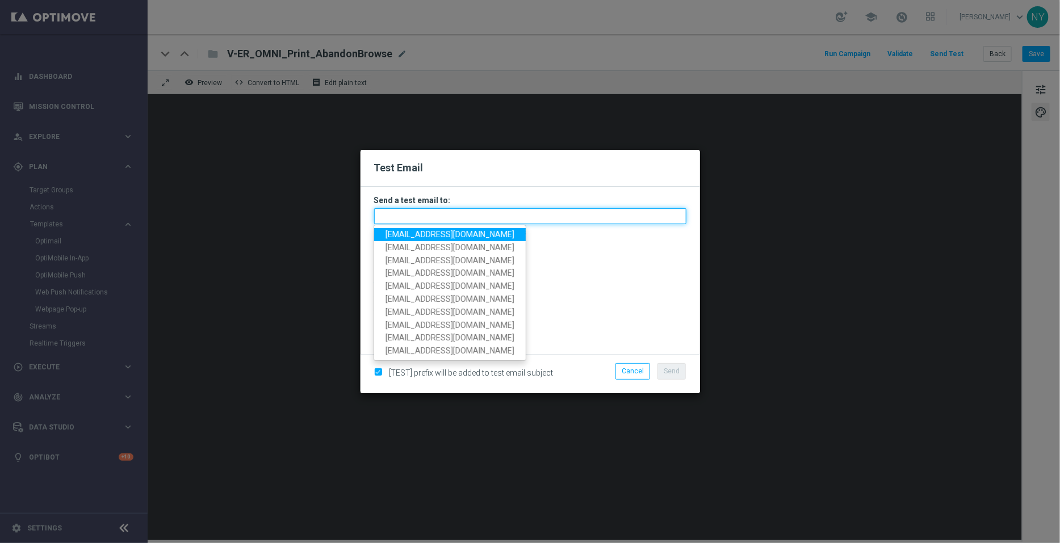
paste input "[EMAIL_ADDRESS][DOMAIN_NAME]"
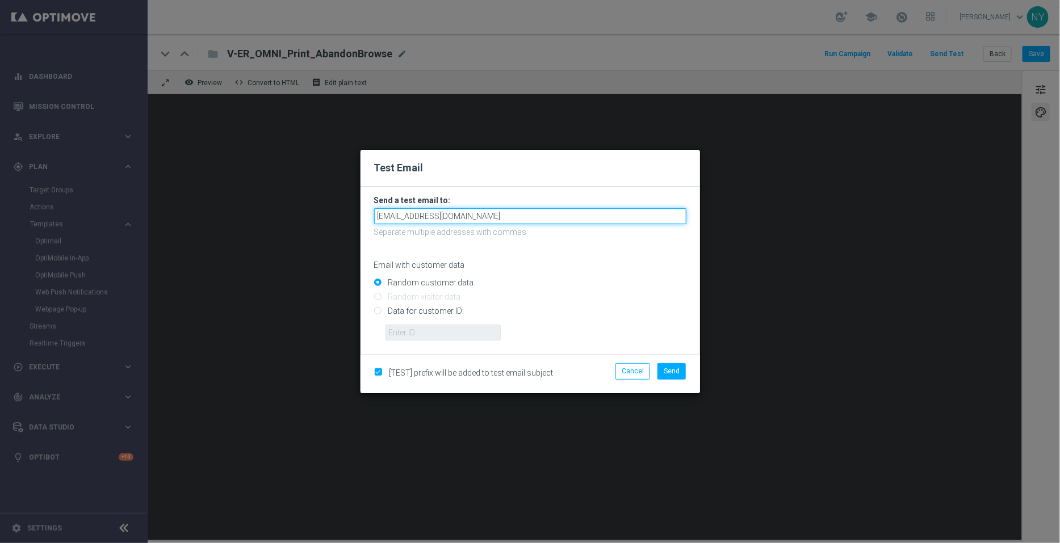
type input "[EMAIL_ADDRESS][DOMAIN_NAME]"
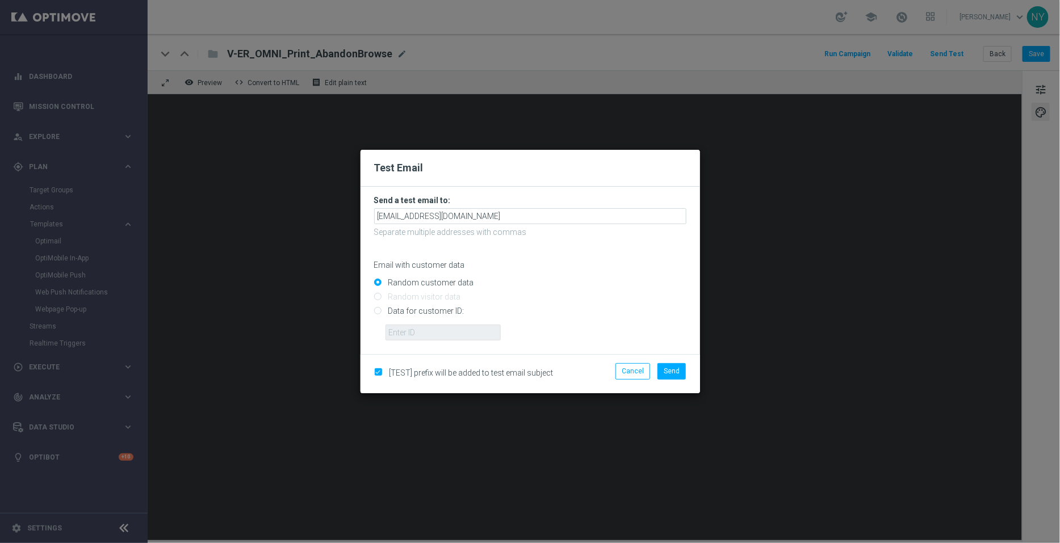
click at [377, 310] on input "Data for customer ID:" at bounding box center [530, 316] width 312 height 16
radio input "true"
click at [388, 329] on input "text" at bounding box center [442, 333] width 115 height 16
click at [442, 331] on input "text" at bounding box center [442, 333] width 115 height 16
paste input "10000006208"
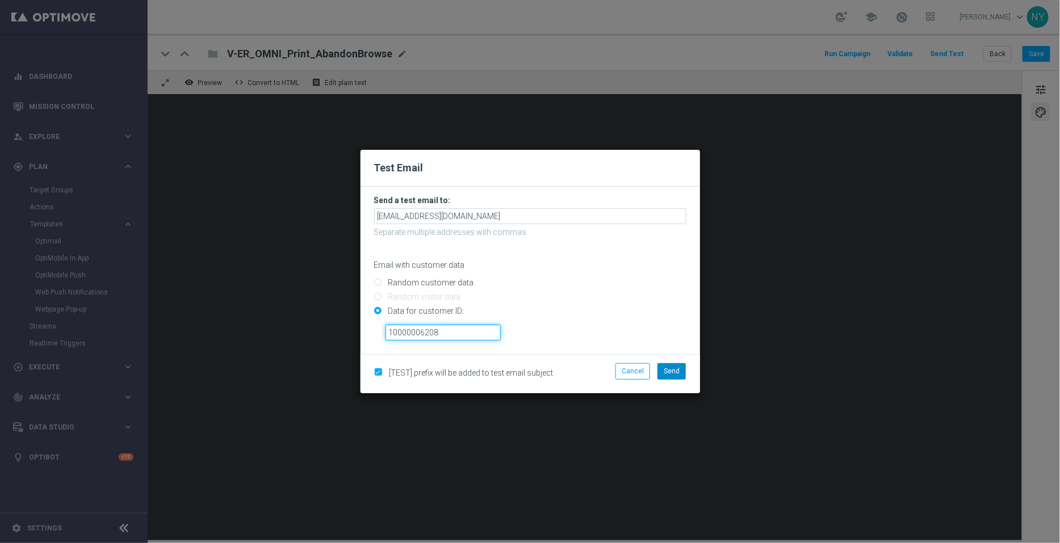
type input "10000006208"
click at [672, 371] on span "Send" at bounding box center [671, 371] width 16 height 8
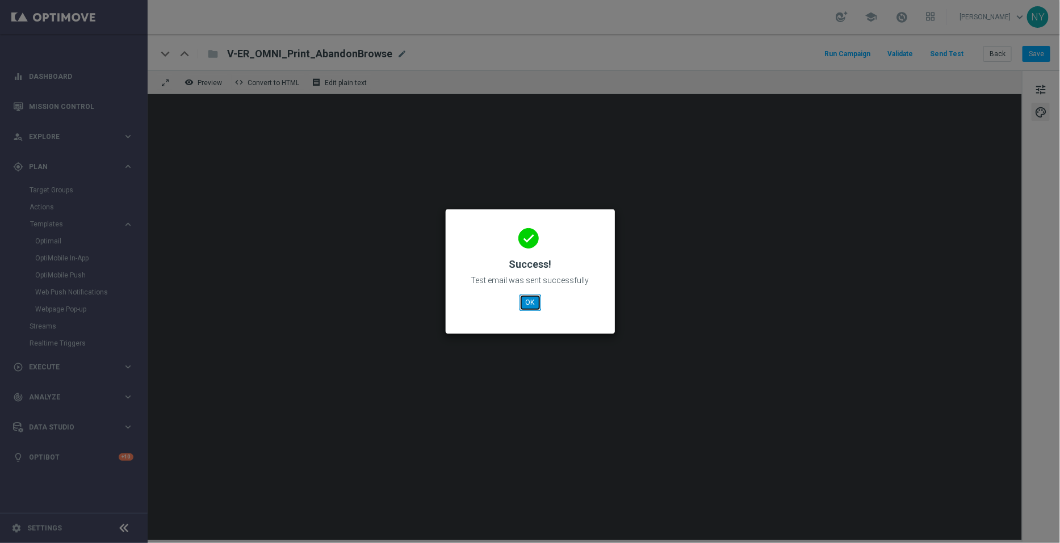
click at [527, 300] on button "OK" at bounding box center [530, 303] width 22 height 16
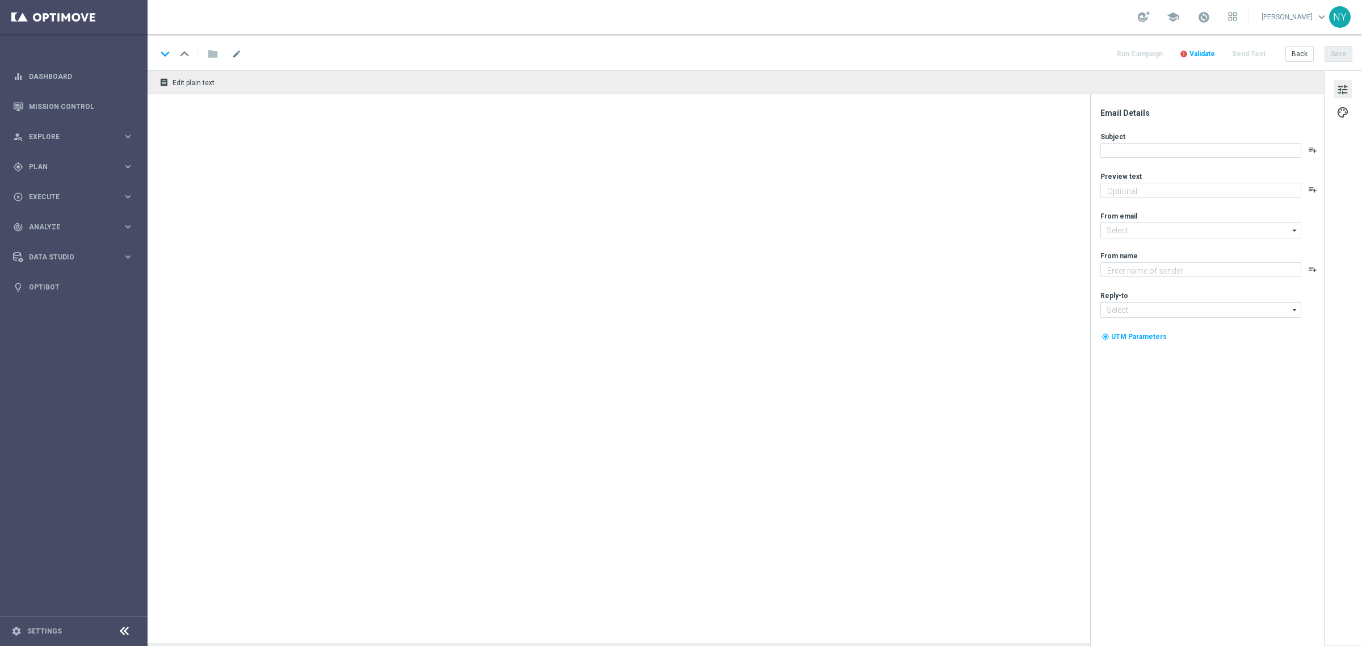
type textarea "What’s next on your list? 🤔"
type textarea "Staples"
type input "[EMAIL_ADDRESS][DOMAIN_NAME]"
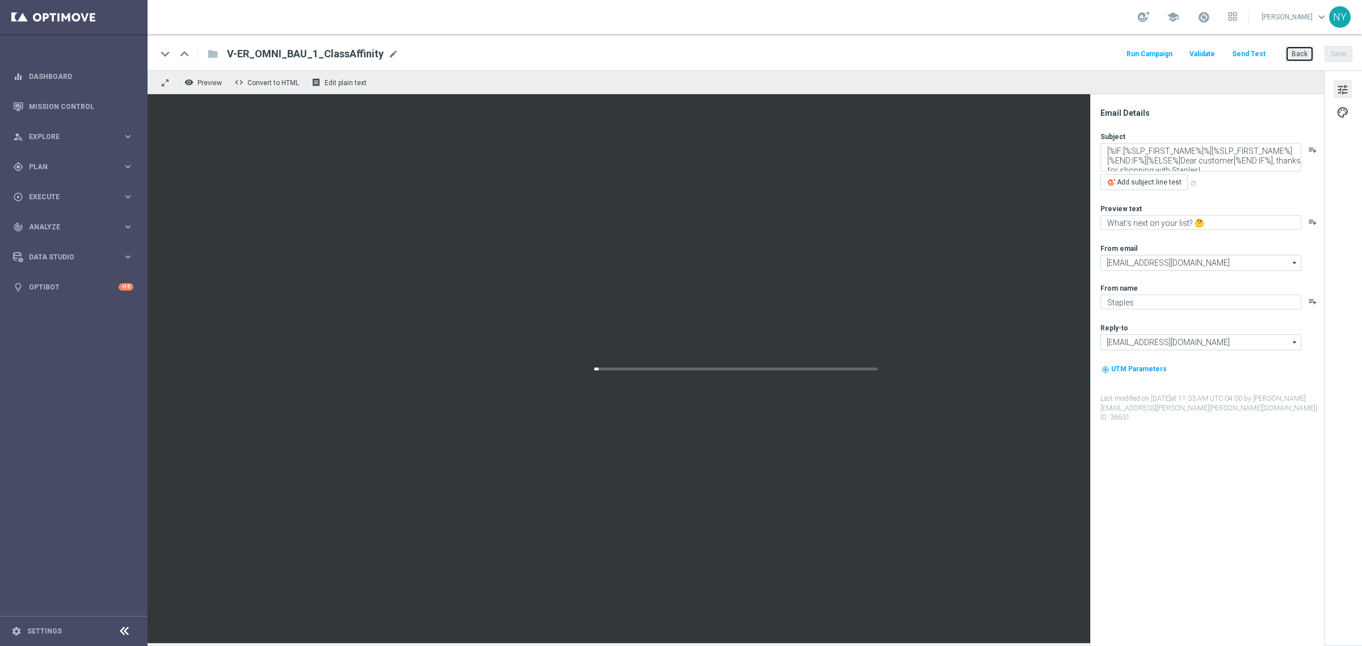
click at [1293, 54] on button "Back" at bounding box center [1300, 54] width 28 height 16
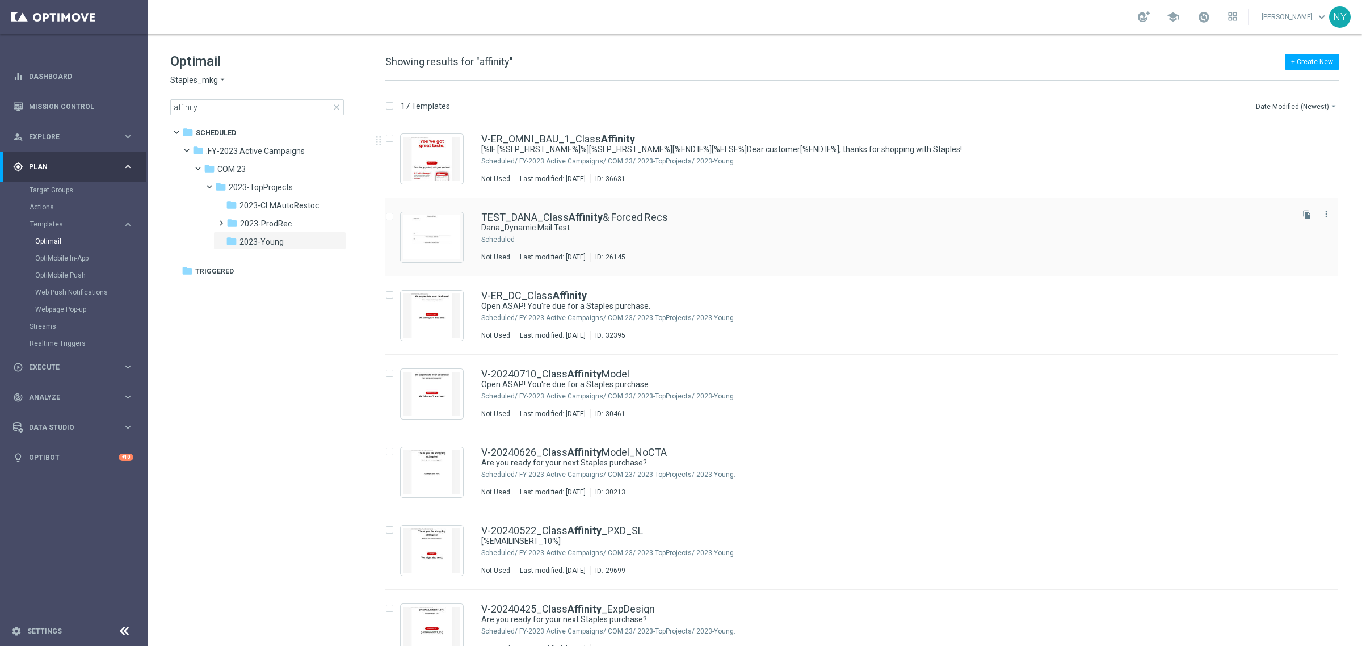
drag, startPoint x: 1303, startPoint y: 135, endPoint x: 761, endPoint y: 198, distance: 545.1
click at [1303, 135] on icon "file_copy" at bounding box center [1307, 136] width 9 height 9
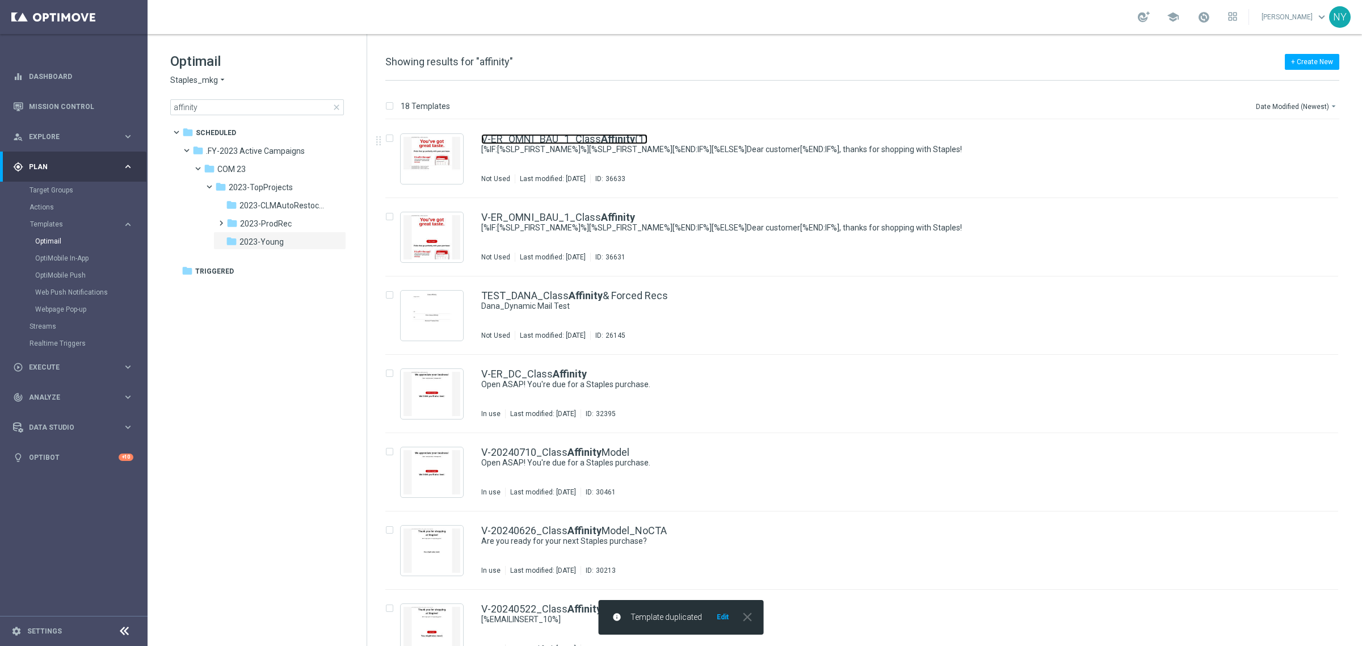
click at [615, 137] on b "Affinity" at bounding box center [618, 139] width 34 height 12
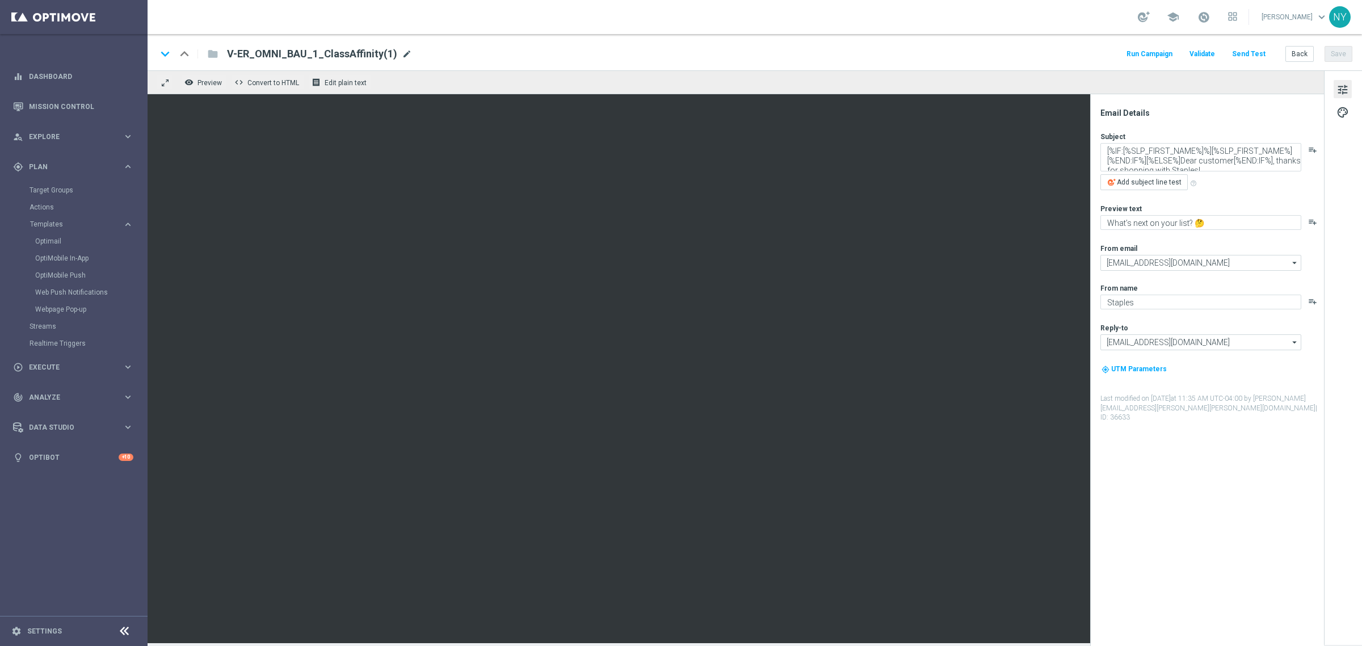
click at [402, 52] on span "mode_edit" at bounding box center [407, 54] width 10 height 10
click at [295, 52] on input "V-ER_OMNI_BAU_1_ClassAffinity(1)" at bounding box center [368, 54] width 282 height 15
click at [369, 54] on input "V-ER_OMNI_BAU_2_ClassAffinity(1)" at bounding box center [368, 54] width 282 height 15
type input "V-ER_OMNI_BAU_2_ClassAffinity"
click at [1342, 57] on button "Save" at bounding box center [1339, 54] width 28 height 16
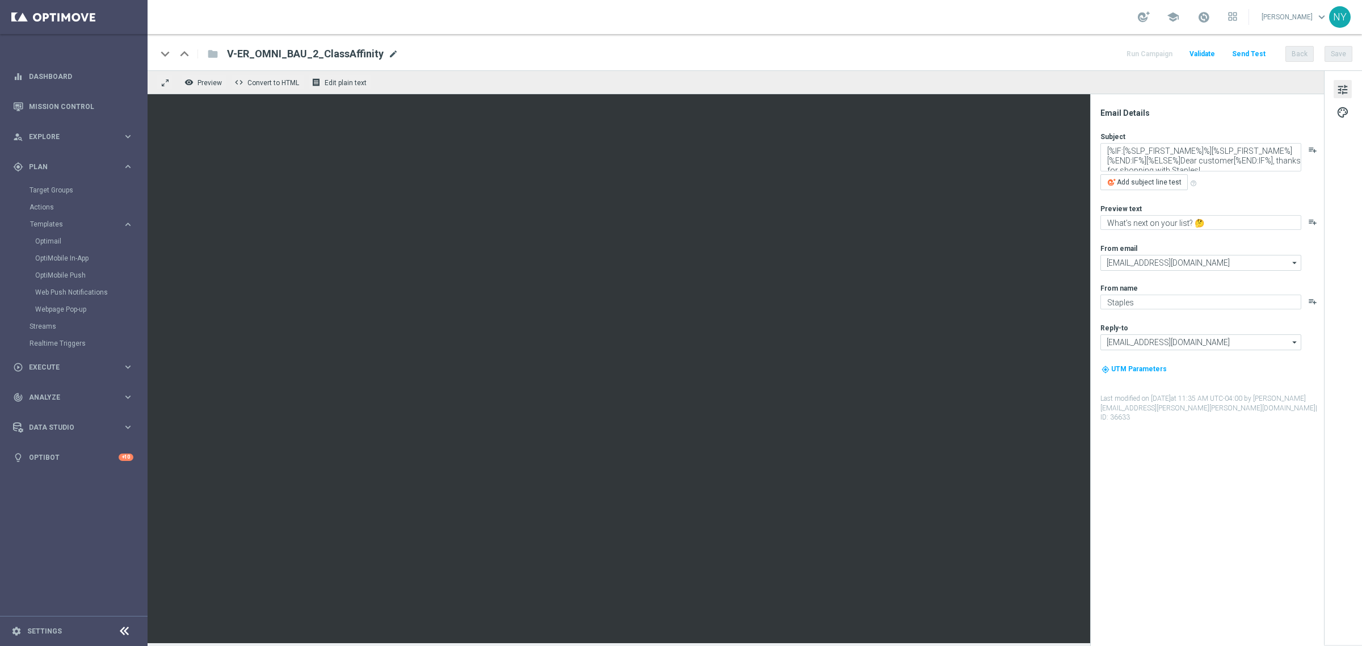
click at [388, 52] on span "mode_edit" at bounding box center [393, 54] width 10 height 10
drag, startPoint x: 359, startPoint y: 54, endPoint x: 186, endPoint y: 57, distance: 173.1
click at [186, 57] on div "keyboard_arrow_down keyboard_arrow_up folder V-ER_OMNI_BAU_2_ClassAffinity" at bounding box center [333, 54] width 352 height 15
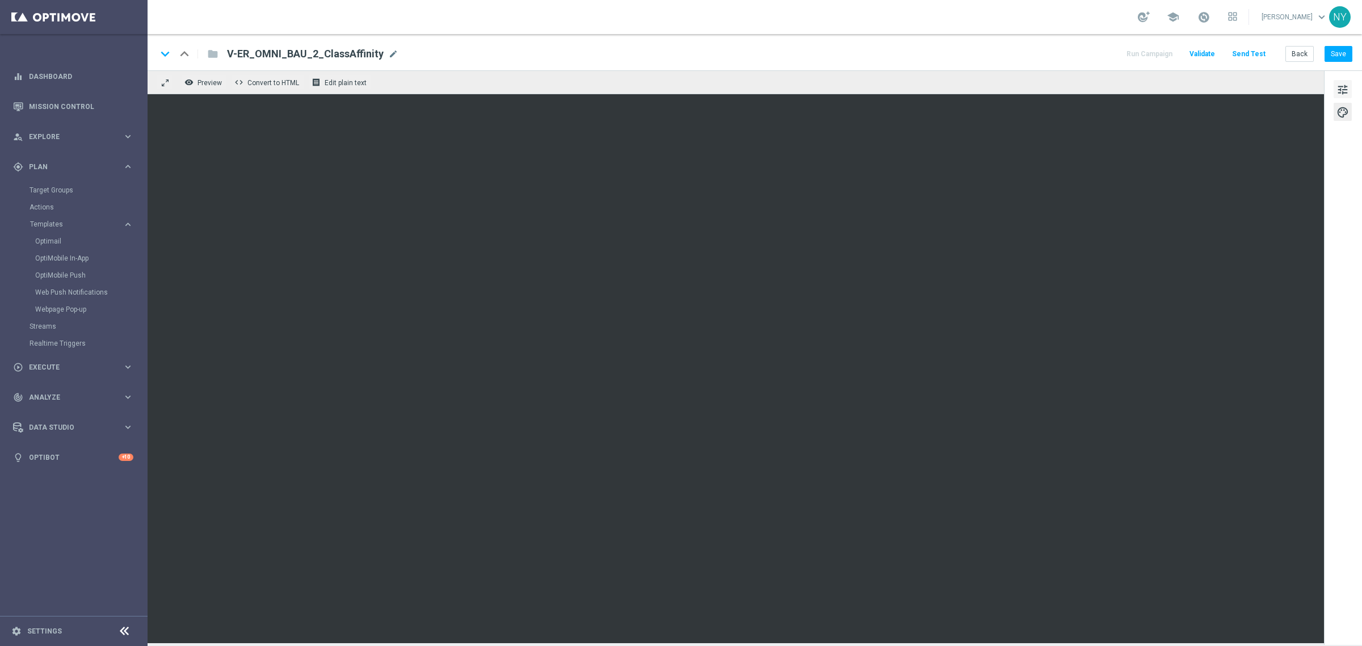
click at [1341, 88] on span "tune" at bounding box center [1343, 89] width 12 height 15
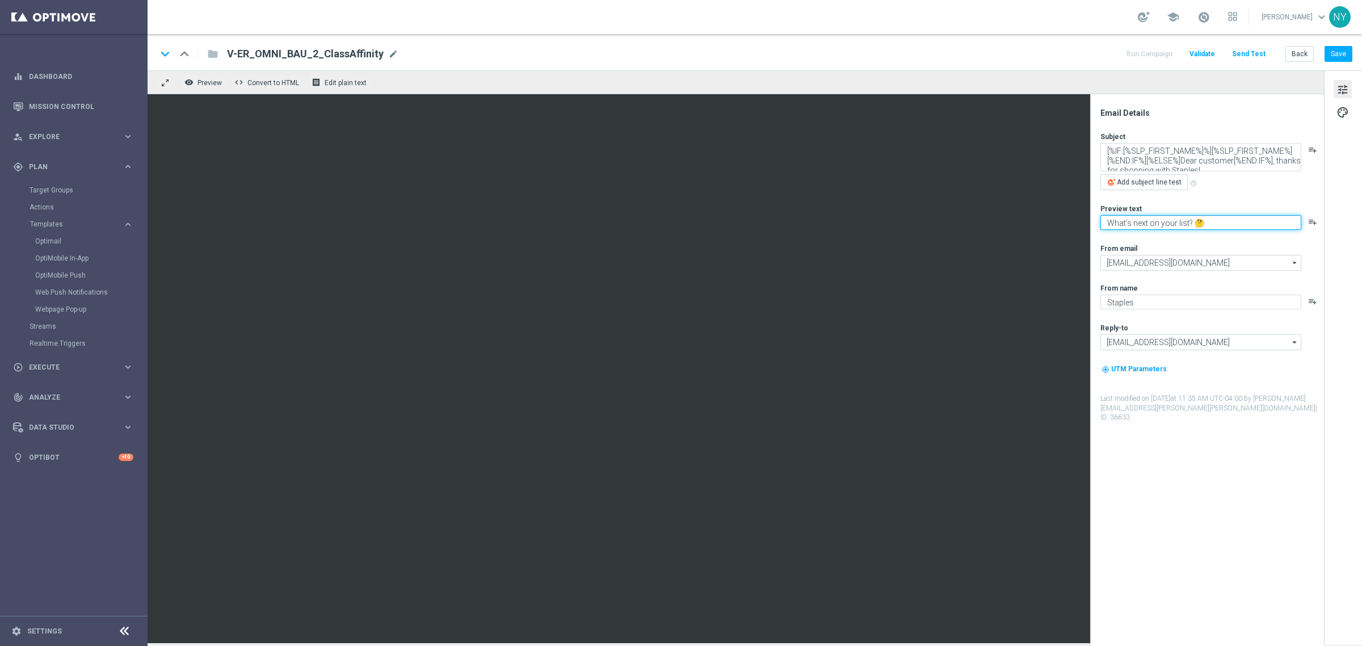
paste textarea "Fresh ideas right this way 👉"
type textarea "Fresh ideas right this way 👉"
click at [1338, 58] on button "Save" at bounding box center [1339, 54] width 28 height 16
click at [1250, 52] on button "Send Test" at bounding box center [1249, 54] width 37 height 15
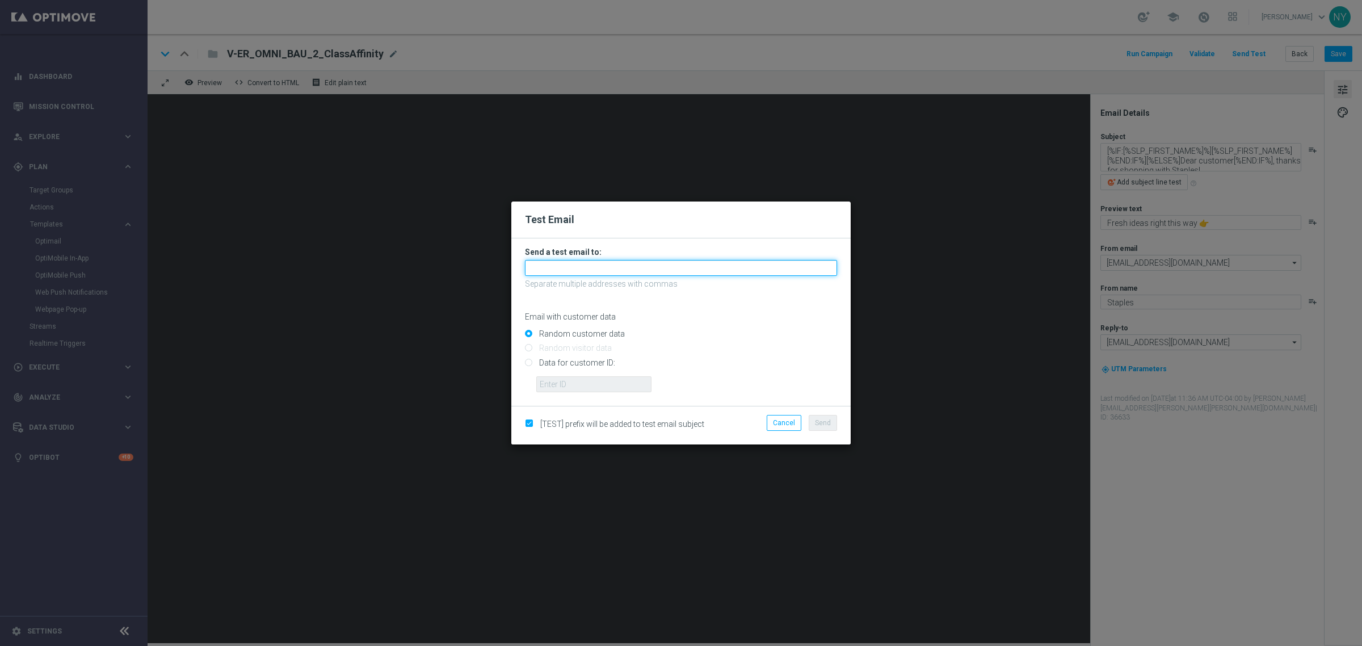
click at [555, 271] on input "text" at bounding box center [681, 268] width 312 height 16
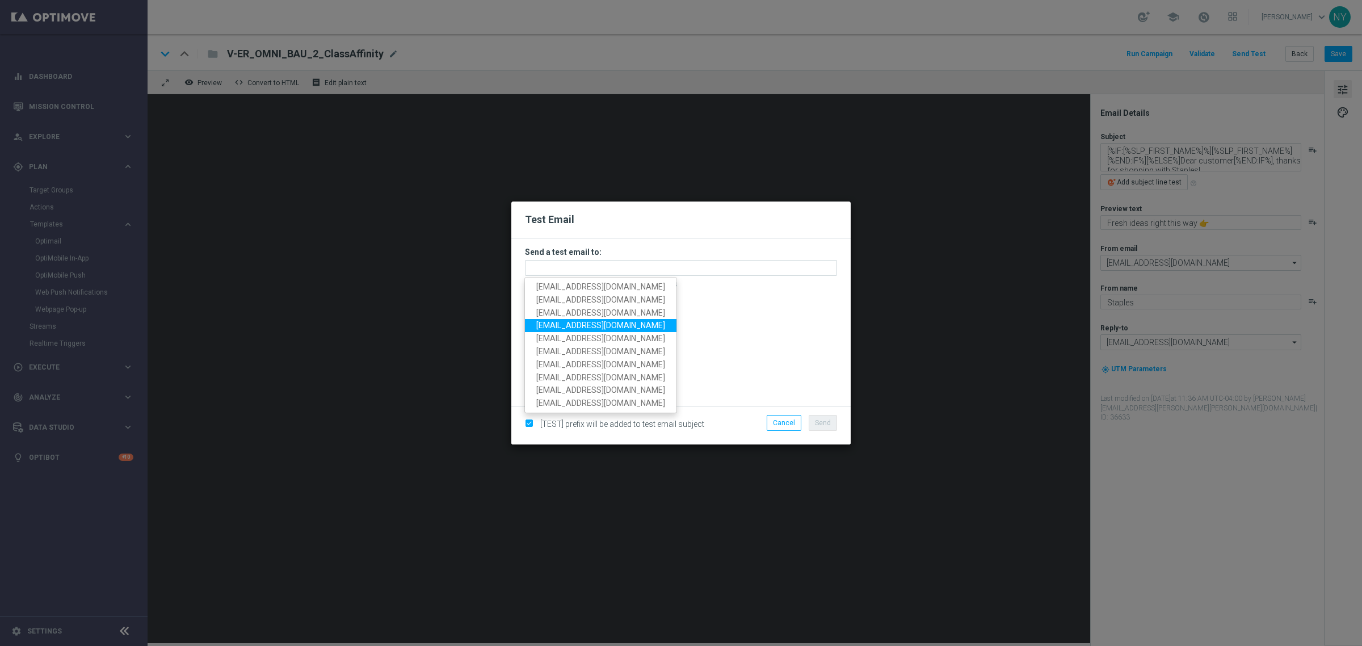
click at [571, 327] on span "neilyetts3@litmusemail.com" at bounding box center [600, 325] width 129 height 9
type input "neilyetts3@litmusemail.com"
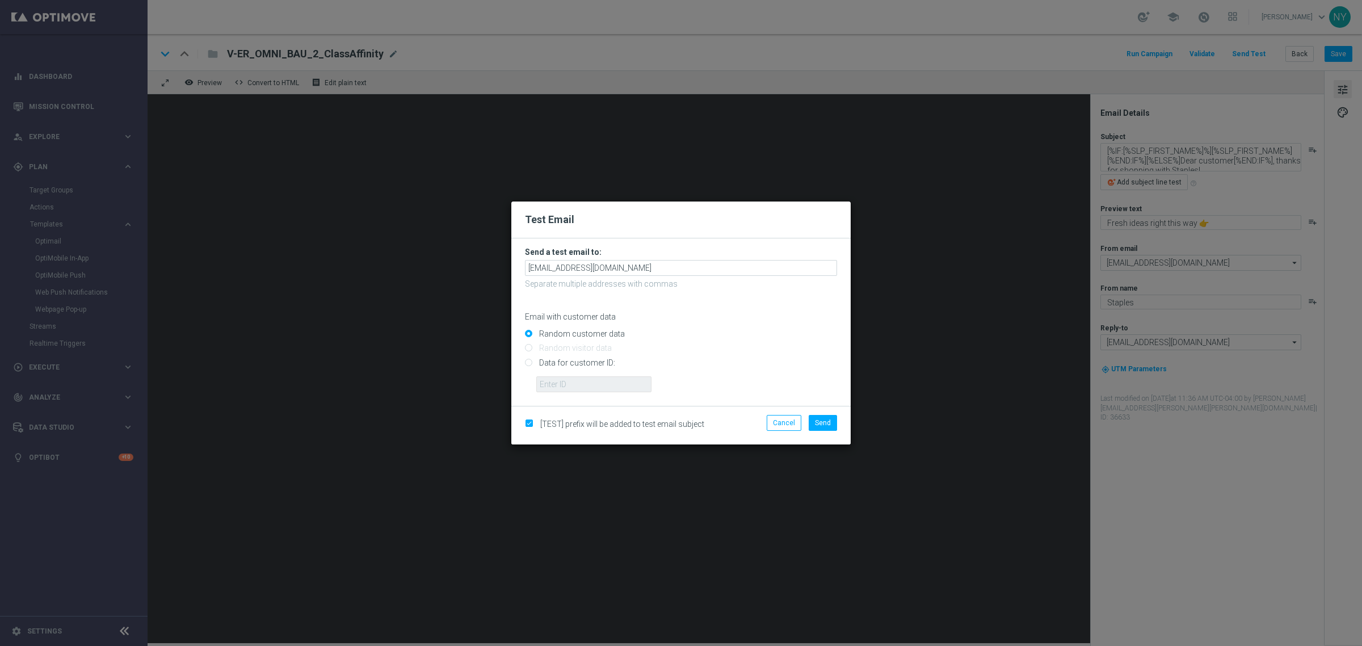
click at [528, 362] on input "Data for customer ID:" at bounding box center [681, 367] width 312 height 16
radio input "true"
click at [564, 381] on input "text" at bounding box center [593, 384] width 115 height 16
click at [562, 385] on input "text" at bounding box center [593, 384] width 115 height 16
paste input "10000006208"
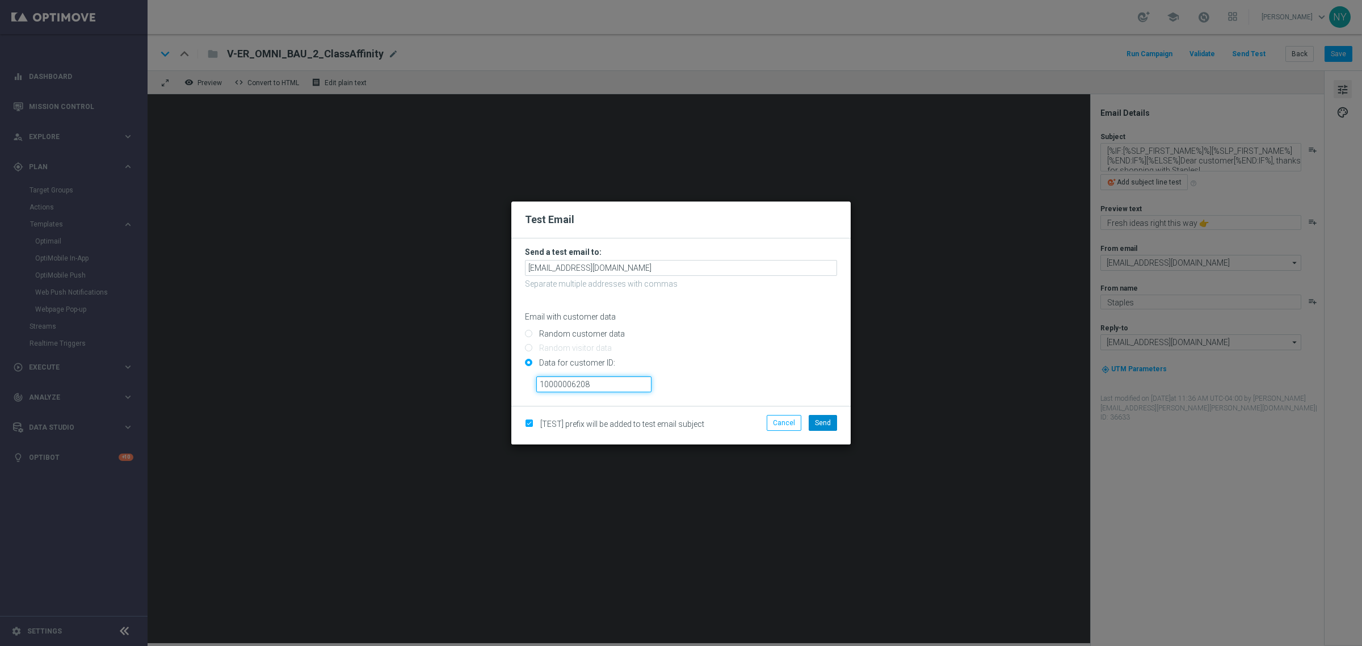
type input "10000006208"
click at [816, 421] on span "Send" at bounding box center [823, 423] width 16 height 8
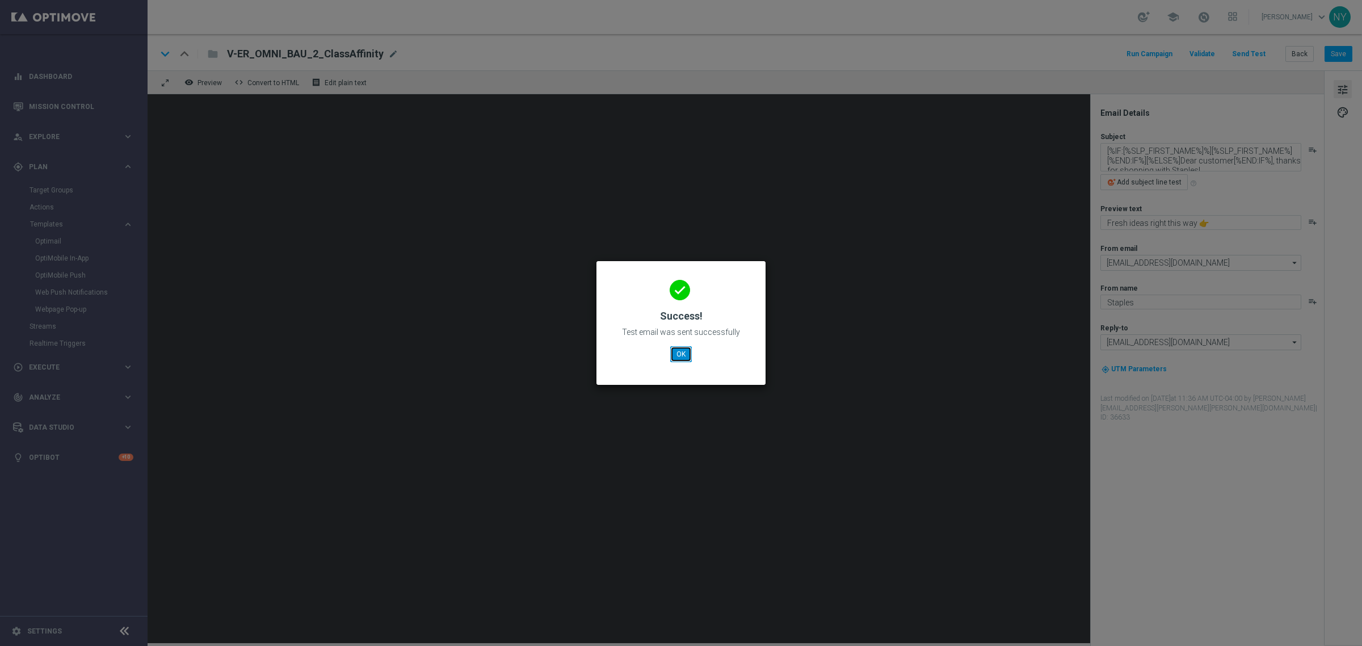
click at [679, 358] on button "OK" at bounding box center [681, 354] width 22 height 16
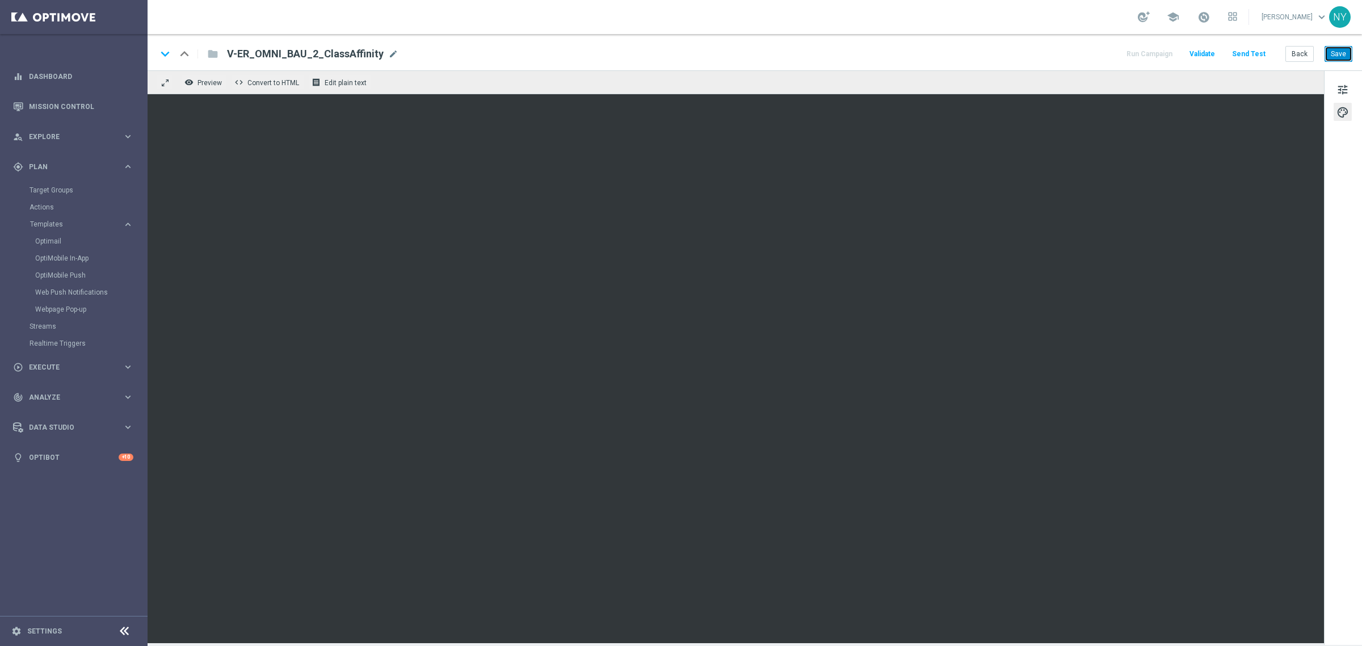
click at [1335, 52] on button "Save" at bounding box center [1339, 54] width 28 height 16
click at [1257, 49] on button "Send Test" at bounding box center [1249, 54] width 37 height 15
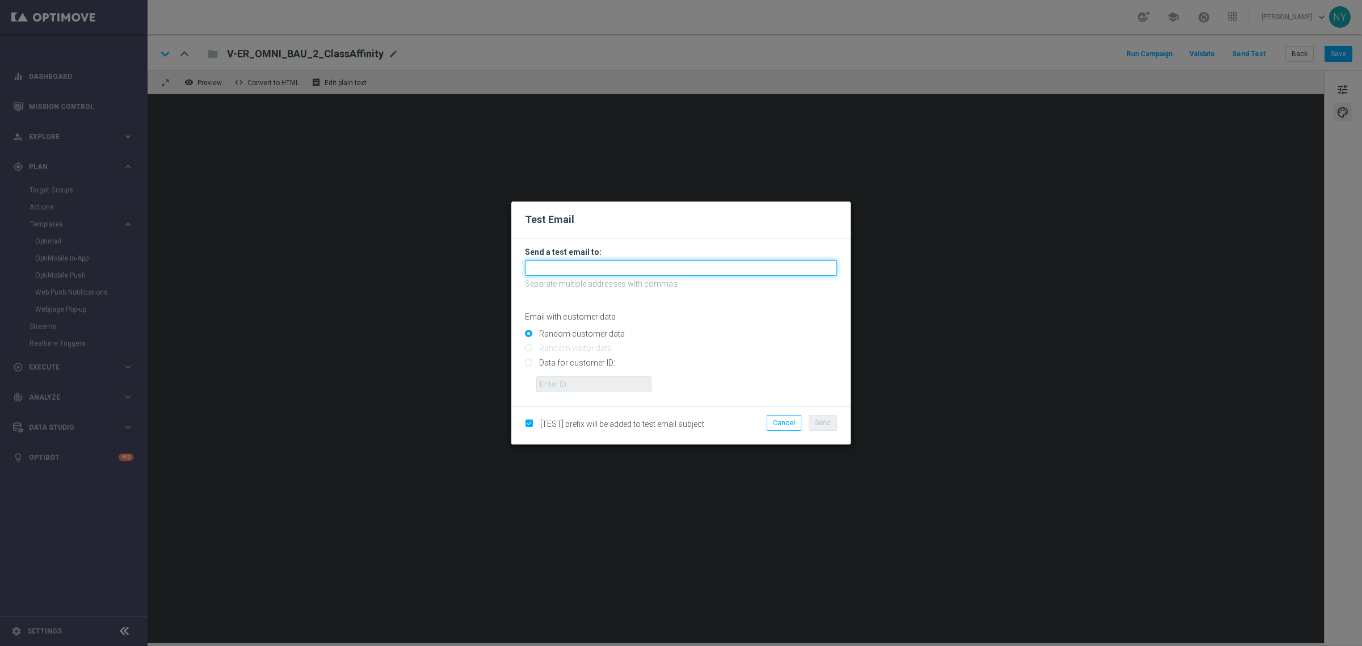
click at [556, 265] on input "text" at bounding box center [681, 268] width 312 height 16
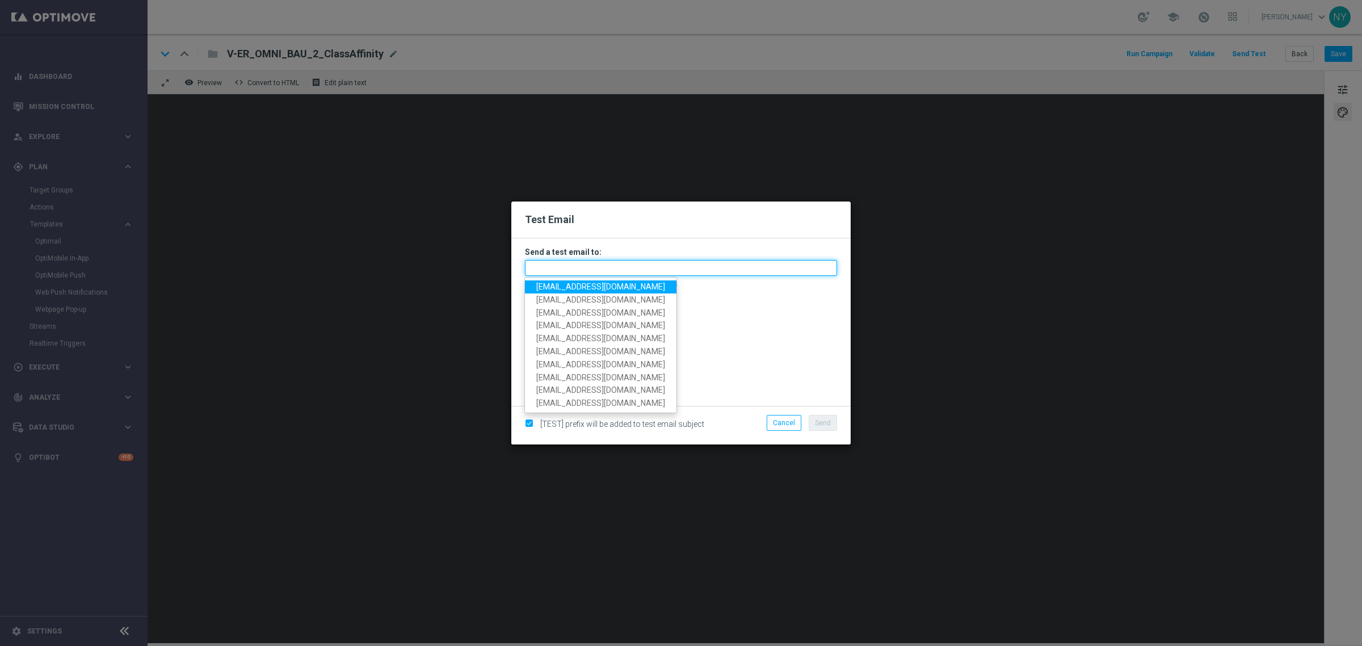
paste input "neilyetts3-bjn9d@litmusemail.com"
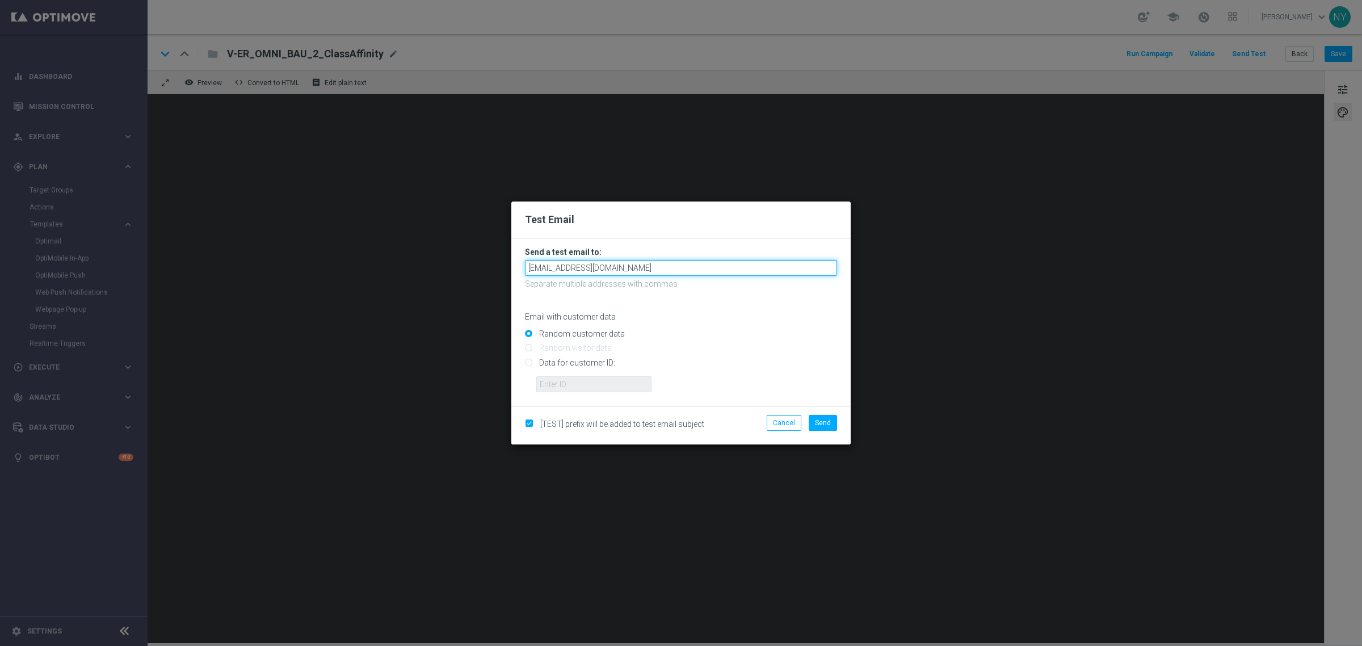
type input "neilyetts3-bjn9d@litmusemail.com"
click at [715, 329] on div "Random customer data" at bounding box center [681, 332] width 312 height 14
click at [529, 362] on input "Data for customer ID:" at bounding box center [681, 367] width 312 height 16
radio input "true"
click at [543, 384] on input "text" at bounding box center [593, 384] width 115 height 16
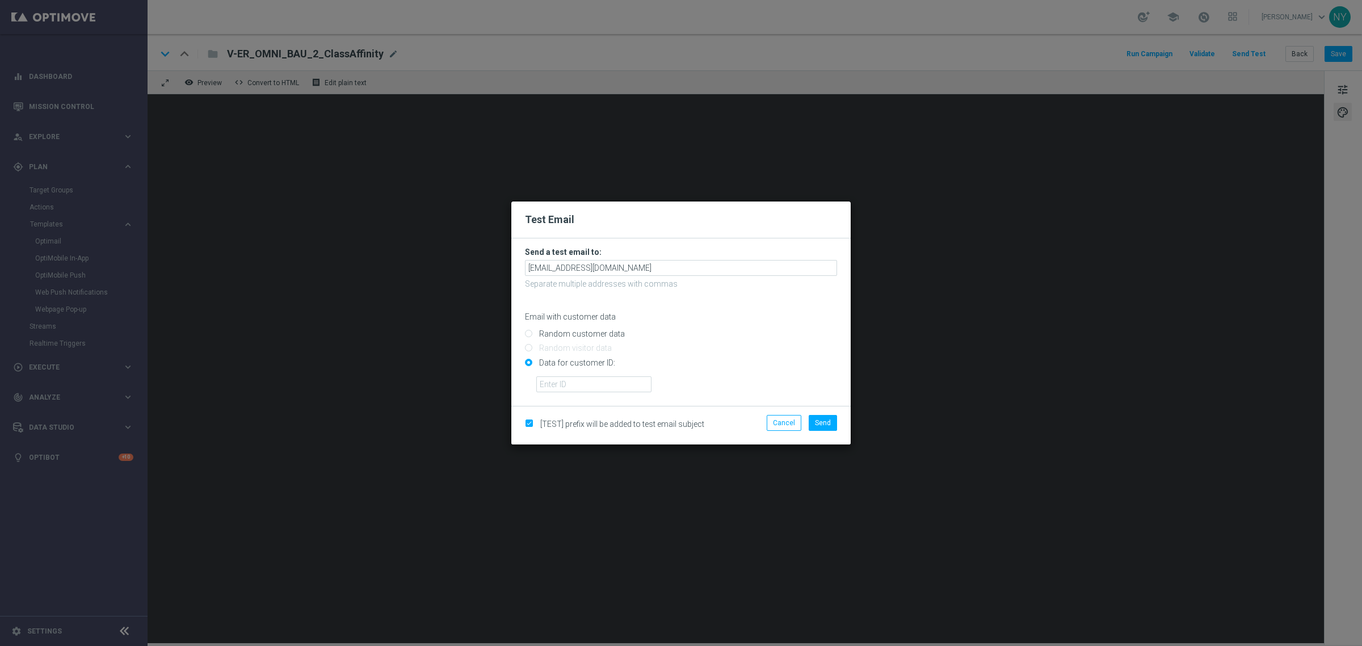
click at [548, 369] on input "Data for customer ID:" at bounding box center [681, 367] width 312 height 16
click at [544, 384] on input "text" at bounding box center [593, 384] width 115 height 16
paste input "10000006208"
type input "10000006208"
drag, startPoint x: 816, startPoint y: 418, endPoint x: 817, endPoint y: 408, distance: 10.9
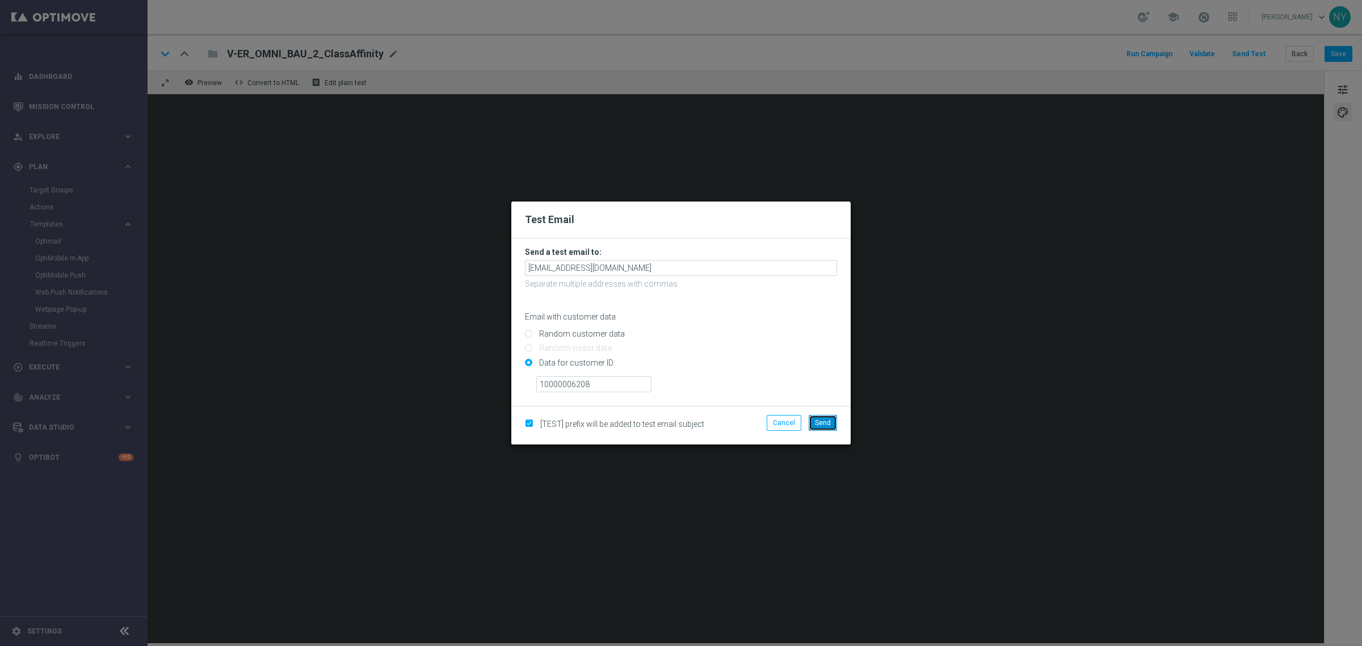
click at [816, 418] on button "Send" at bounding box center [823, 423] width 28 height 16
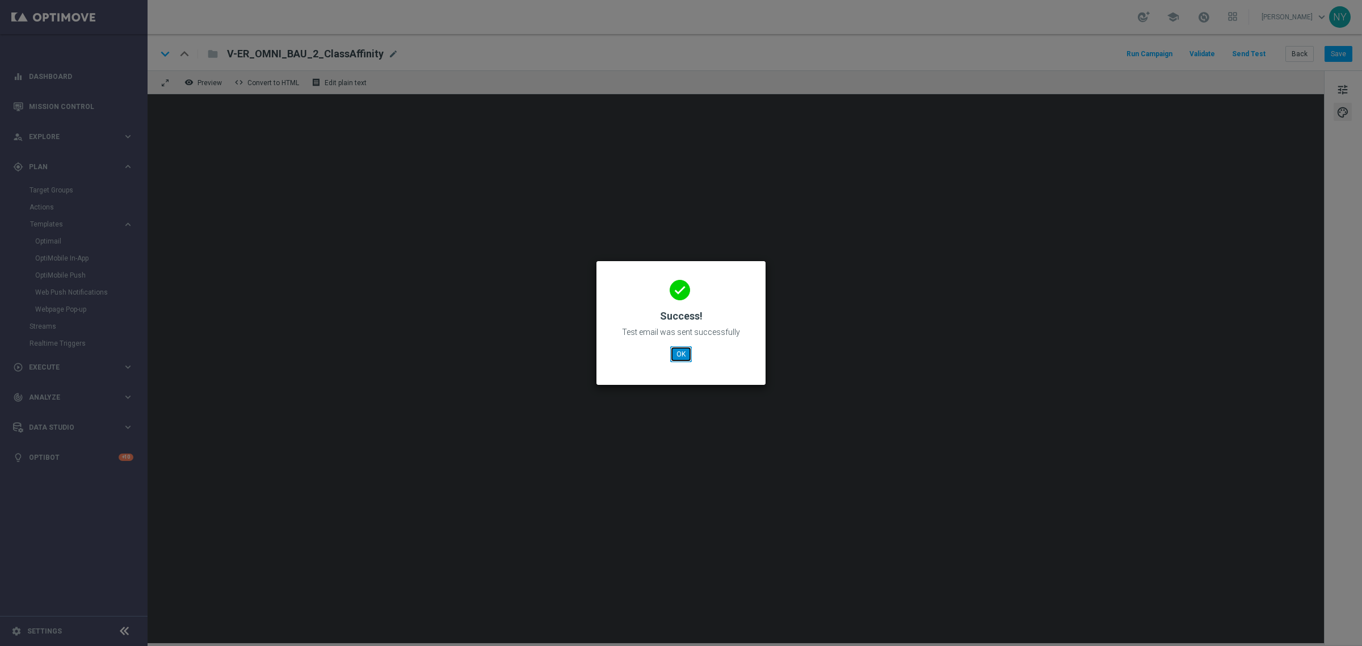
click at [679, 355] on button "OK" at bounding box center [681, 354] width 22 height 16
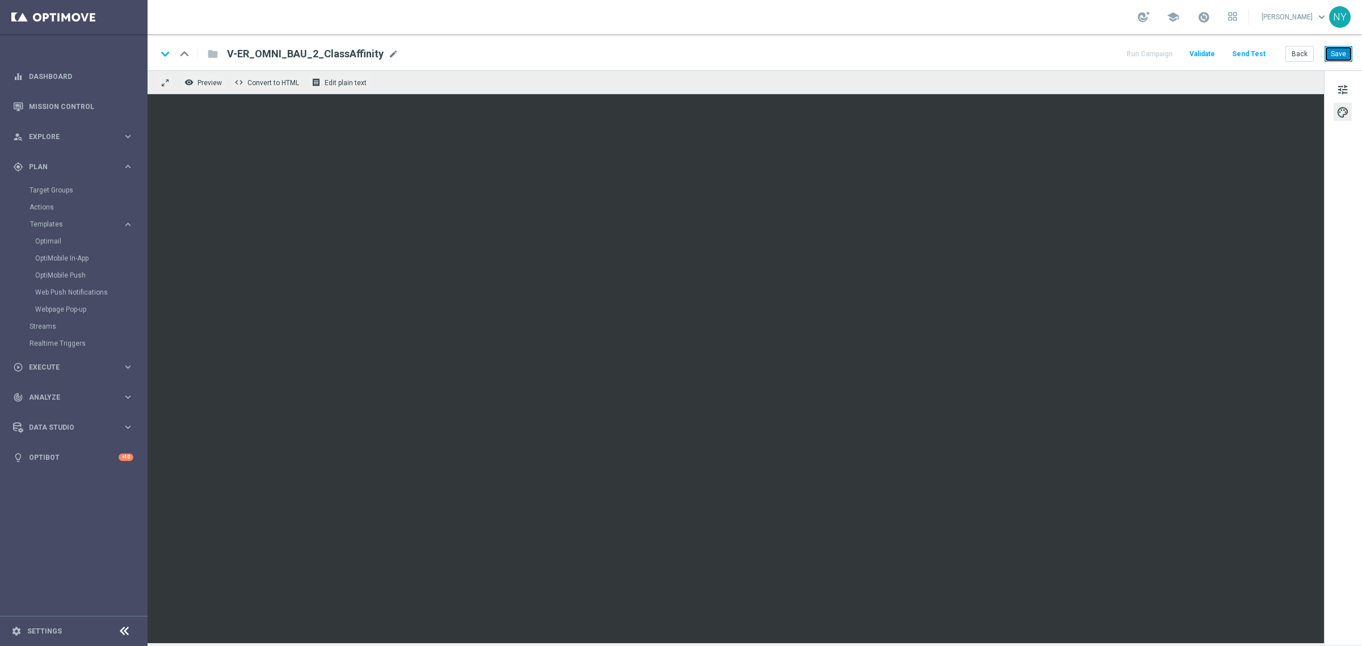
click at [1341, 52] on button "Save" at bounding box center [1339, 54] width 28 height 16
click at [1338, 51] on button "Save" at bounding box center [1339, 54] width 28 height 16
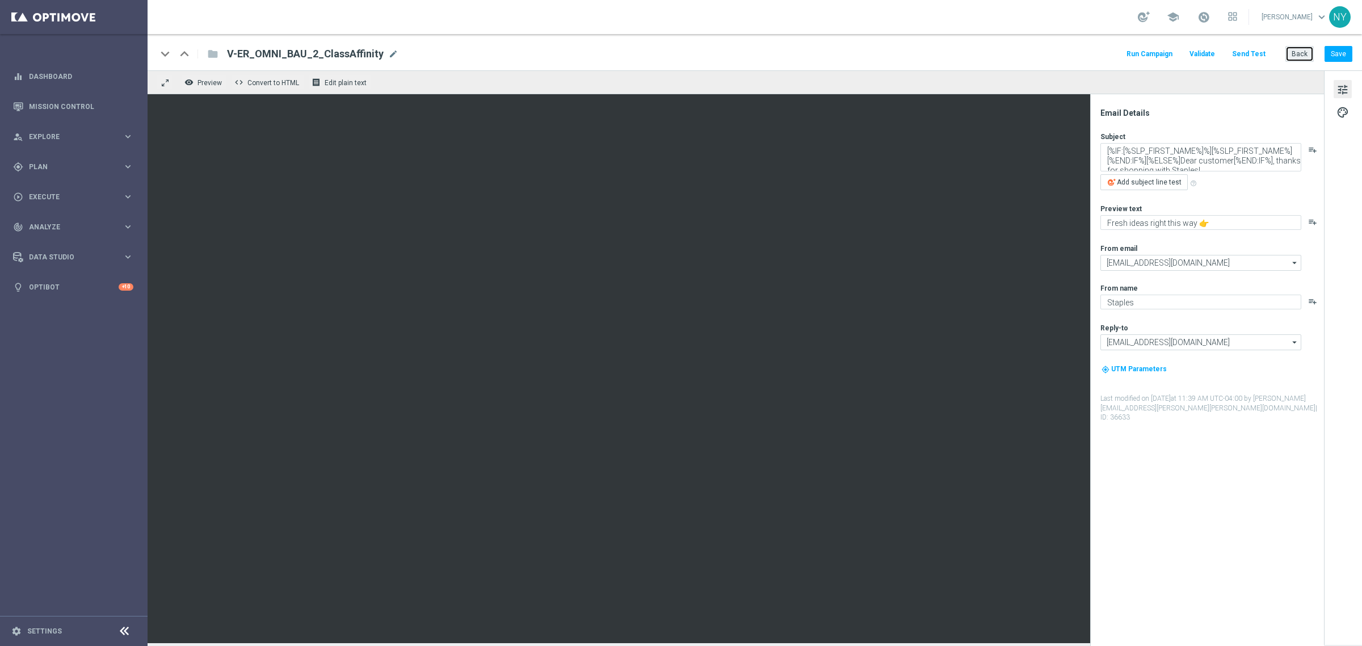
click at [1296, 49] on button "Back" at bounding box center [1300, 54] width 28 height 16
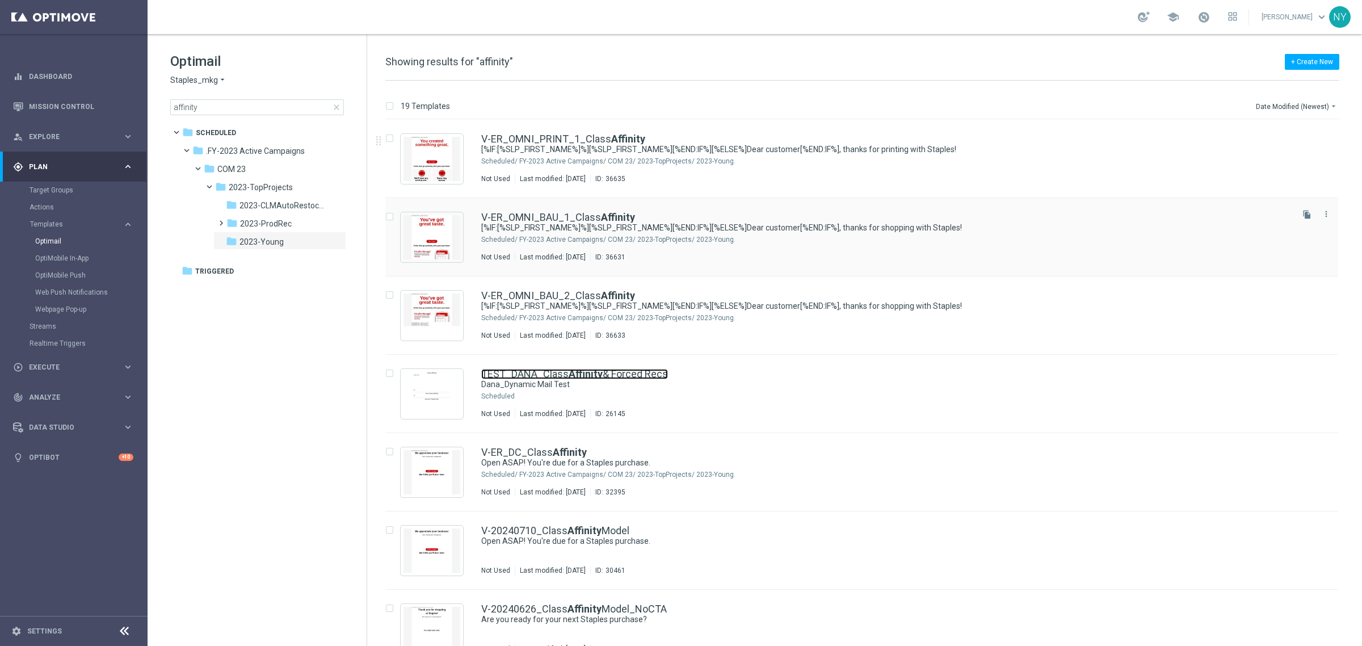
click at [591, 376] on b "Affinity" at bounding box center [586, 374] width 34 height 12
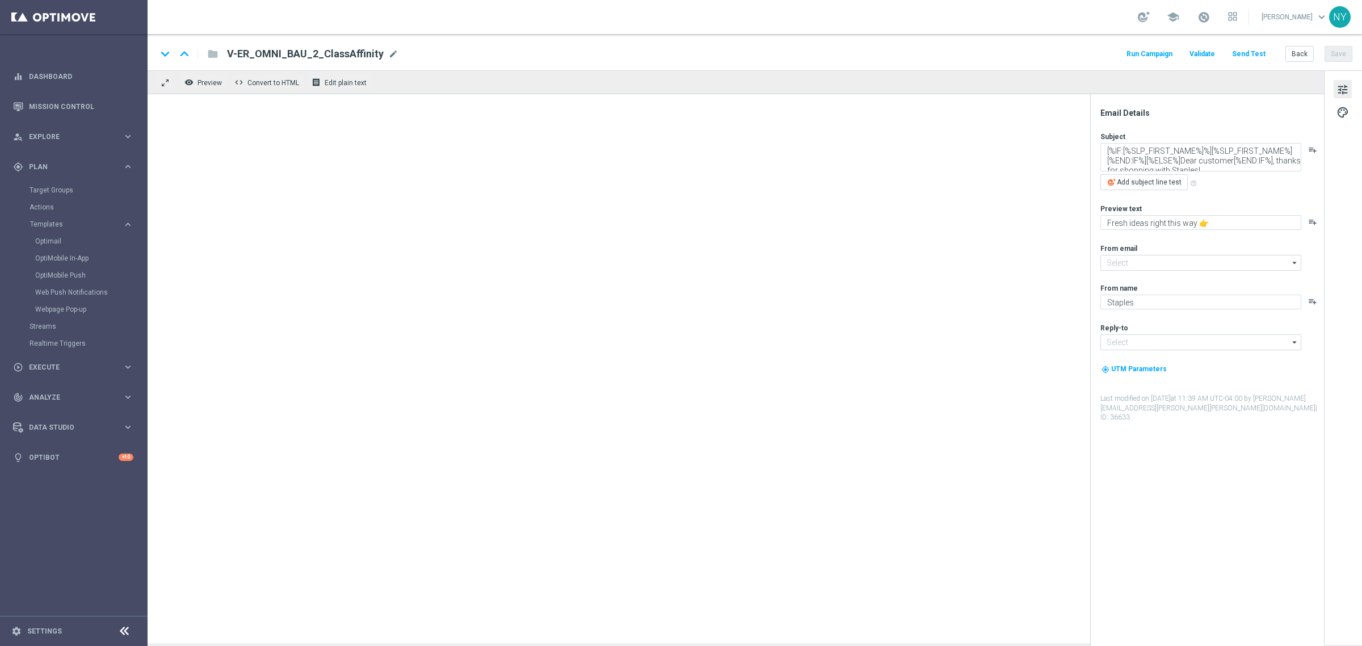
type input "[EMAIL_ADDRESS][DOMAIN_NAME]"
type textarea "Dana_Dynamic Mail Test"
